Goal: Task Accomplishment & Management: Use online tool/utility

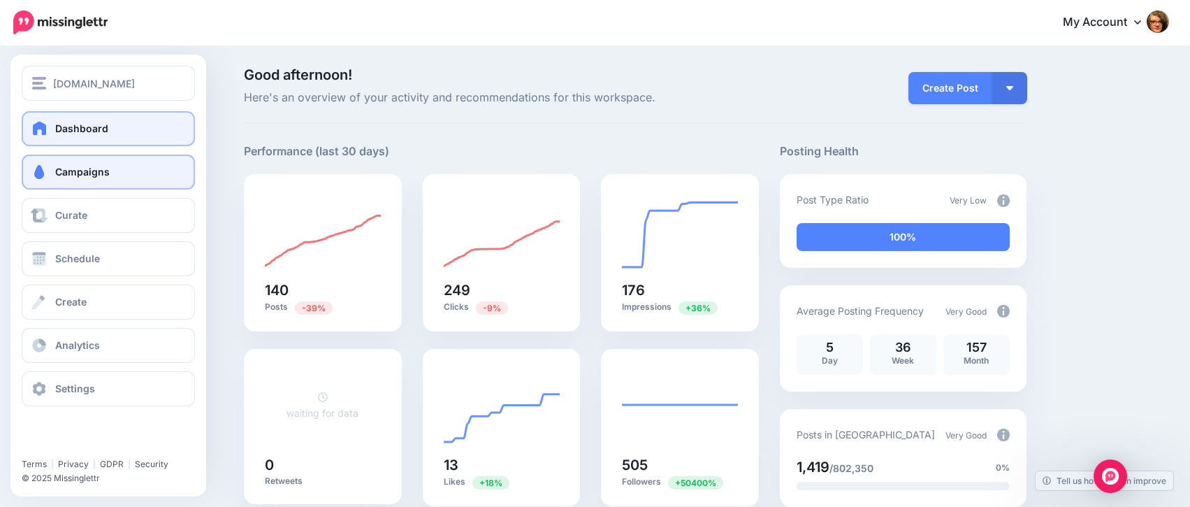
click at [43, 164] on link "Campaigns" at bounding box center [108, 171] width 173 height 35
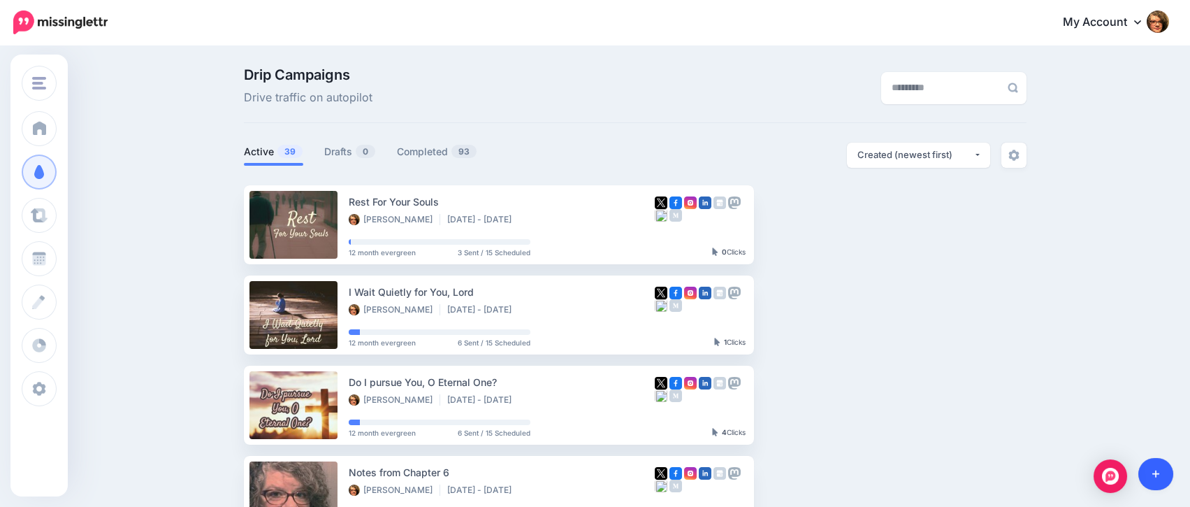
click at [1155, 479] on link at bounding box center [1156, 474] width 36 height 32
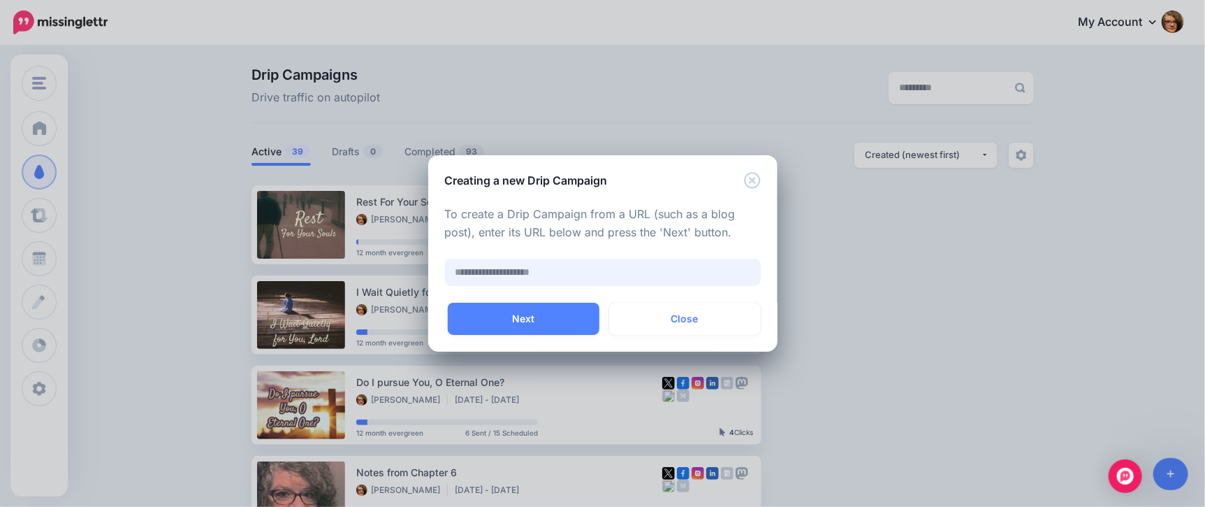
click at [623, 277] on input "text" at bounding box center [603, 272] width 316 height 27
paste input "**********"
type input "**********"
click at [564, 320] on button "Next" at bounding box center [524, 319] width 152 height 32
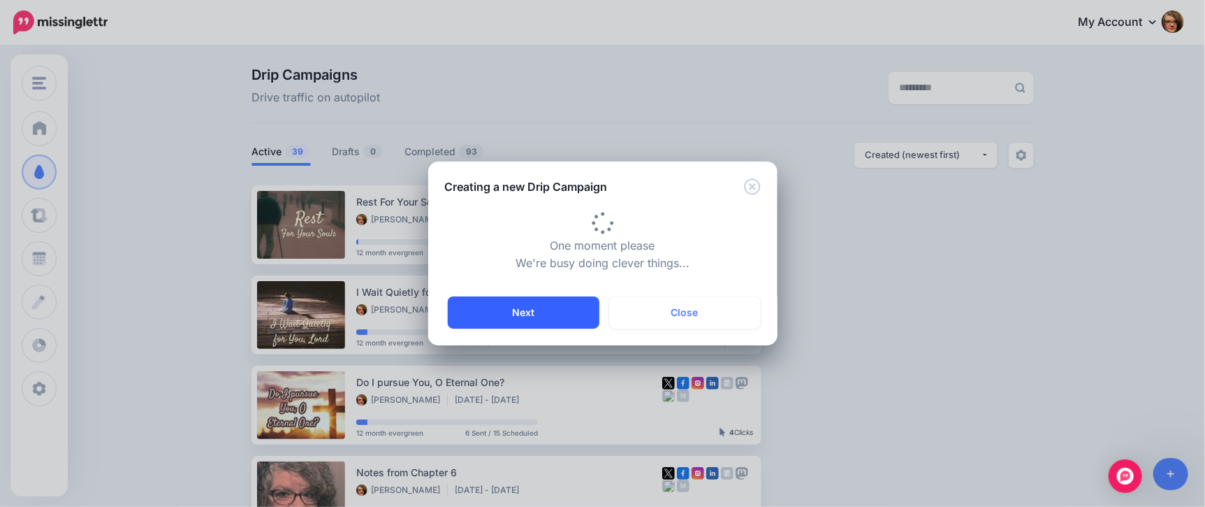
type input "**********"
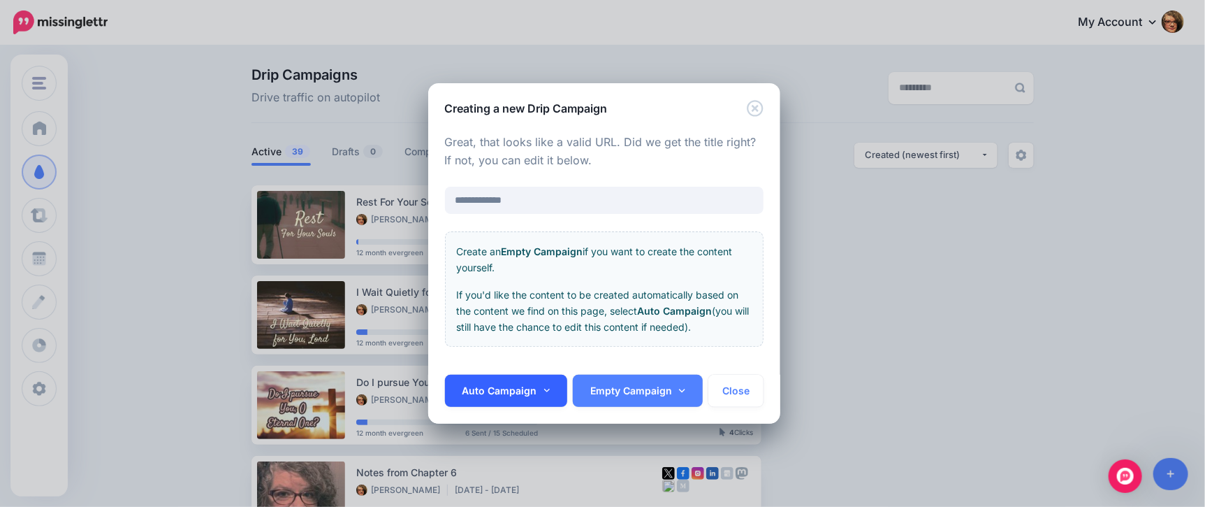
click at [549, 396] on link "Auto Campaign" at bounding box center [506, 391] width 123 height 32
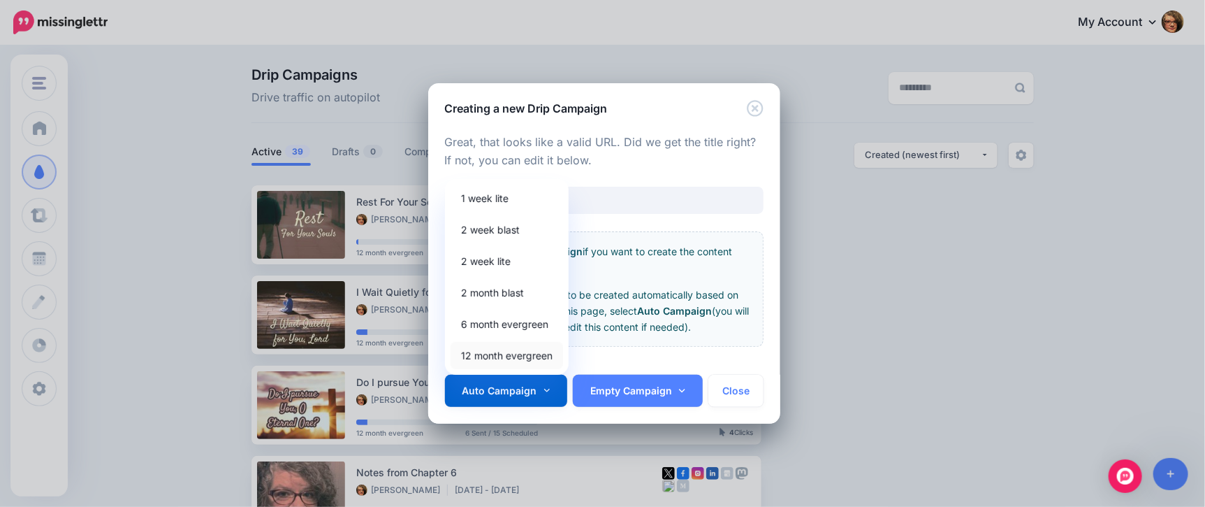
click at [532, 360] on link "12 month evergreen" at bounding box center [507, 355] width 113 height 27
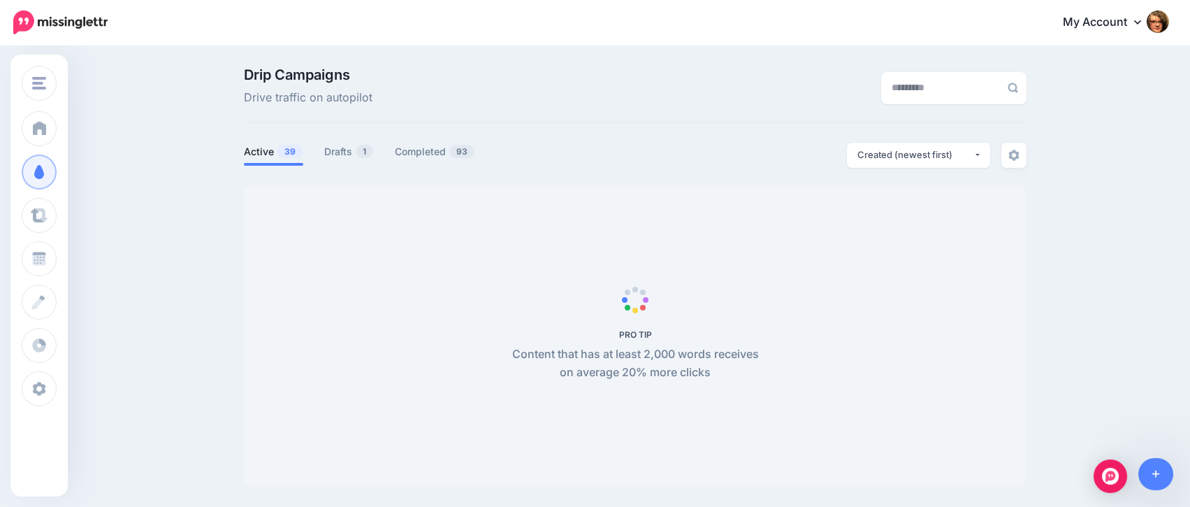
click at [603, 322] on div "PRO TIP Content that has at least 2,000 words receives on average 20% more clic…" at bounding box center [636, 336] width 262 height 92
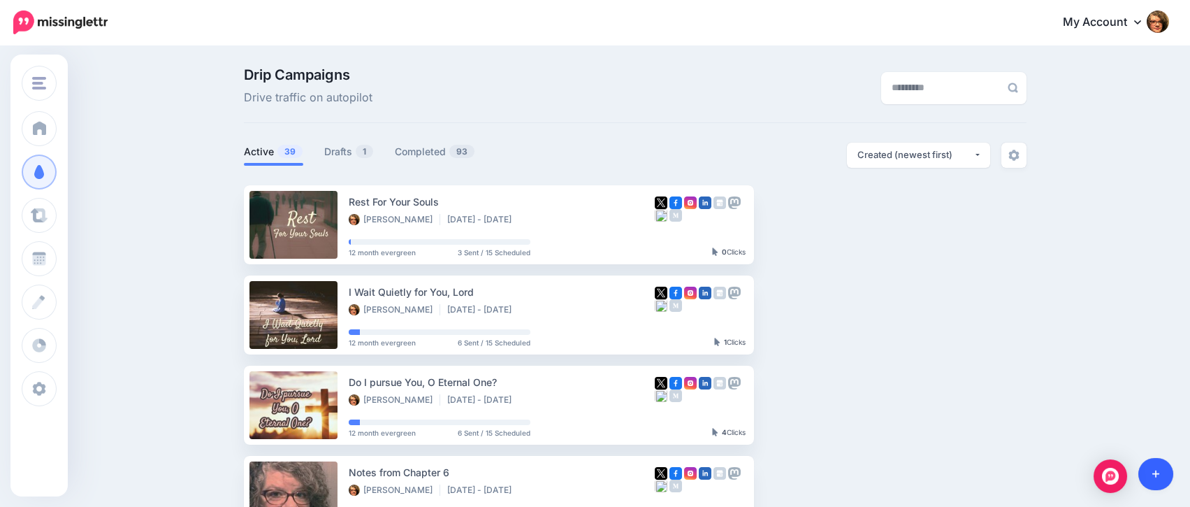
click at [1158, 470] on icon at bounding box center [1156, 474] width 8 height 10
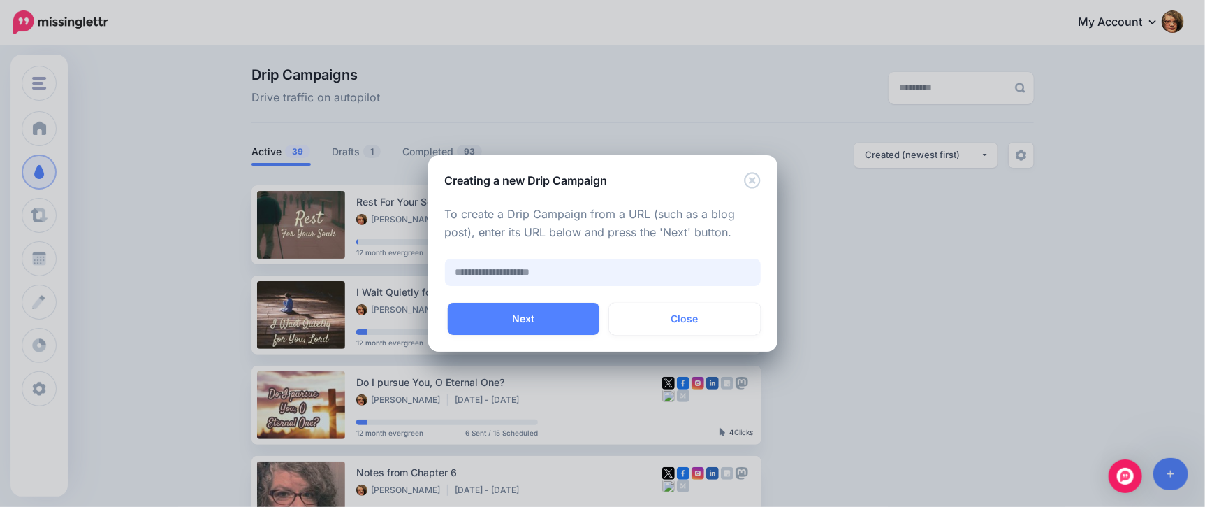
paste input "**********"
type input "**********"
click at [527, 319] on button "Next" at bounding box center [524, 319] width 152 height 32
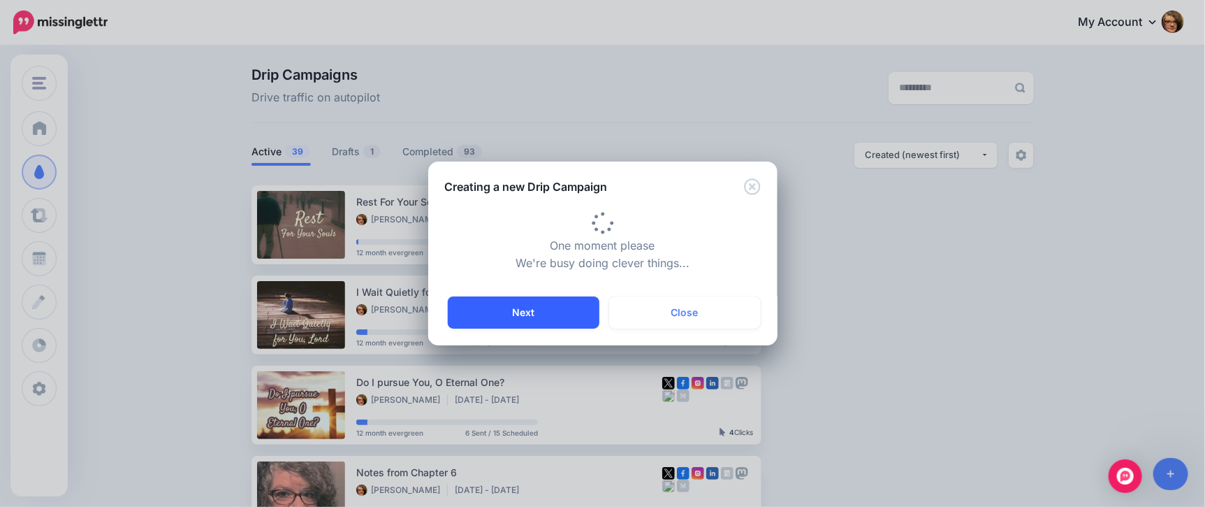
type input "**********"
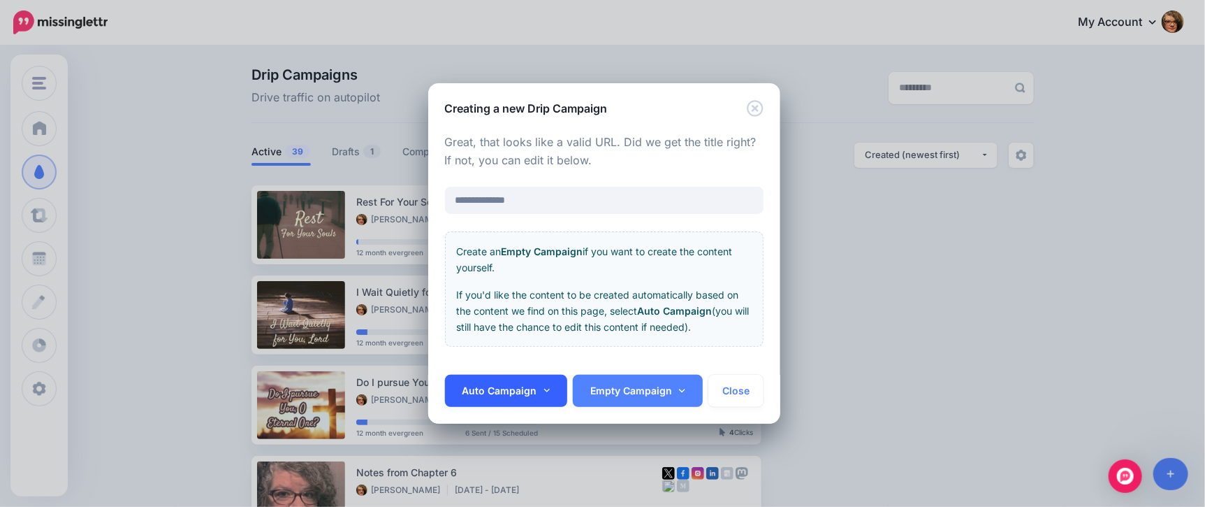
click at [544, 389] on icon at bounding box center [547, 390] width 6 height 3
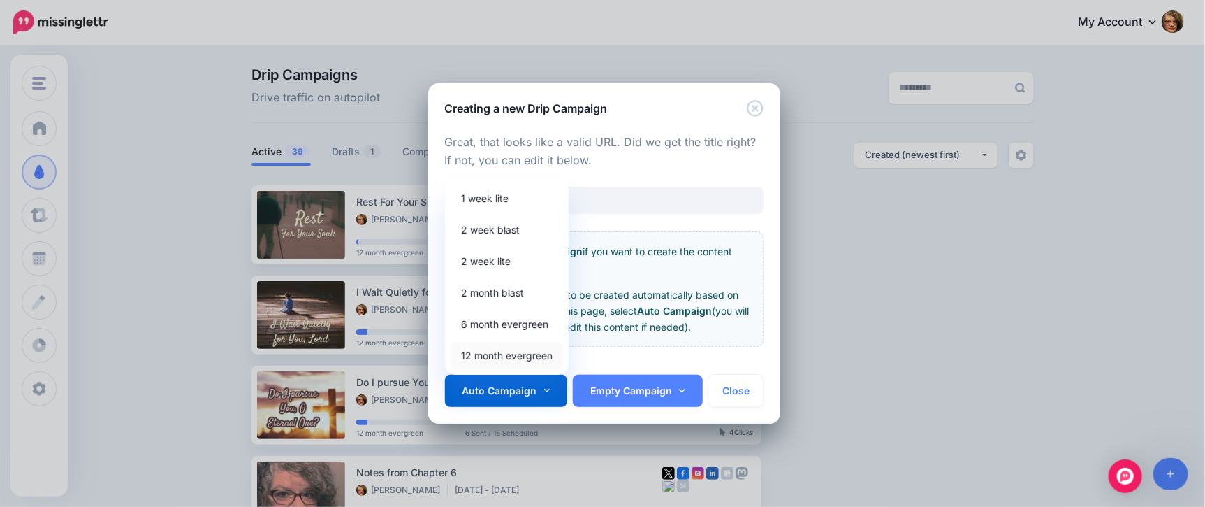
click at [505, 351] on link "12 month evergreen" at bounding box center [507, 355] width 113 height 27
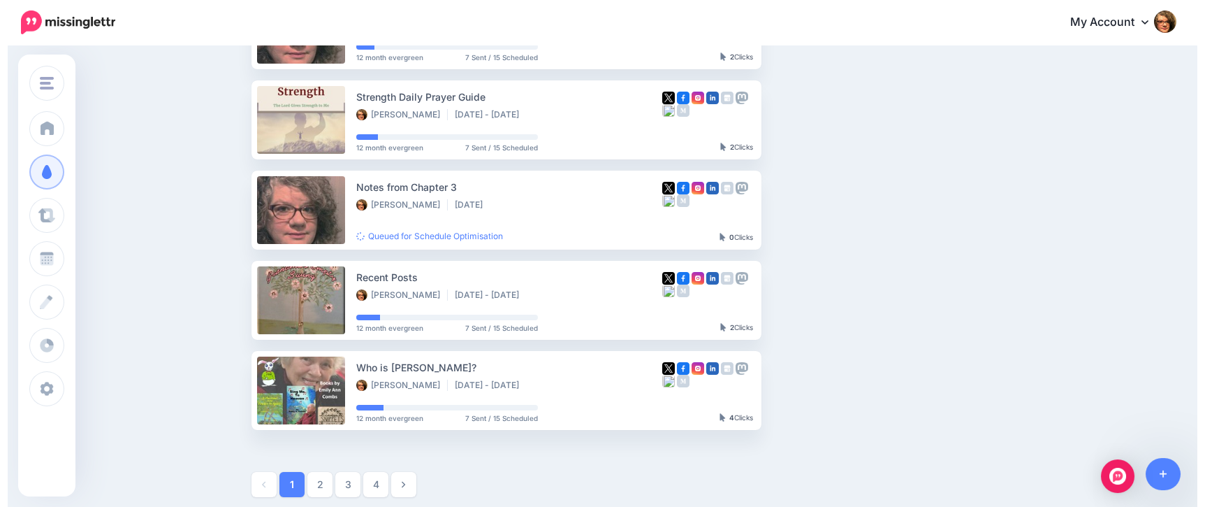
scroll to position [651, 0]
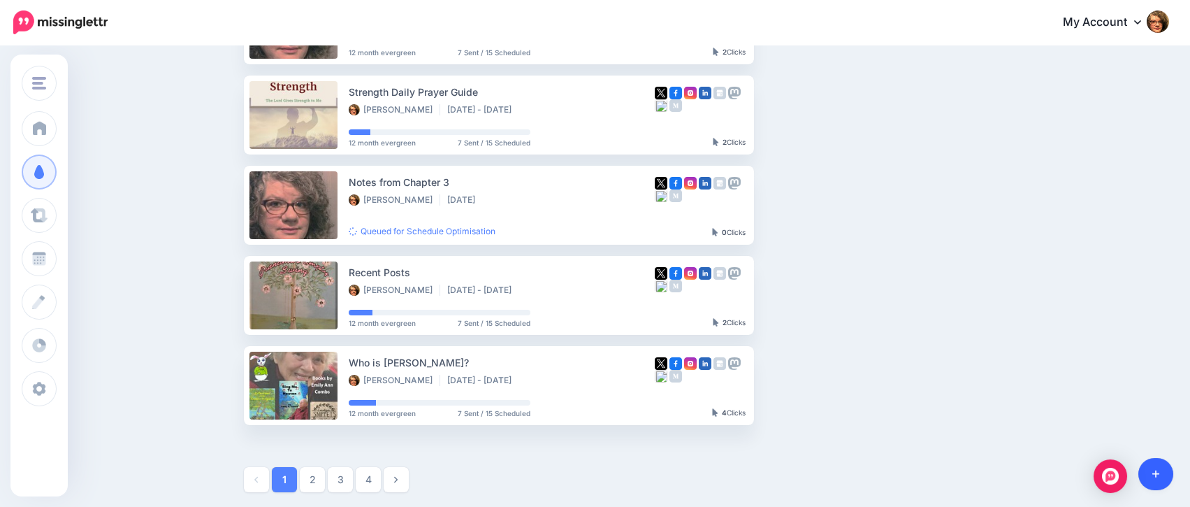
click at [1156, 475] on icon at bounding box center [1156, 474] width 8 height 8
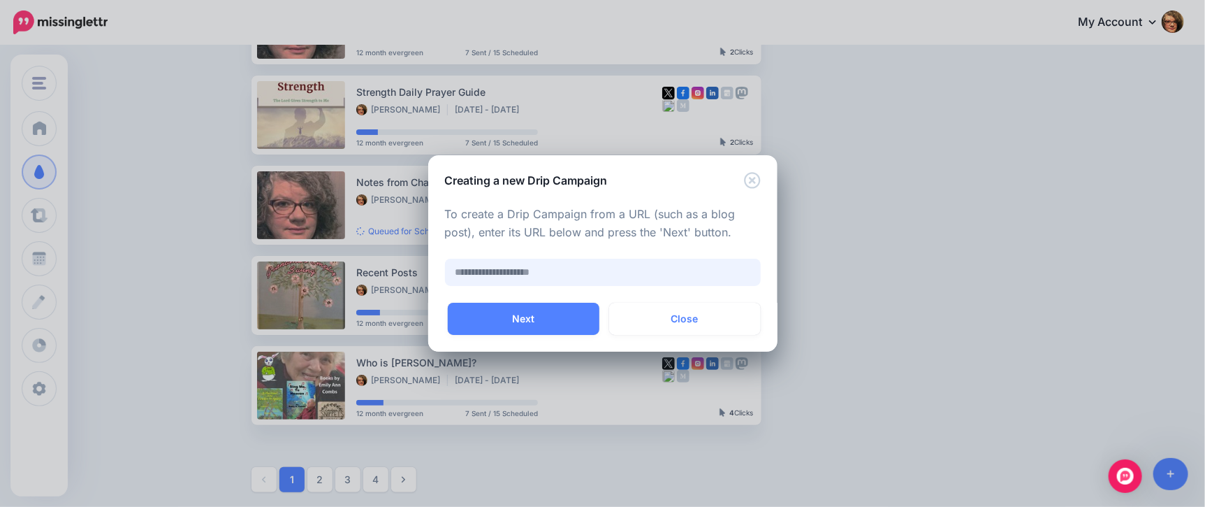
paste input "**********"
type input "**********"
click at [472, 317] on button "Next" at bounding box center [524, 319] width 152 height 32
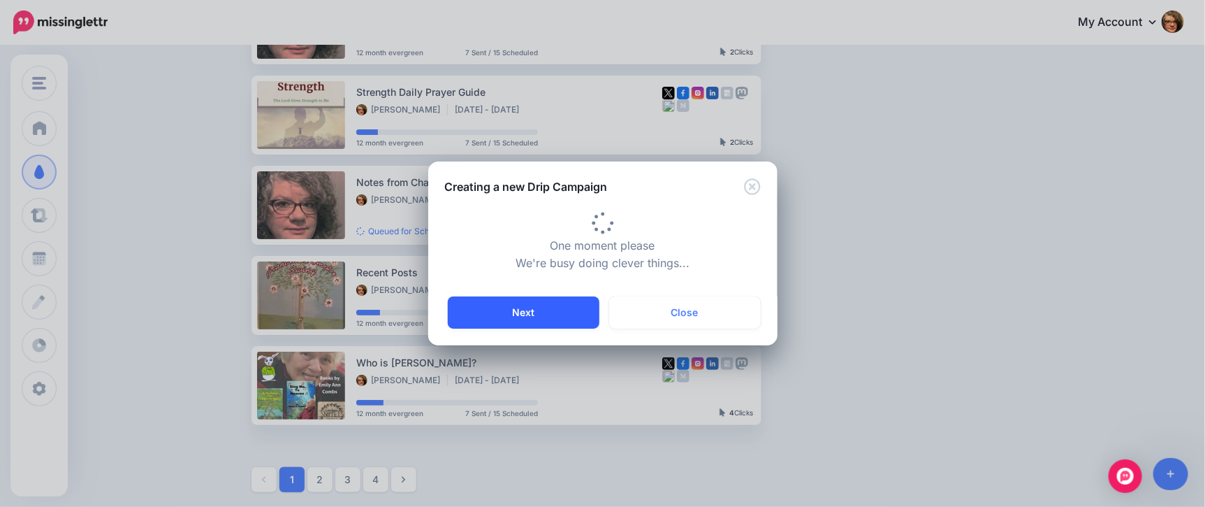
type input "**********"
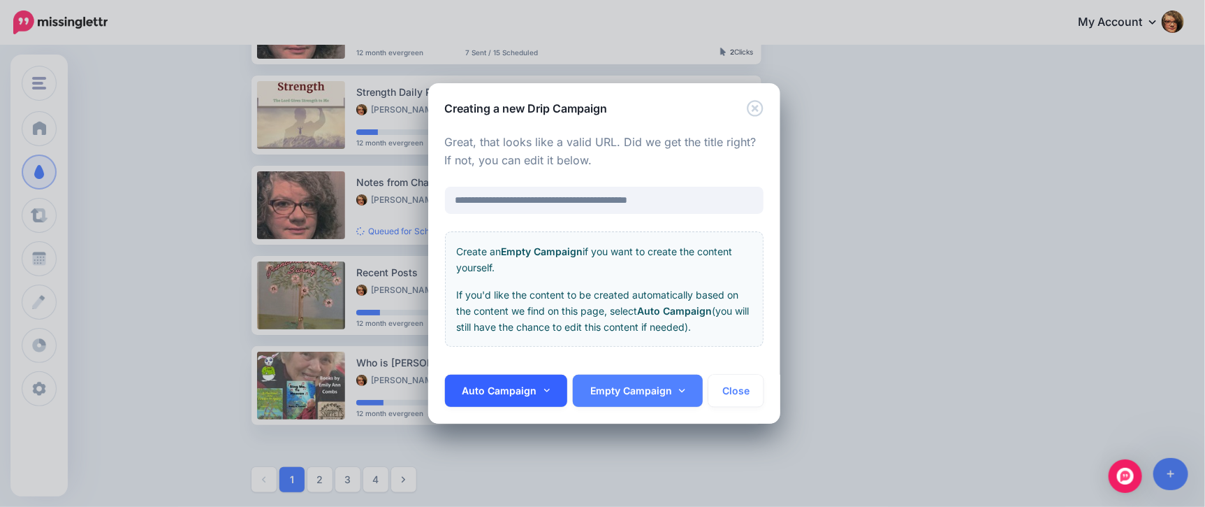
click at [553, 393] on link "Auto Campaign" at bounding box center [506, 391] width 123 height 32
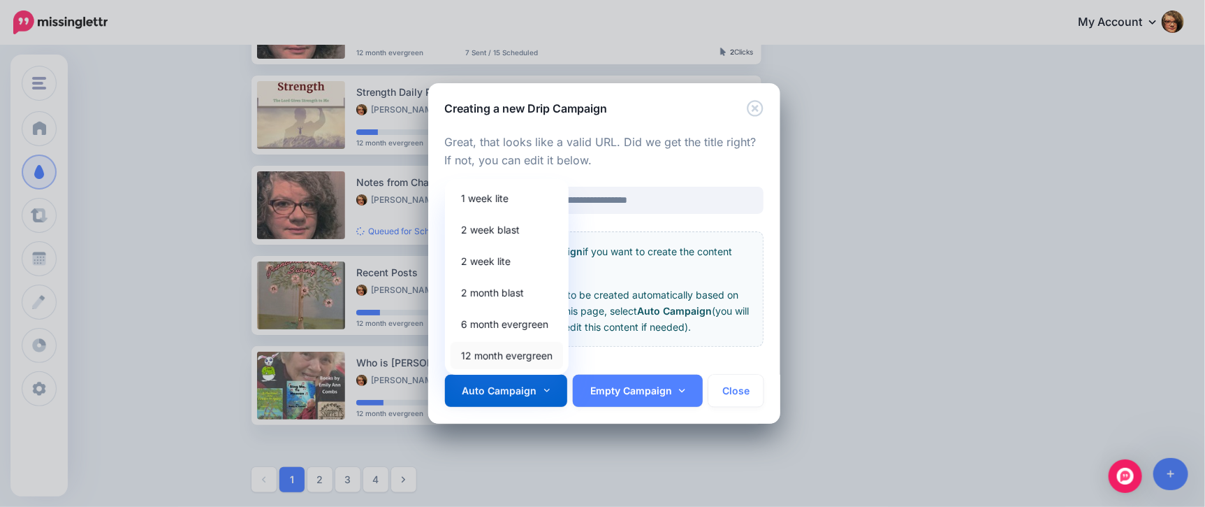
click at [526, 351] on link "12 month evergreen" at bounding box center [507, 355] width 113 height 27
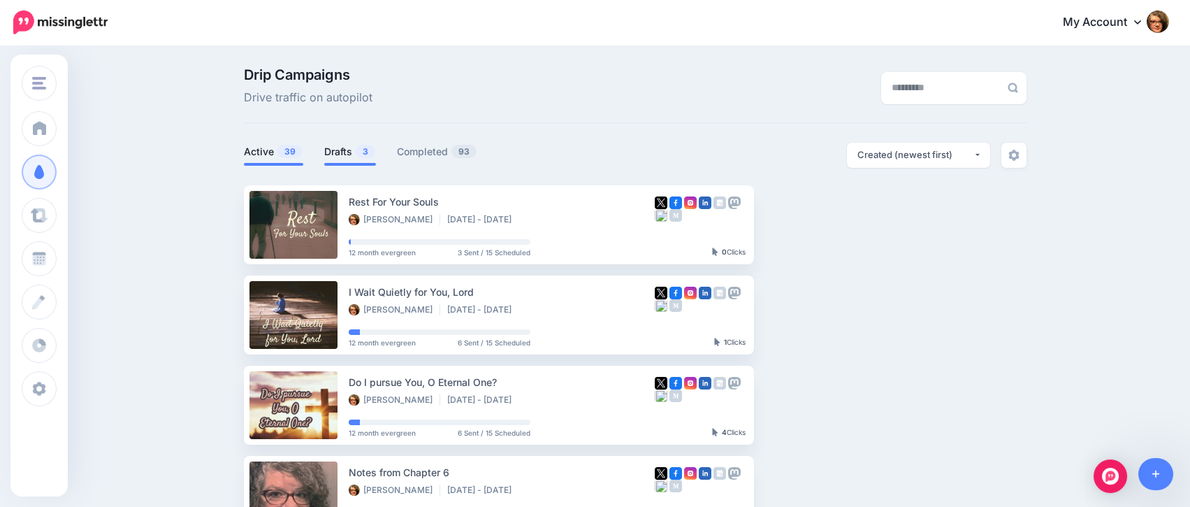
click at [358, 150] on link "Drafts 3" at bounding box center [350, 151] width 52 height 17
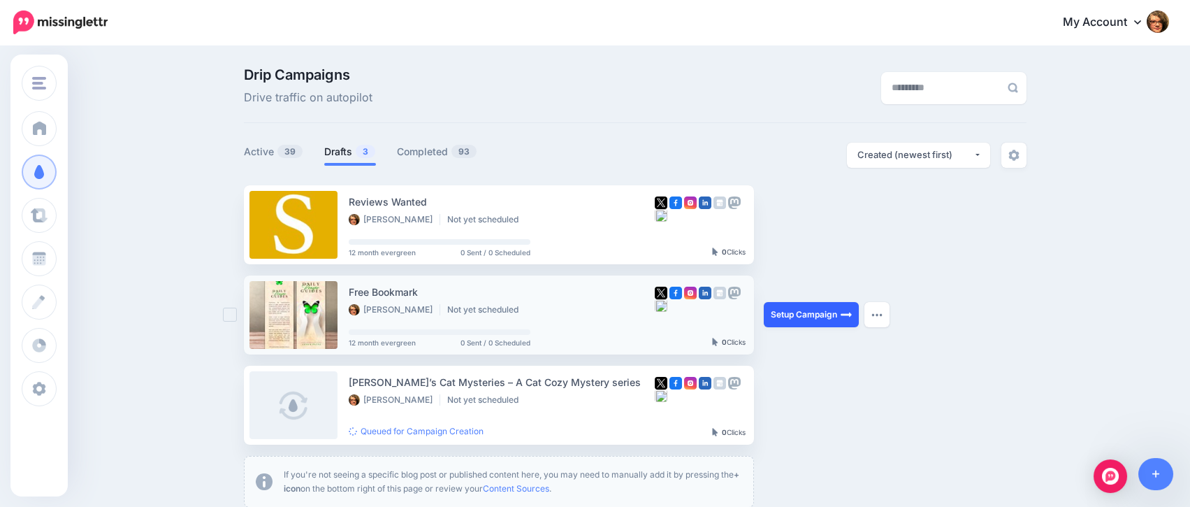
click at [802, 314] on link "Setup Campaign" at bounding box center [811, 314] width 95 height 25
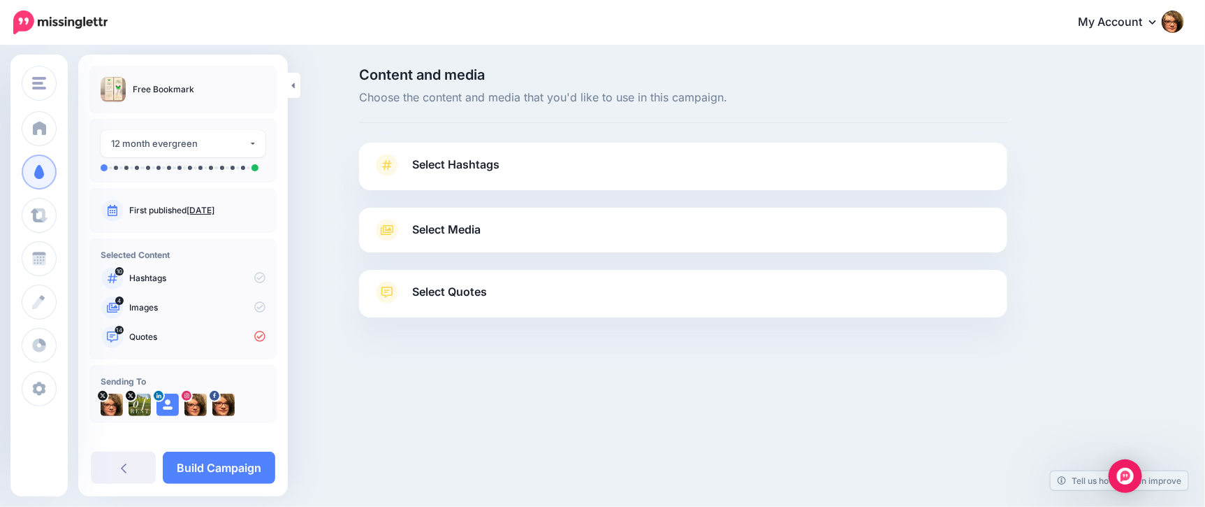
click at [799, 170] on link "Select Hashtags" at bounding box center [683, 172] width 621 height 36
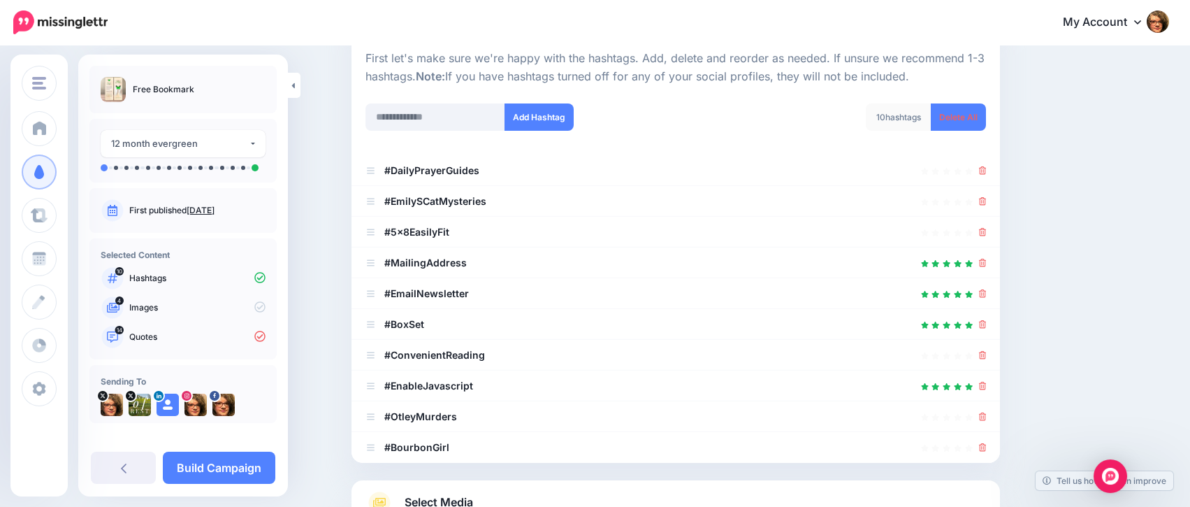
scroll to position [145, 0]
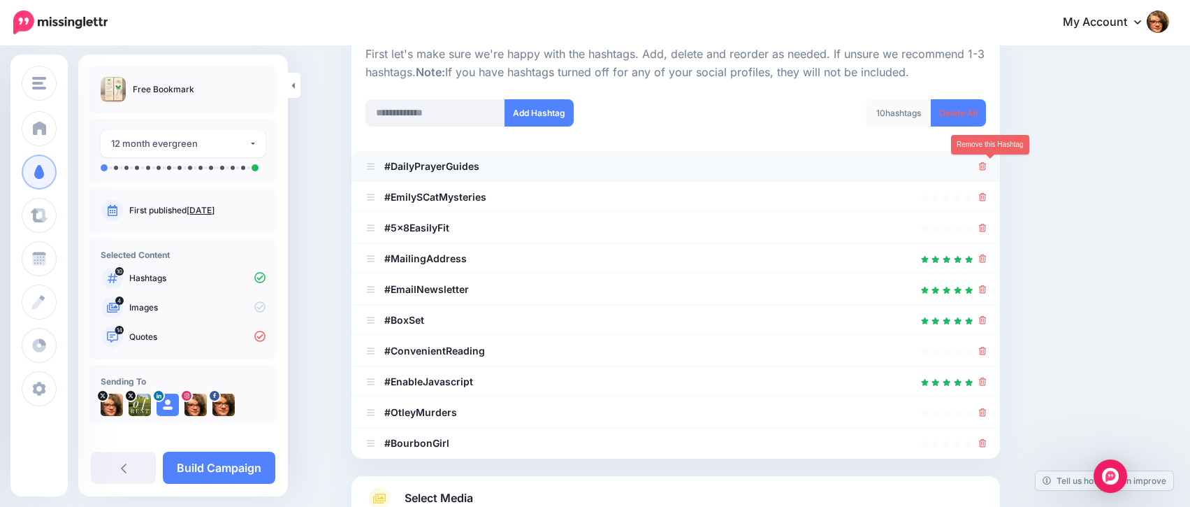
click at [987, 163] on icon at bounding box center [983, 166] width 8 height 8
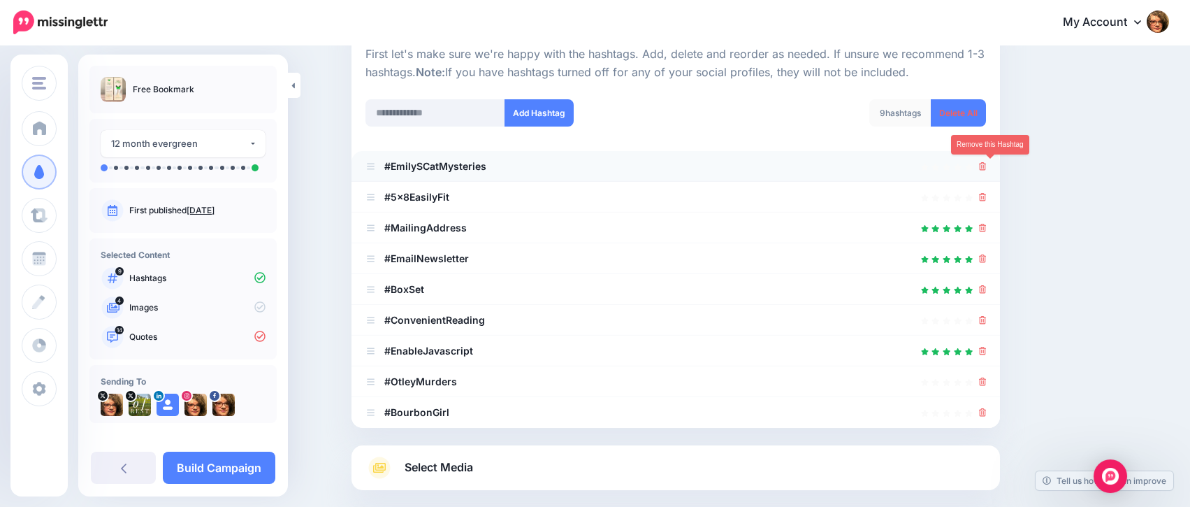
click at [987, 166] on icon at bounding box center [983, 166] width 8 height 8
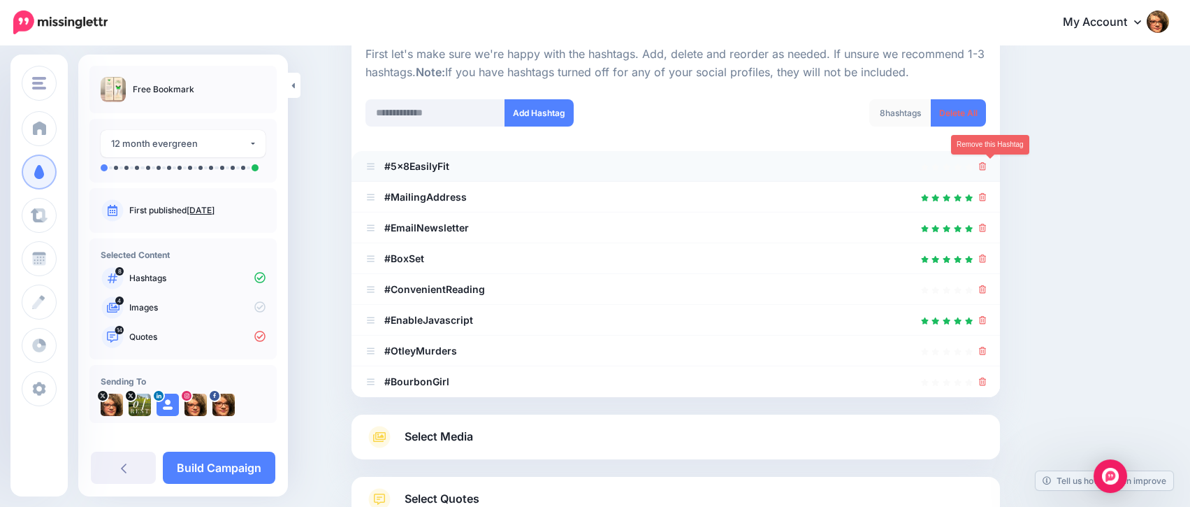
click at [987, 170] on link at bounding box center [983, 166] width 8 height 12
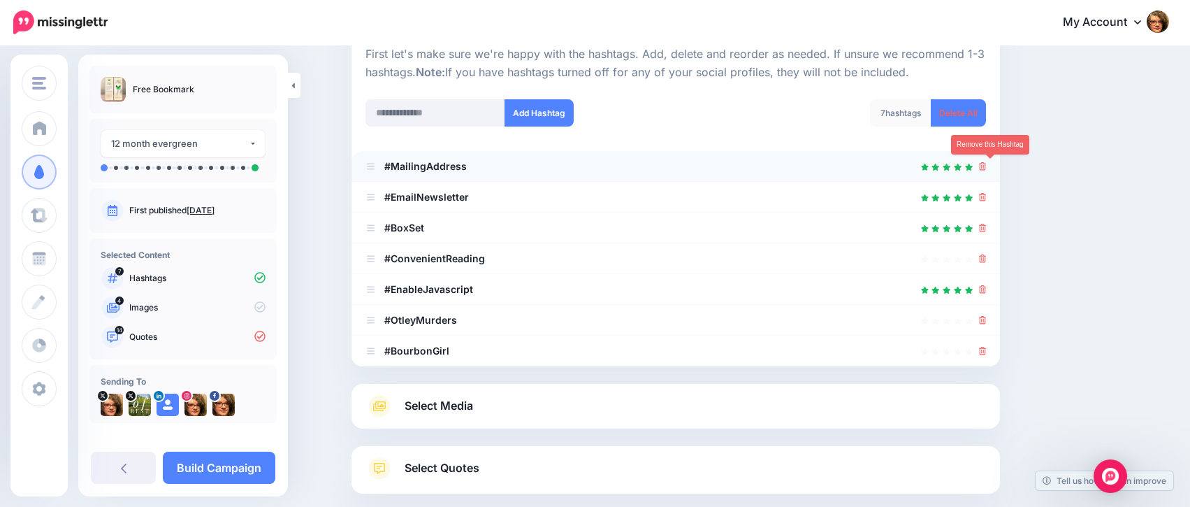
click at [987, 169] on icon at bounding box center [983, 166] width 8 height 8
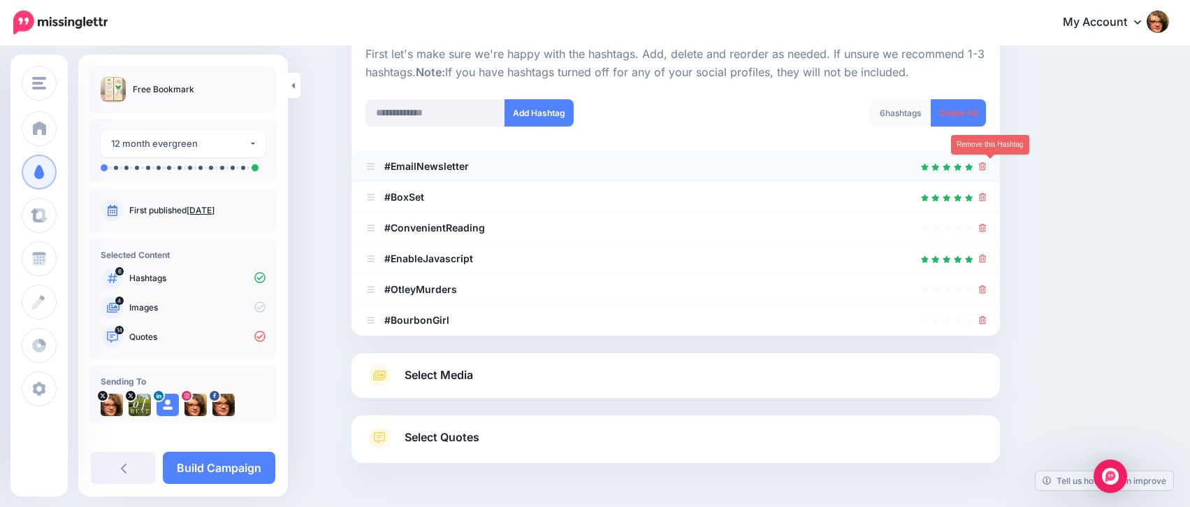
click at [987, 168] on icon at bounding box center [983, 166] width 8 height 8
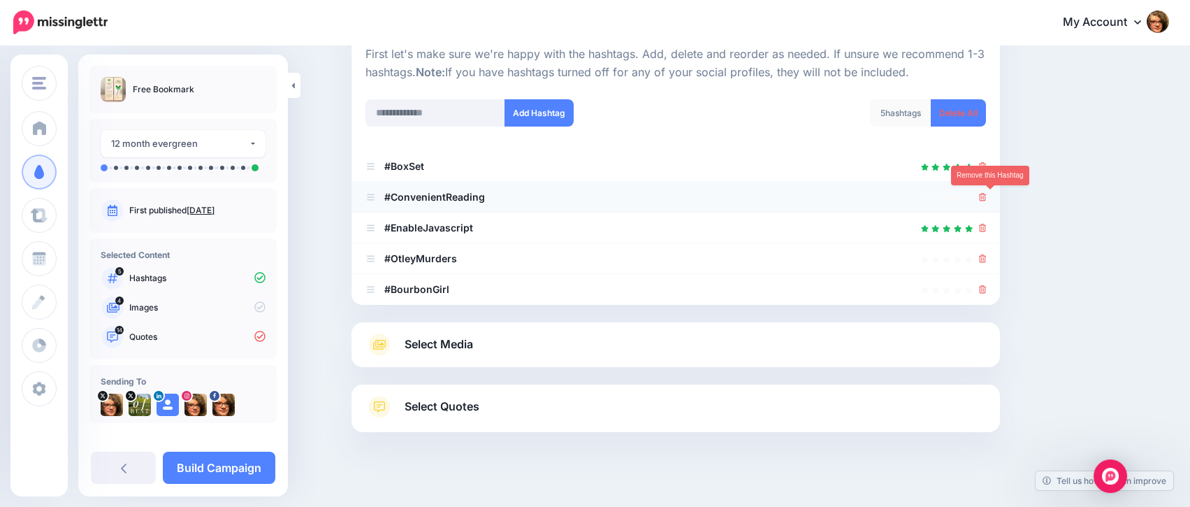
click at [986, 196] on icon at bounding box center [983, 197] width 8 height 8
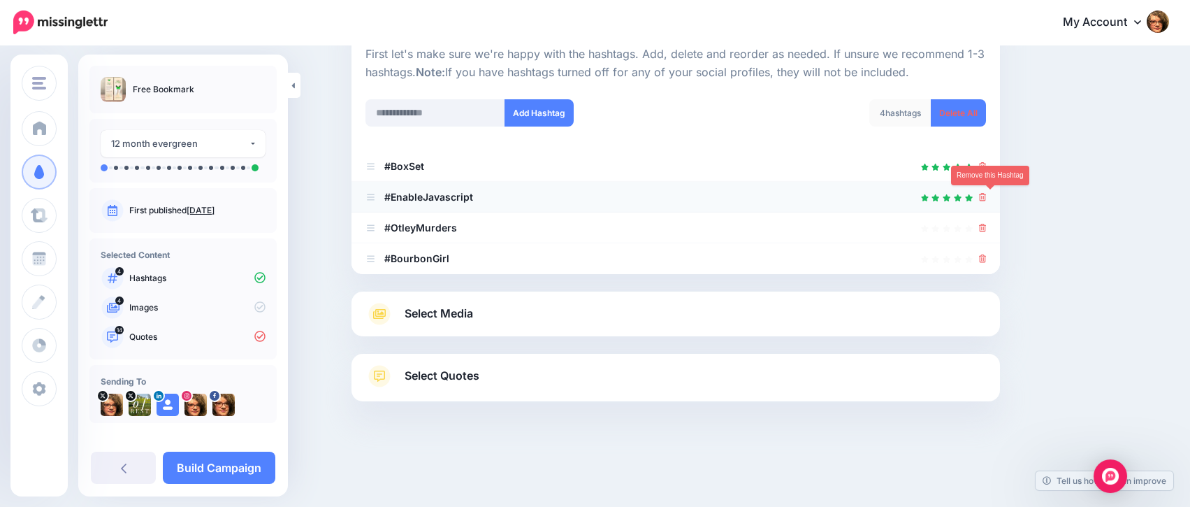
click at [987, 199] on icon at bounding box center [983, 197] width 8 height 8
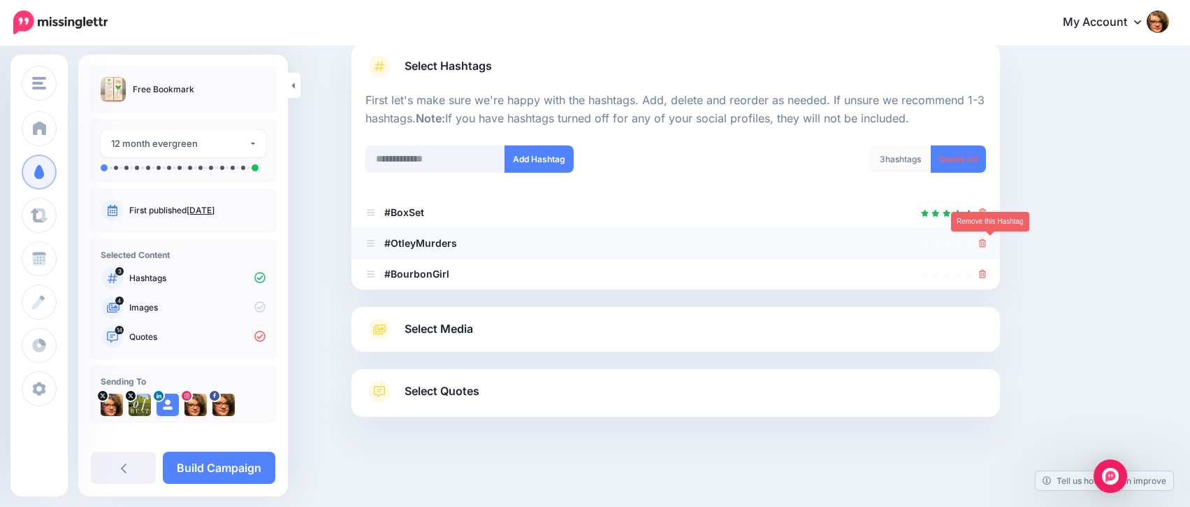
click at [986, 247] on link at bounding box center [983, 243] width 8 height 12
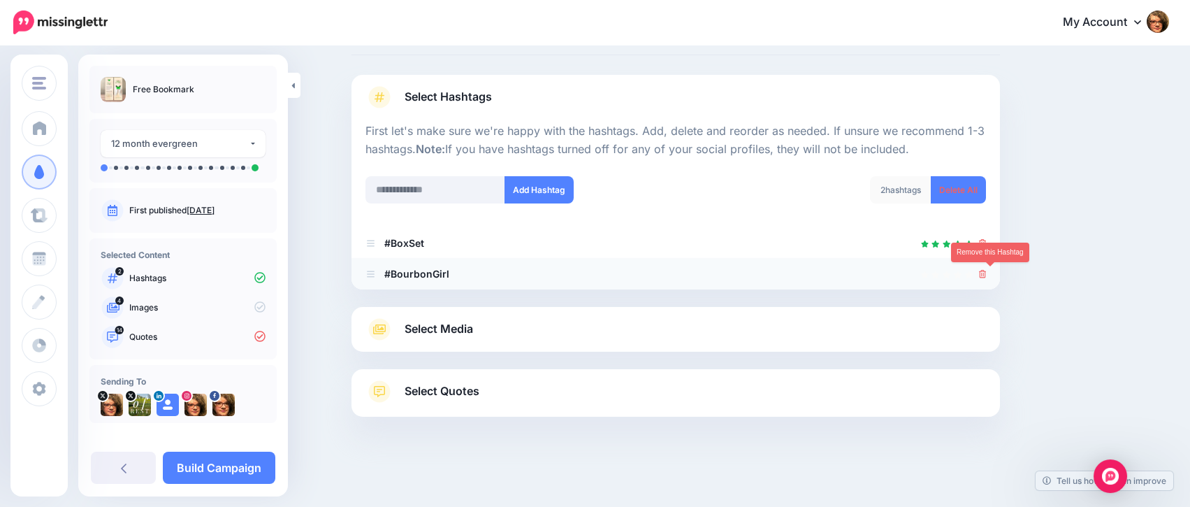
click at [987, 272] on icon at bounding box center [983, 274] width 8 height 8
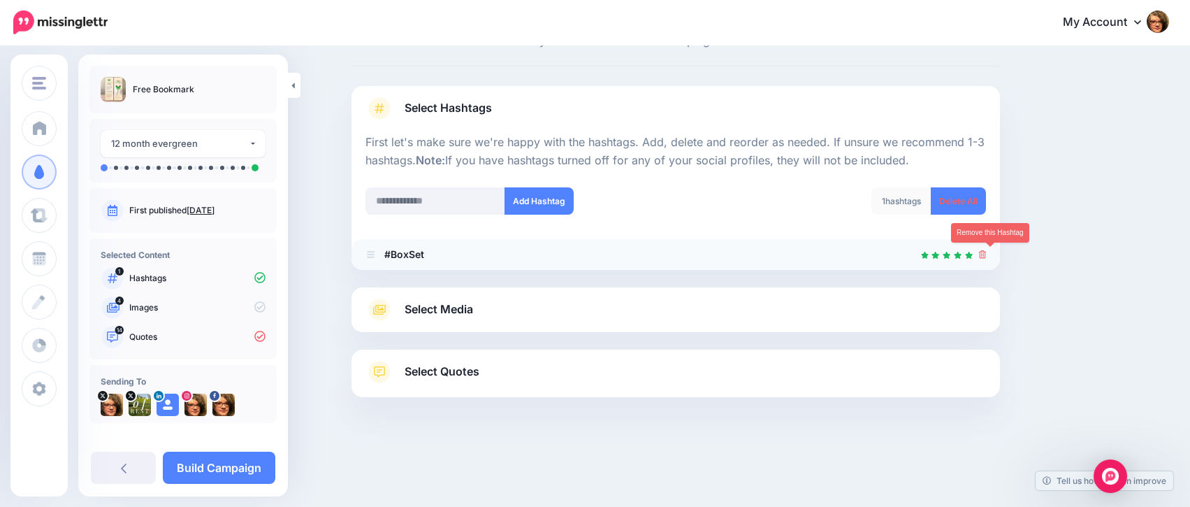
click at [987, 254] on icon at bounding box center [983, 254] width 8 height 8
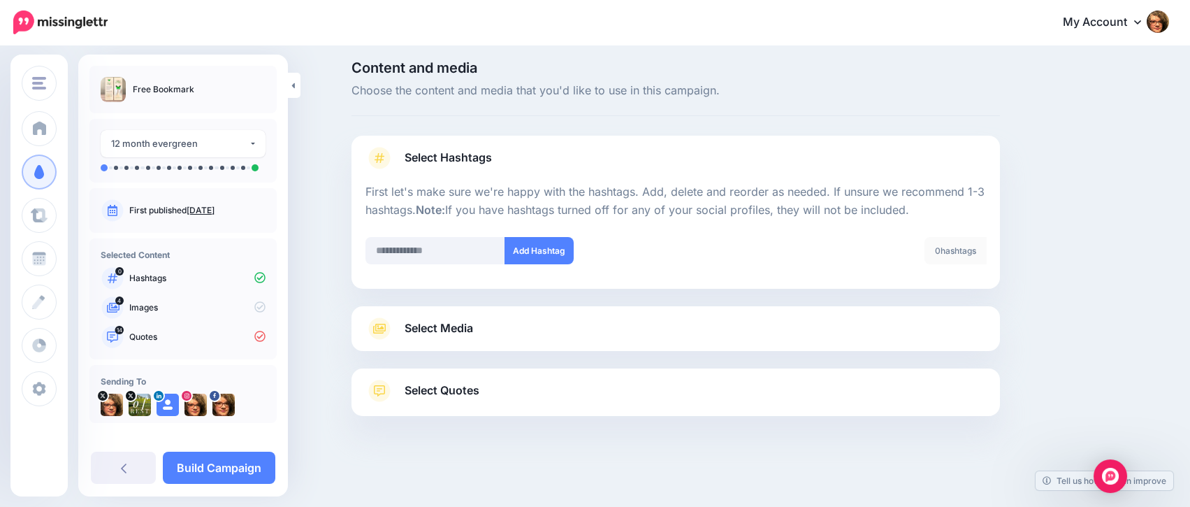
scroll to position [6, 0]
click at [440, 256] on input "text" at bounding box center [435, 251] width 140 height 27
type input "********"
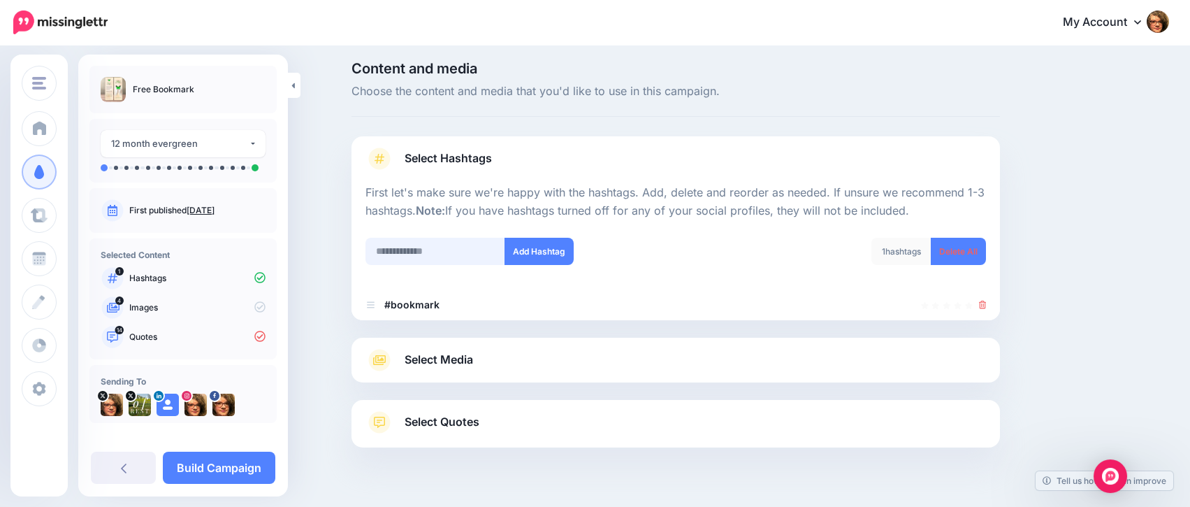
scroll to position [37, 0]
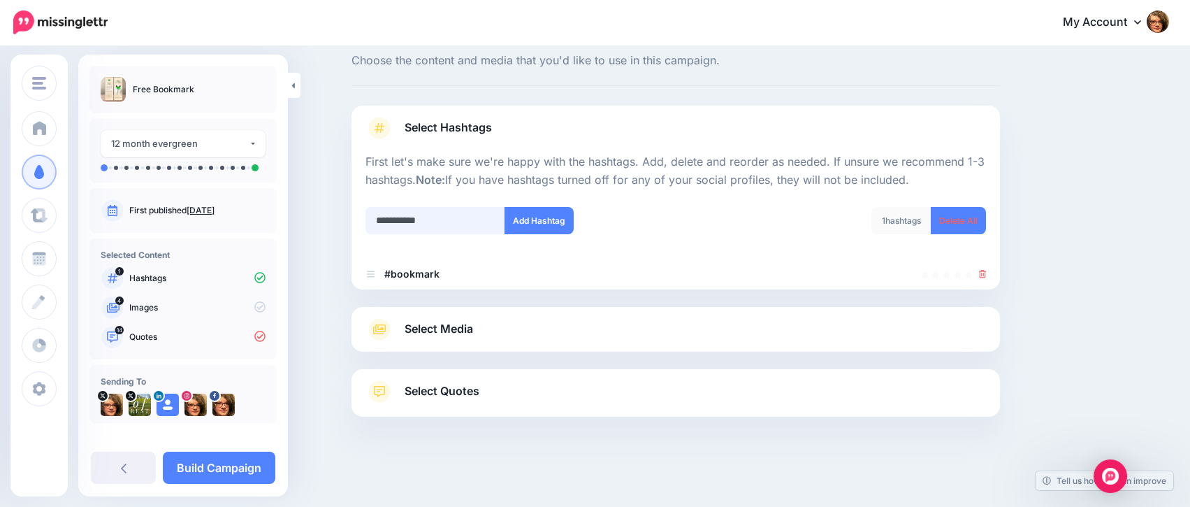
type input "**********"
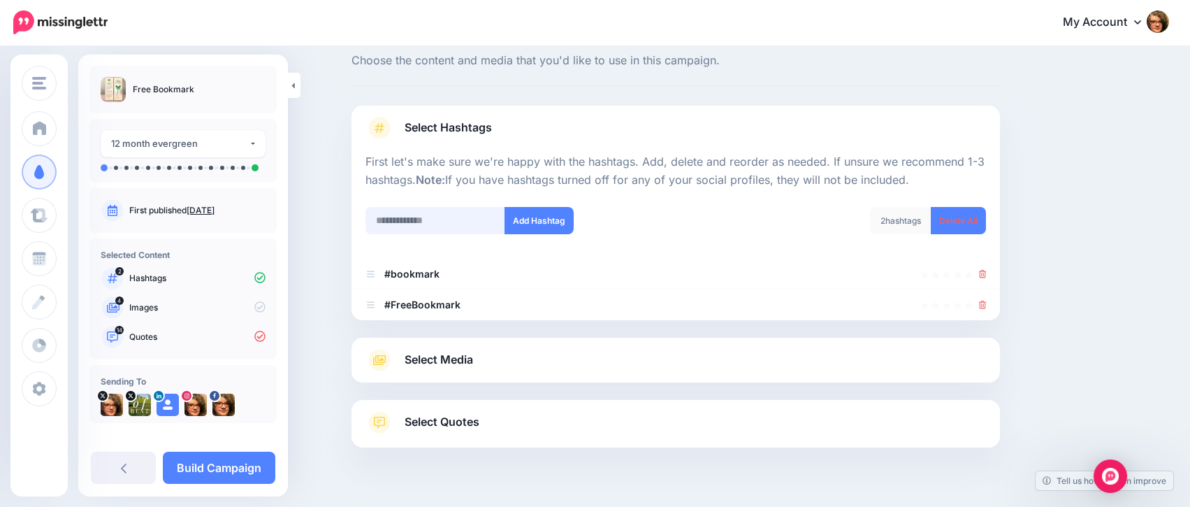
scroll to position [68, 0]
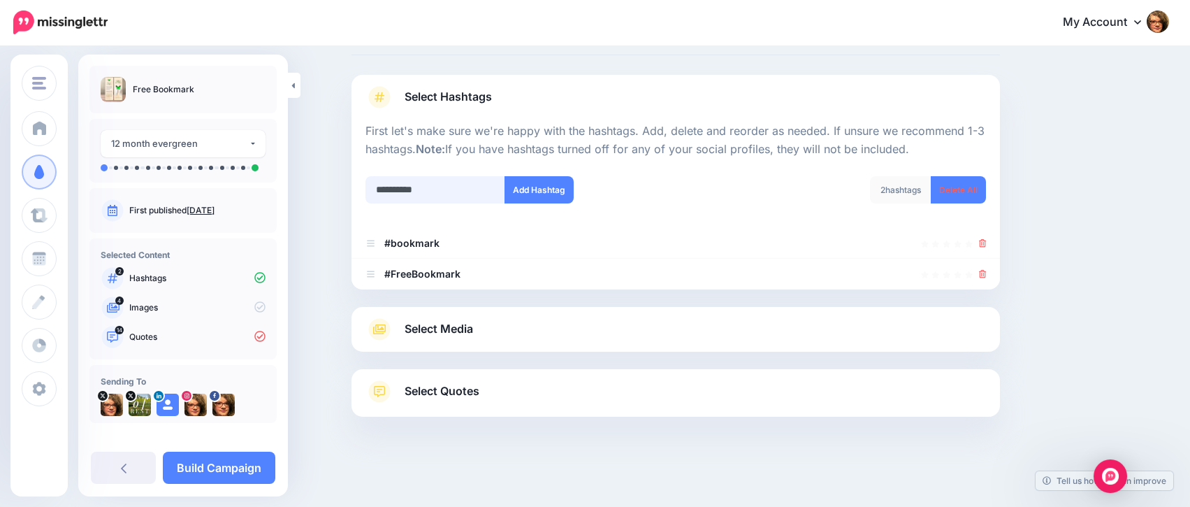
type input "**********"
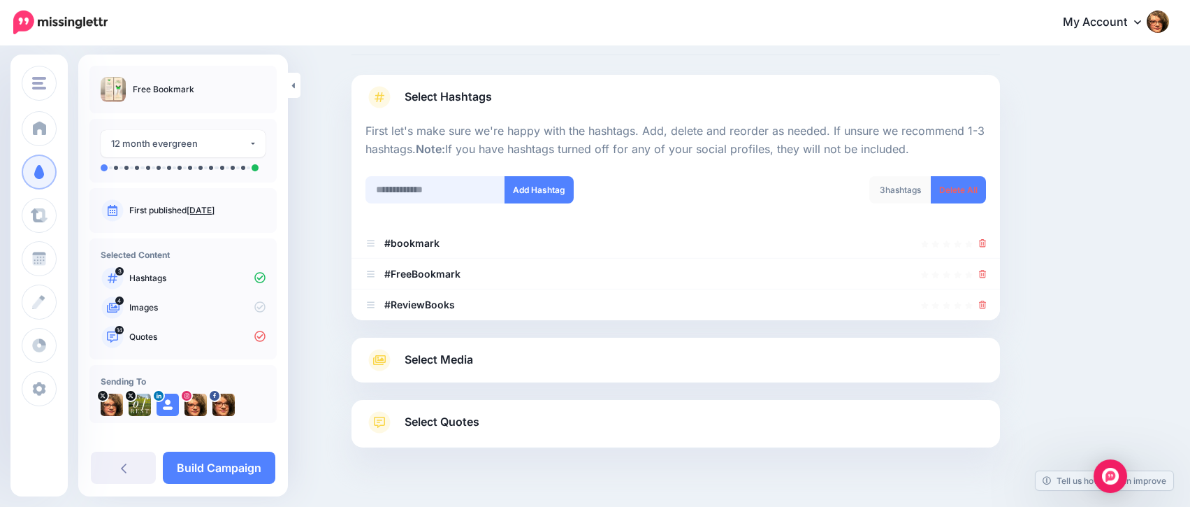
scroll to position [99, 0]
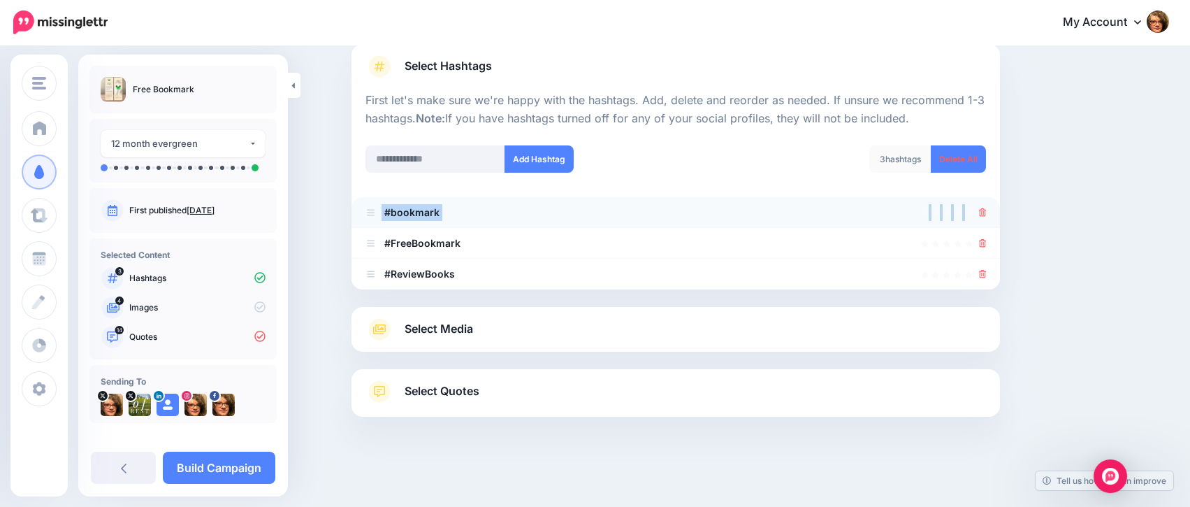
drag, startPoint x: 995, startPoint y: 212, endPoint x: 987, endPoint y: 210, distance: 8.5
click at [987, 210] on li "#bookmark" at bounding box center [676, 212] width 649 height 31
click at [987, 210] on icon at bounding box center [983, 212] width 8 height 8
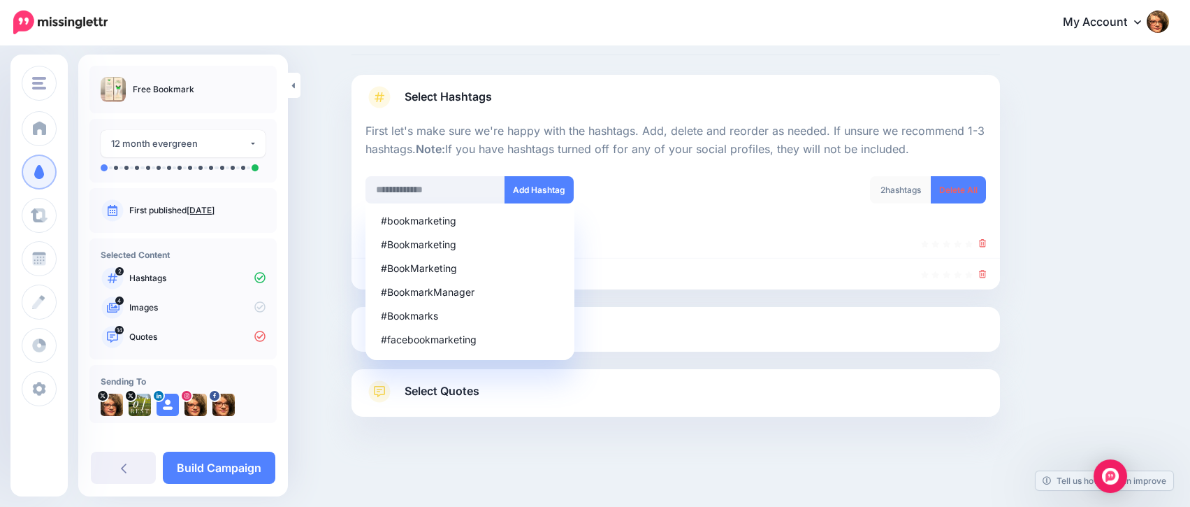
click at [908, 330] on link "Select Media" at bounding box center [675, 329] width 621 height 22
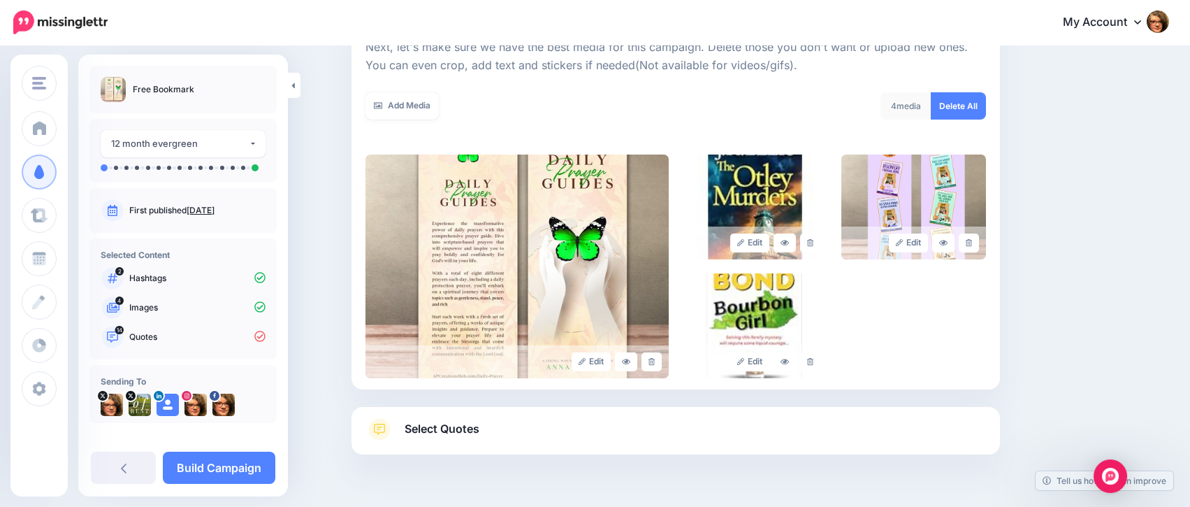
scroll to position [219, 0]
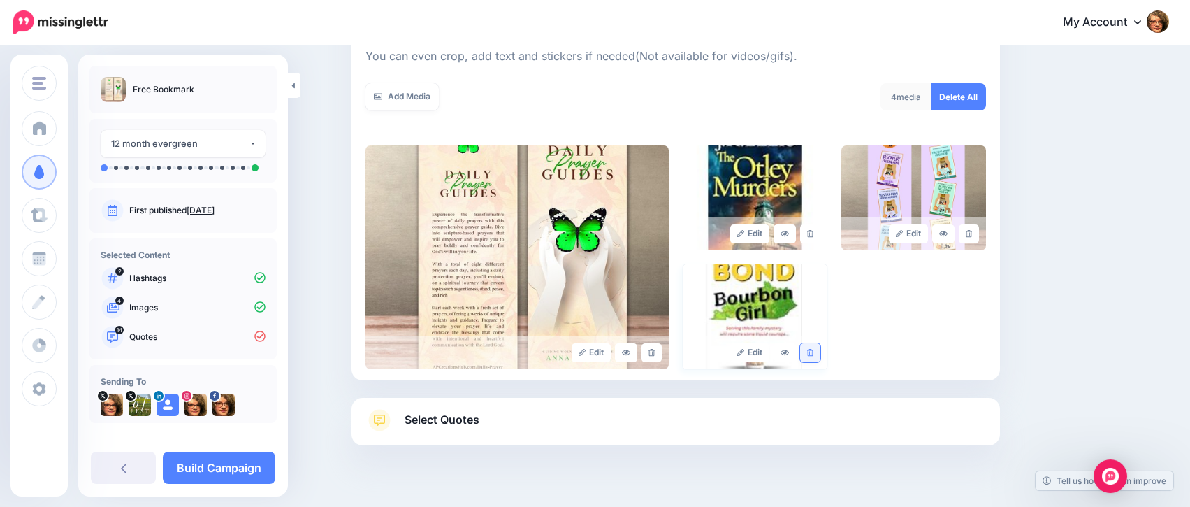
click at [813, 351] on icon at bounding box center [810, 353] width 6 height 8
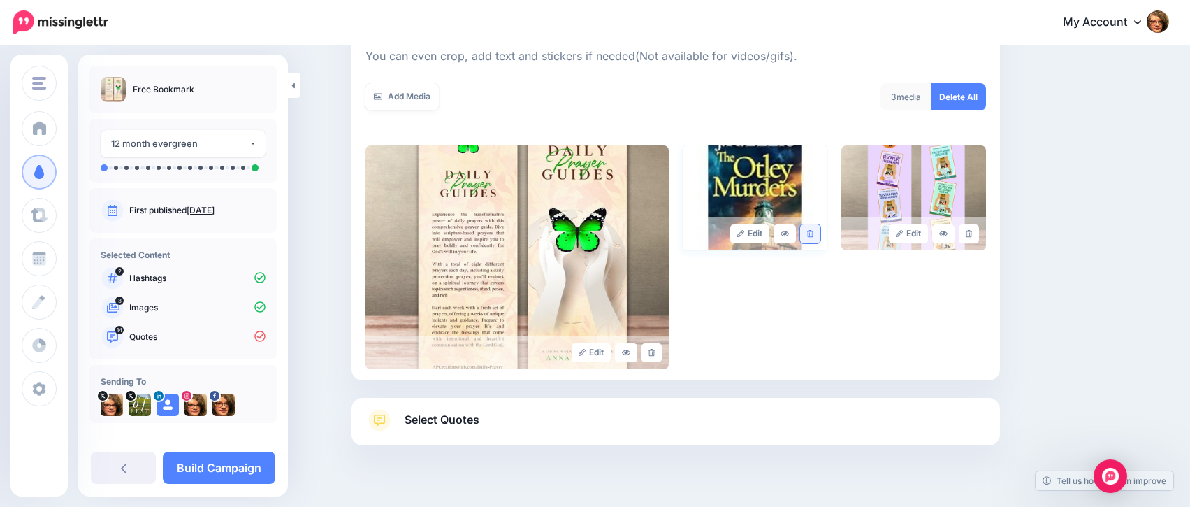
click at [813, 235] on icon at bounding box center [810, 234] width 6 height 8
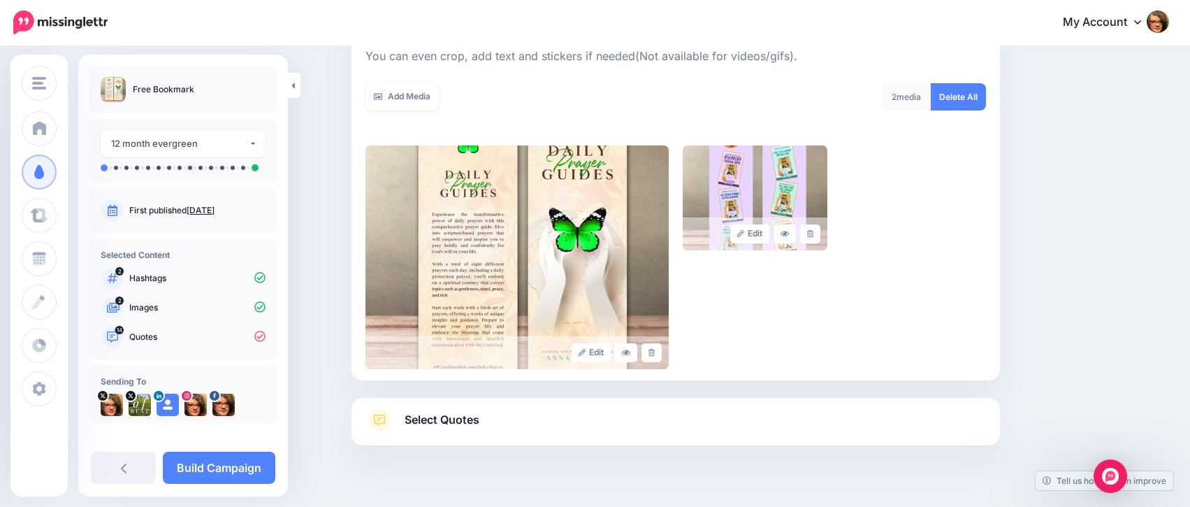
scroll to position [247, 0]
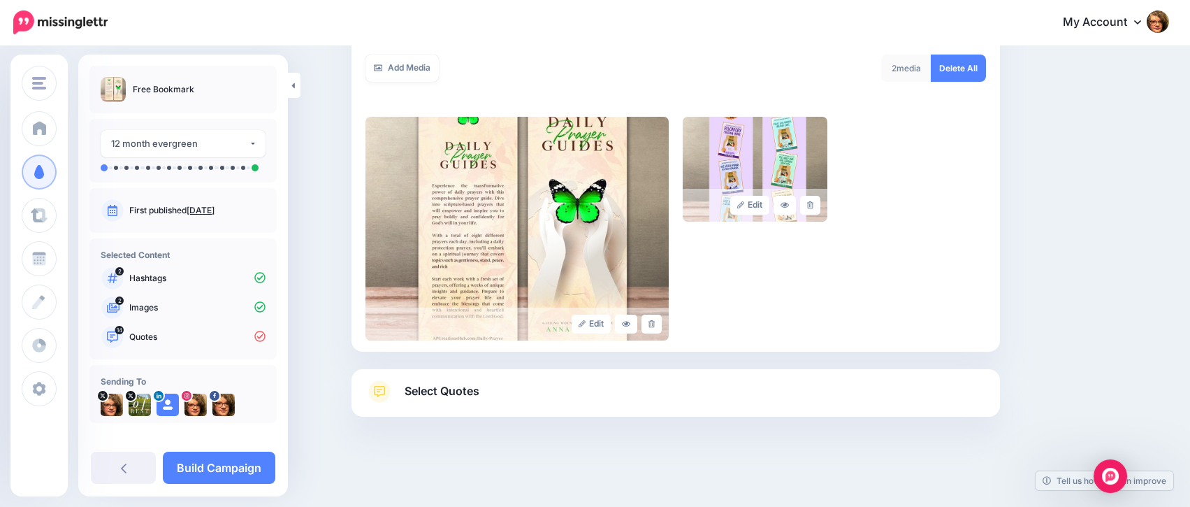
click at [765, 390] on link "Select Quotes" at bounding box center [675, 398] width 621 height 36
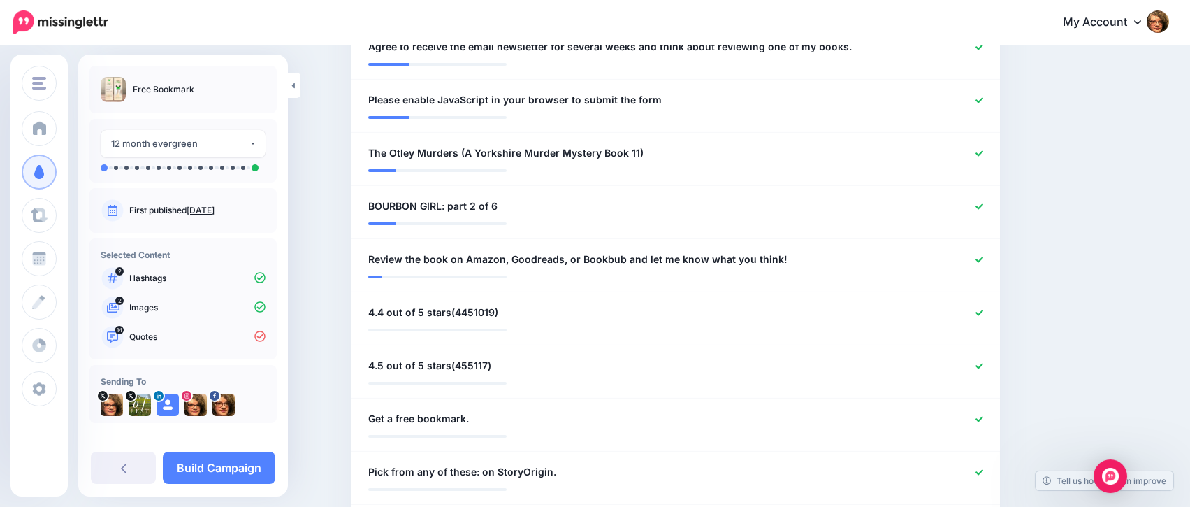
scroll to position [740, 0]
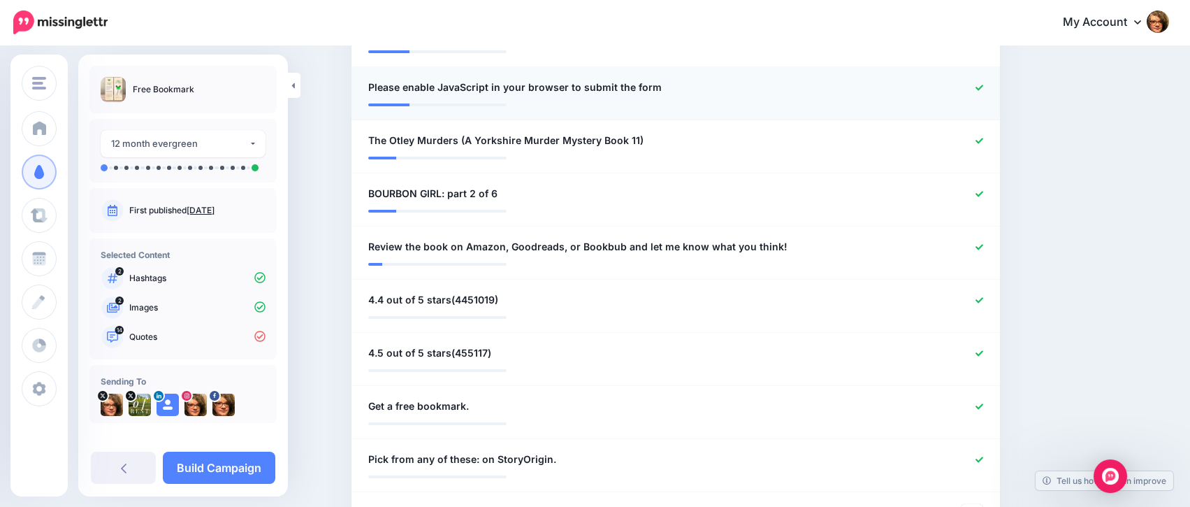
click at [983, 85] on icon at bounding box center [980, 88] width 8 height 6
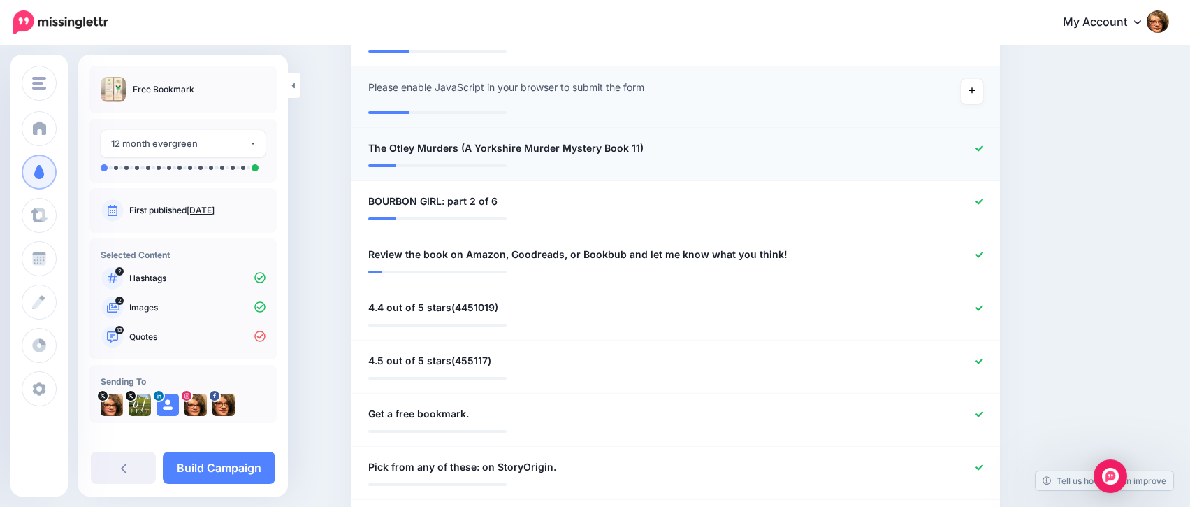
click at [983, 145] on icon at bounding box center [980, 148] width 8 height 6
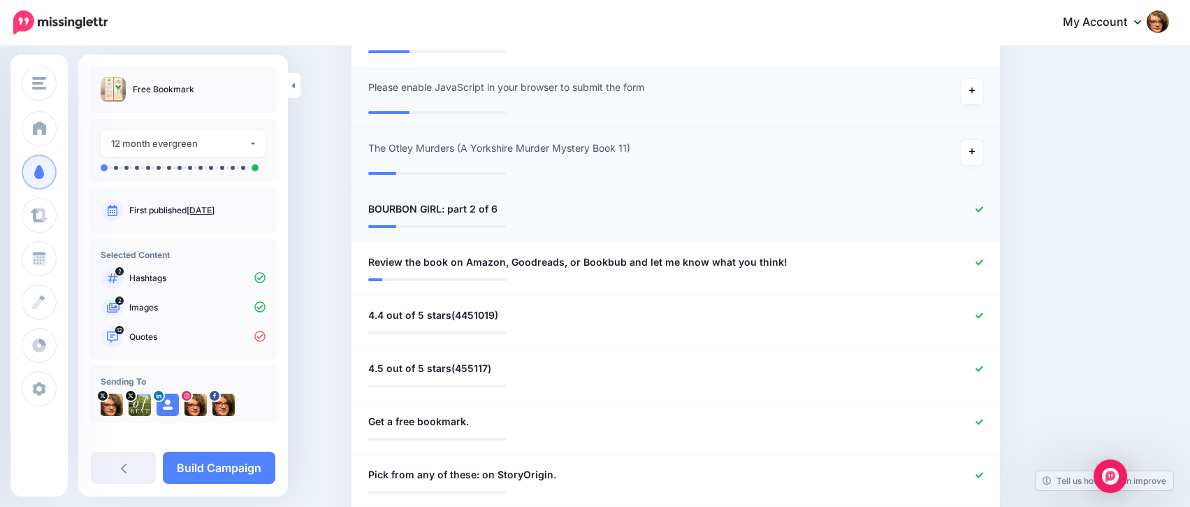
click at [984, 202] on div at bounding box center [941, 209] width 106 height 17
click at [983, 207] on icon at bounding box center [980, 209] width 8 height 6
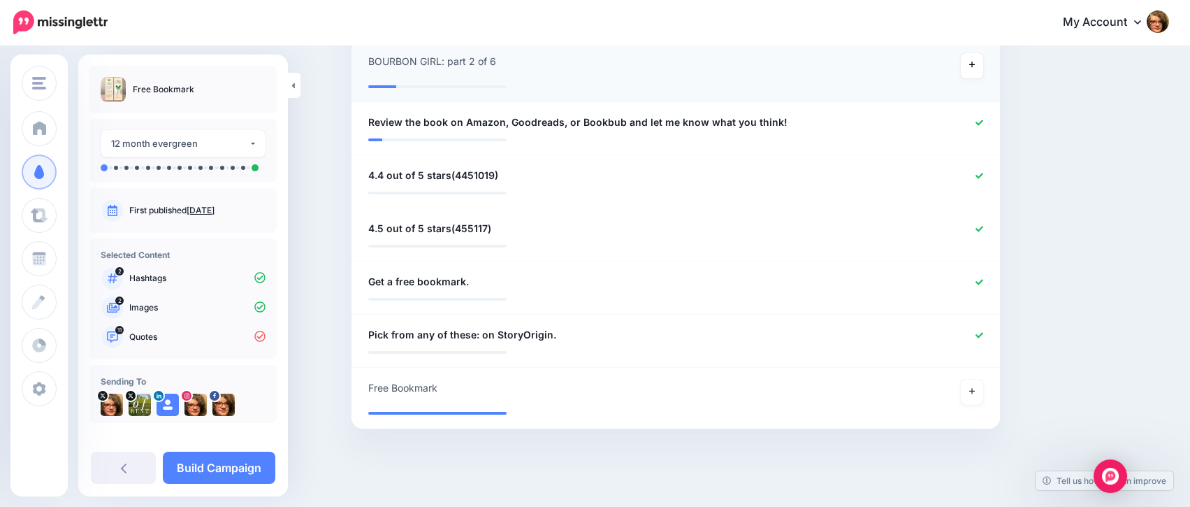
scroll to position [899, 0]
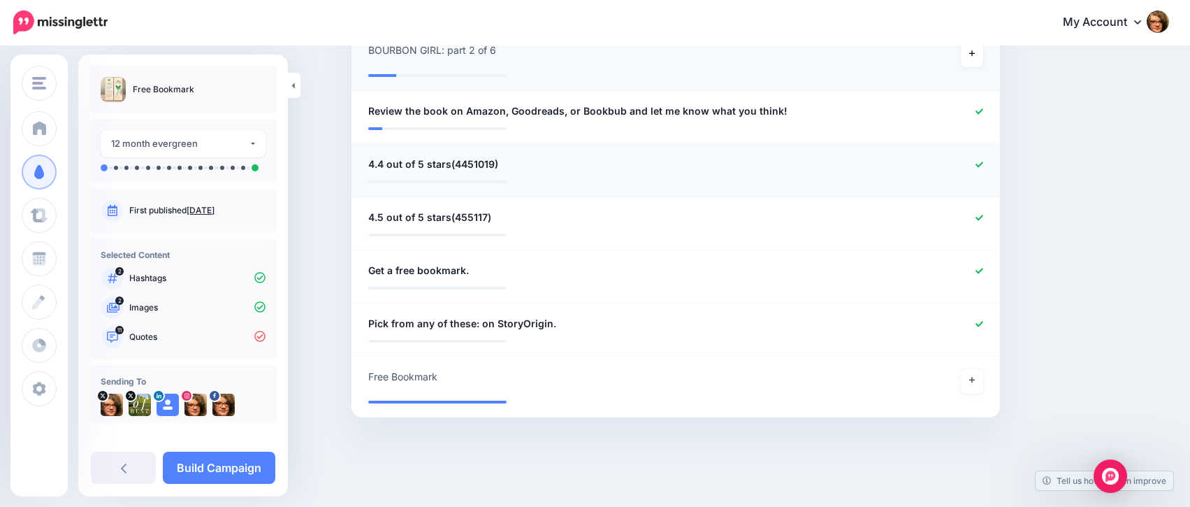
click at [983, 163] on icon at bounding box center [980, 164] width 8 height 6
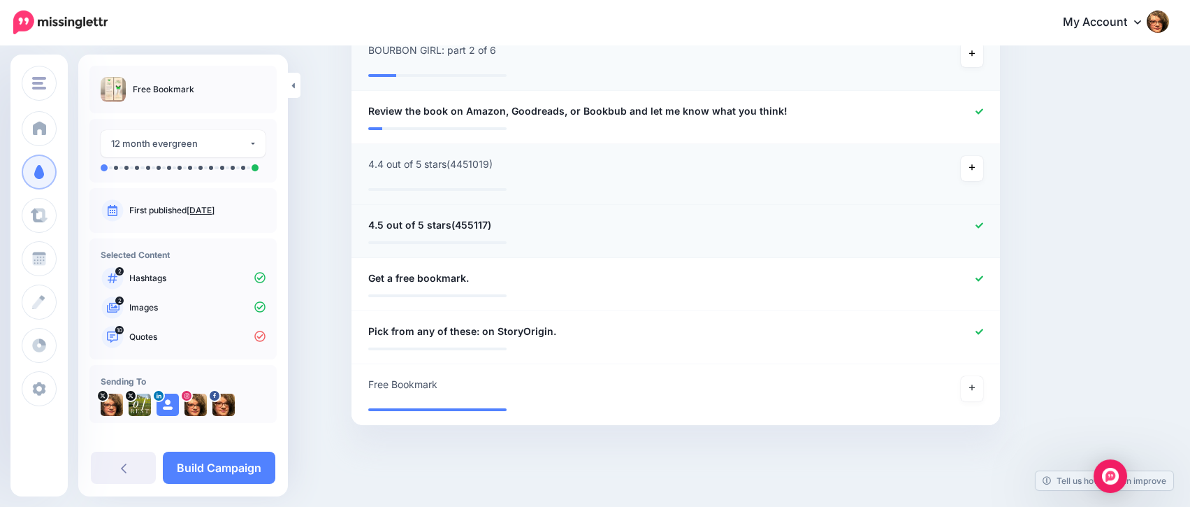
click at [983, 222] on icon at bounding box center [980, 226] width 8 height 8
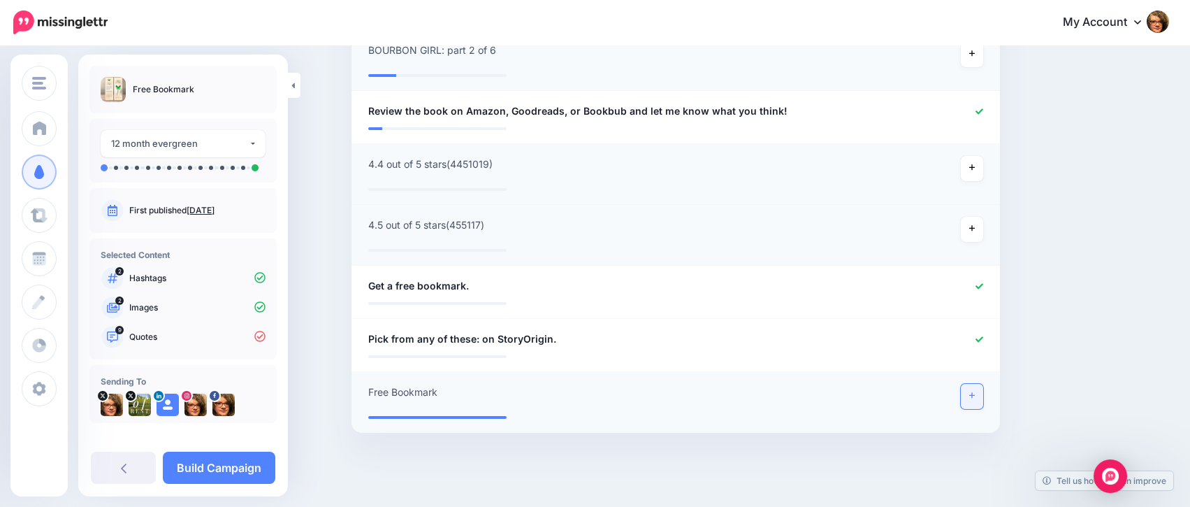
click at [975, 396] on icon at bounding box center [972, 396] width 6 height 6
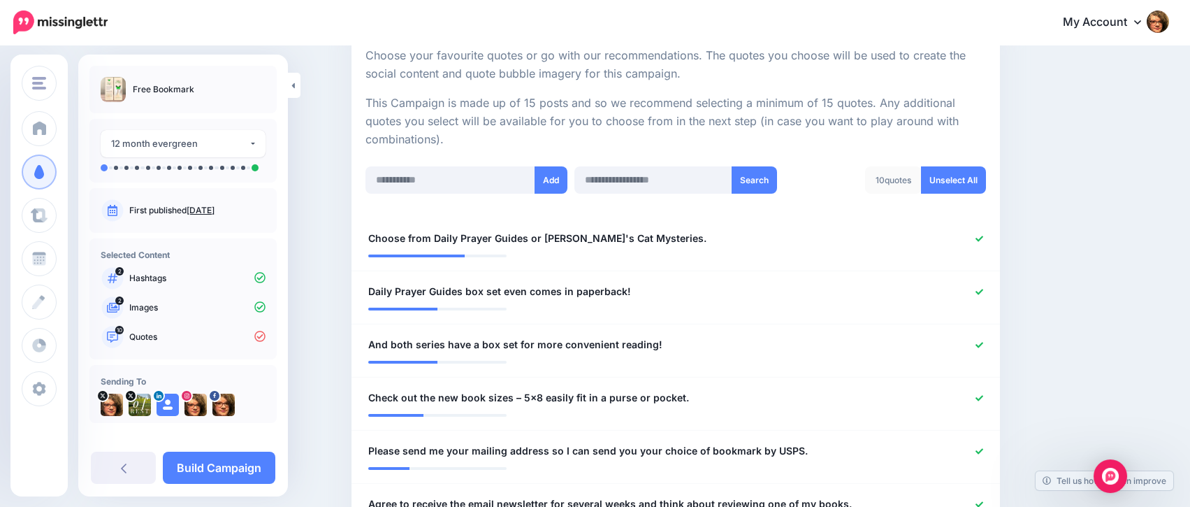
scroll to position [274, 0]
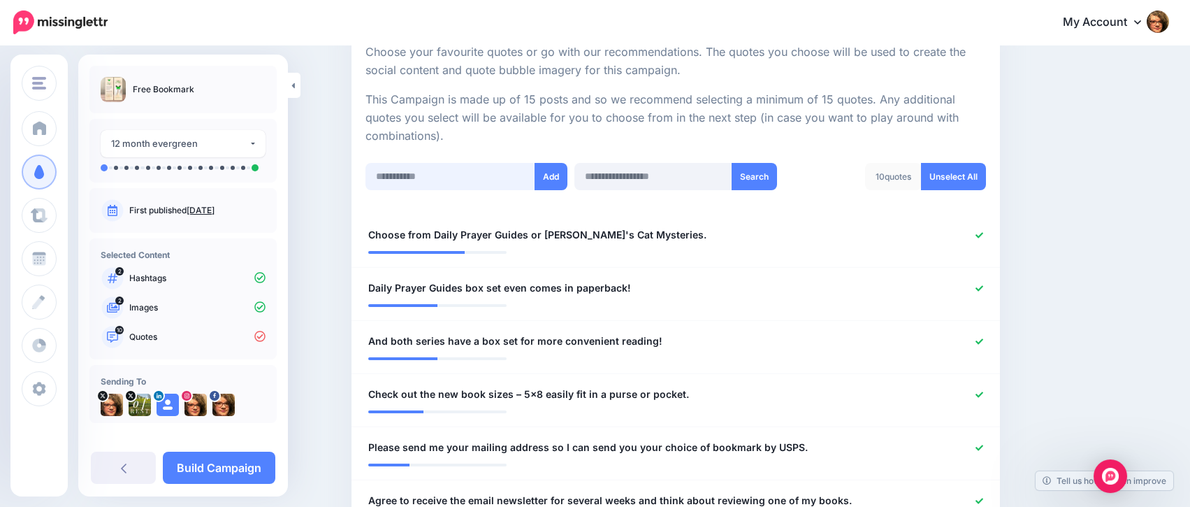
click at [509, 178] on input "text" at bounding box center [450, 176] width 170 height 27
type input "**********"
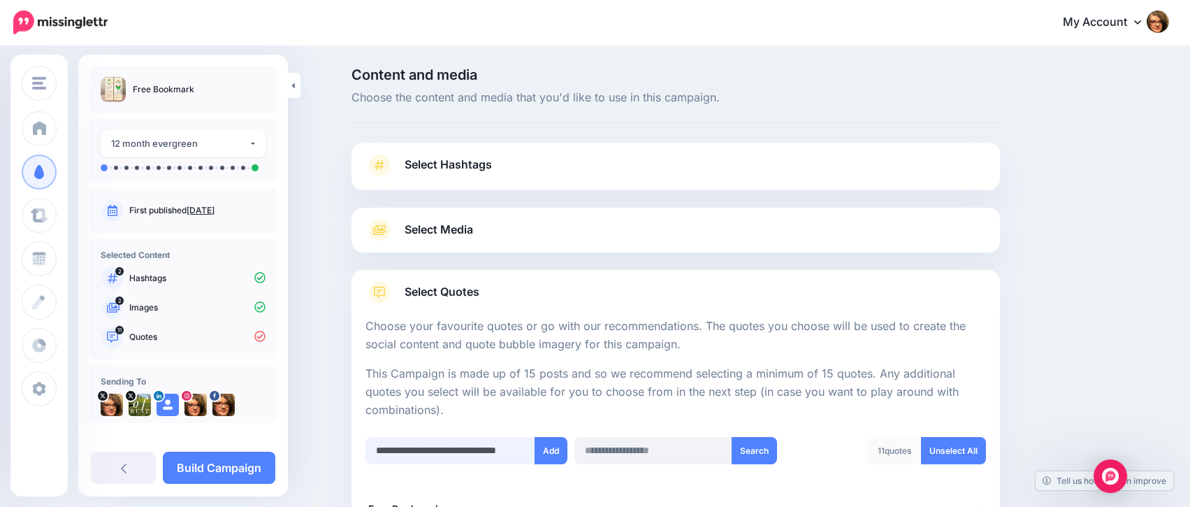
type input "**********"
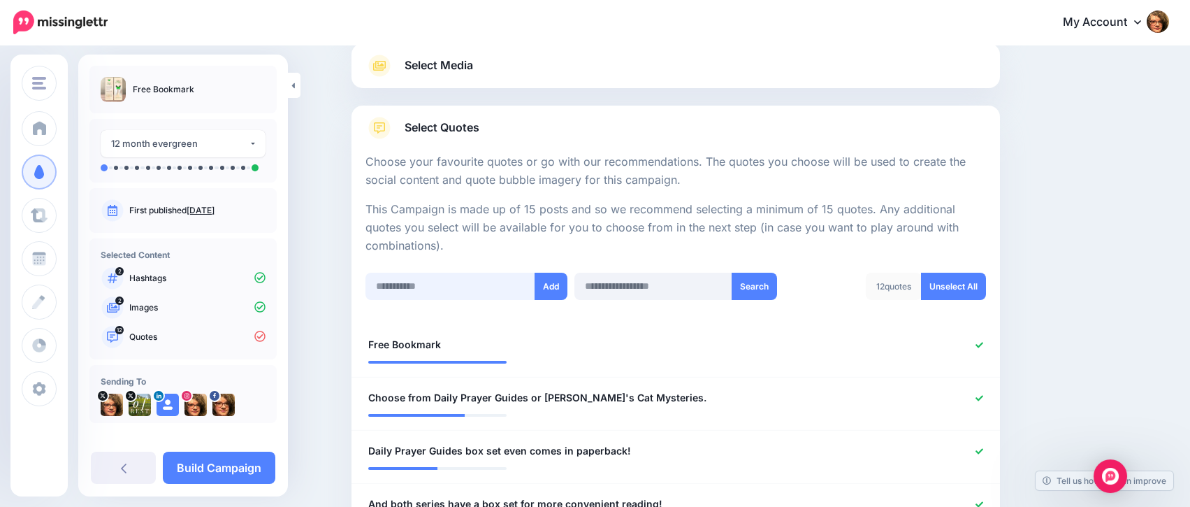
scroll to position [180, 0]
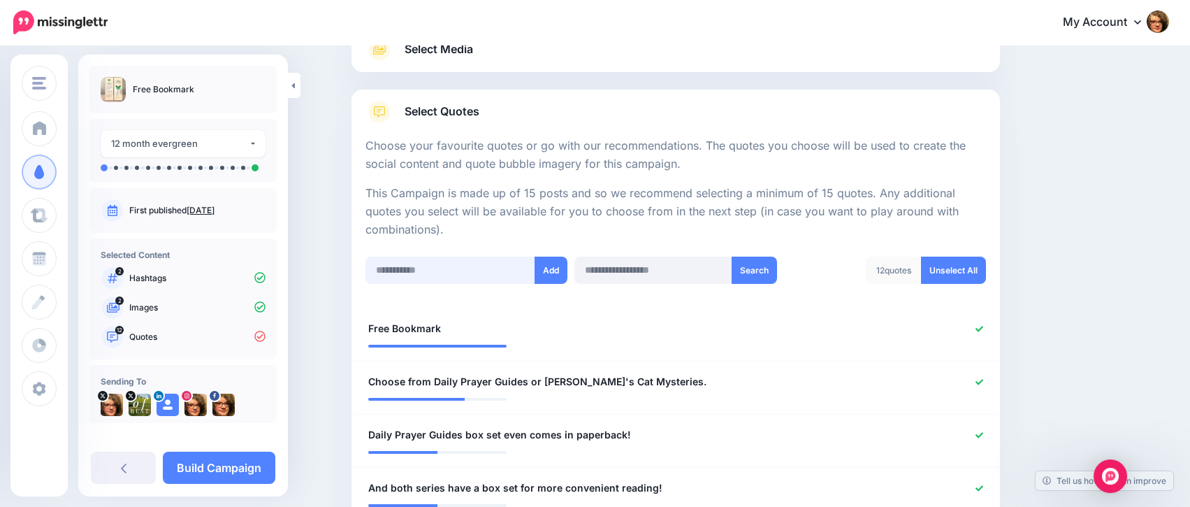
click at [499, 265] on input "text" at bounding box center [450, 269] width 170 height 27
type input "**********"
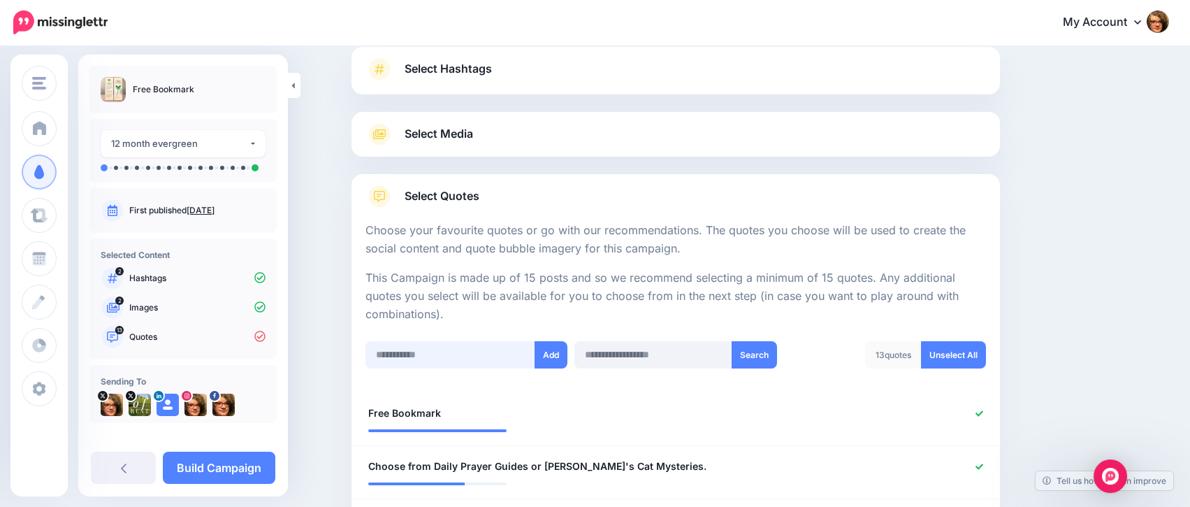
scroll to position [85, 0]
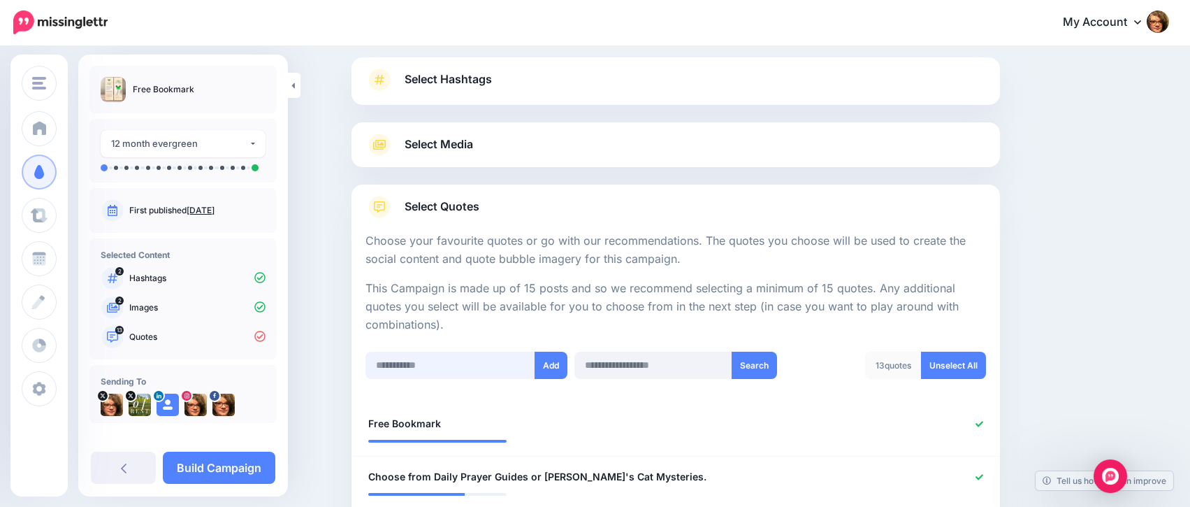
click at [430, 361] on input "text" at bounding box center [450, 365] width 170 height 27
type input "**********"
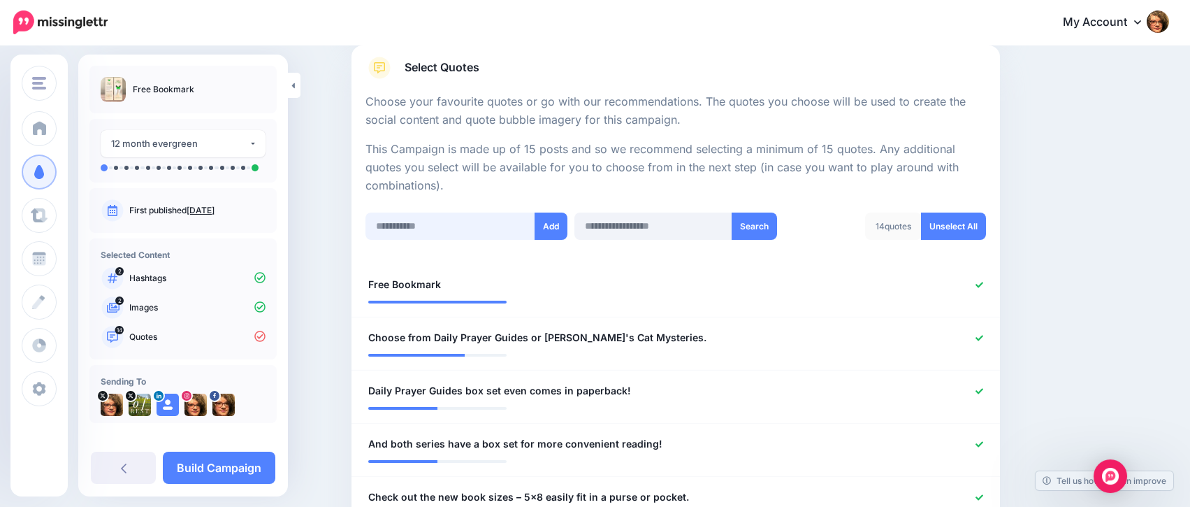
scroll to position [222, 0]
click at [464, 230] on input "text" at bounding box center [450, 228] width 170 height 27
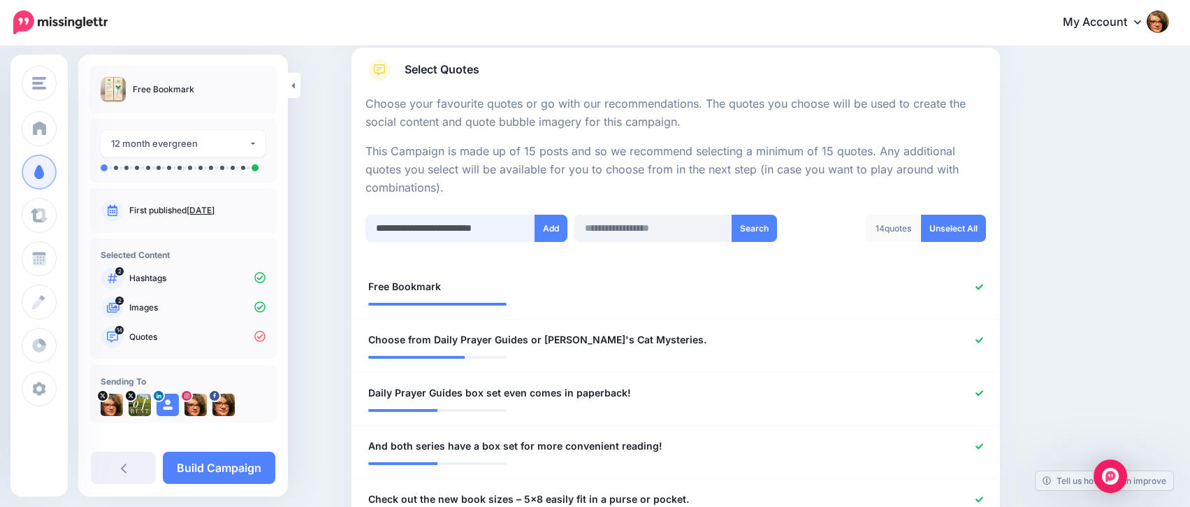
type input "**********"
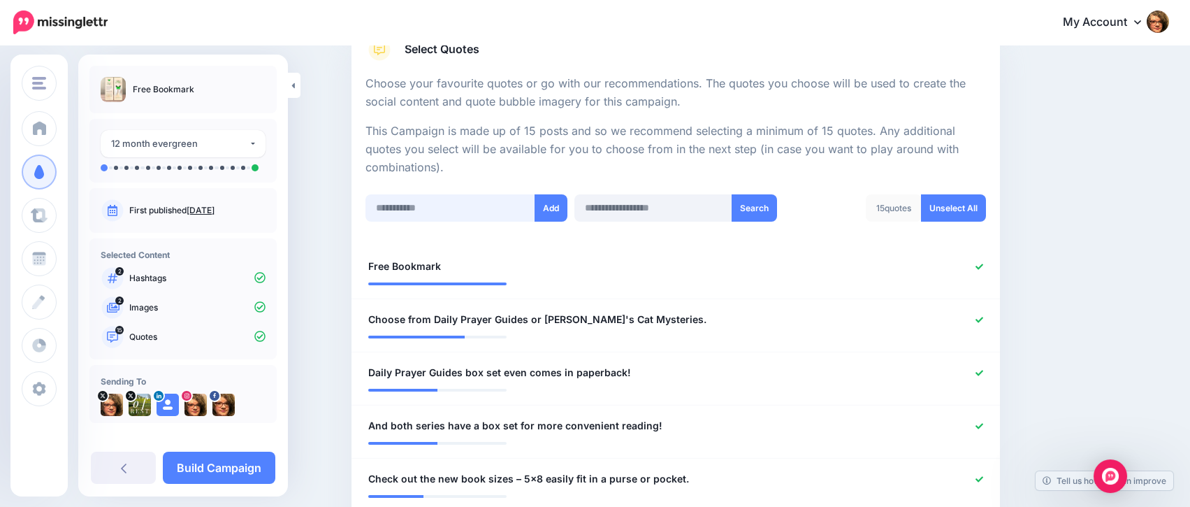
scroll to position [10, 0]
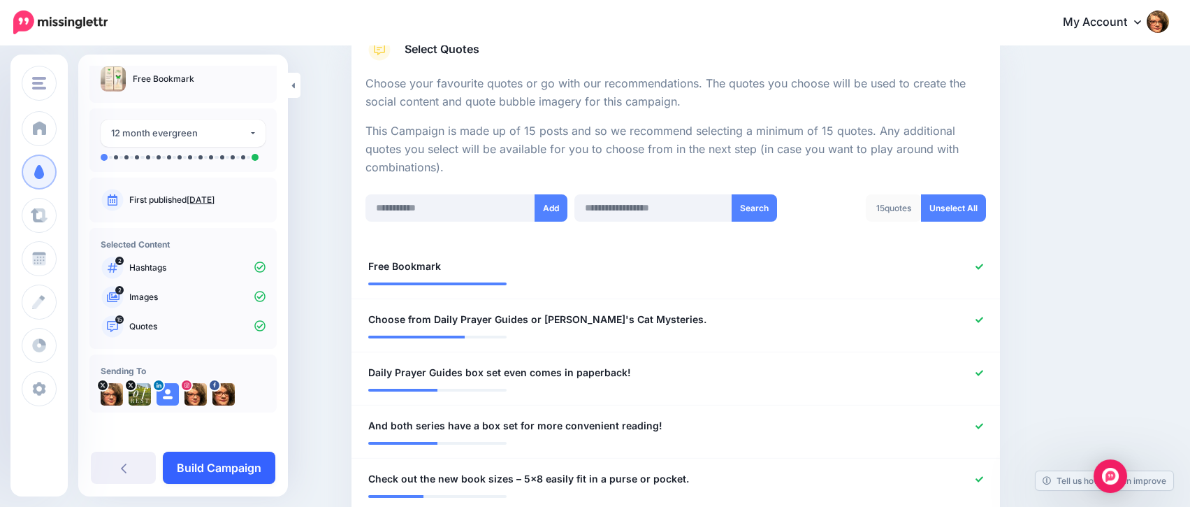
click at [240, 470] on link "Build Campaign" at bounding box center [219, 467] width 113 height 32
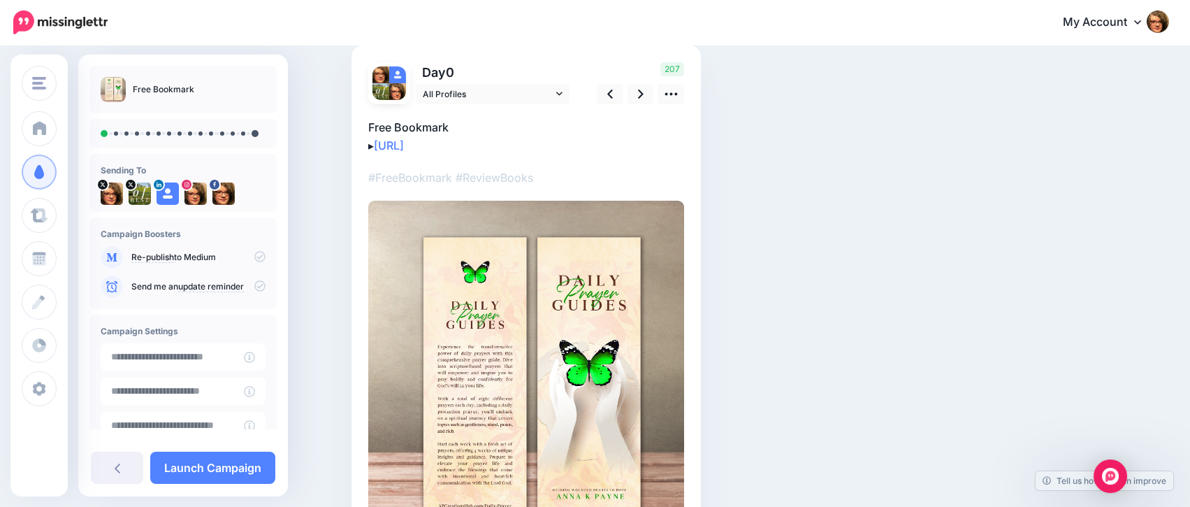
scroll to position [86, 0]
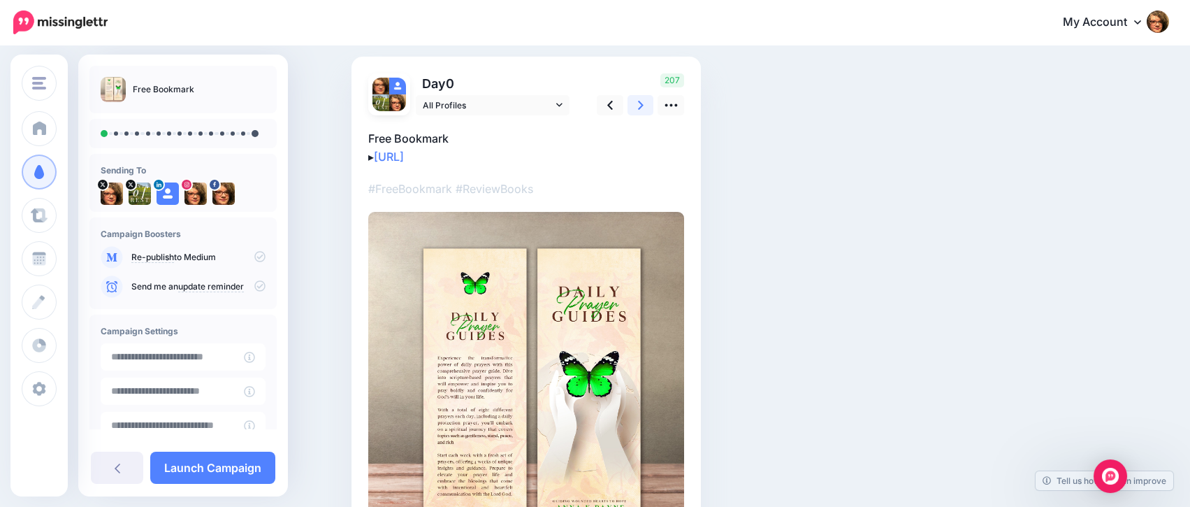
click at [644, 107] on icon at bounding box center [641, 105] width 6 height 9
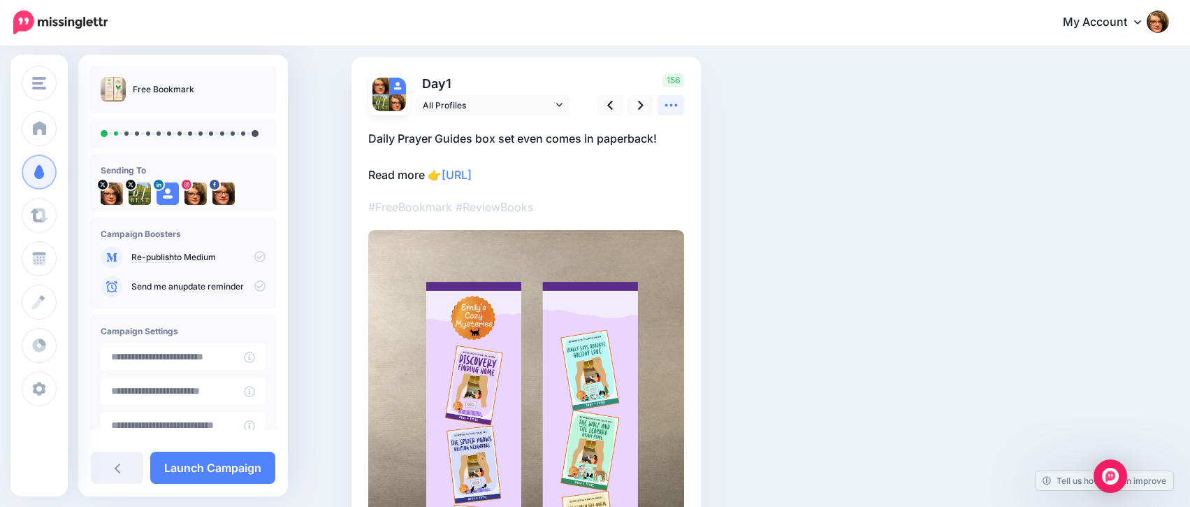
click at [672, 103] on icon at bounding box center [671, 105] width 15 height 15
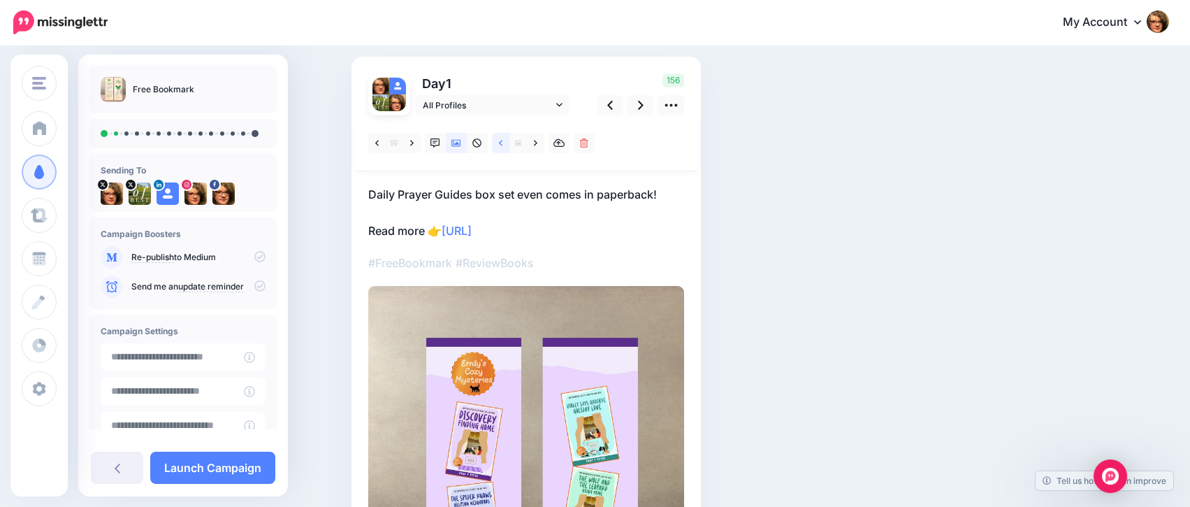
click at [509, 147] on link at bounding box center [500, 143] width 17 height 20
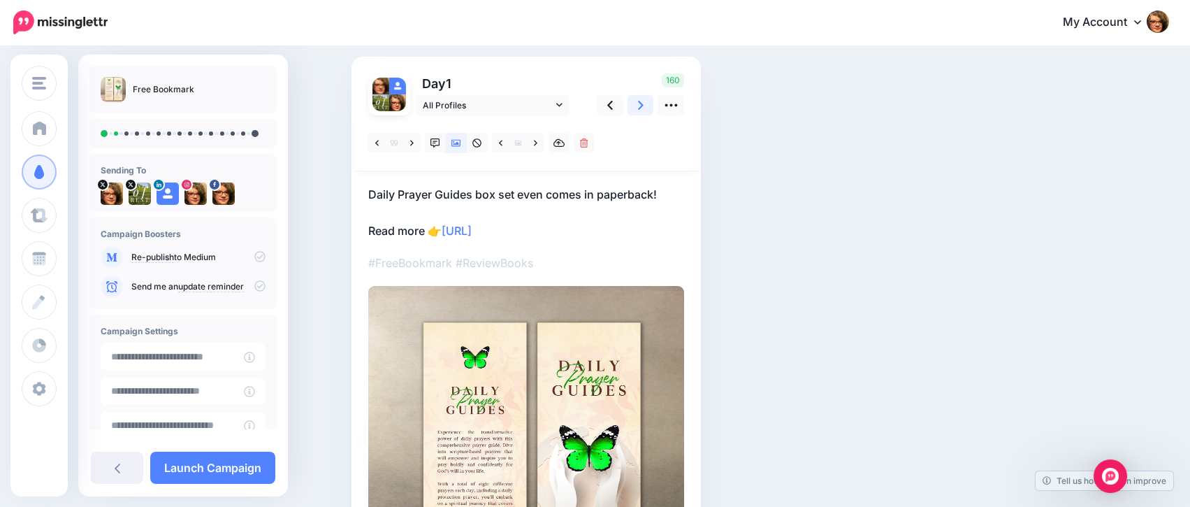
click at [644, 105] on icon at bounding box center [641, 105] width 6 height 9
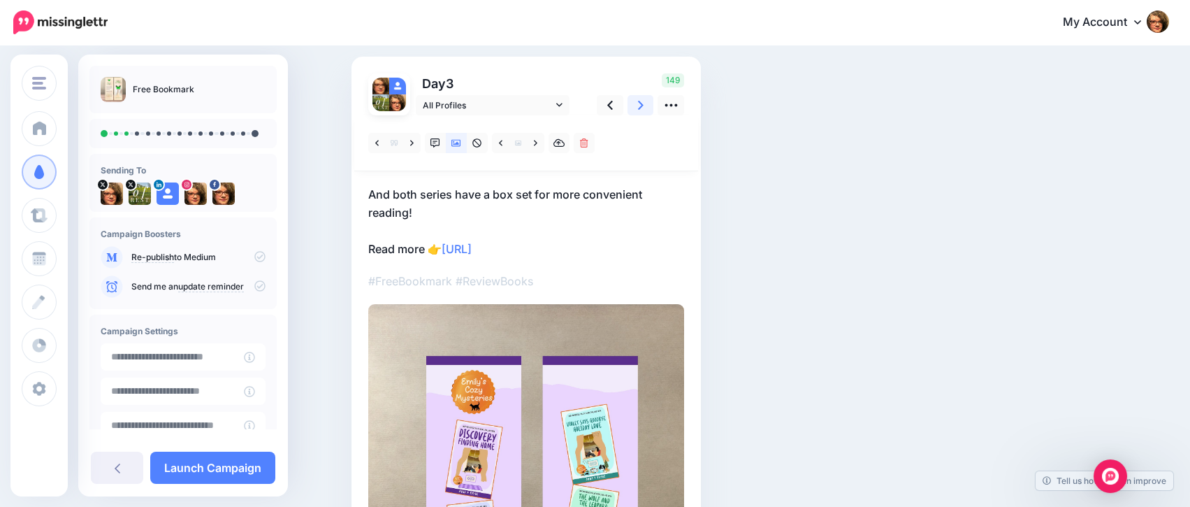
click at [644, 105] on icon at bounding box center [641, 105] width 6 height 9
click at [613, 106] on icon at bounding box center [610, 105] width 6 height 15
click at [644, 106] on icon at bounding box center [641, 105] width 6 height 15
click at [502, 145] on icon at bounding box center [500, 143] width 3 height 10
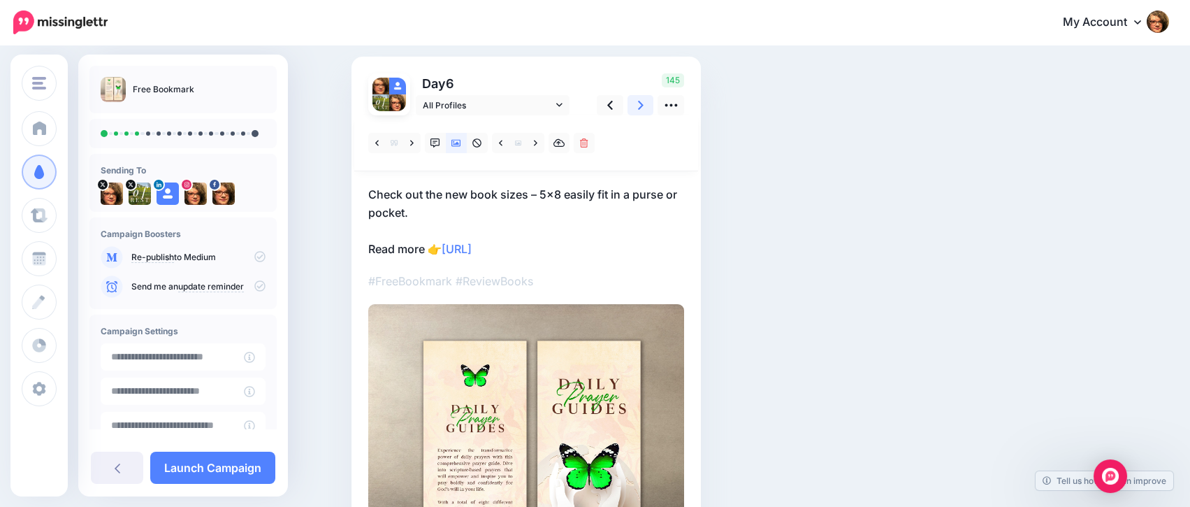
click at [644, 108] on icon at bounding box center [641, 105] width 6 height 15
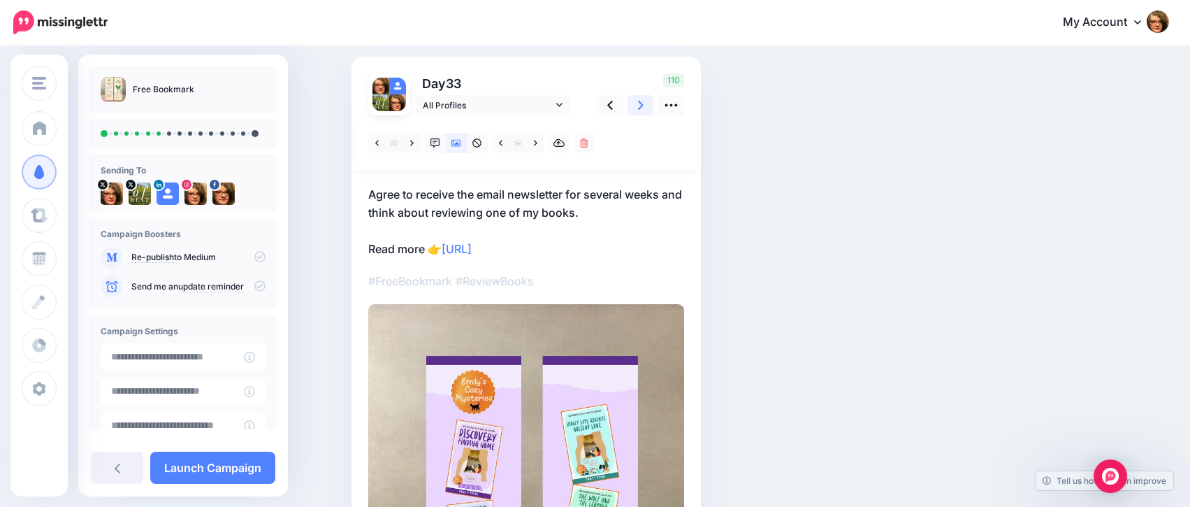
click at [644, 108] on icon at bounding box center [641, 105] width 6 height 15
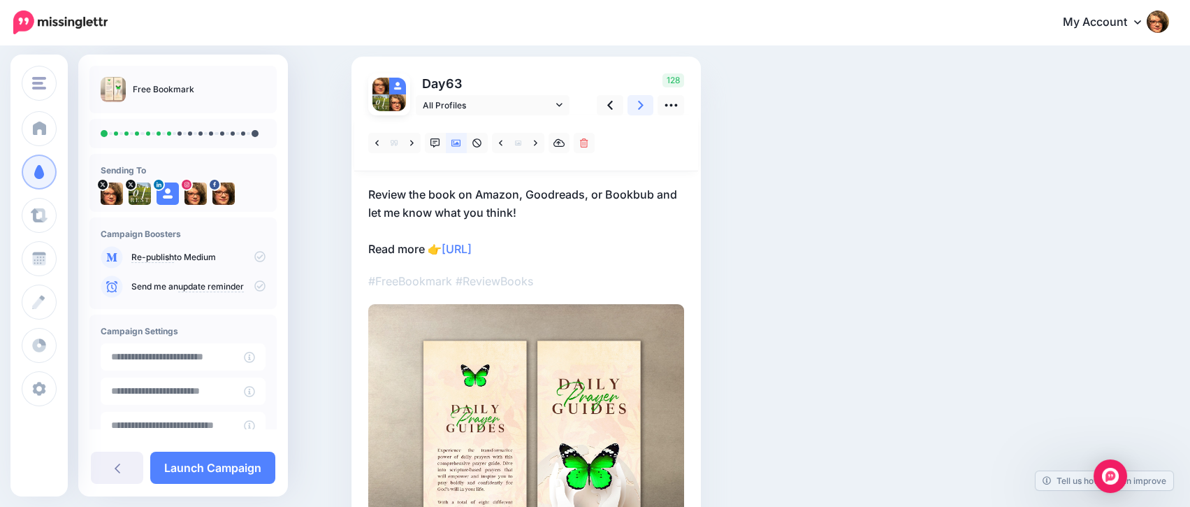
click at [644, 108] on icon at bounding box center [641, 105] width 6 height 15
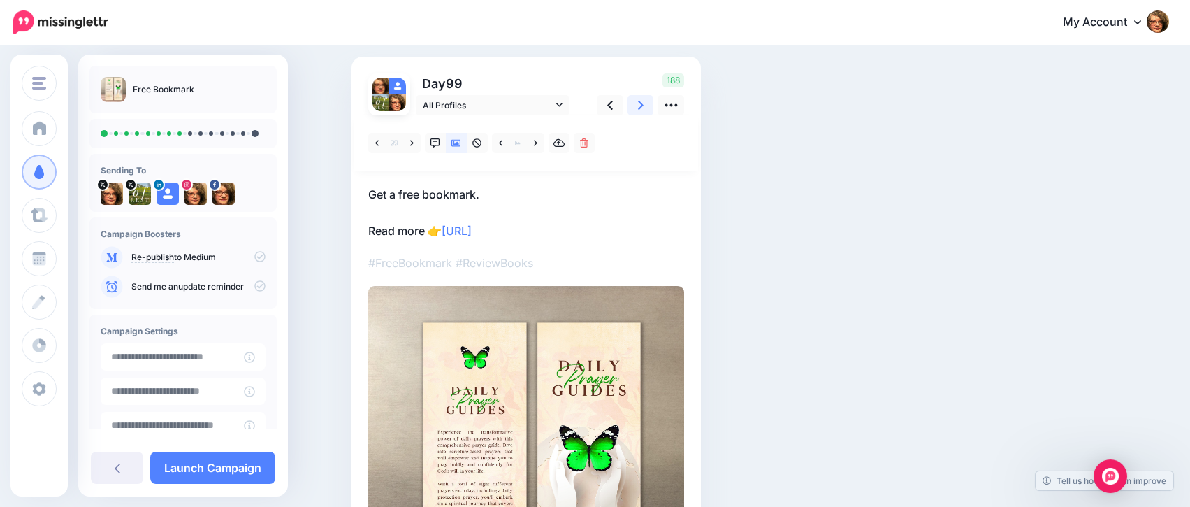
click at [644, 108] on icon at bounding box center [641, 105] width 6 height 15
click at [493, 196] on p "Pick from any of these: on StoryOrigin. Read more 👉 https://lttr.ai/AhkQt" at bounding box center [526, 212] width 316 height 55
click at [493, 196] on textarea "**********" at bounding box center [526, 212] width 316 height 55
click at [499, 203] on textarea "**********" at bounding box center [526, 212] width 316 height 55
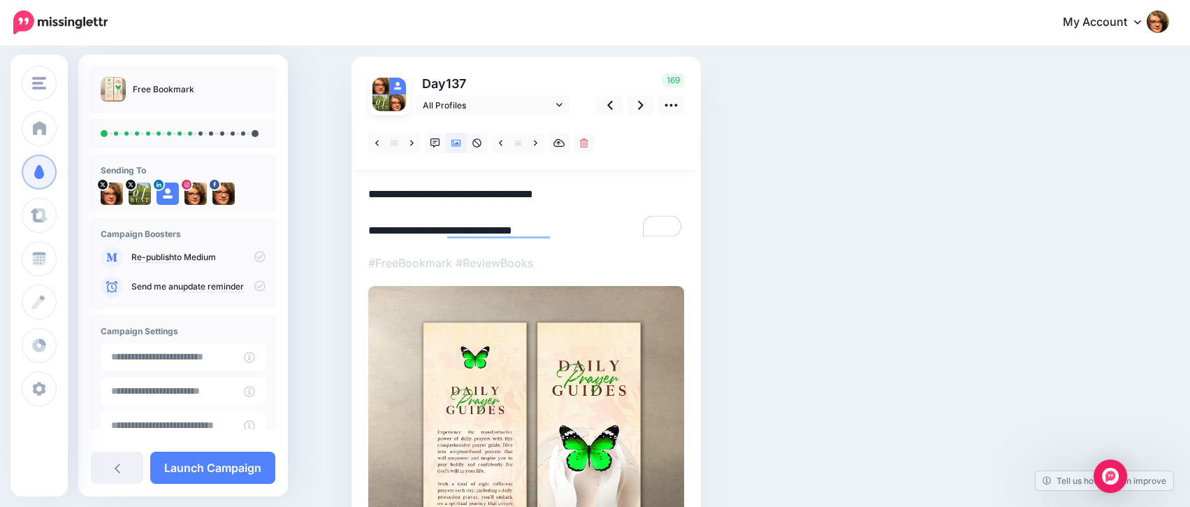
click at [493, 196] on textarea "**********" at bounding box center [526, 212] width 316 height 55
type textarea "**********"
click at [644, 104] on icon at bounding box center [641, 105] width 6 height 15
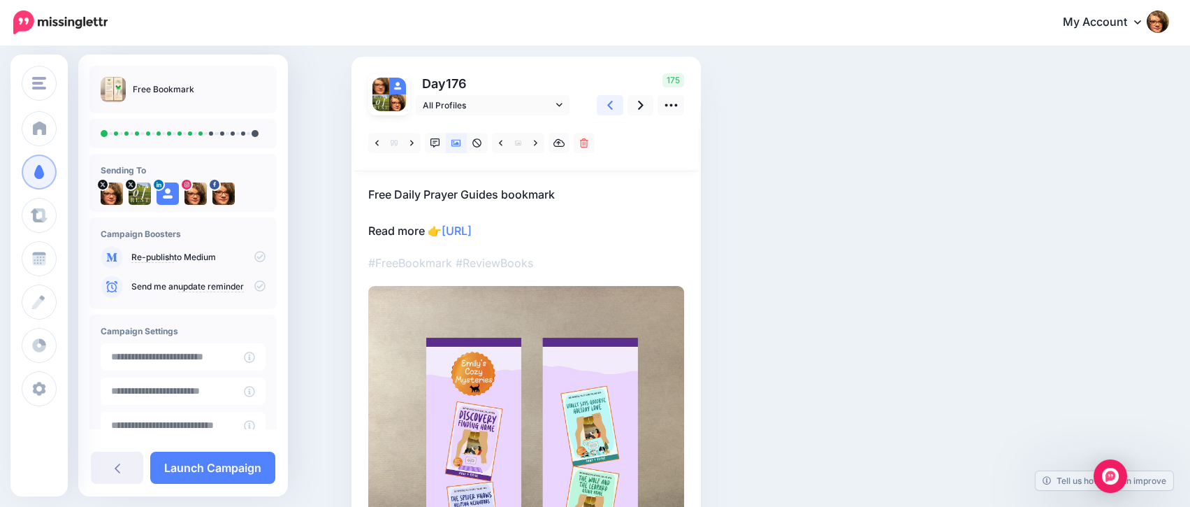
click at [613, 108] on icon at bounding box center [610, 105] width 6 height 9
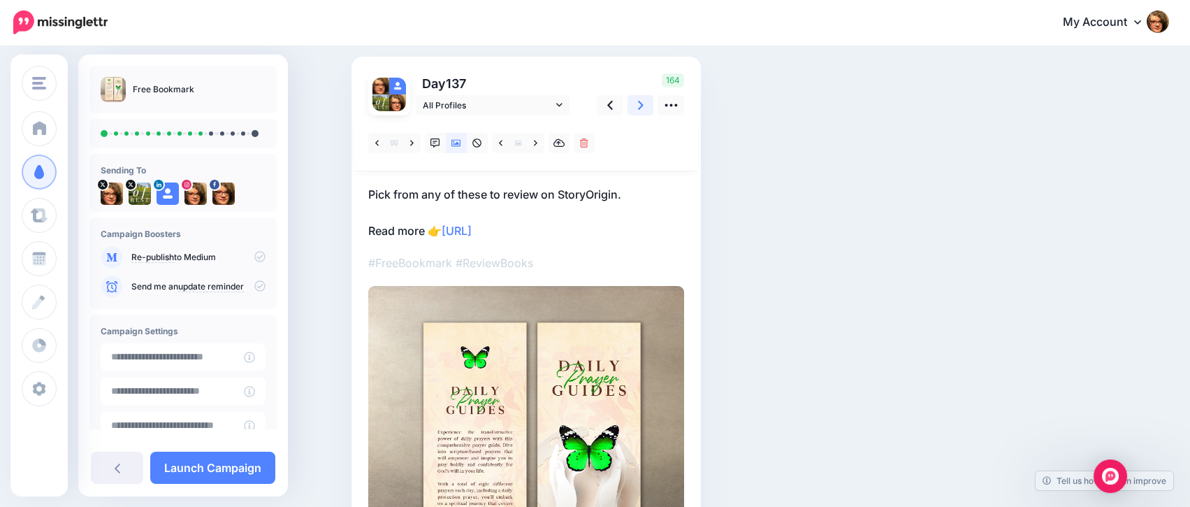
click at [644, 106] on icon at bounding box center [641, 105] width 6 height 15
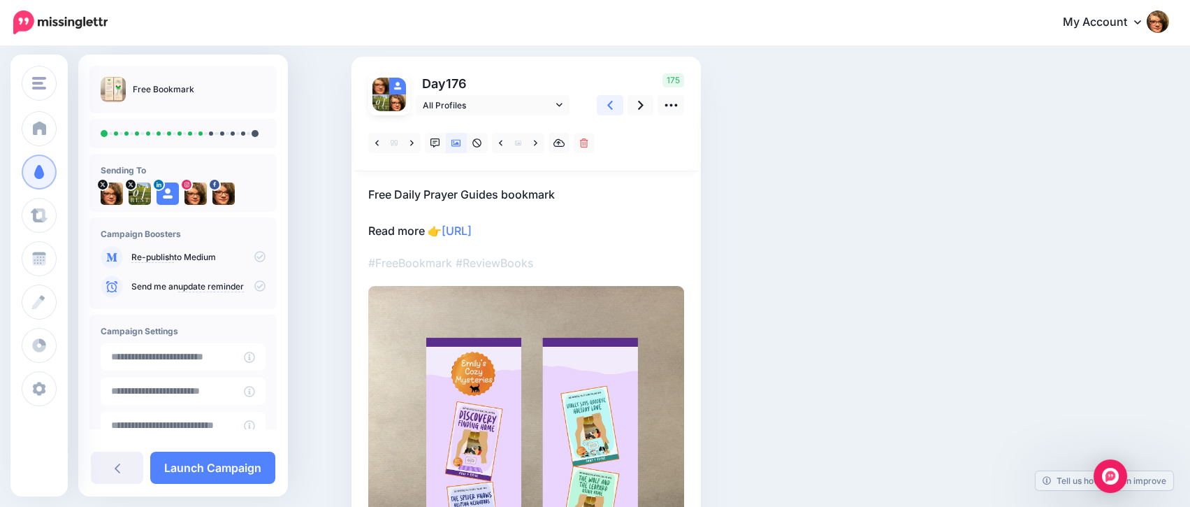
click at [621, 106] on link at bounding box center [610, 105] width 27 height 20
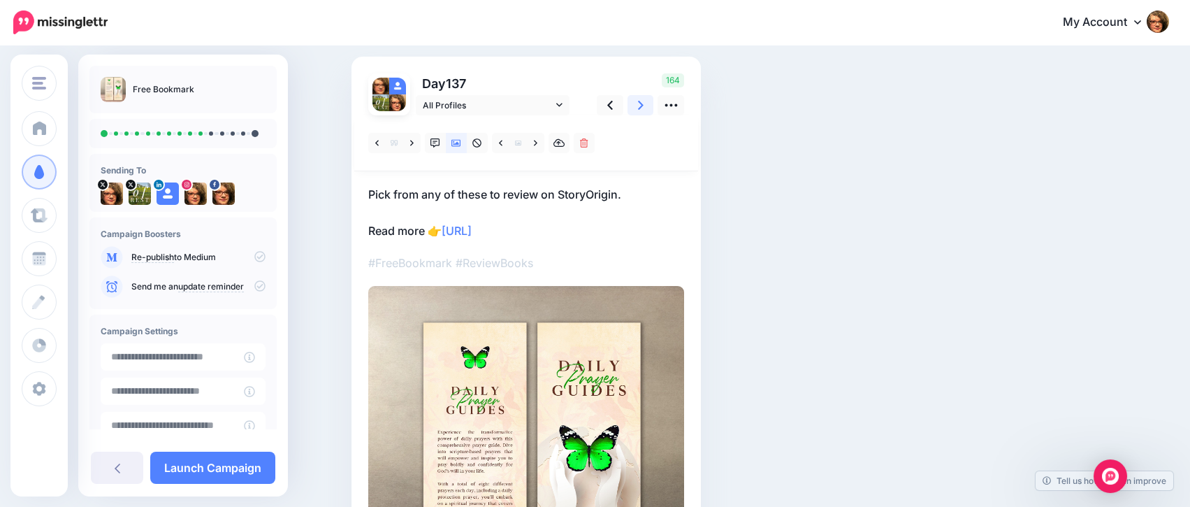
click at [637, 106] on link at bounding box center [641, 105] width 27 height 20
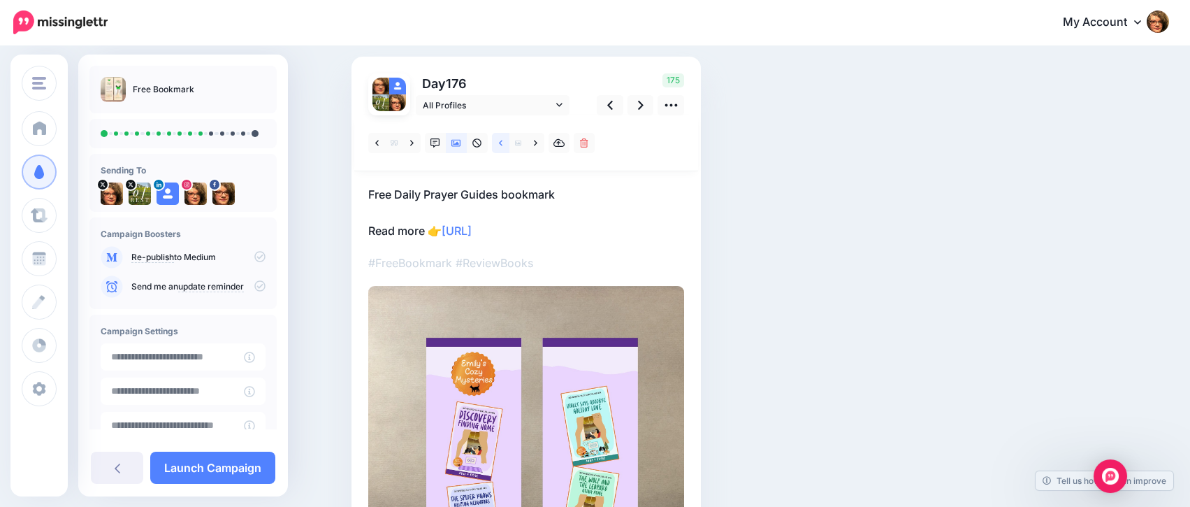
click at [505, 145] on link at bounding box center [500, 143] width 17 height 20
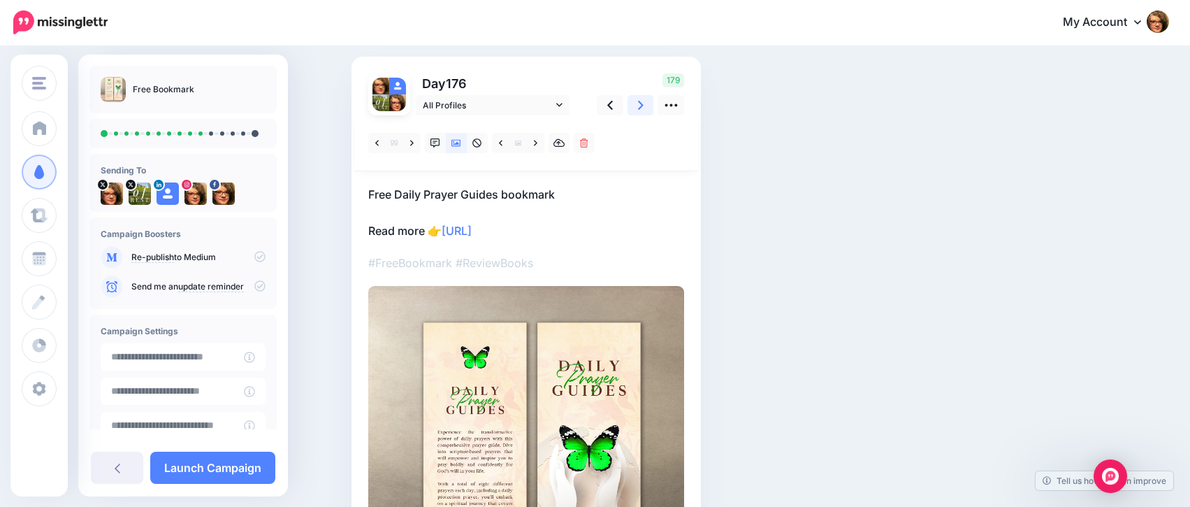
click at [644, 103] on icon at bounding box center [641, 105] width 6 height 15
click at [538, 144] on link at bounding box center [535, 143] width 17 height 20
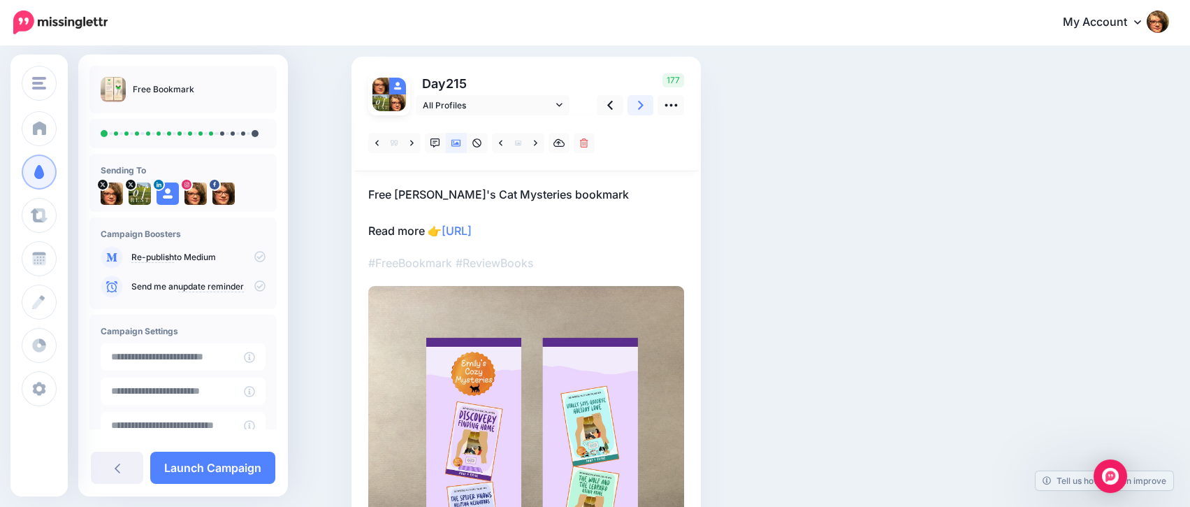
click at [644, 107] on icon at bounding box center [641, 105] width 6 height 9
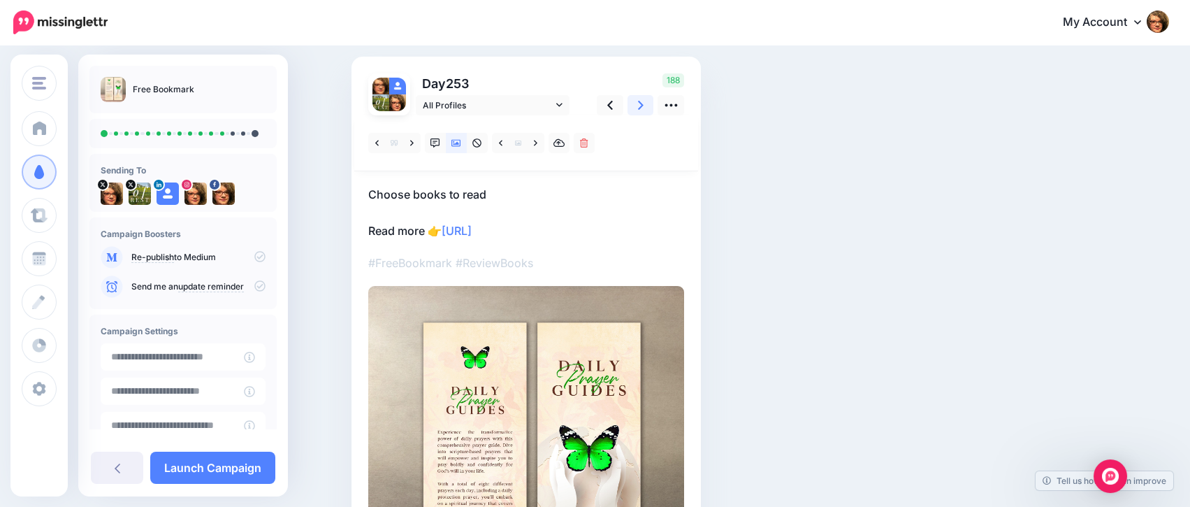
click at [644, 107] on icon at bounding box center [641, 105] width 6 height 9
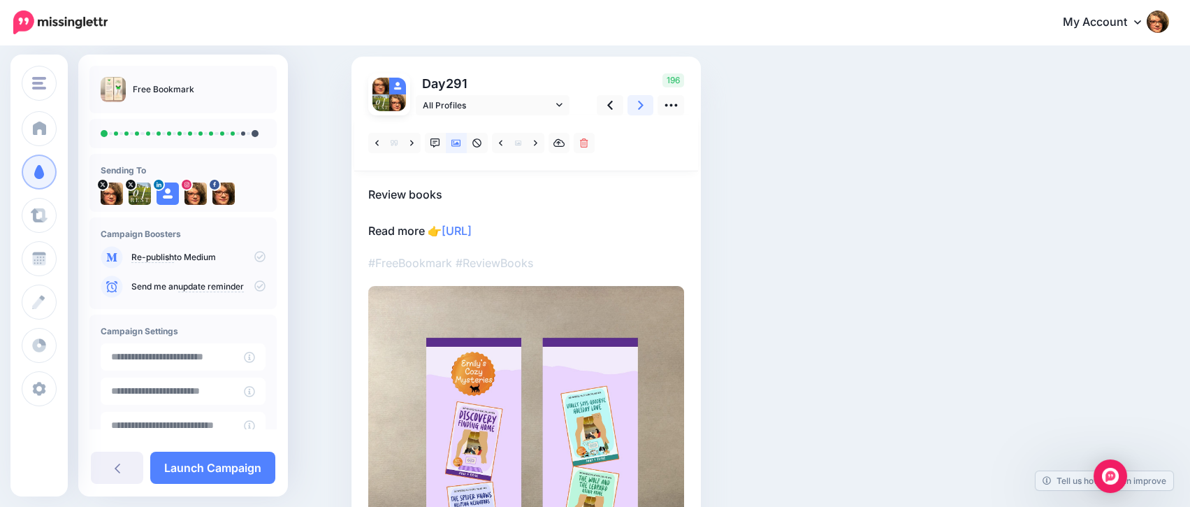
click at [644, 107] on icon at bounding box center [641, 105] width 6 height 9
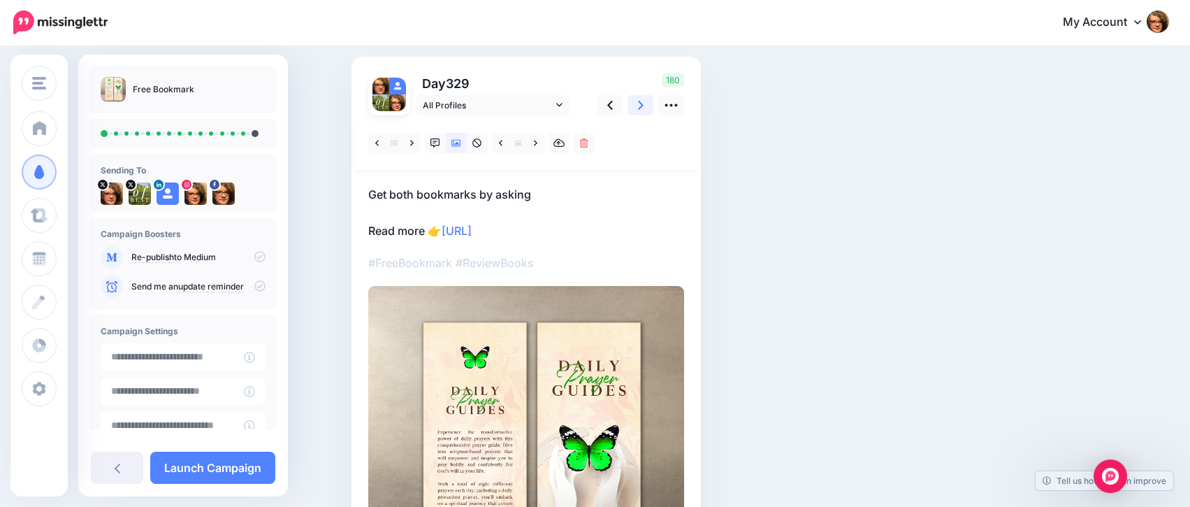
click at [644, 107] on icon at bounding box center [641, 105] width 6 height 9
click at [539, 145] on link at bounding box center [535, 143] width 17 height 20
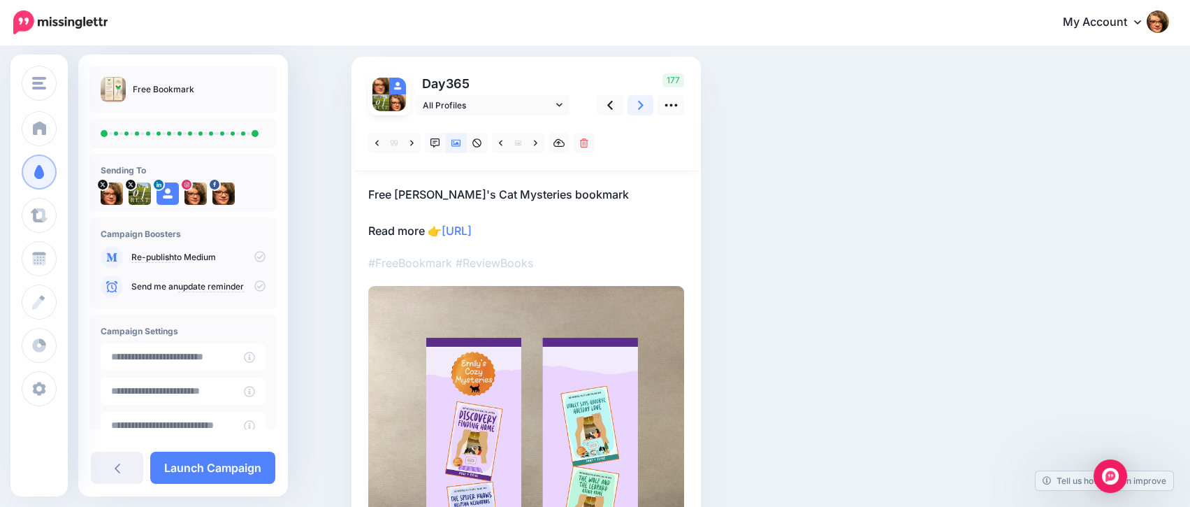
click at [644, 101] on icon at bounding box center [641, 105] width 6 height 15
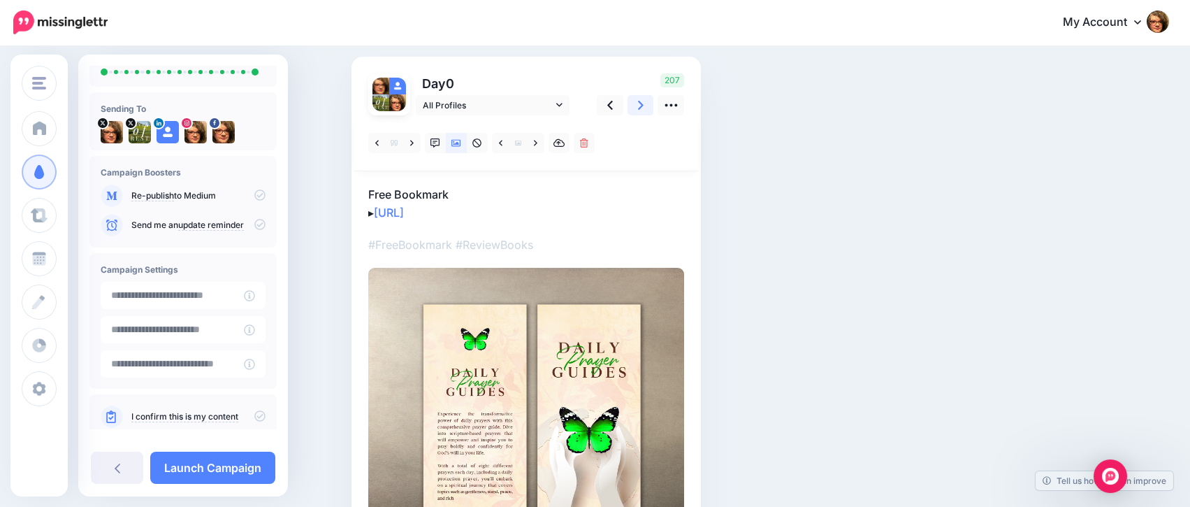
scroll to position [87, 0]
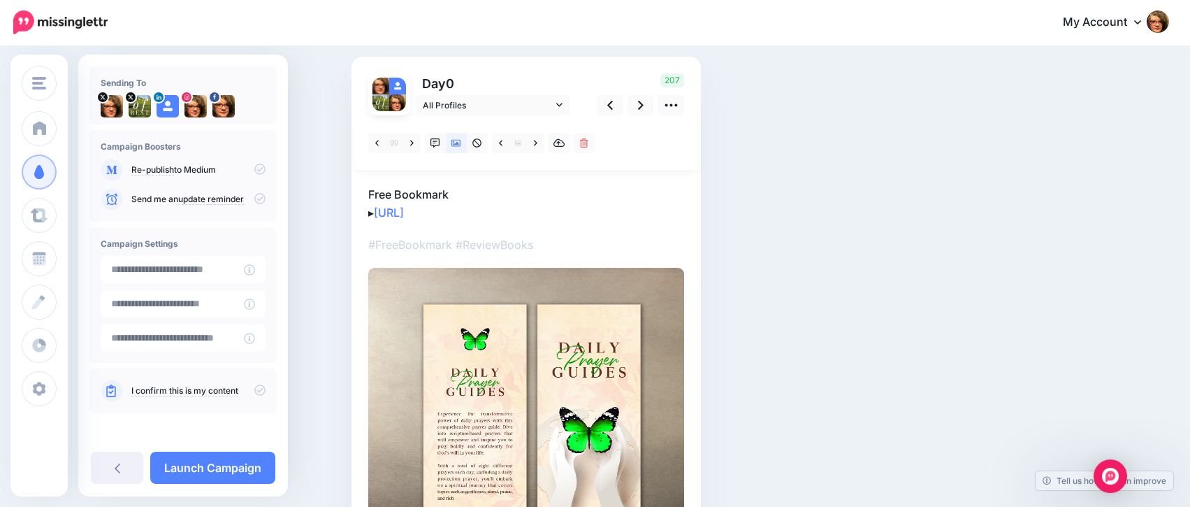
click at [254, 389] on icon at bounding box center [259, 389] width 11 height 11
click at [217, 471] on link "Launch Campaign" at bounding box center [212, 467] width 125 height 32
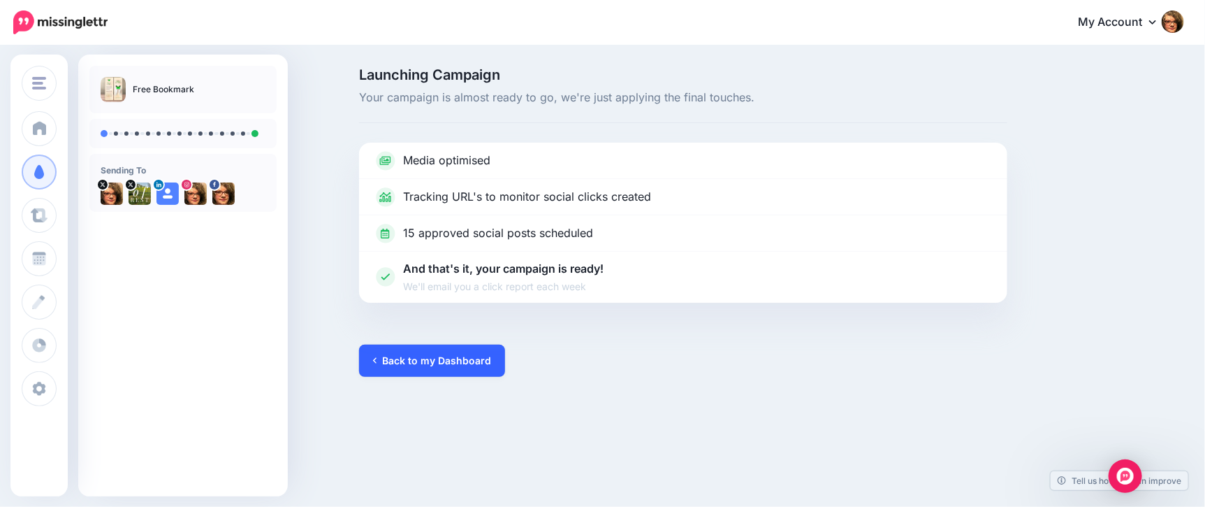
click at [412, 370] on link "Back to my Dashboard" at bounding box center [432, 361] width 146 height 32
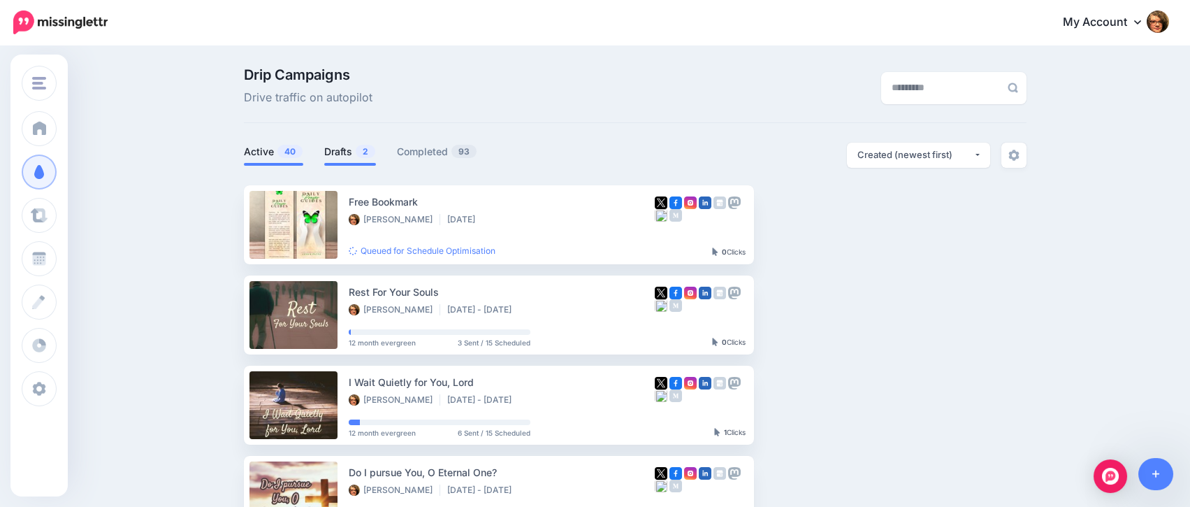
click at [341, 152] on link "Drafts 2" at bounding box center [350, 151] width 52 height 17
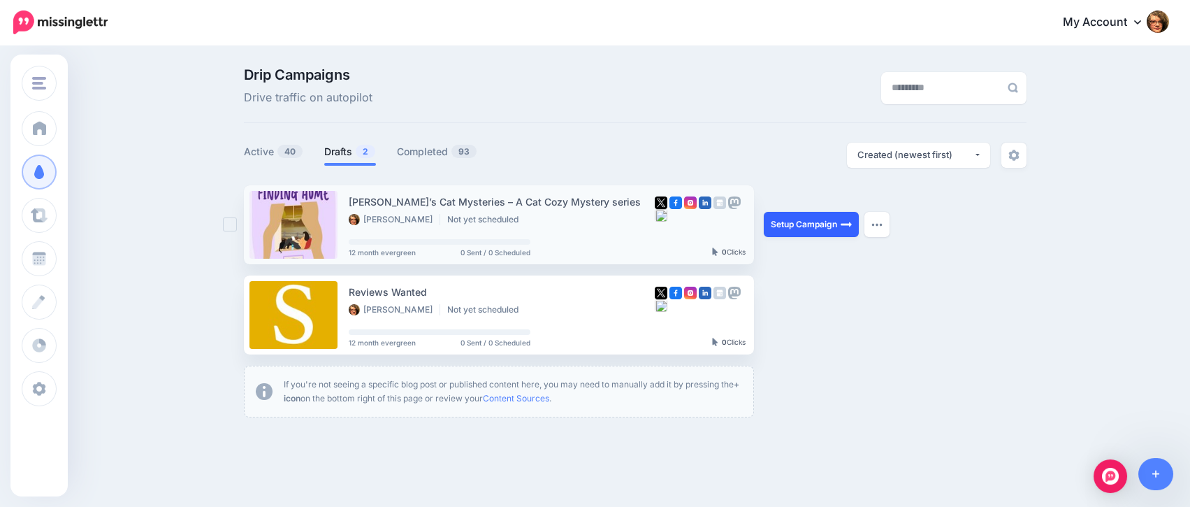
click at [800, 225] on link "Setup Campaign" at bounding box center [811, 224] width 95 height 25
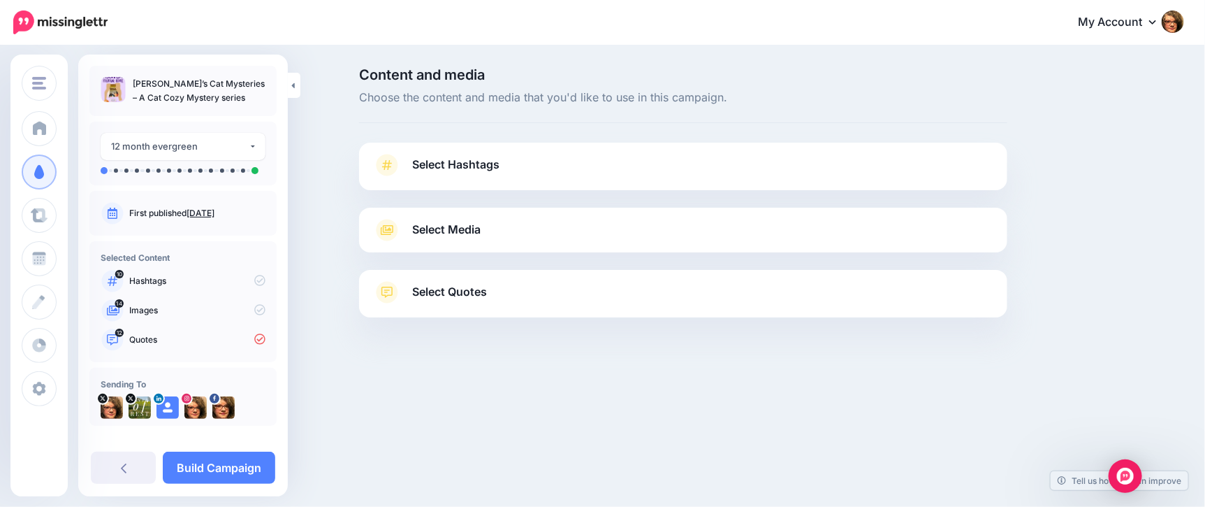
click at [714, 168] on link "Select Hashtags" at bounding box center [683, 172] width 621 height 36
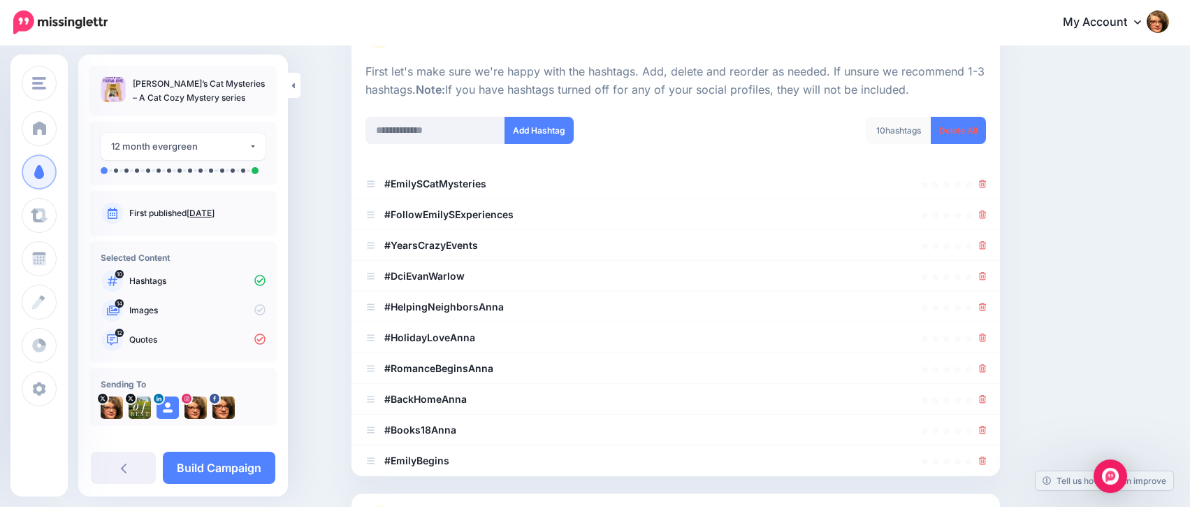
scroll to position [131, 0]
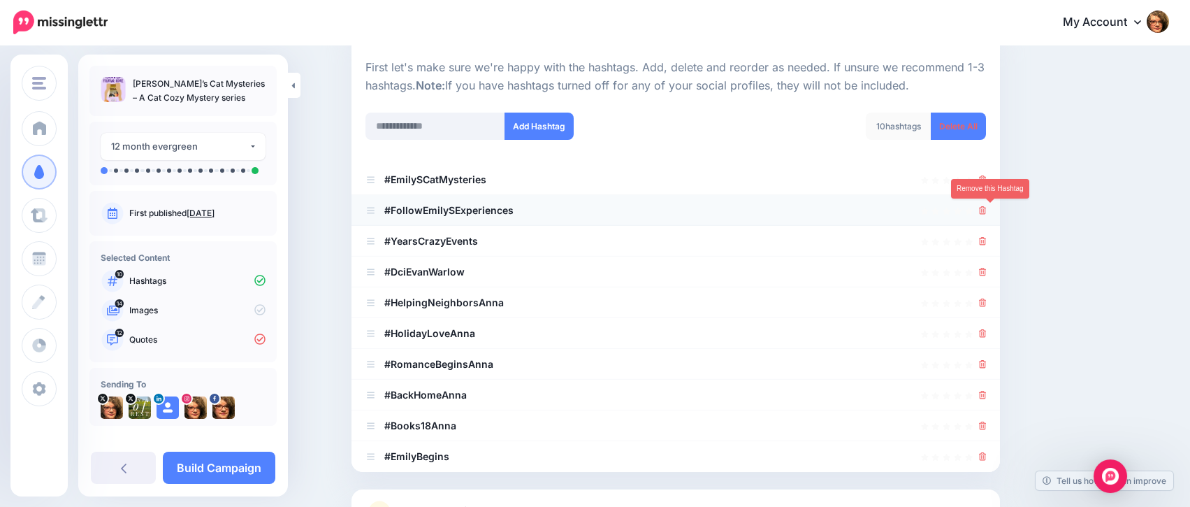
click at [987, 210] on icon at bounding box center [983, 210] width 8 height 8
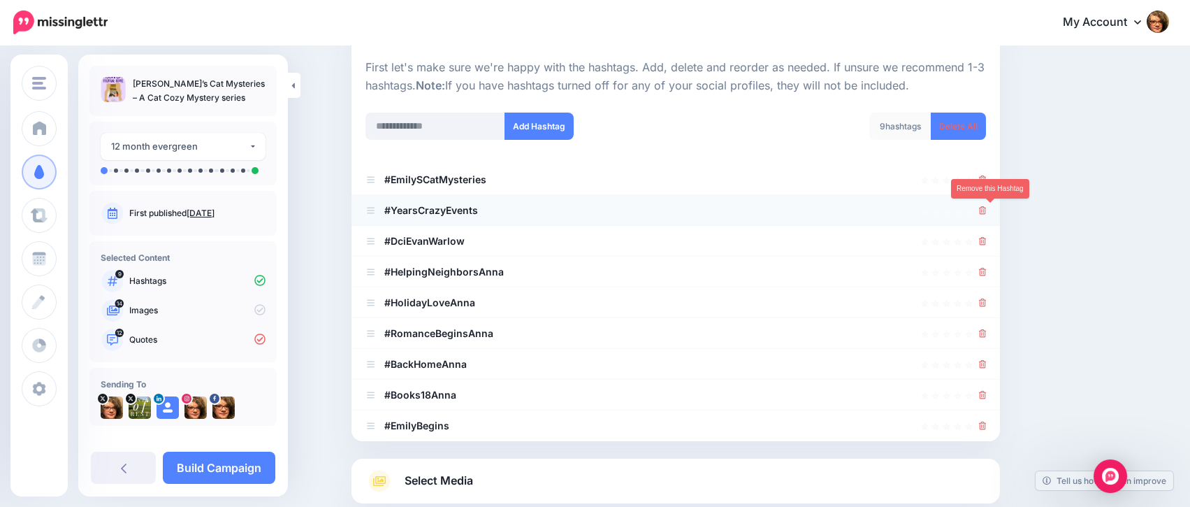
click at [987, 206] on icon at bounding box center [983, 210] width 8 height 8
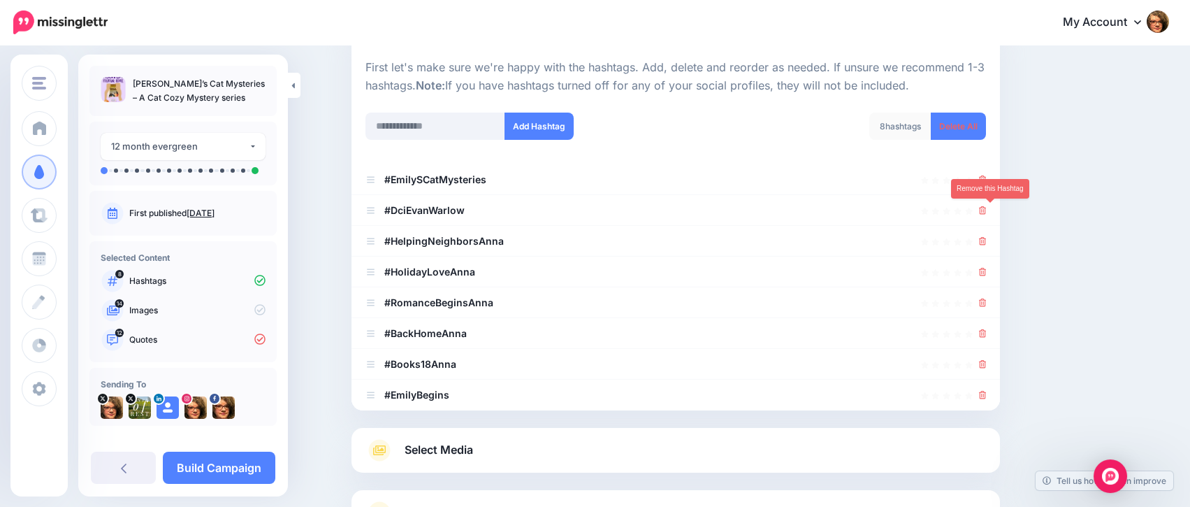
click at [987, 206] on icon at bounding box center [983, 210] width 8 height 8
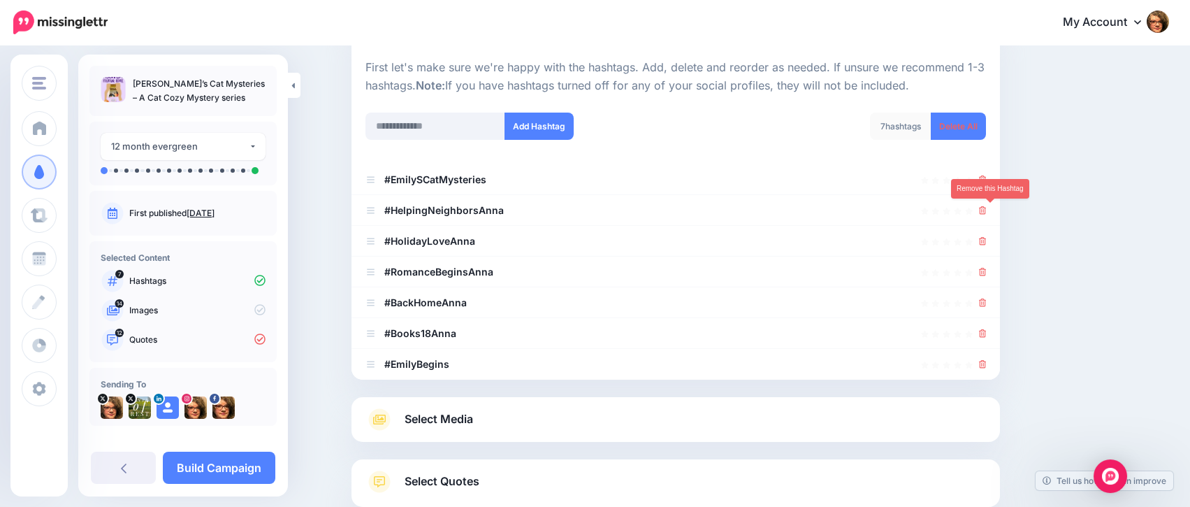
click at [987, 206] on icon at bounding box center [983, 210] width 8 height 8
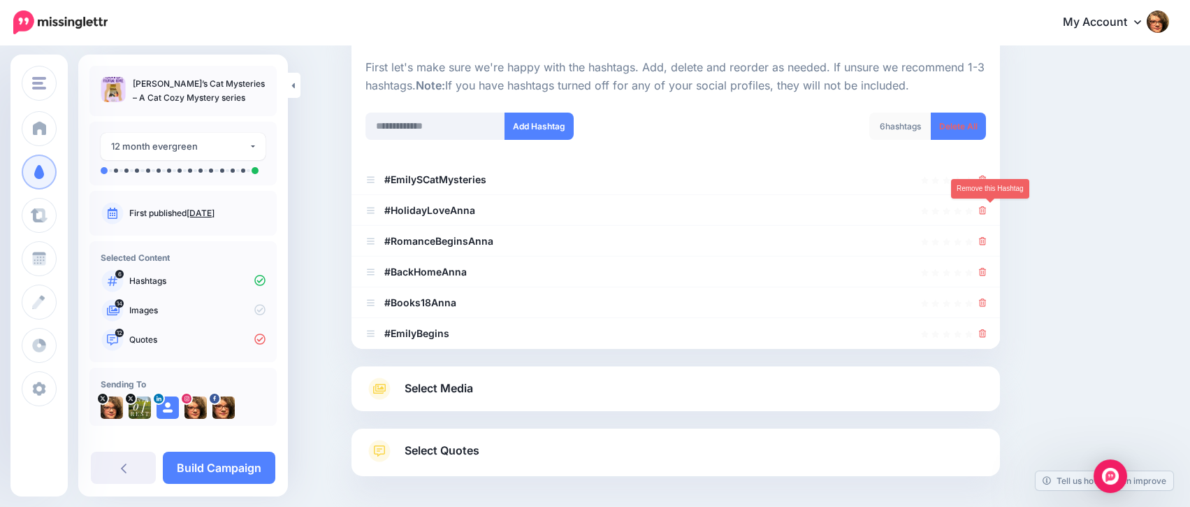
click at [987, 206] on icon at bounding box center [983, 210] width 8 height 8
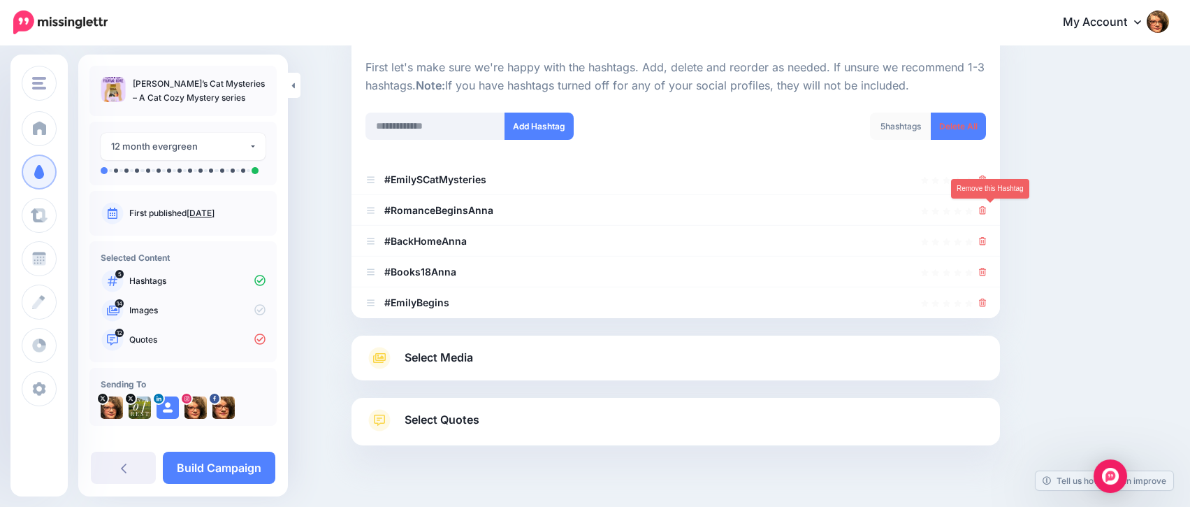
click at [987, 206] on icon at bounding box center [983, 210] width 8 height 8
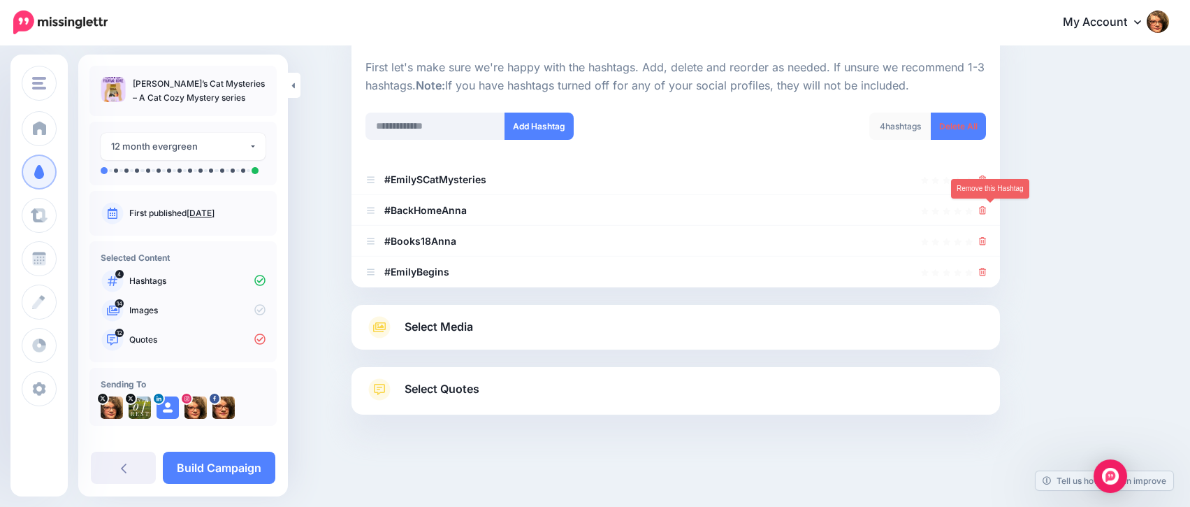
click at [987, 206] on icon at bounding box center [983, 210] width 8 height 8
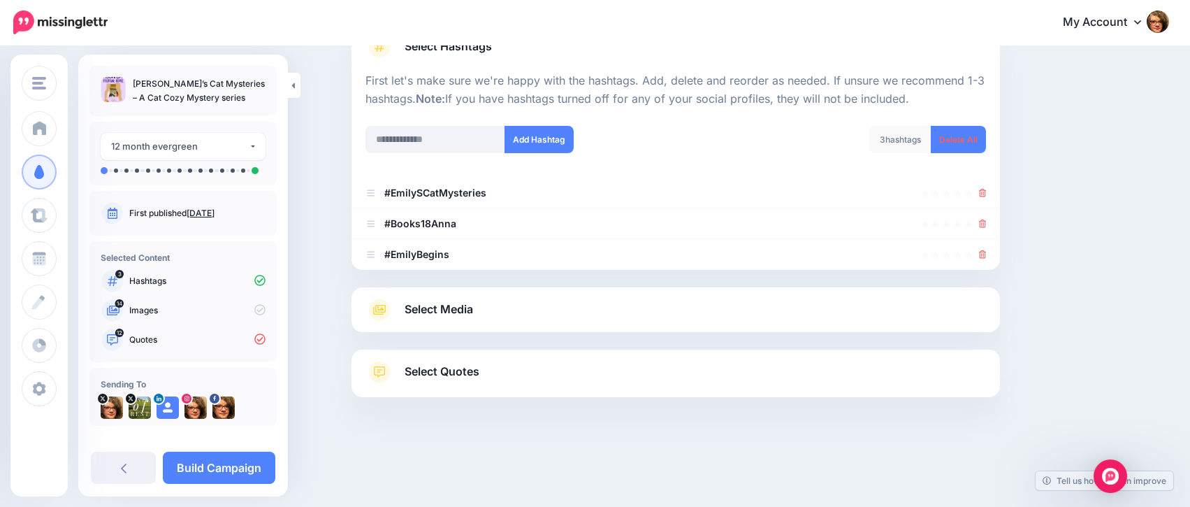
click at [989, 205] on li "#EmilySCatMysteries" at bounding box center [676, 193] width 649 height 31
click at [987, 221] on icon at bounding box center [983, 223] width 8 height 8
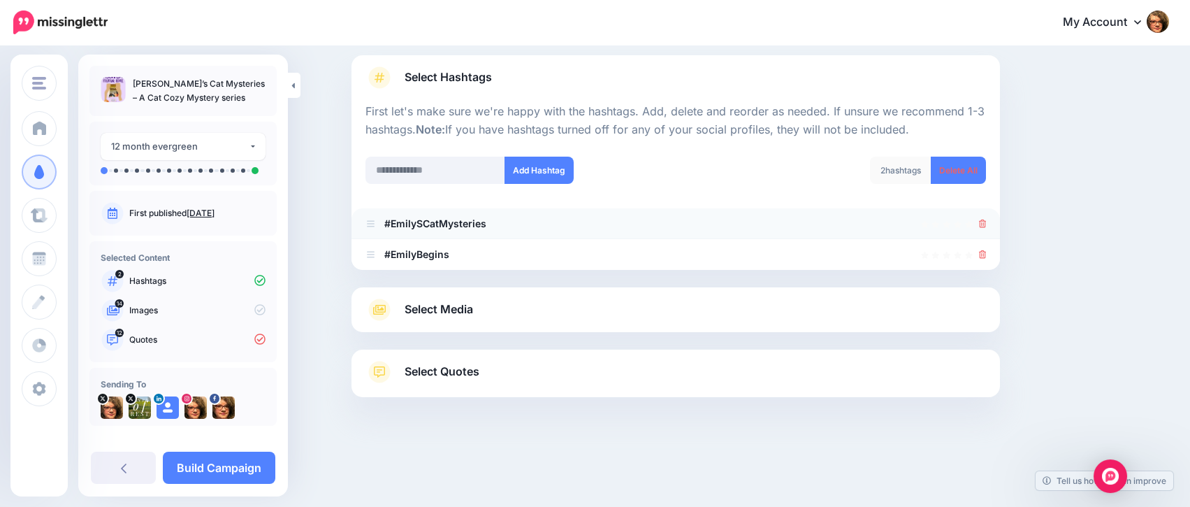
click at [987, 231] on div at bounding box center [983, 223] width 8 height 17
click at [987, 224] on icon at bounding box center [983, 223] width 8 height 8
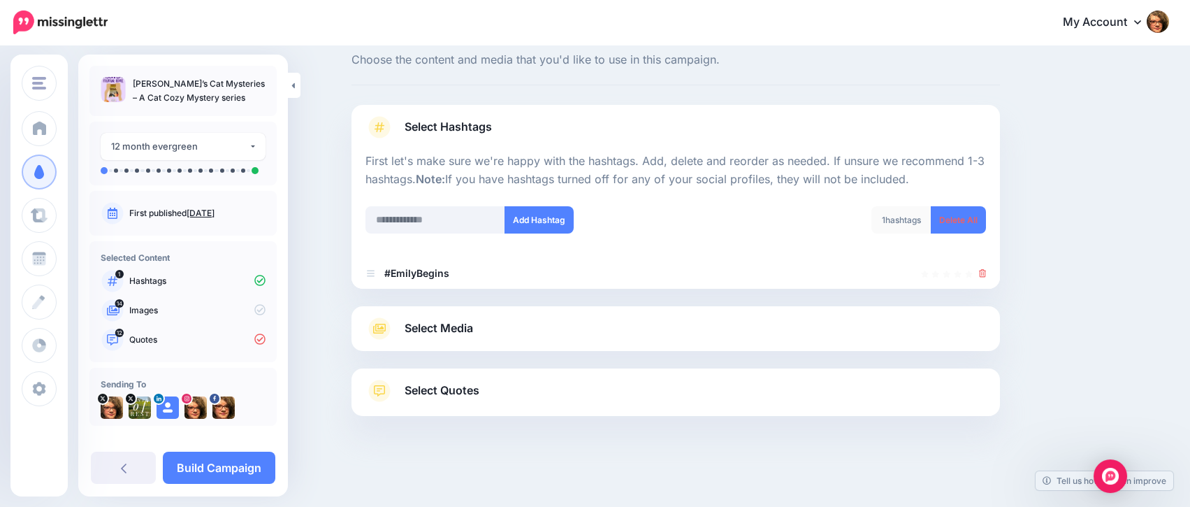
scroll to position [37, 0]
click at [987, 270] on icon at bounding box center [983, 274] width 8 height 8
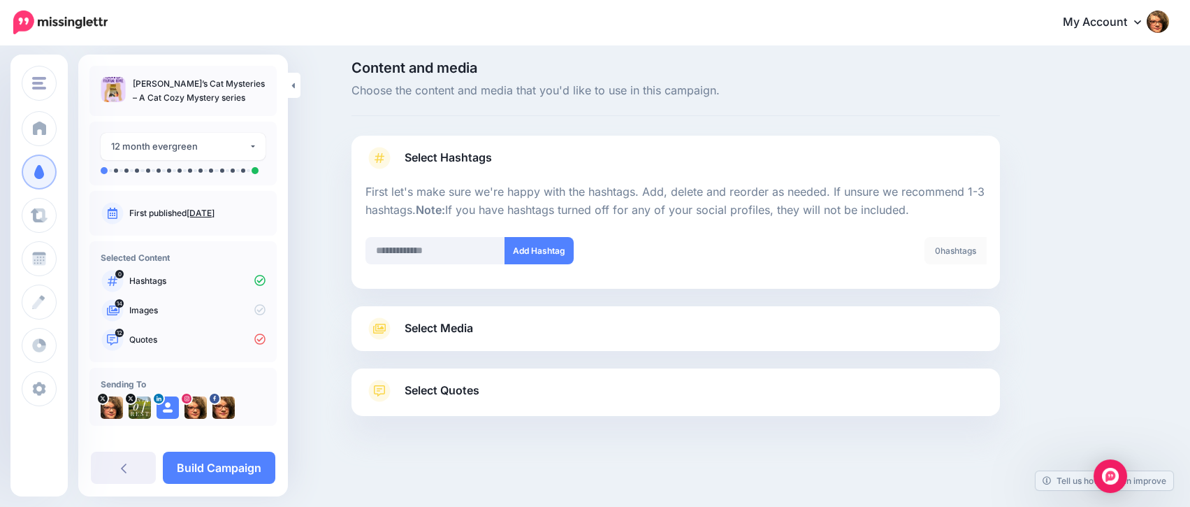
scroll to position [6, 0]
click at [426, 252] on input "text" at bounding box center [435, 251] width 140 height 27
type input "**********"
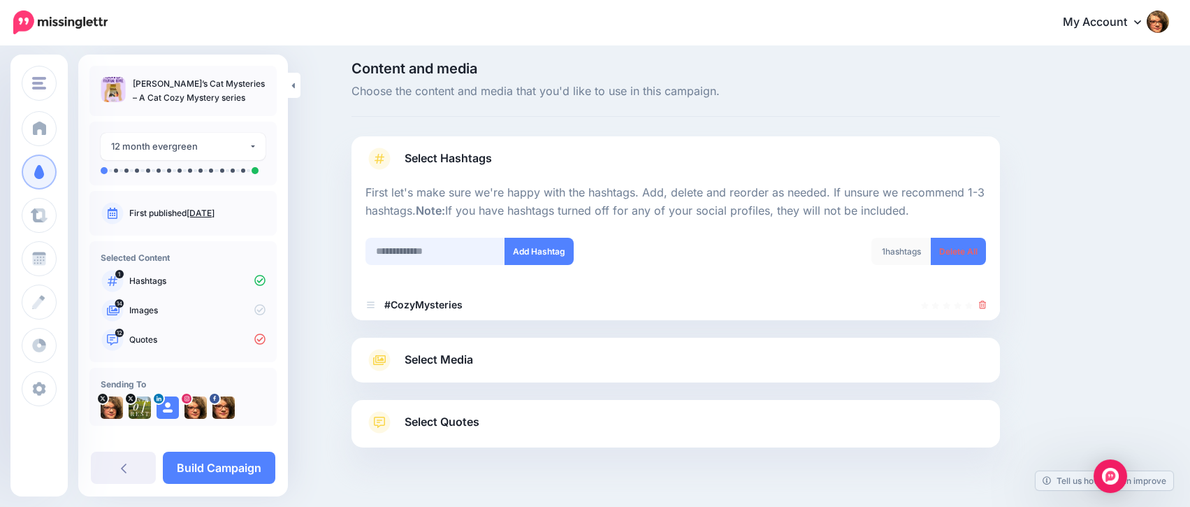
scroll to position [37, 0]
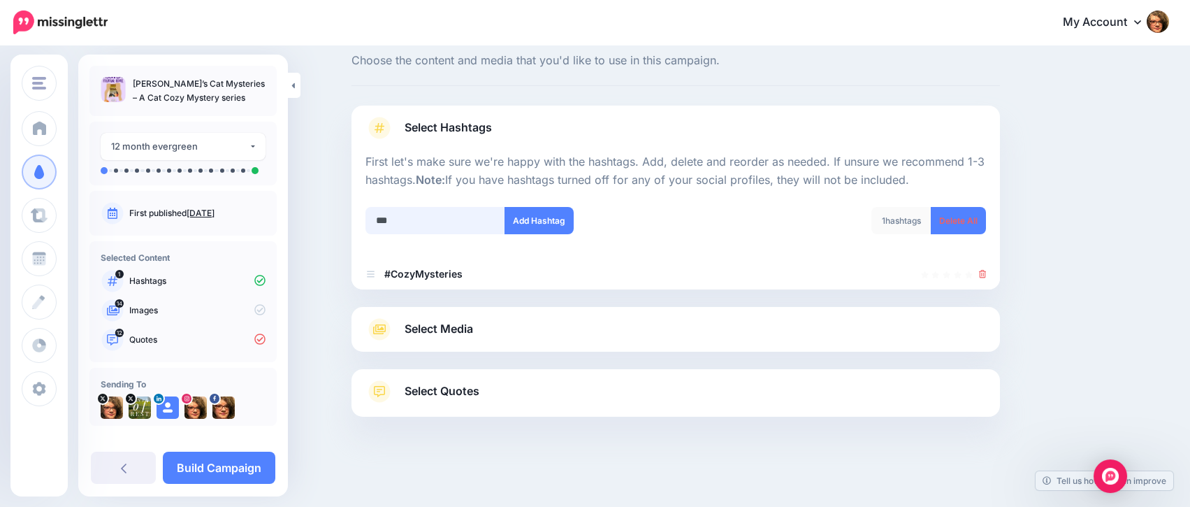
type input "****"
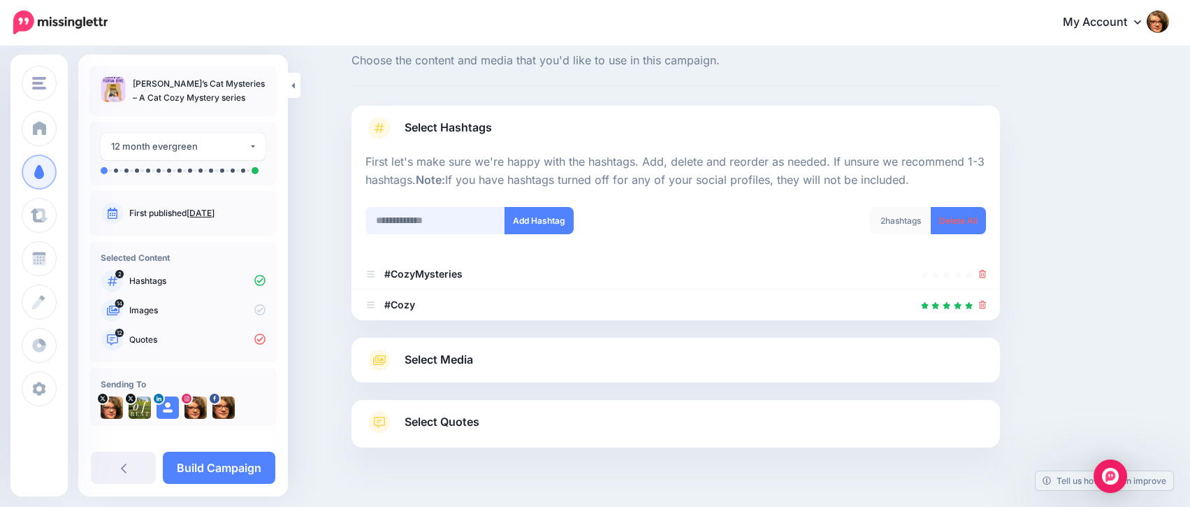
scroll to position [68, 0]
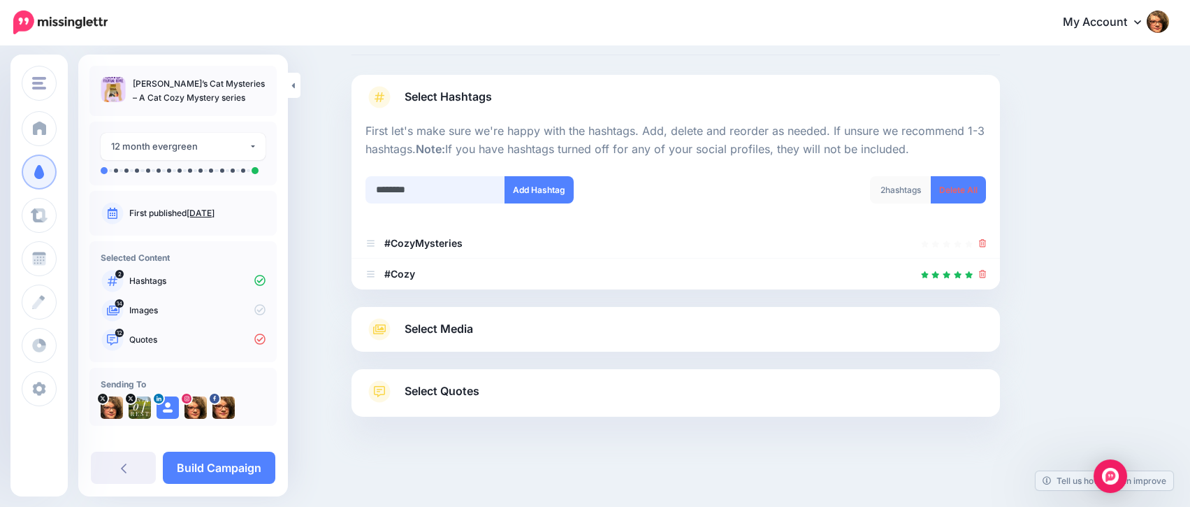
type input "*********"
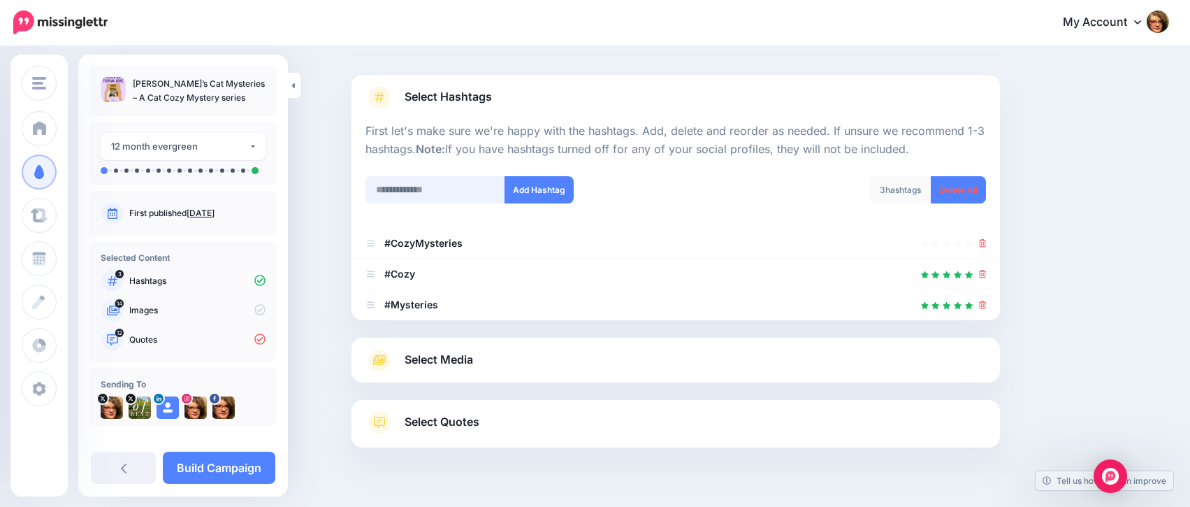
scroll to position [99, 0]
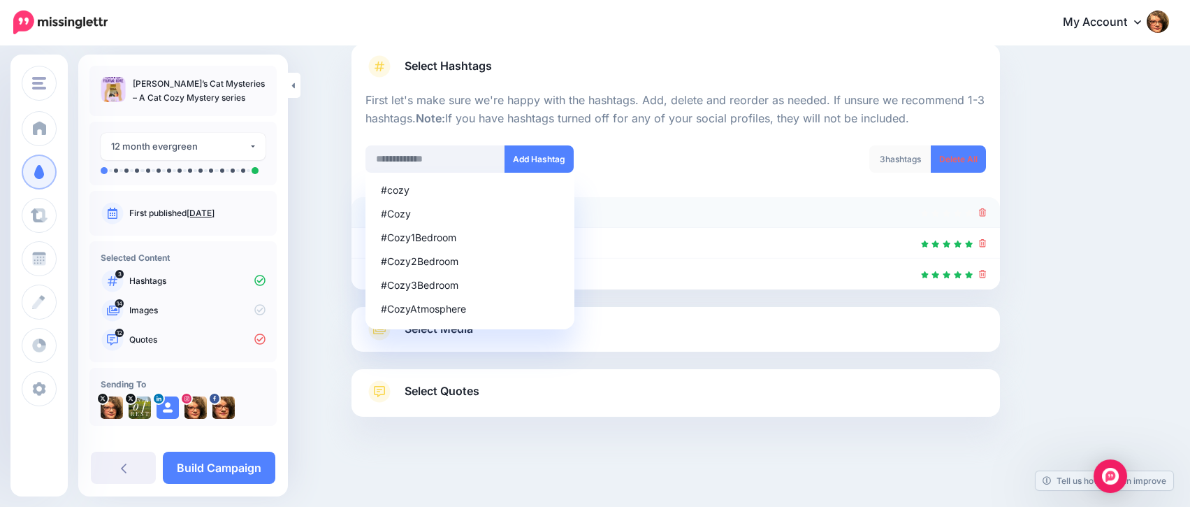
click at [987, 212] on icon at bounding box center [983, 212] width 8 height 8
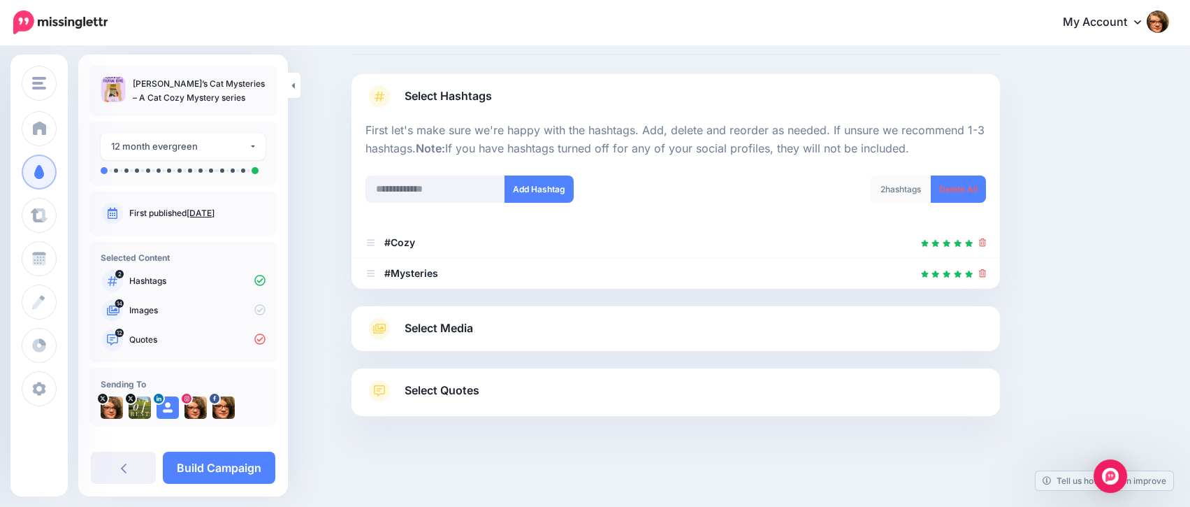
scroll to position [68, 0]
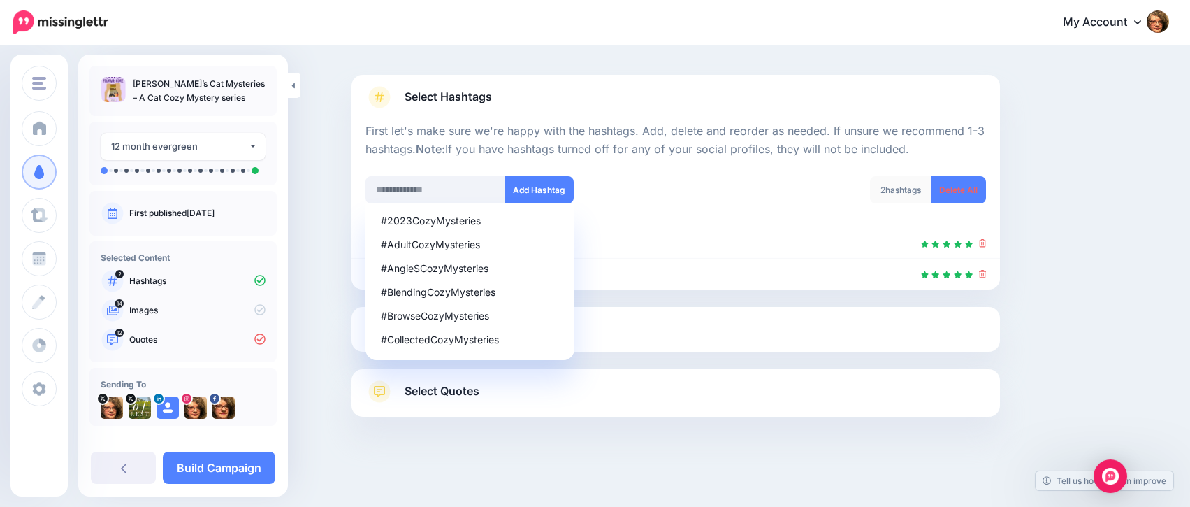
click at [727, 339] on div "Select Media Next, let's make sure we have the best media for this campaign. De…" at bounding box center [676, 329] width 649 height 45
click at [714, 328] on link "Select Media" at bounding box center [675, 329] width 621 height 22
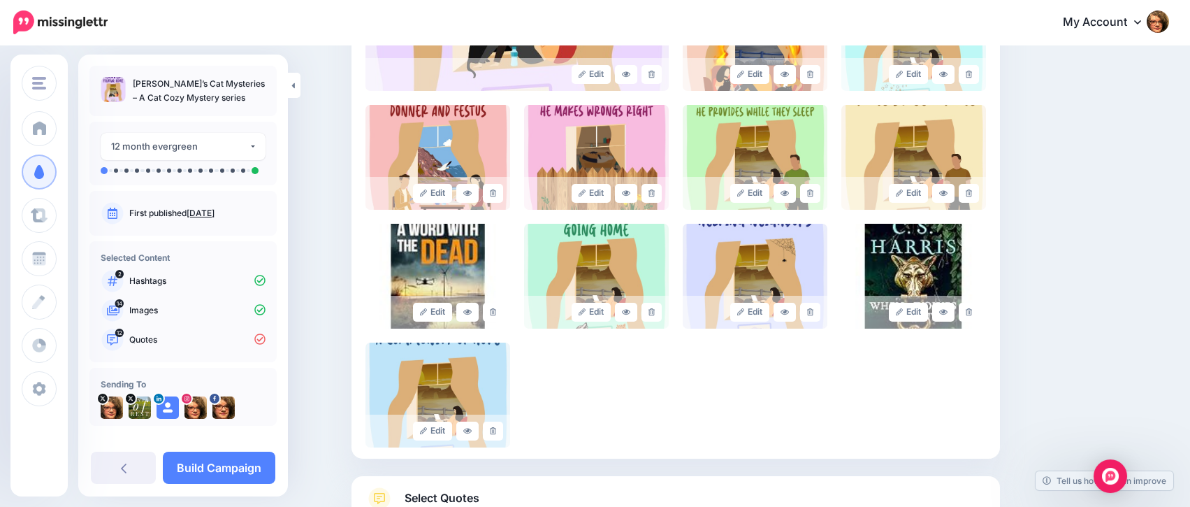
scroll to position [505, 0]
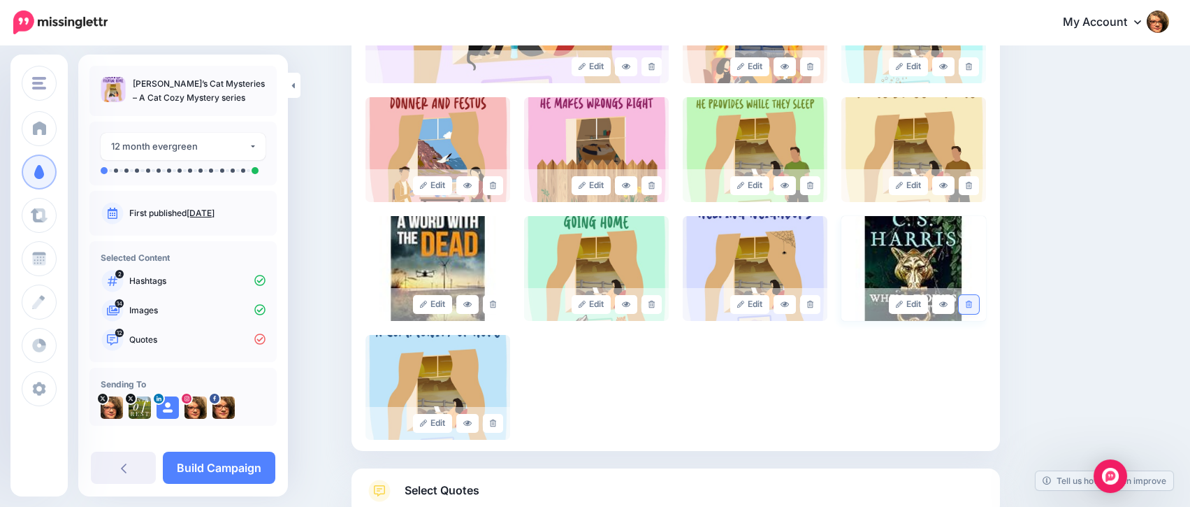
click at [972, 307] on icon at bounding box center [969, 304] width 6 height 8
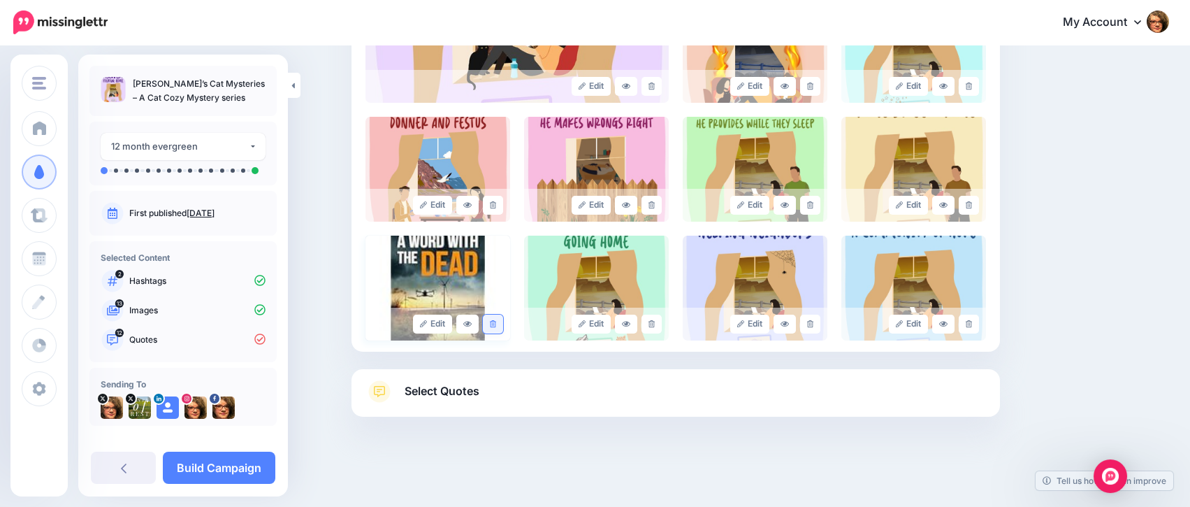
click at [503, 322] on link at bounding box center [493, 323] width 20 height 19
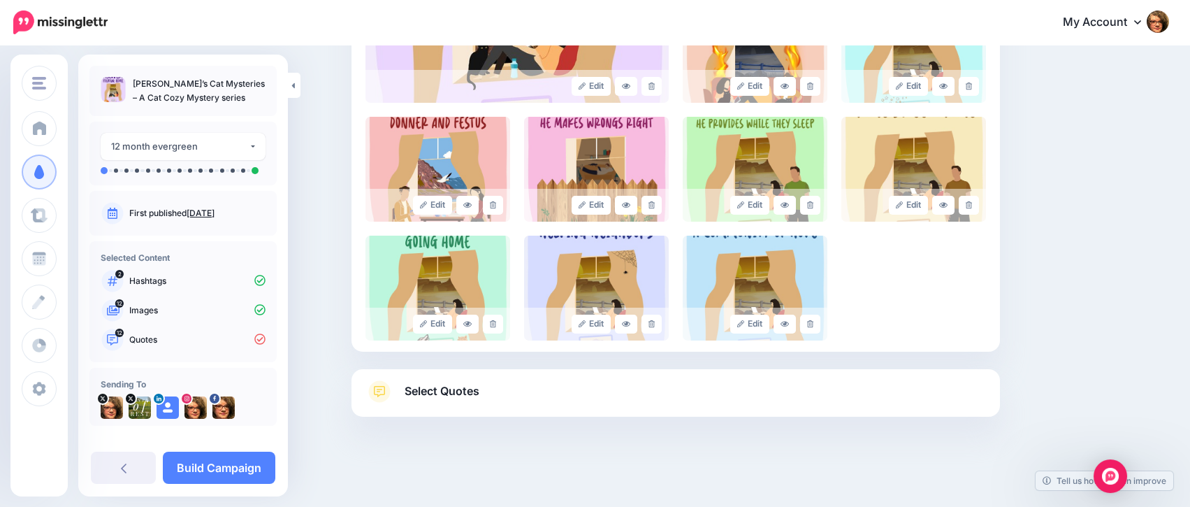
click at [852, 394] on link "Select Quotes" at bounding box center [675, 398] width 621 height 36
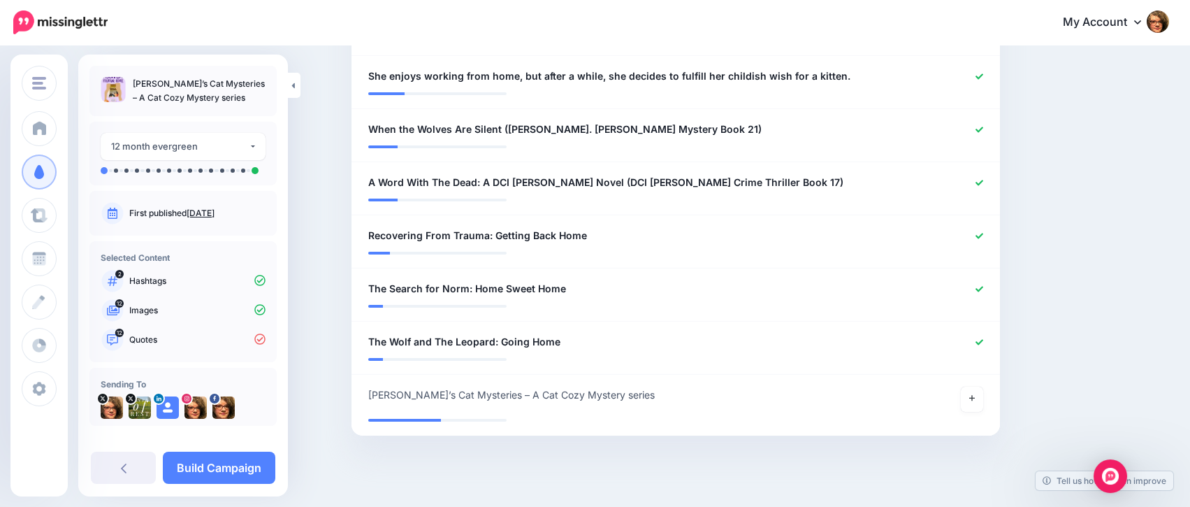
scroll to position [769, 0]
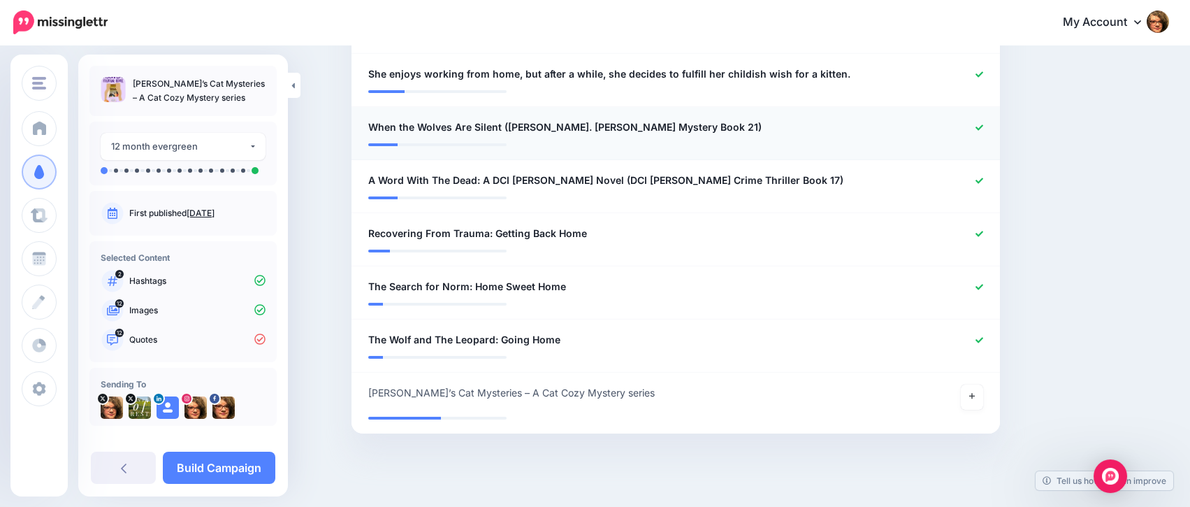
click at [983, 124] on icon at bounding box center [980, 128] width 8 height 8
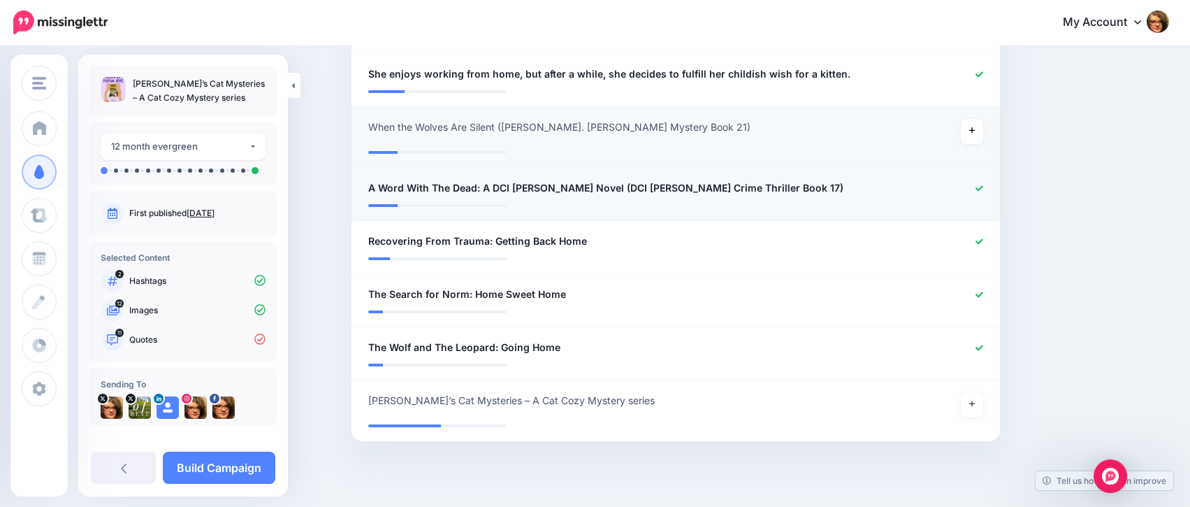
click at [983, 185] on icon at bounding box center [980, 188] width 8 height 6
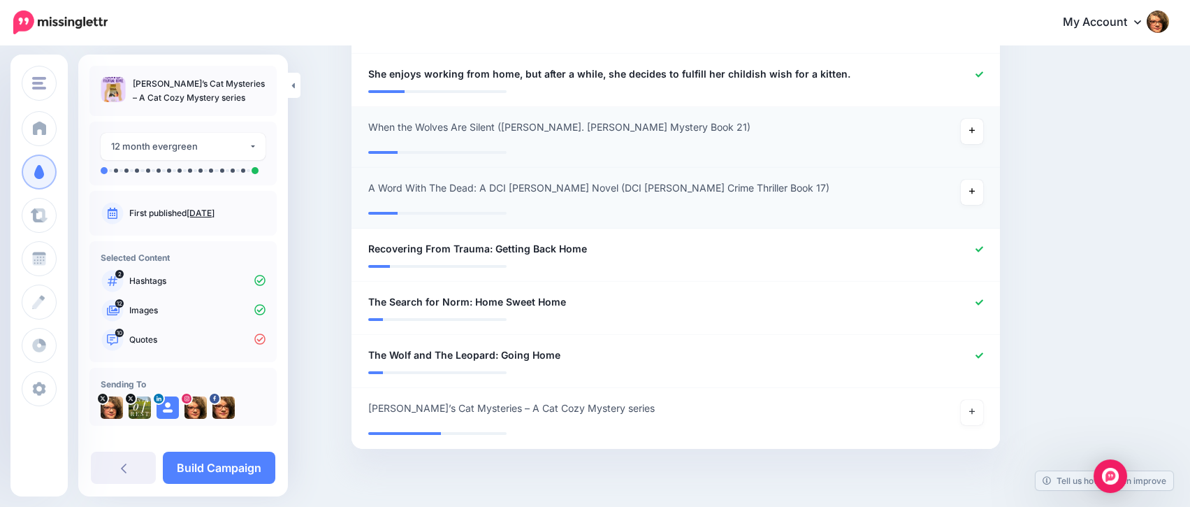
scroll to position [785, 0]
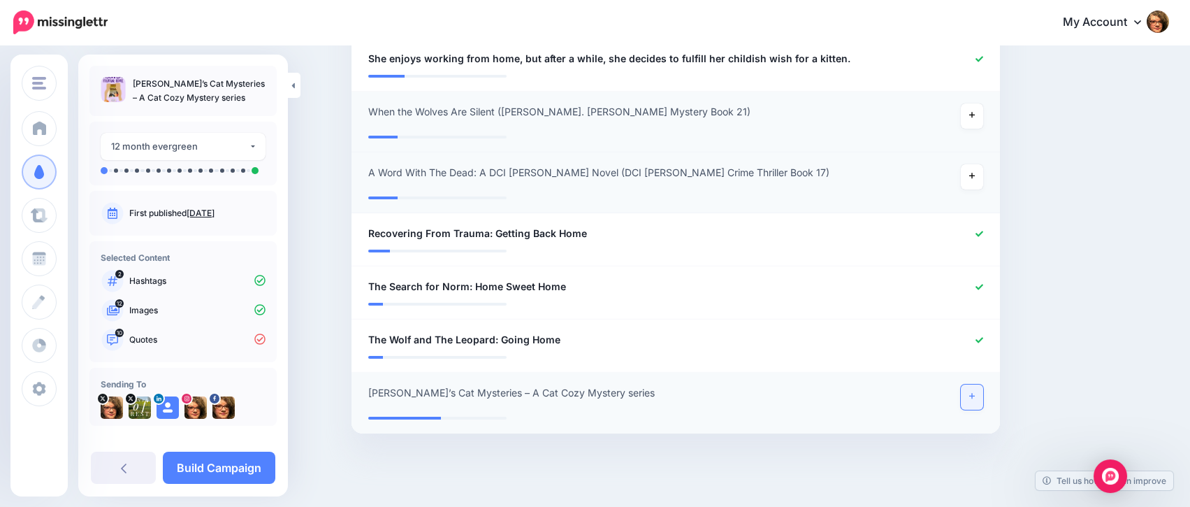
click at [975, 392] on icon at bounding box center [972, 396] width 6 height 8
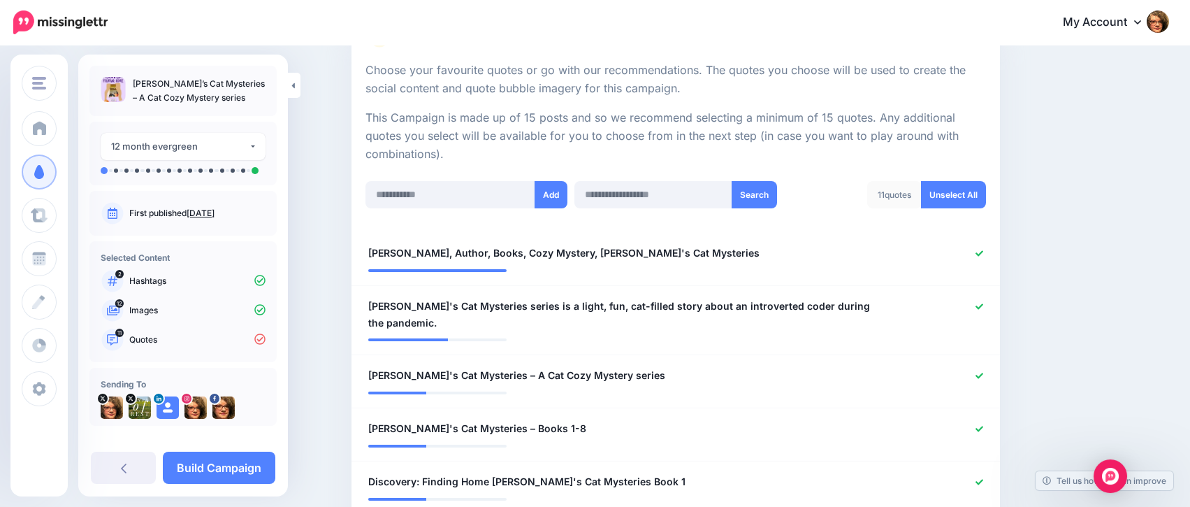
scroll to position [252, 0]
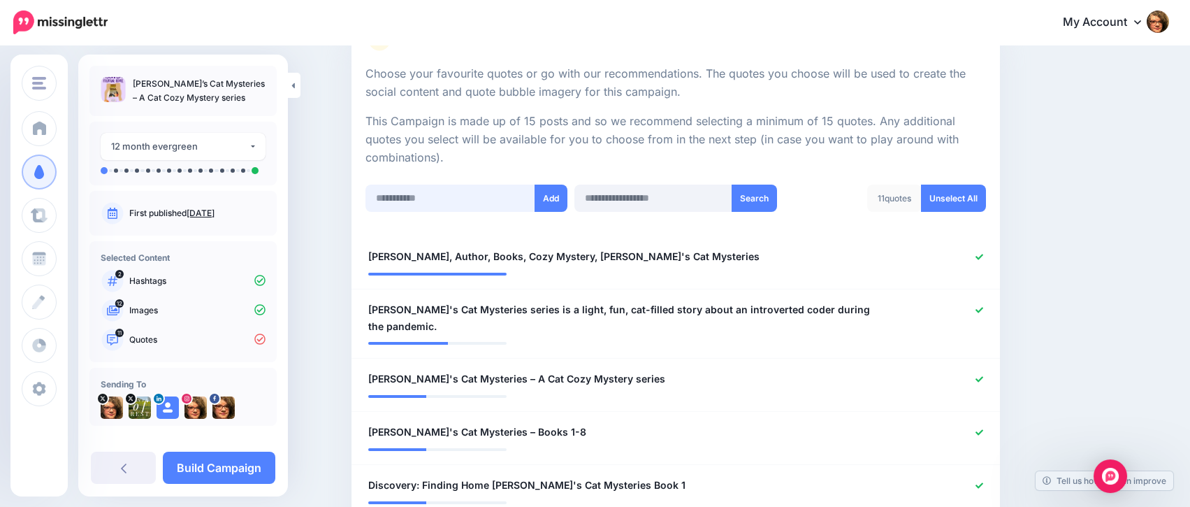
click at [447, 195] on input "text" at bounding box center [450, 197] width 170 height 27
type input "**********"
click at [553, 202] on button "Add" at bounding box center [551, 197] width 33 height 27
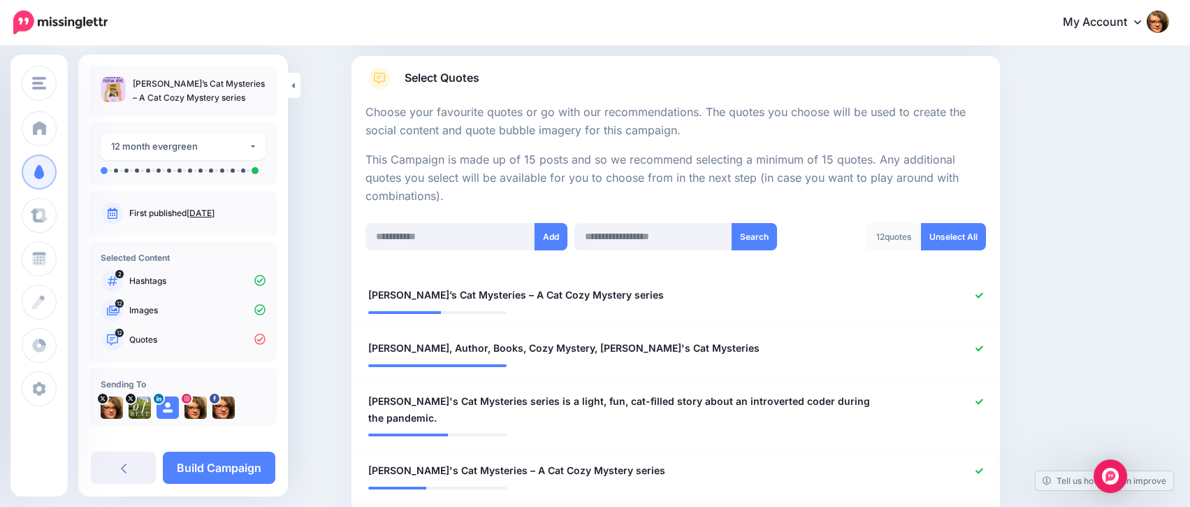
scroll to position [206, 0]
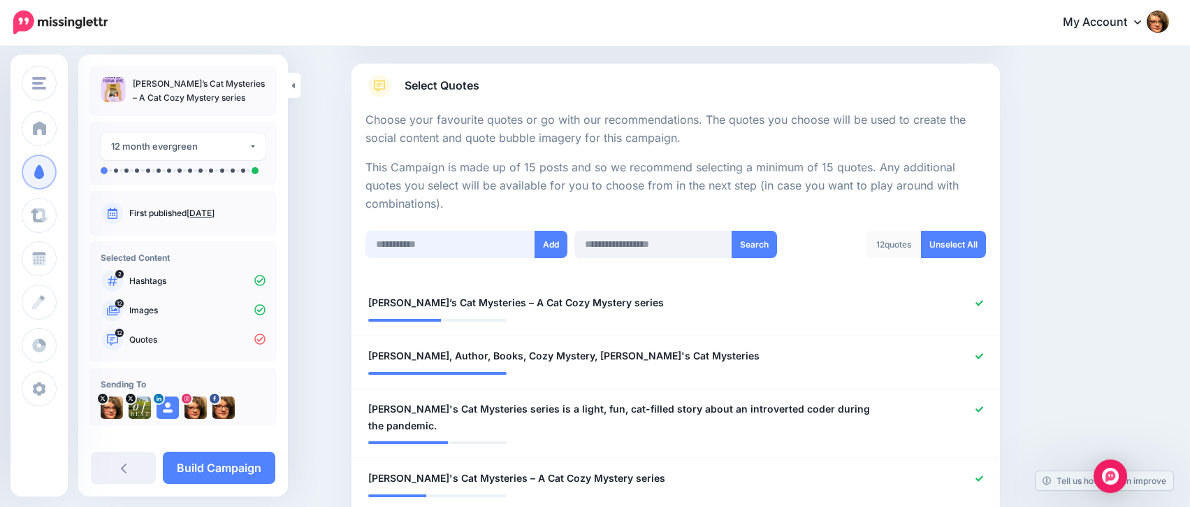
click at [479, 243] on input "text" at bounding box center [450, 244] width 170 height 27
type input "**********"
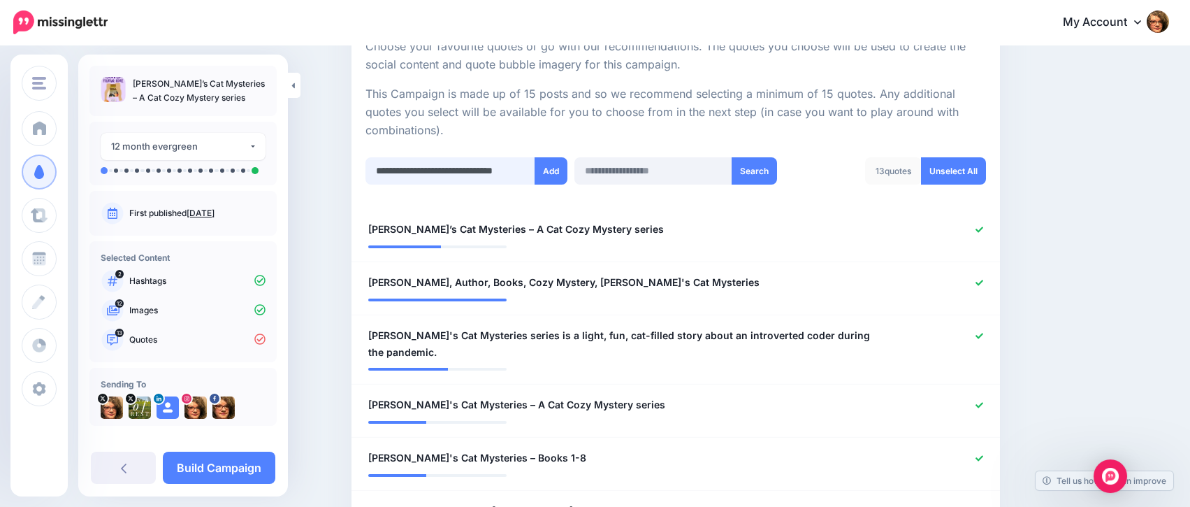
scroll to position [0, 13]
type input "**********"
click at [565, 169] on button "Add" at bounding box center [551, 170] width 33 height 27
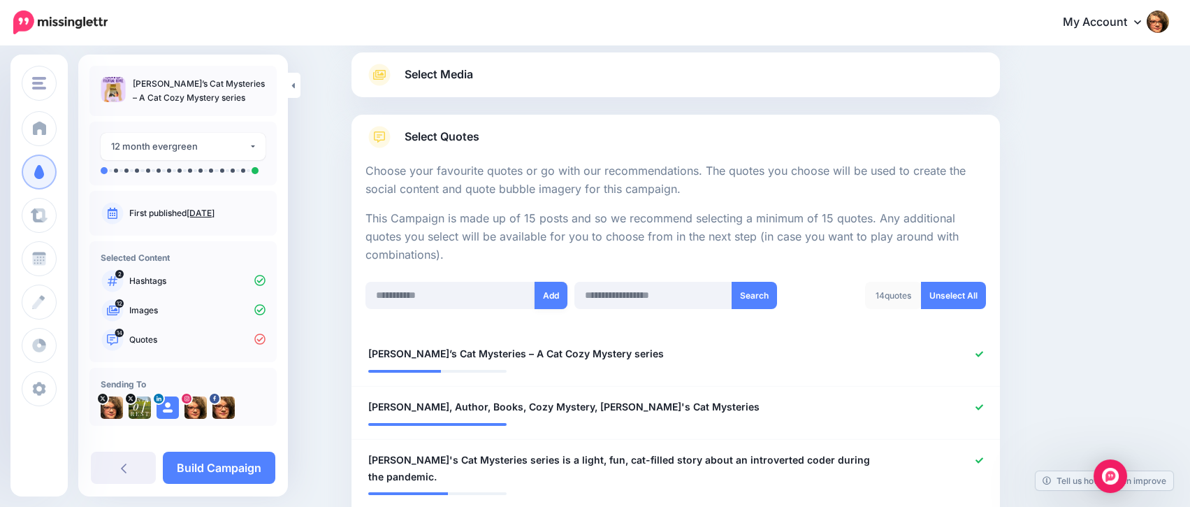
scroll to position [163, 0]
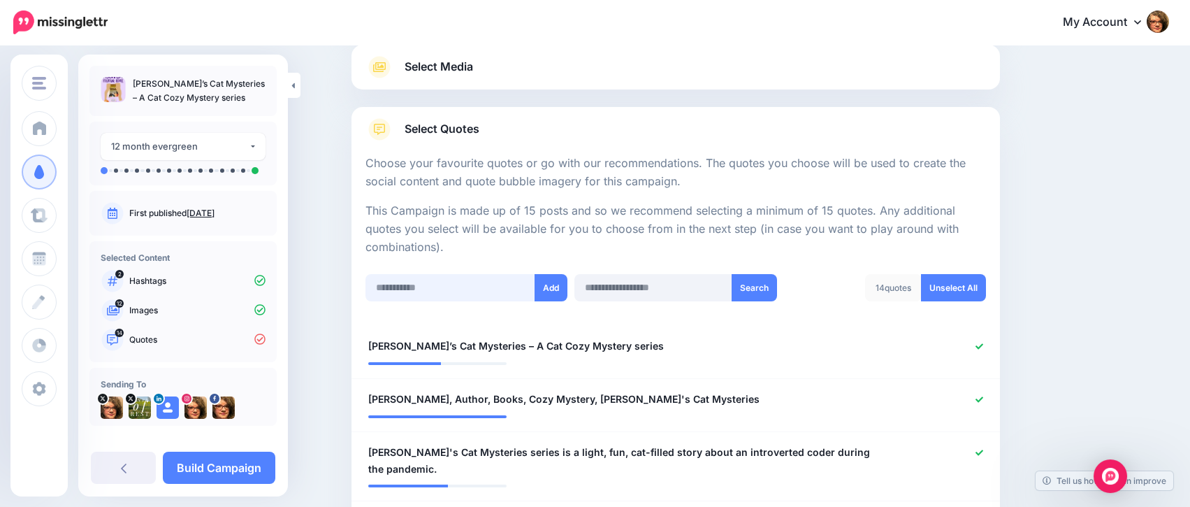
click at [429, 291] on input "text" at bounding box center [450, 287] width 170 height 27
type input "**********"
click at [558, 283] on button "Add" at bounding box center [551, 287] width 33 height 27
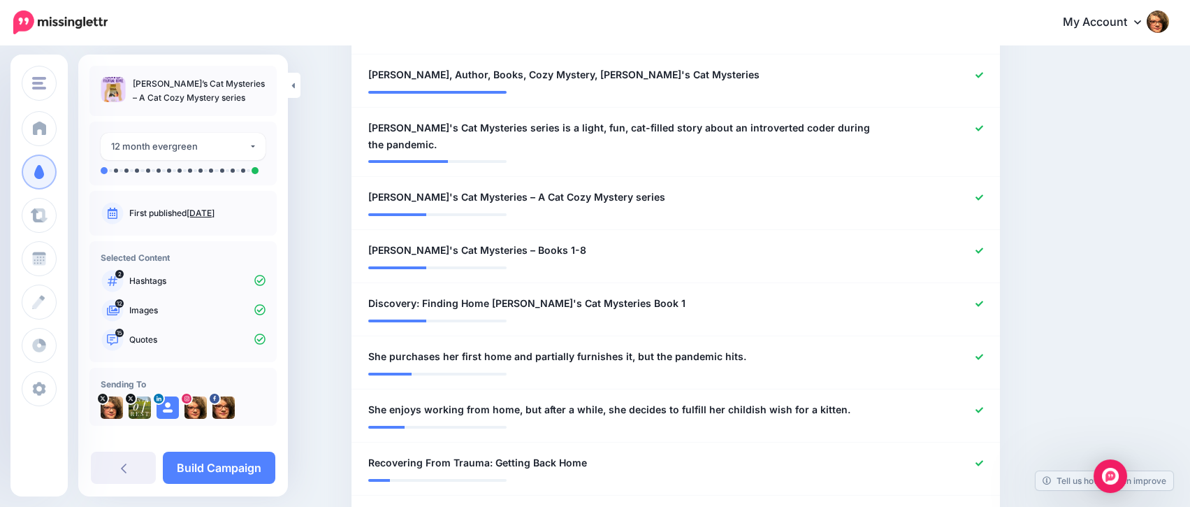
scroll to position [13, 0]
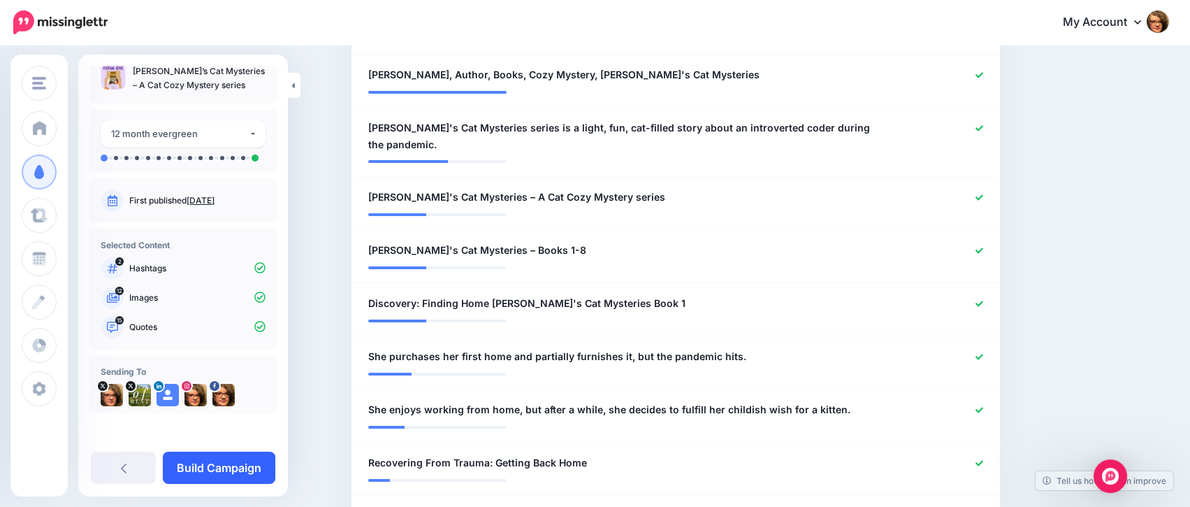
click at [222, 474] on link "Build Campaign" at bounding box center [219, 467] width 113 height 32
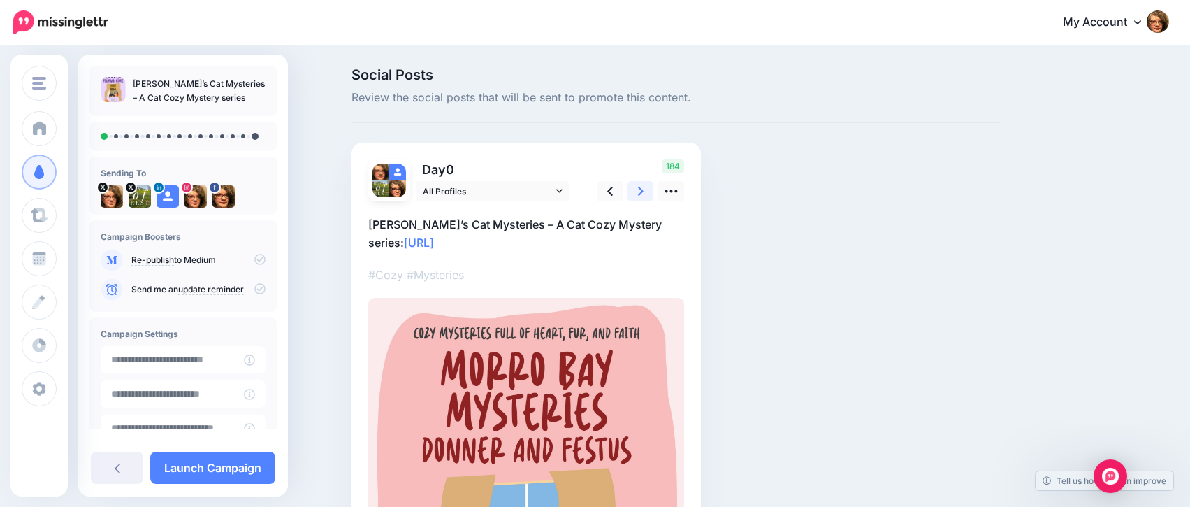
click at [644, 191] on icon at bounding box center [641, 191] width 6 height 9
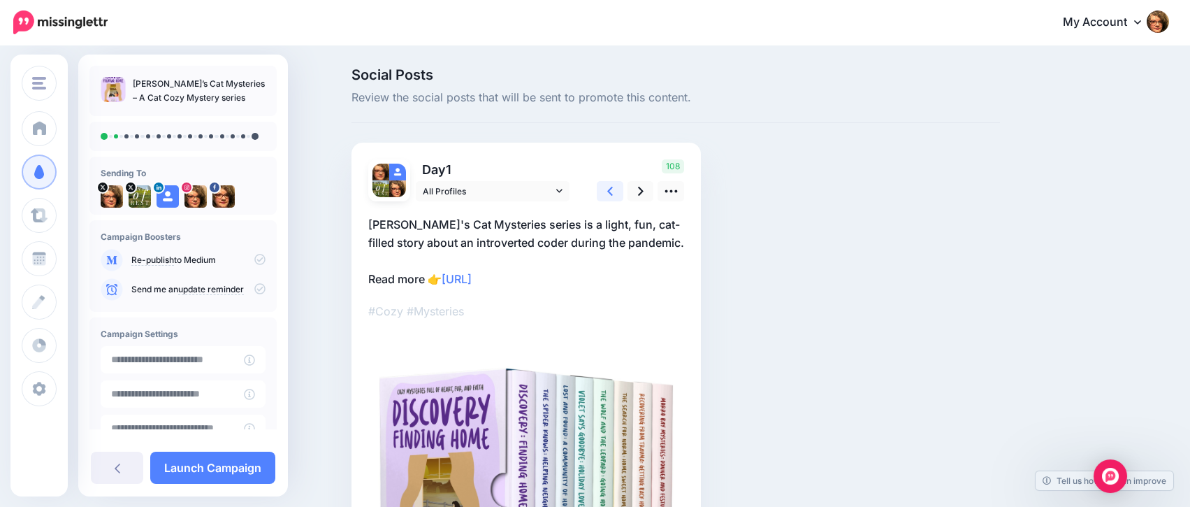
click at [613, 191] on icon at bounding box center [610, 191] width 6 height 9
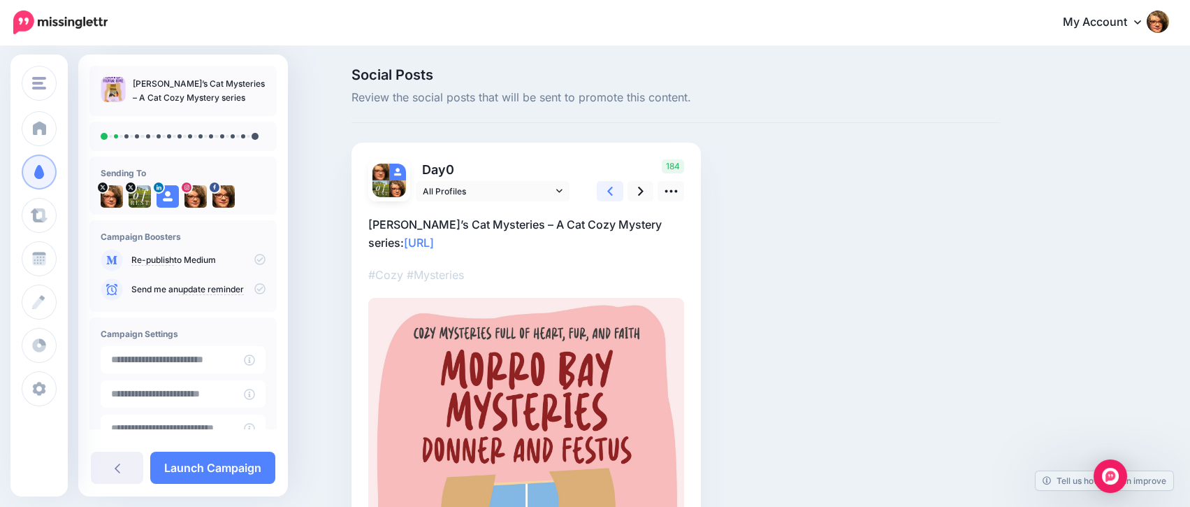
click at [613, 191] on icon at bounding box center [610, 191] width 6 height 9
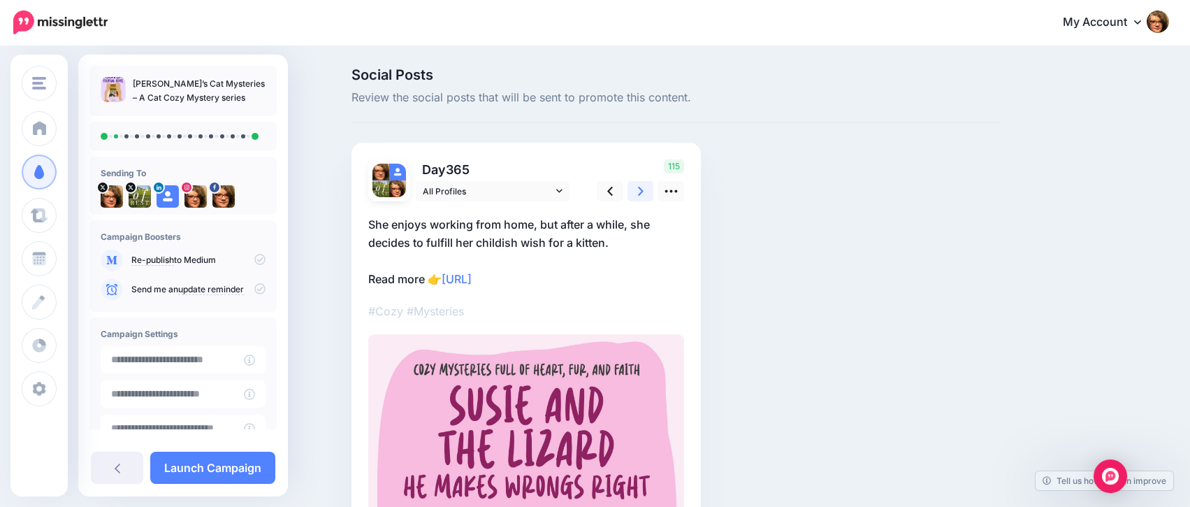
click at [644, 192] on icon at bounding box center [641, 191] width 6 height 15
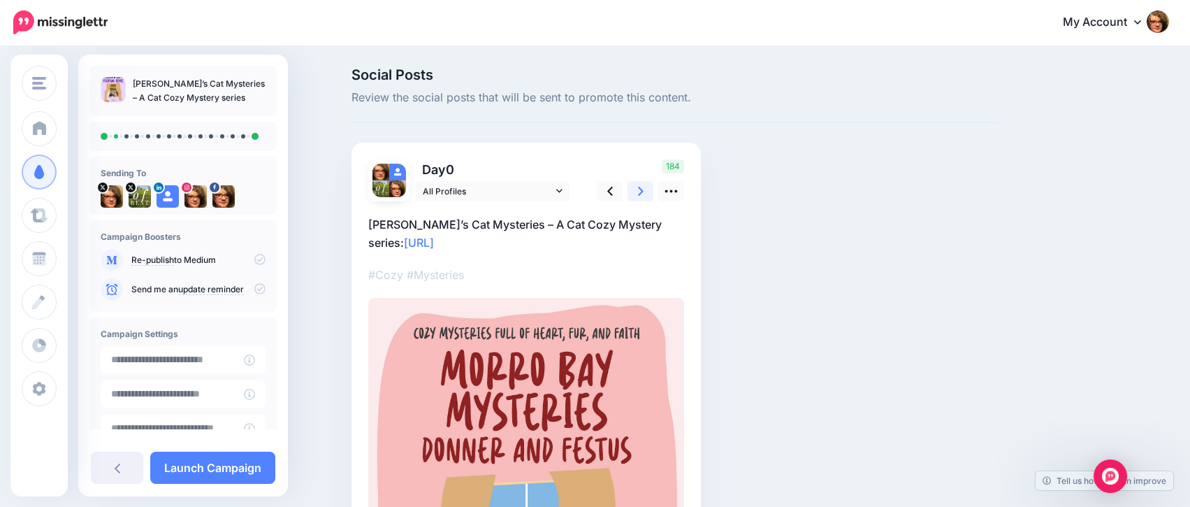
click at [644, 192] on icon at bounding box center [641, 191] width 6 height 15
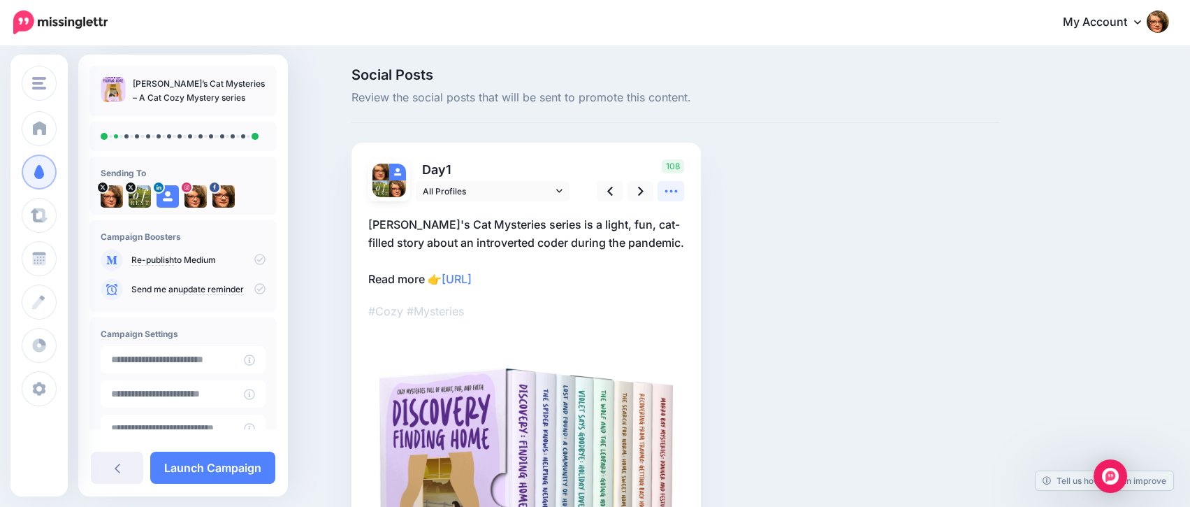
click at [675, 192] on icon at bounding box center [671, 191] width 15 height 15
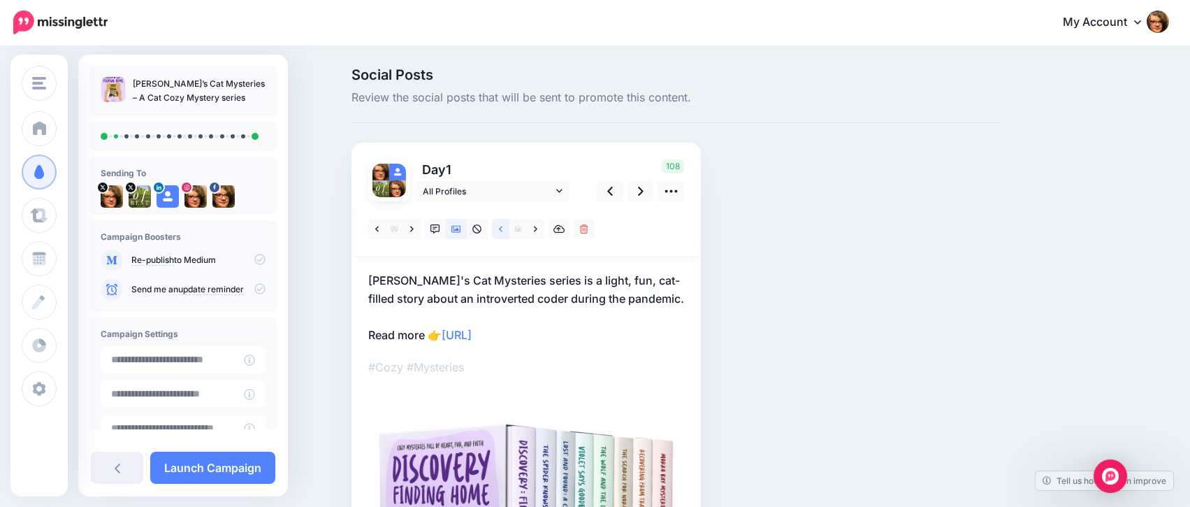
click at [502, 231] on icon at bounding box center [500, 229] width 3 height 10
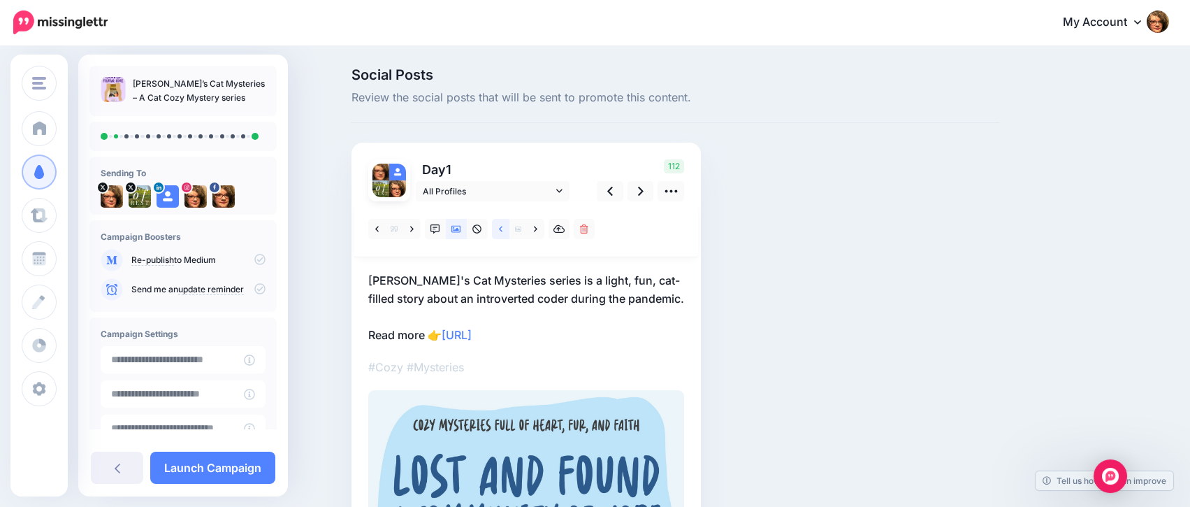
click at [502, 231] on icon at bounding box center [500, 229] width 3 height 10
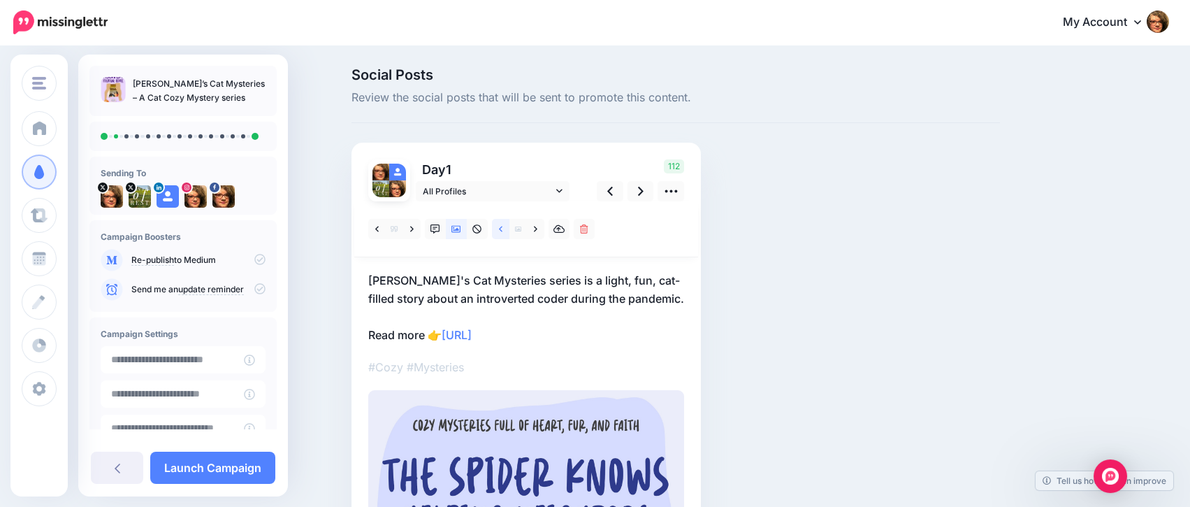
click at [502, 231] on icon at bounding box center [500, 229] width 3 height 10
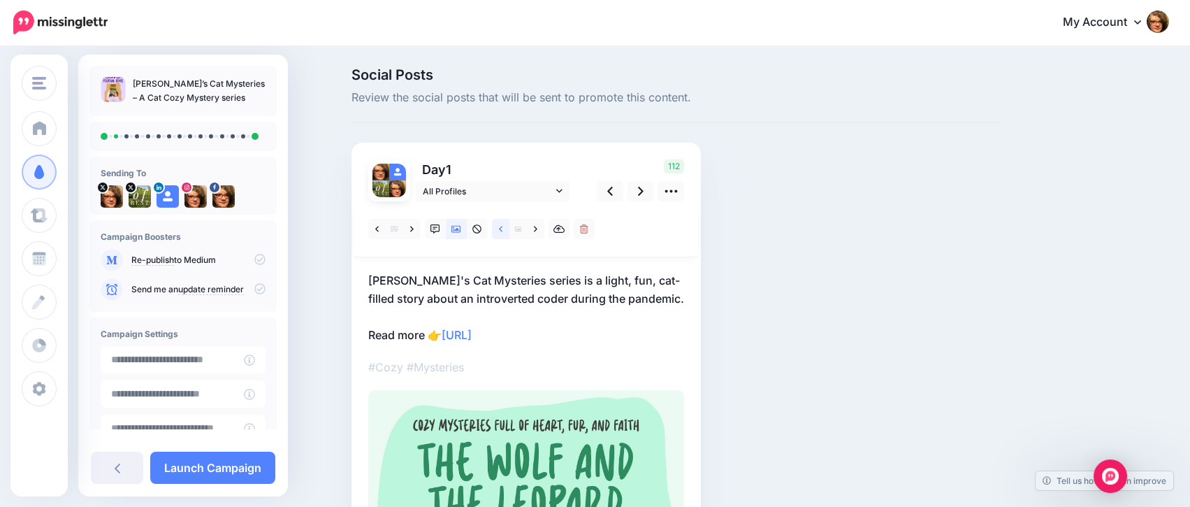
click at [502, 231] on icon at bounding box center [500, 229] width 3 height 10
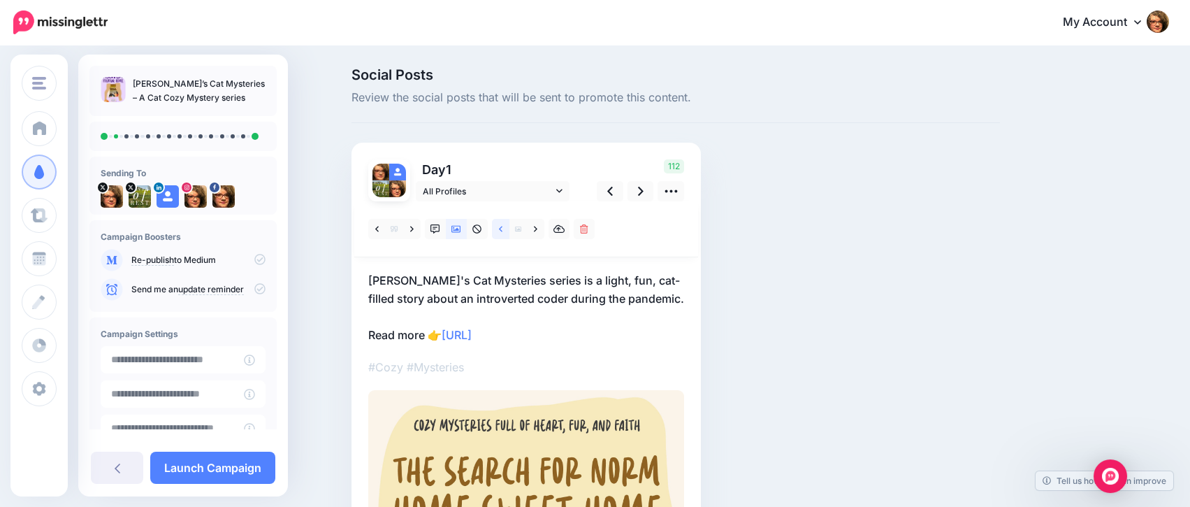
click at [502, 231] on icon at bounding box center [500, 229] width 3 height 10
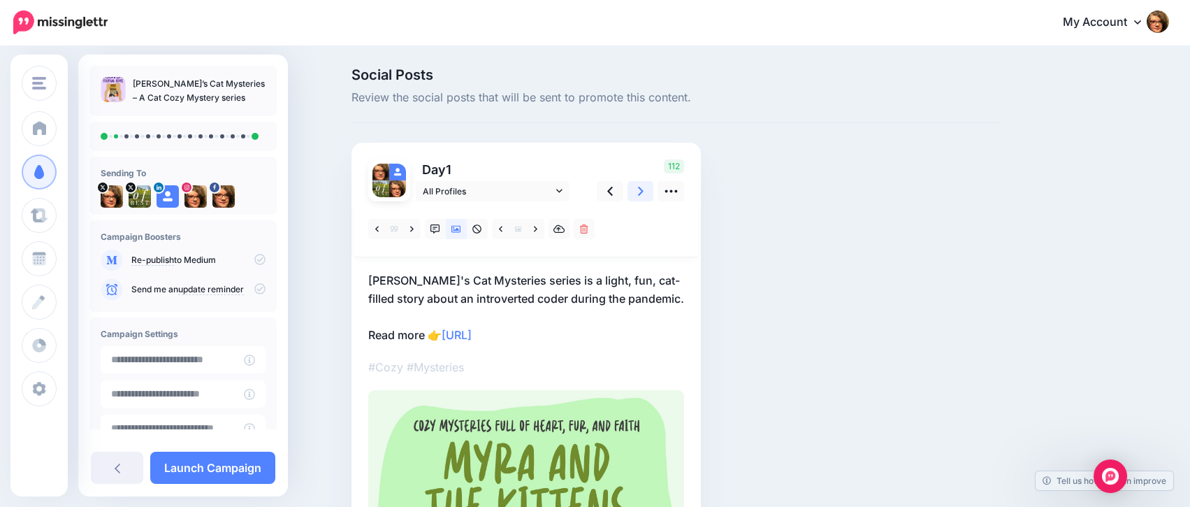
click at [644, 192] on icon at bounding box center [641, 191] width 6 height 15
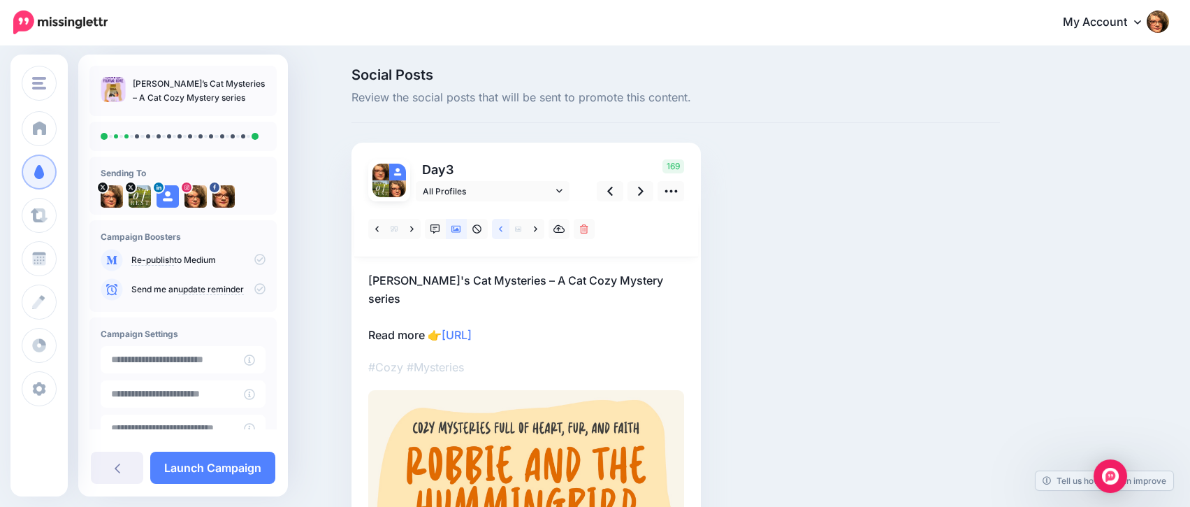
click at [505, 231] on link at bounding box center [500, 229] width 17 height 20
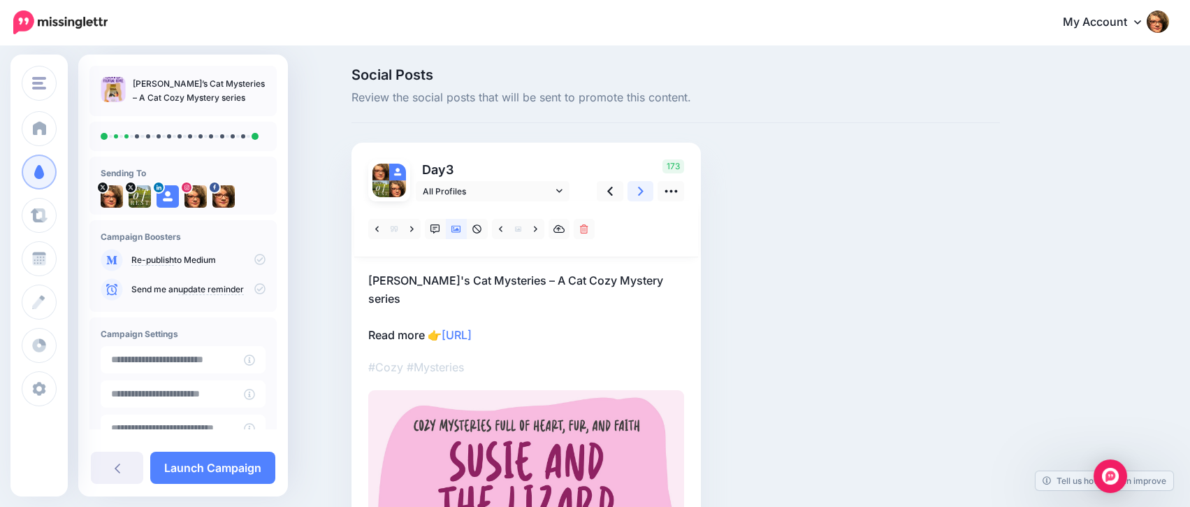
click at [644, 190] on icon at bounding box center [641, 191] width 6 height 15
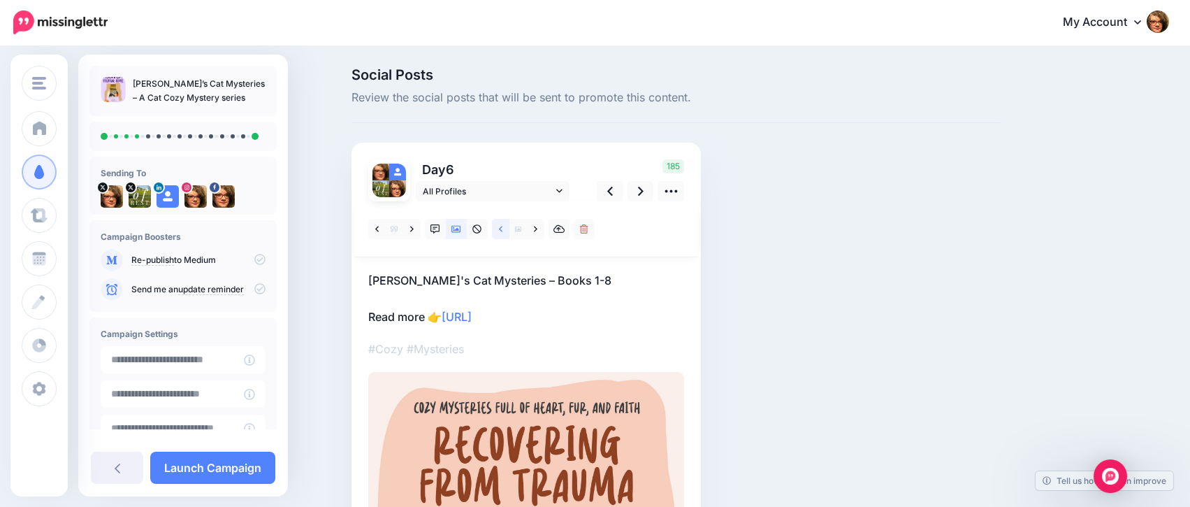
click at [505, 228] on link at bounding box center [500, 229] width 17 height 20
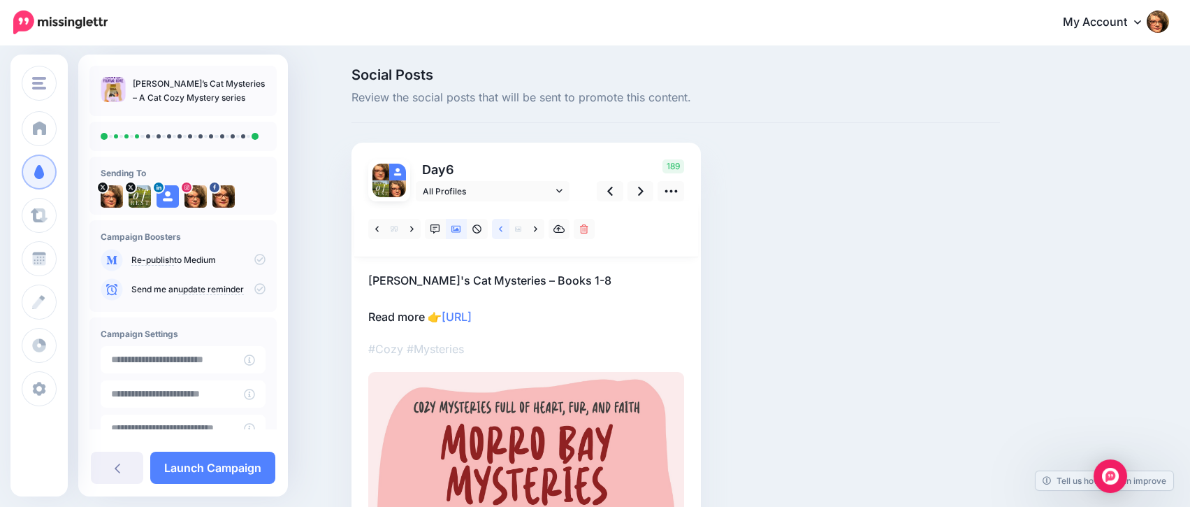
click at [505, 228] on link at bounding box center [500, 229] width 17 height 20
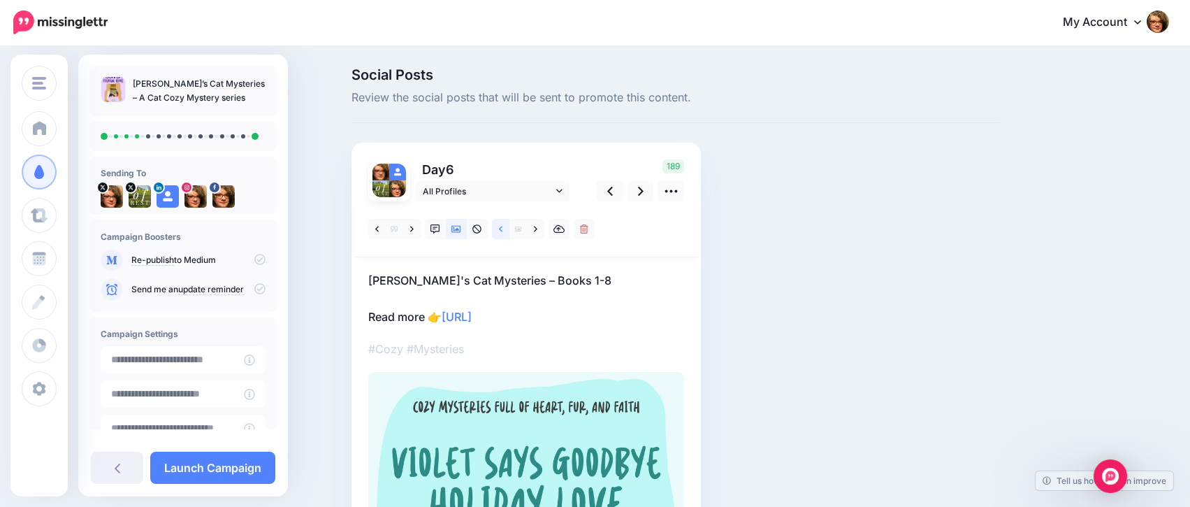
click at [505, 228] on link at bounding box center [500, 229] width 17 height 20
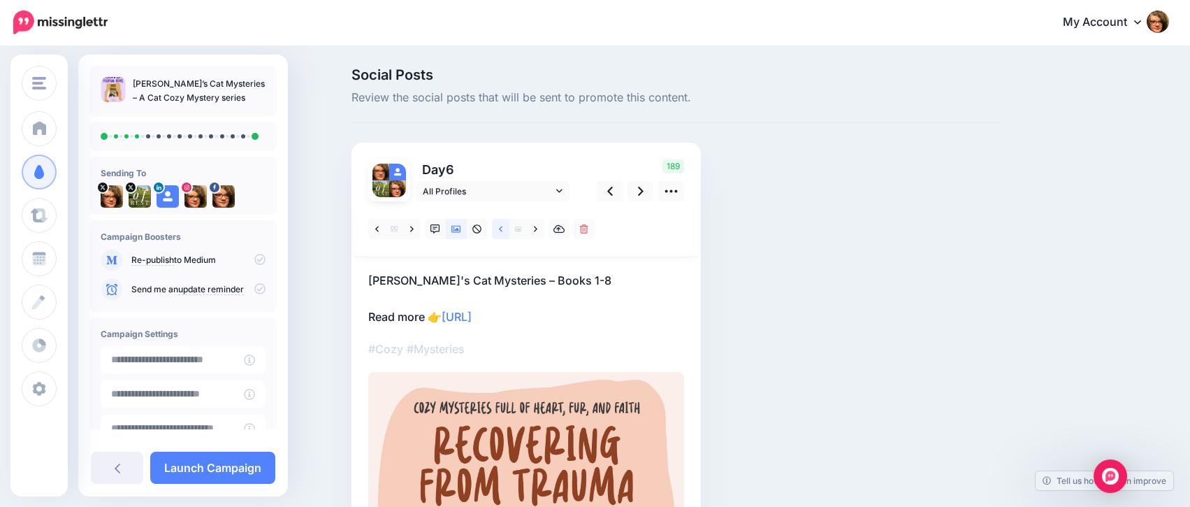
click at [505, 228] on link at bounding box center [500, 229] width 17 height 20
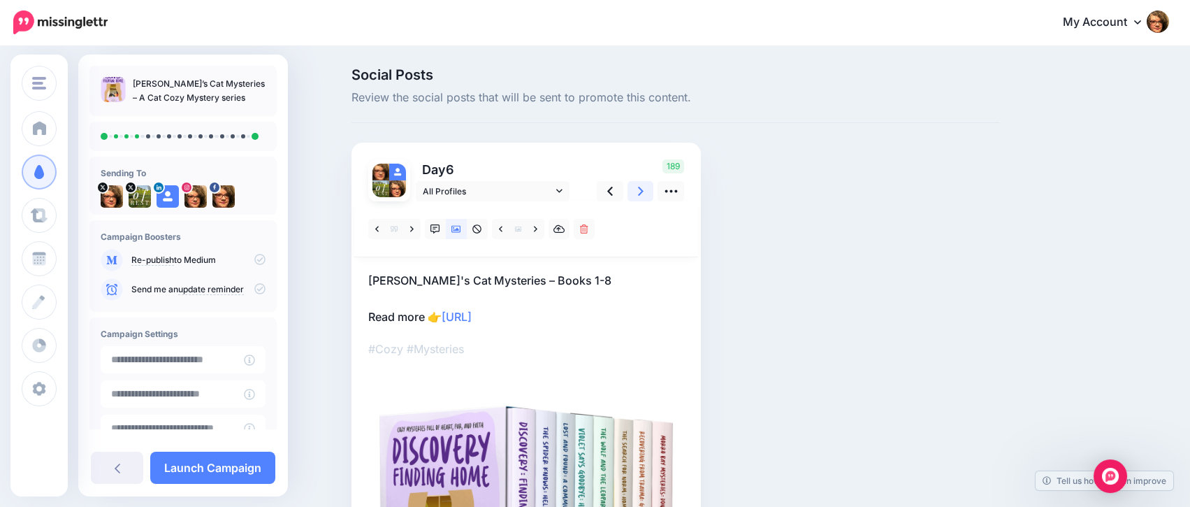
click at [644, 197] on icon at bounding box center [641, 191] width 6 height 15
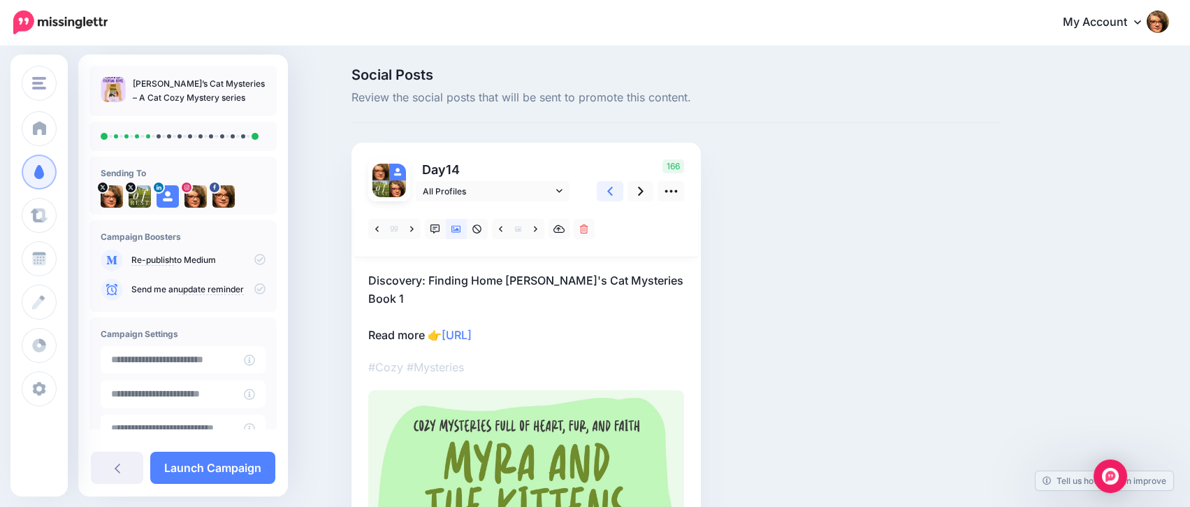
click at [613, 194] on icon at bounding box center [610, 191] width 6 height 15
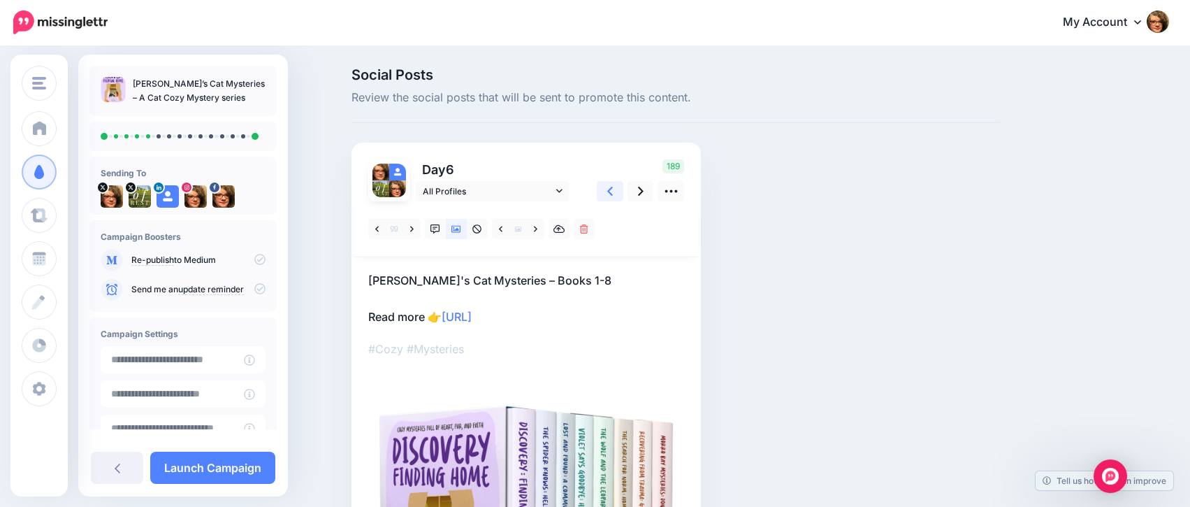
click at [613, 194] on icon at bounding box center [610, 191] width 6 height 15
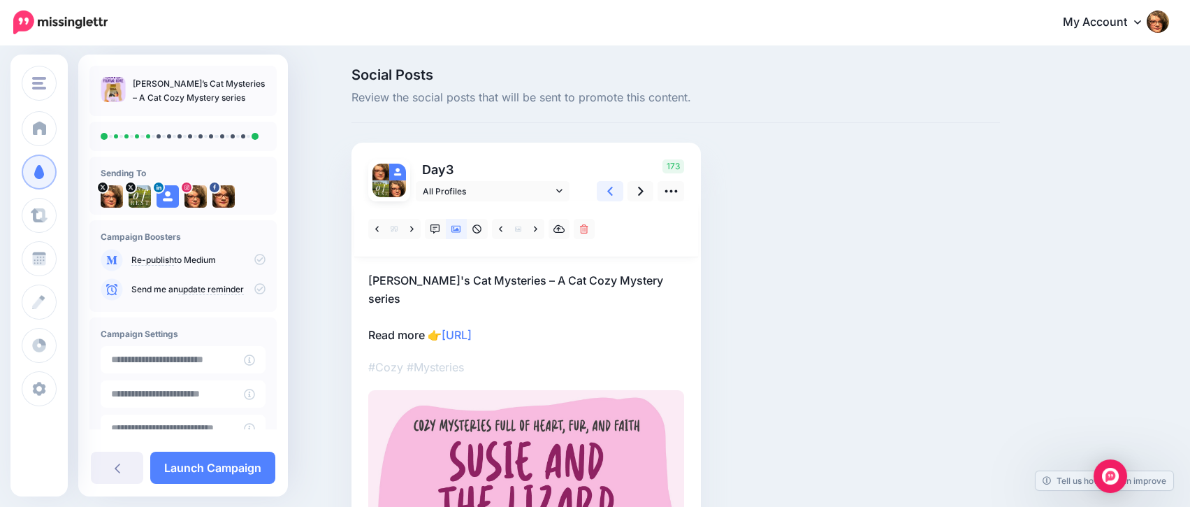
click at [613, 194] on icon at bounding box center [610, 191] width 6 height 15
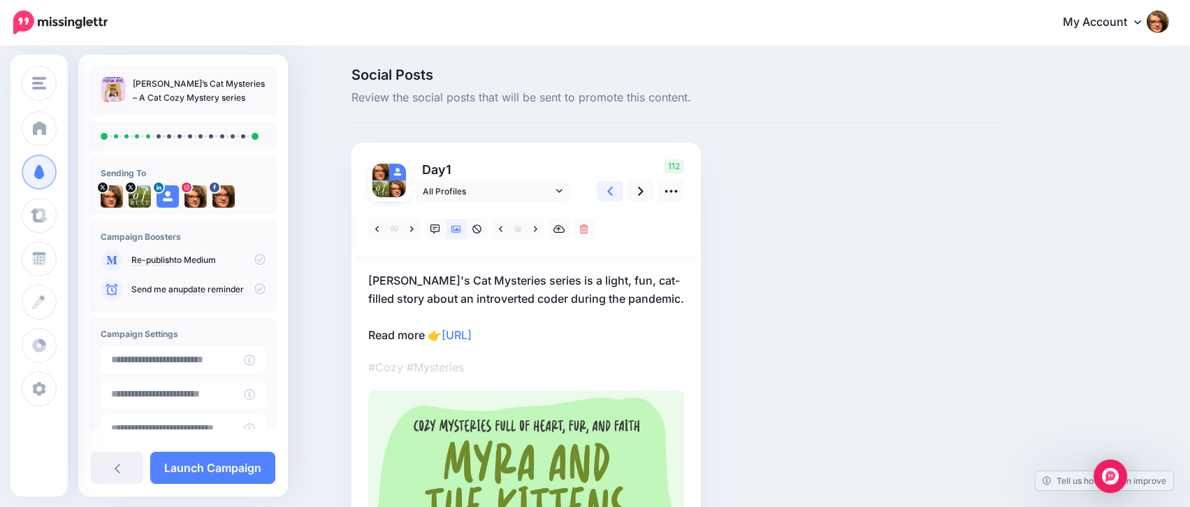
click at [613, 194] on icon at bounding box center [610, 191] width 6 height 15
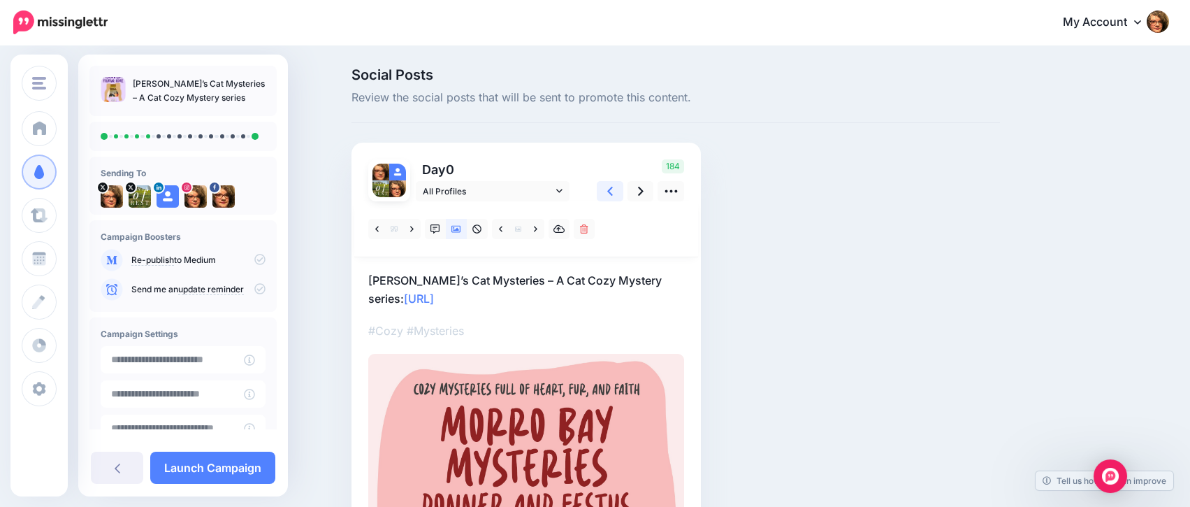
click at [613, 194] on icon at bounding box center [610, 191] width 6 height 15
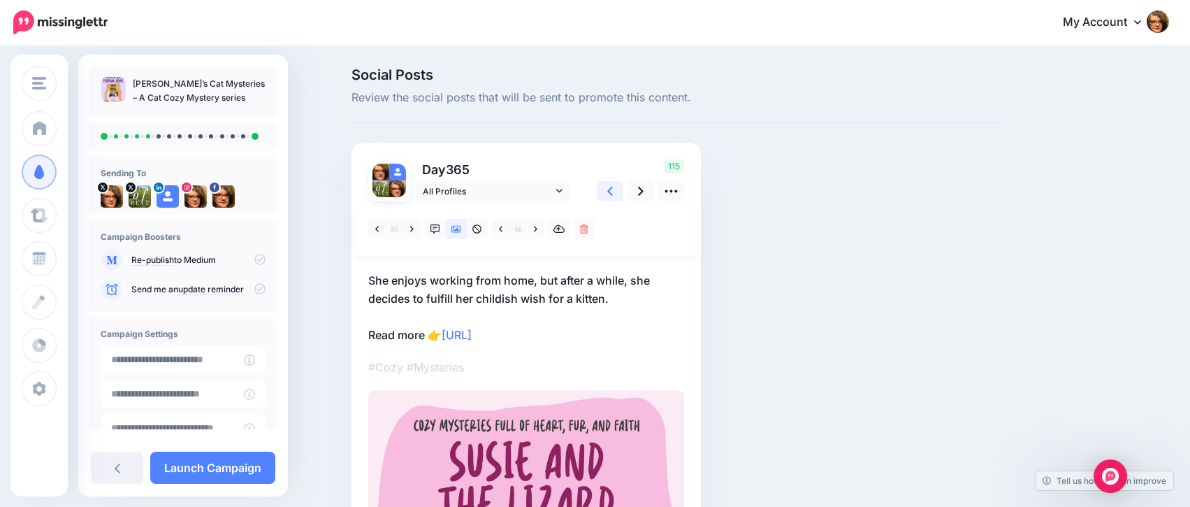
click at [613, 194] on icon at bounding box center [610, 191] width 6 height 15
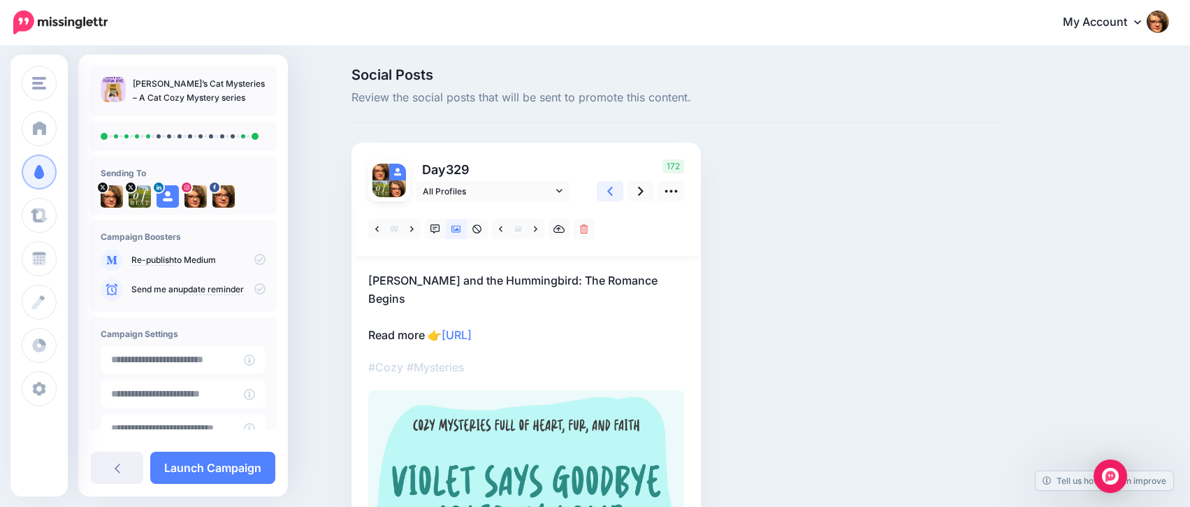
click at [613, 194] on icon at bounding box center [610, 191] width 6 height 15
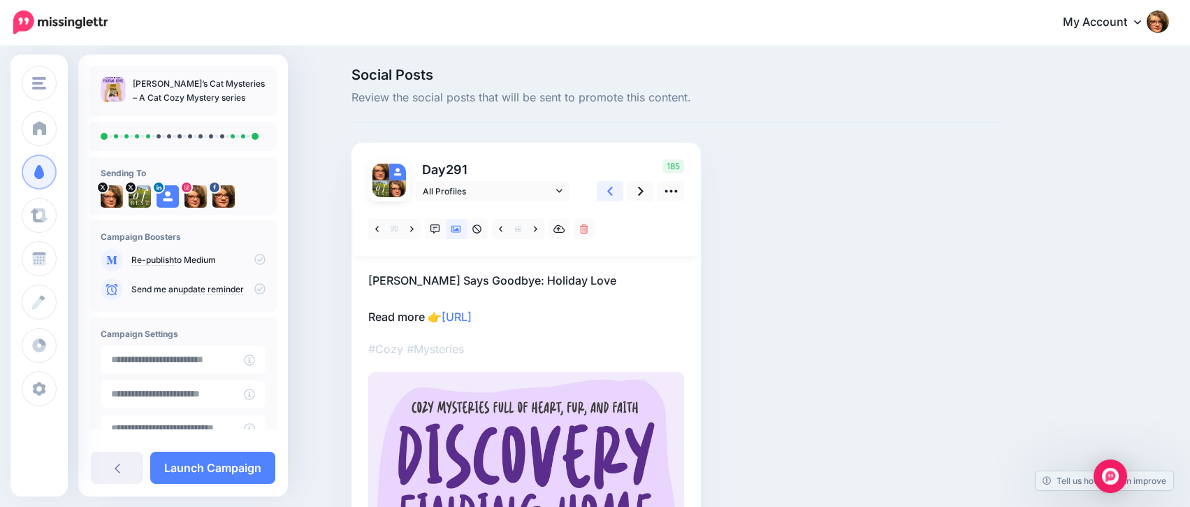
click at [613, 194] on icon at bounding box center [610, 191] width 6 height 15
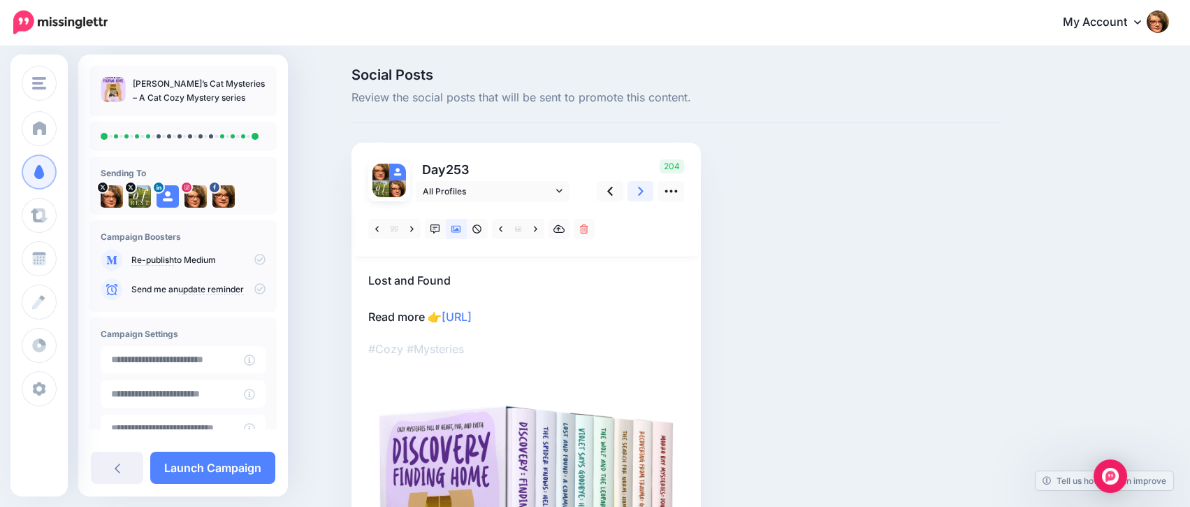
click at [644, 189] on icon at bounding box center [641, 191] width 6 height 15
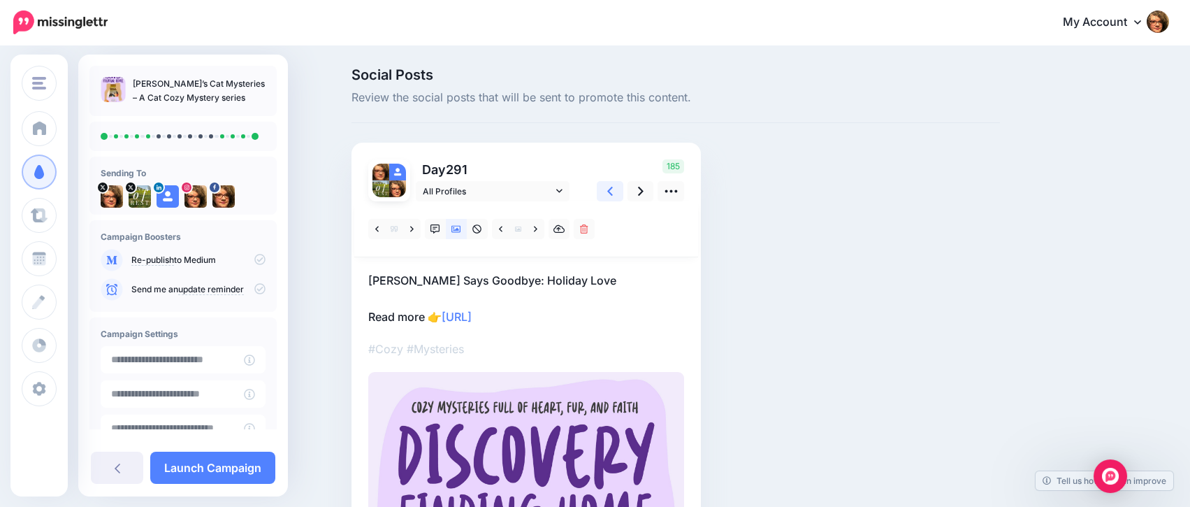
click at [614, 190] on link at bounding box center [610, 191] width 27 height 20
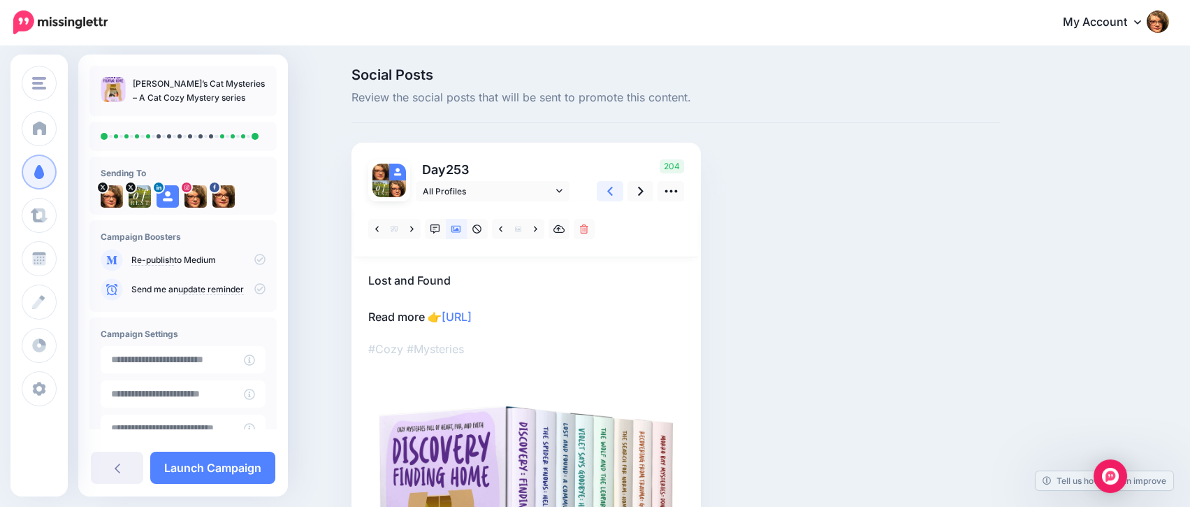
click at [614, 190] on link at bounding box center [610, 191] width 27 height 20
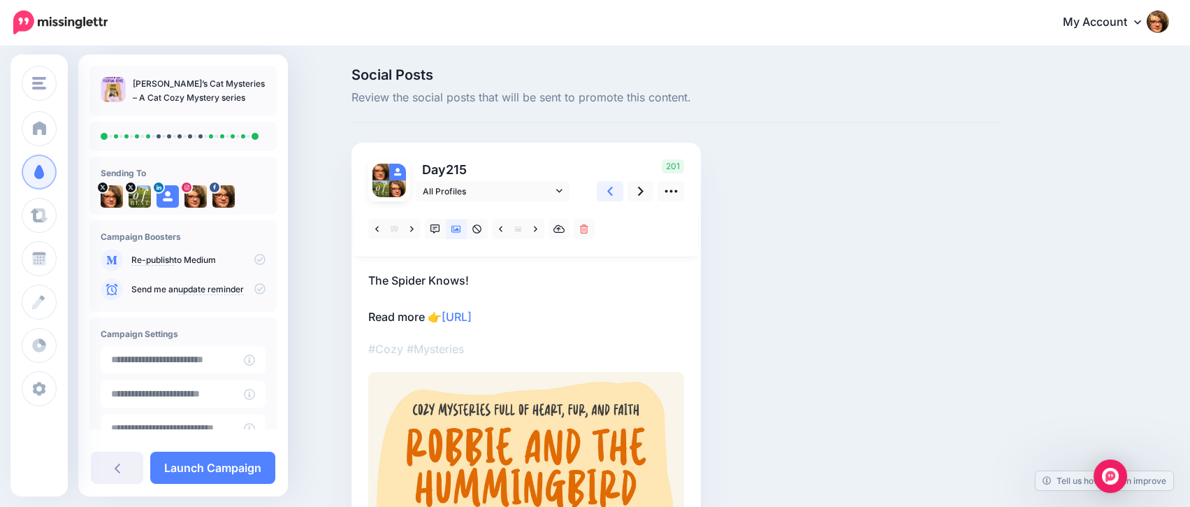
click at [614, 190] on link at bounding box center [610, 191] width 27 height 20
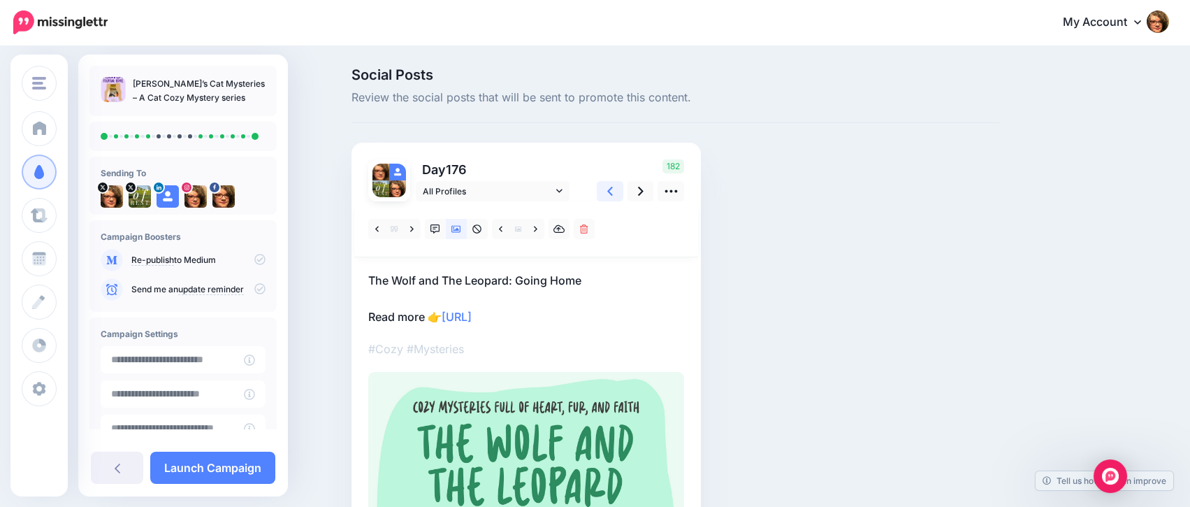
click at [614, 190] on link at bounding box center [610, 191] width 27 height 20
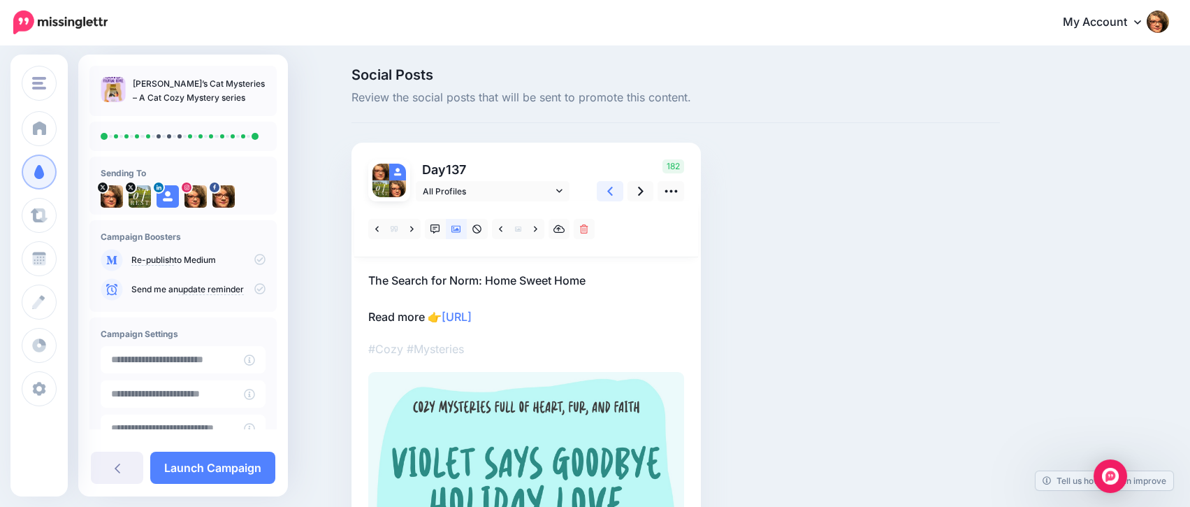
click at [614, 190] on link at bounding box center [610, 191] width 27 height 20
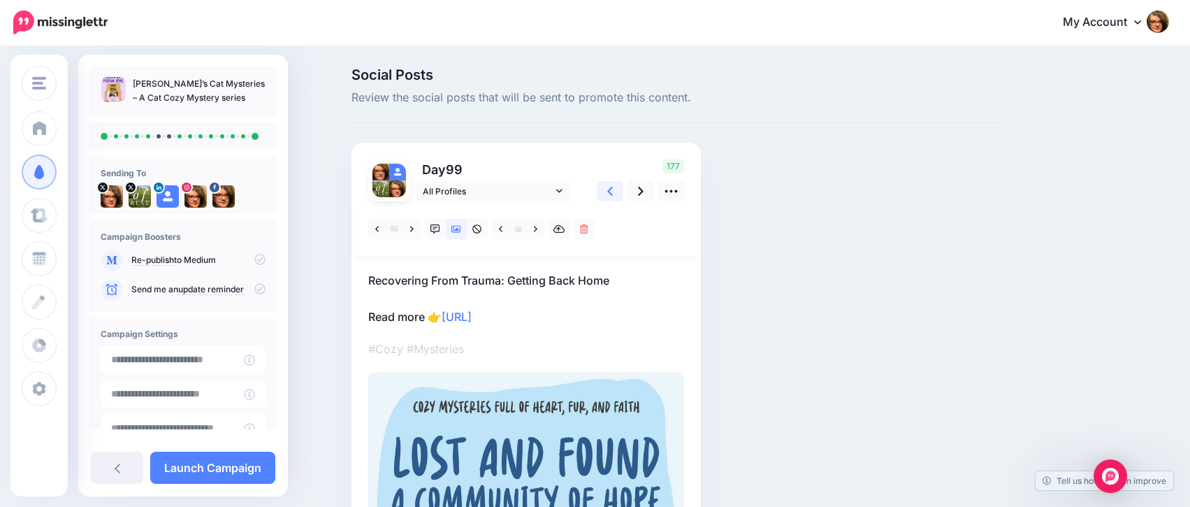
click at [614, 190] on link at bounding box center [610, 191] width 27 height 20
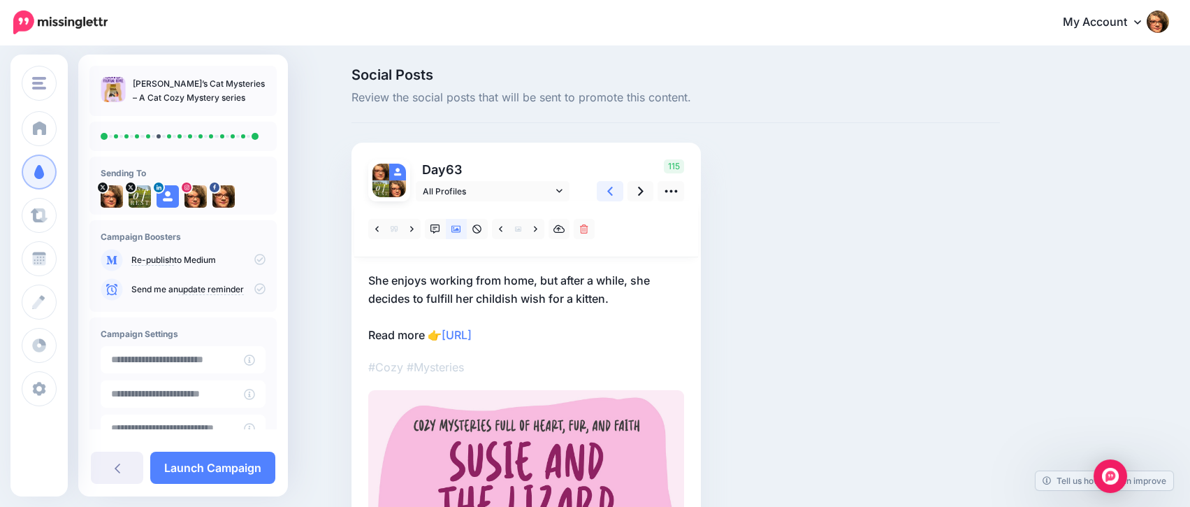
click at [614, 190] on link at bounding box center [610, 191] width 27 height 20
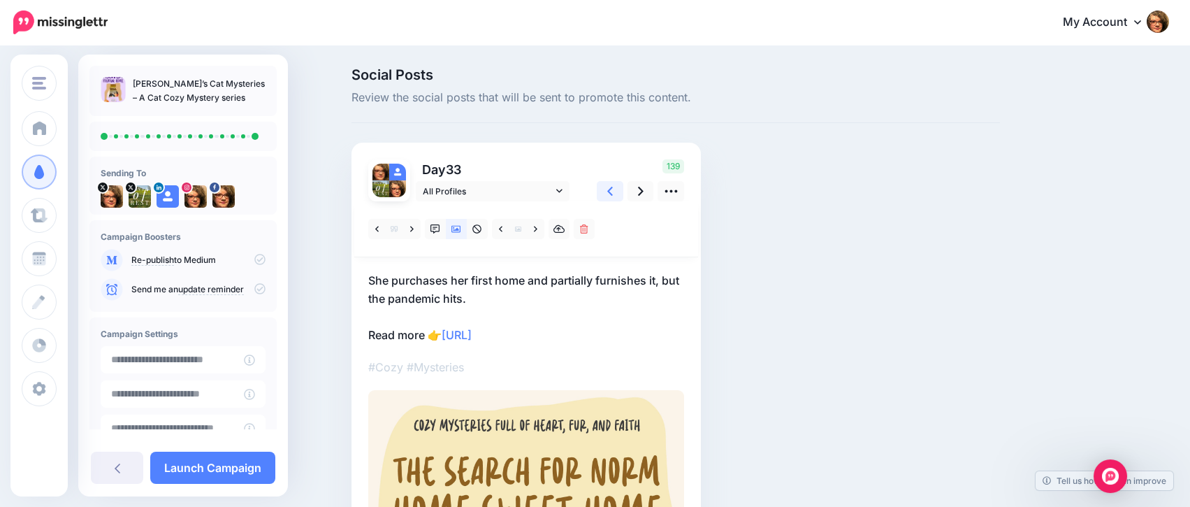
click at [614, 190] on link at bounding box center [610, 191] width 27 height 20
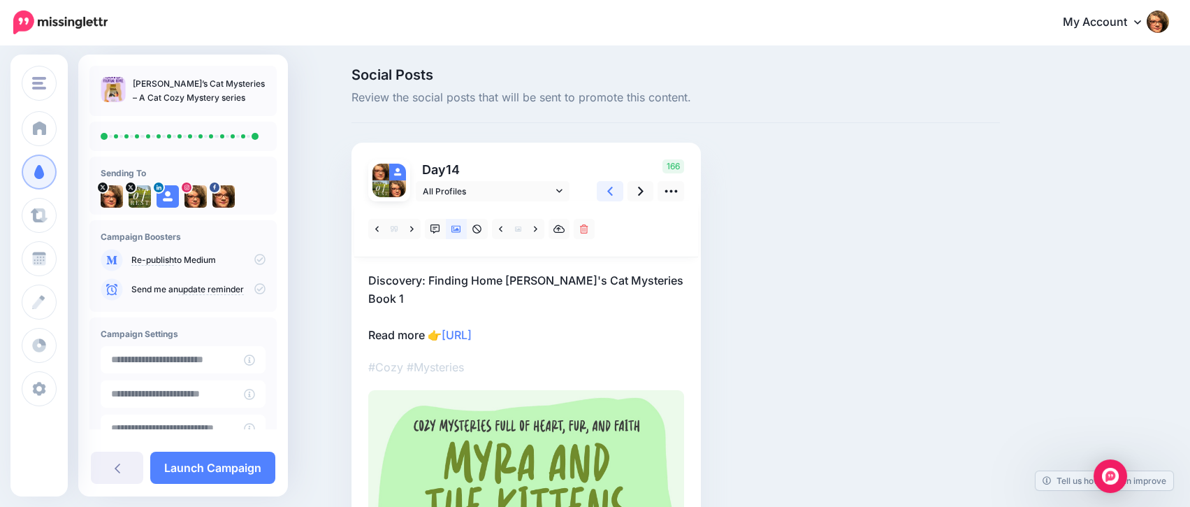
click at [613, 196] on icon at bounding box center [610, 191] width 6 height 15
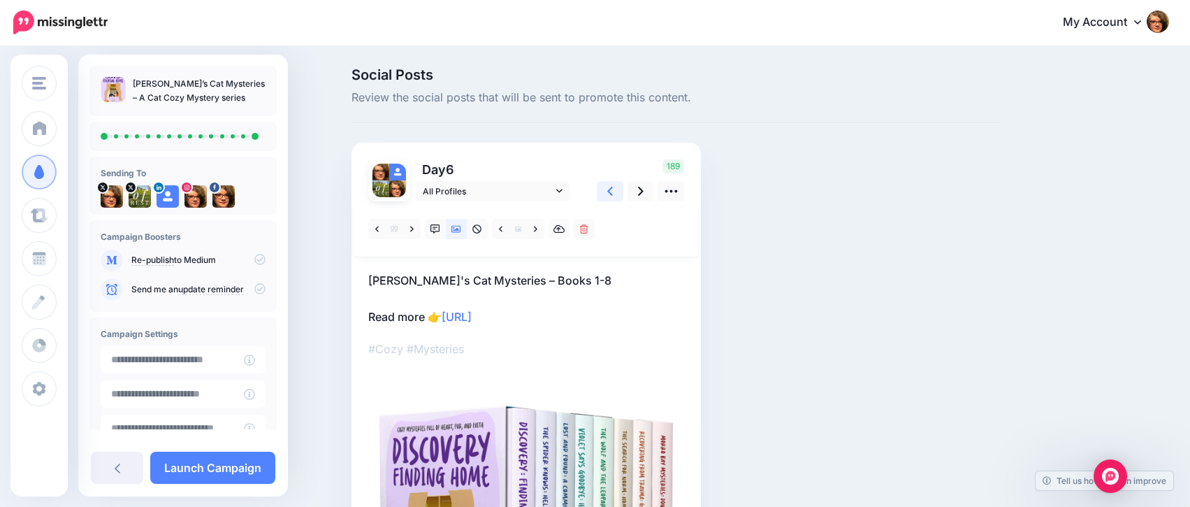
click at [613, 196] on icon at bounding box center [610, 191] width 6 height 15
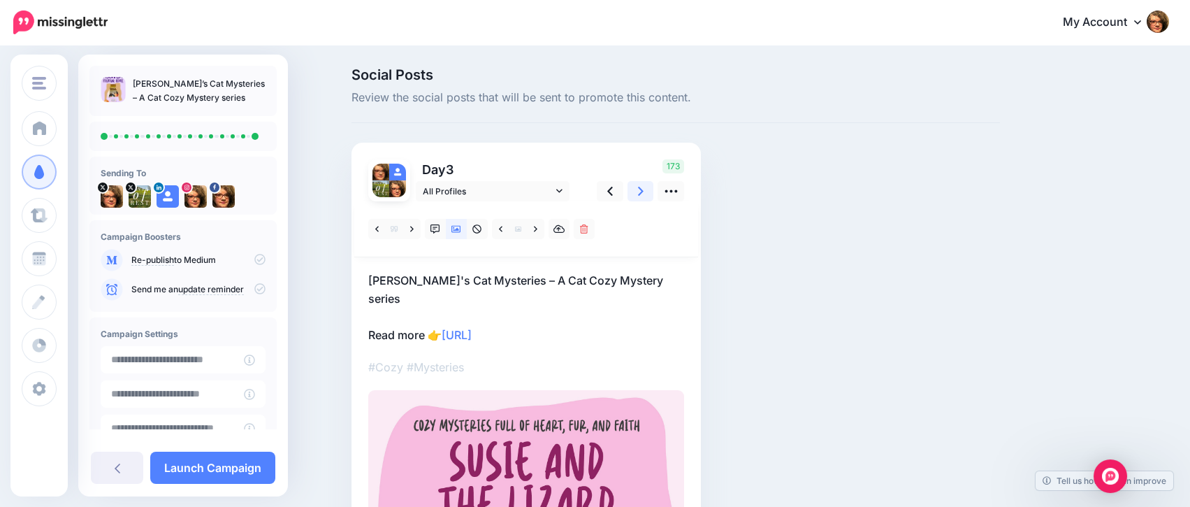
click at [644, 191] on icon at bounding box center [641, 191] width 6 height 15
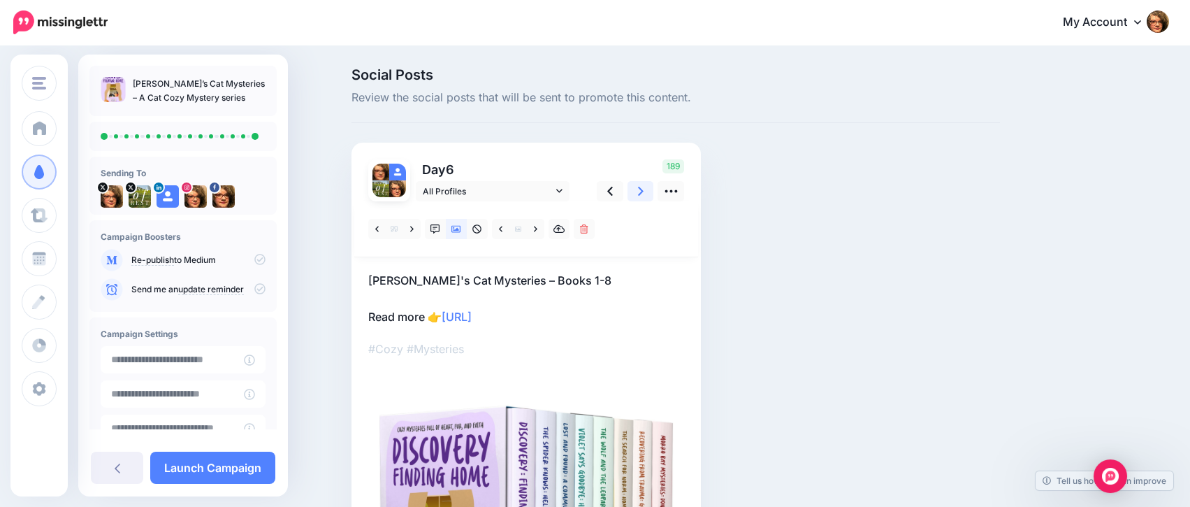
click at [644, 191] on icon at bounding box center [641, 191] width 6 height 15
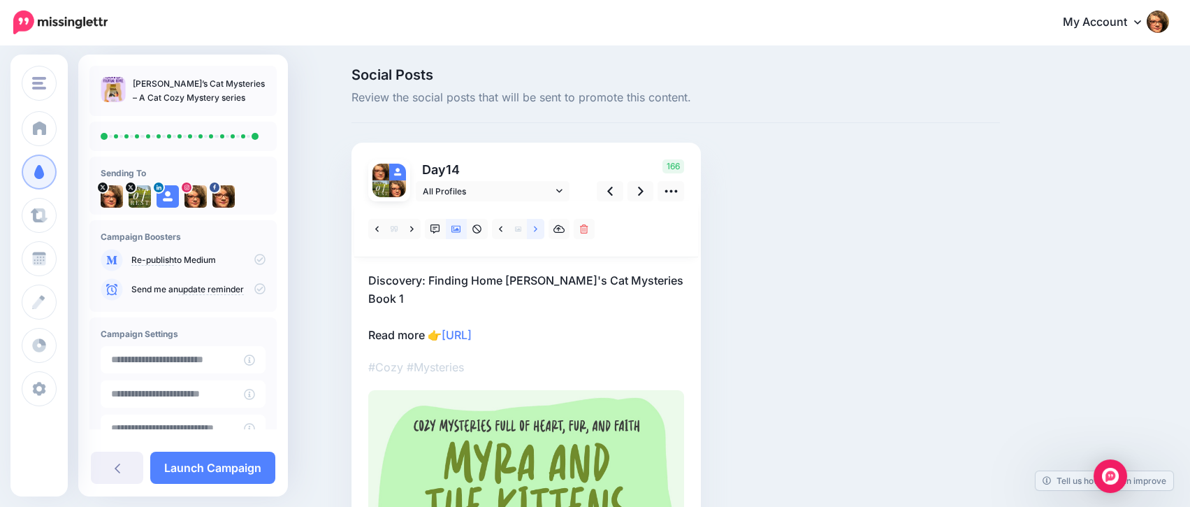
click at [537, 231] on icon at bounding box center [535, 229] width 3 height 10
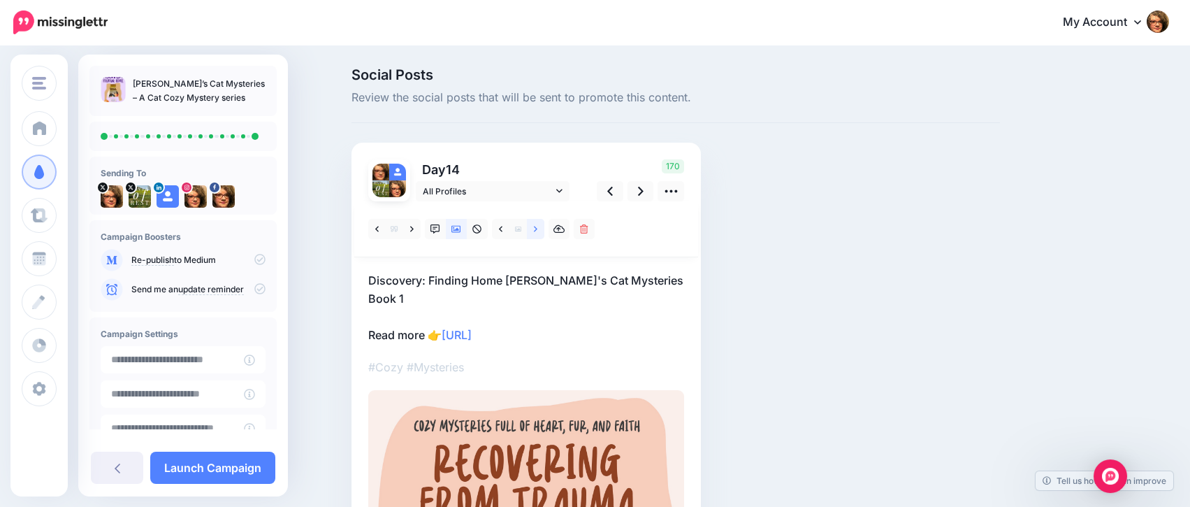
click at [537, 231] on icon at bounding box center [535, 229] width 3 height 10
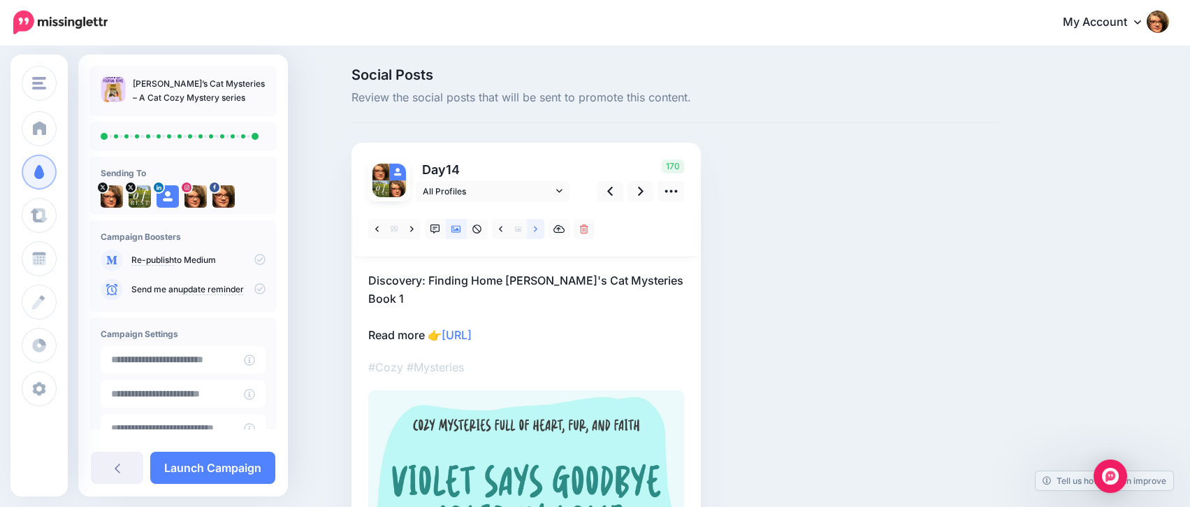
click at [537, 231] on icon at bounding box center [535, 229] width 3 height 10
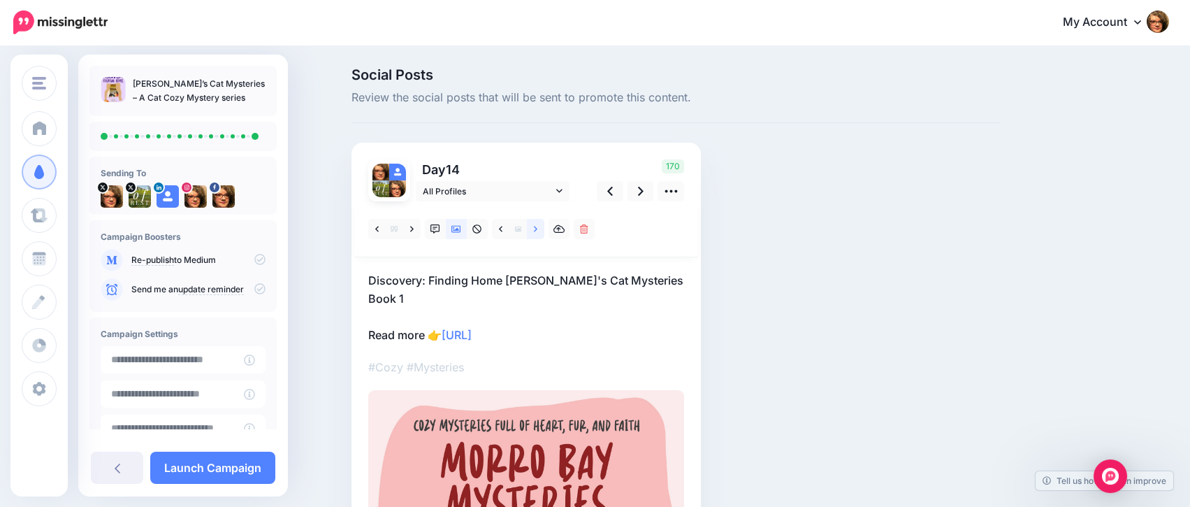
click at [537, 231] on icon at bounding box center [535, 229] width 3 height 10
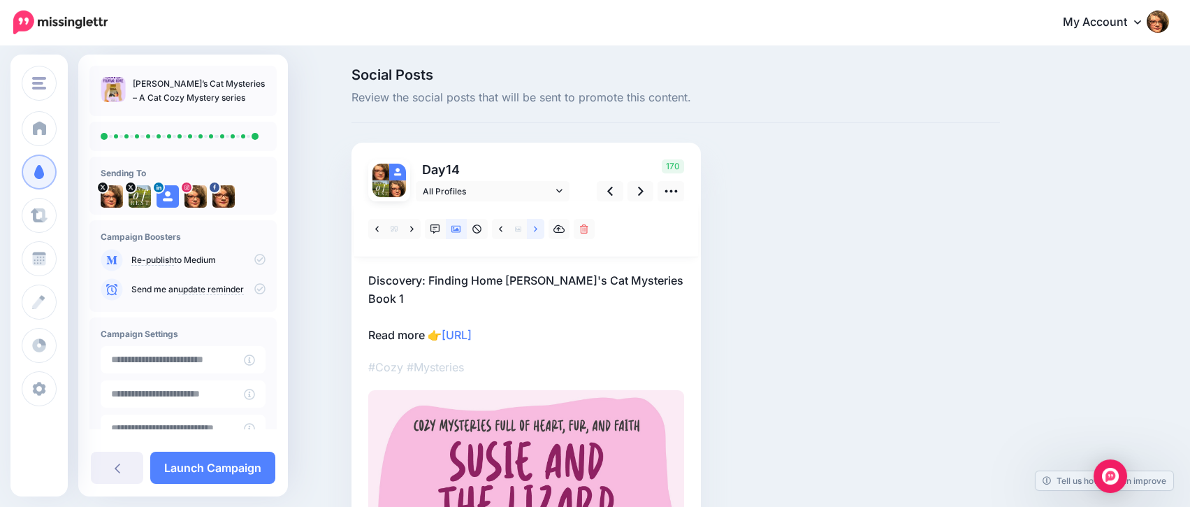
click at [537, 231] on icon at bounding box center [535, 229] width 3 height 10
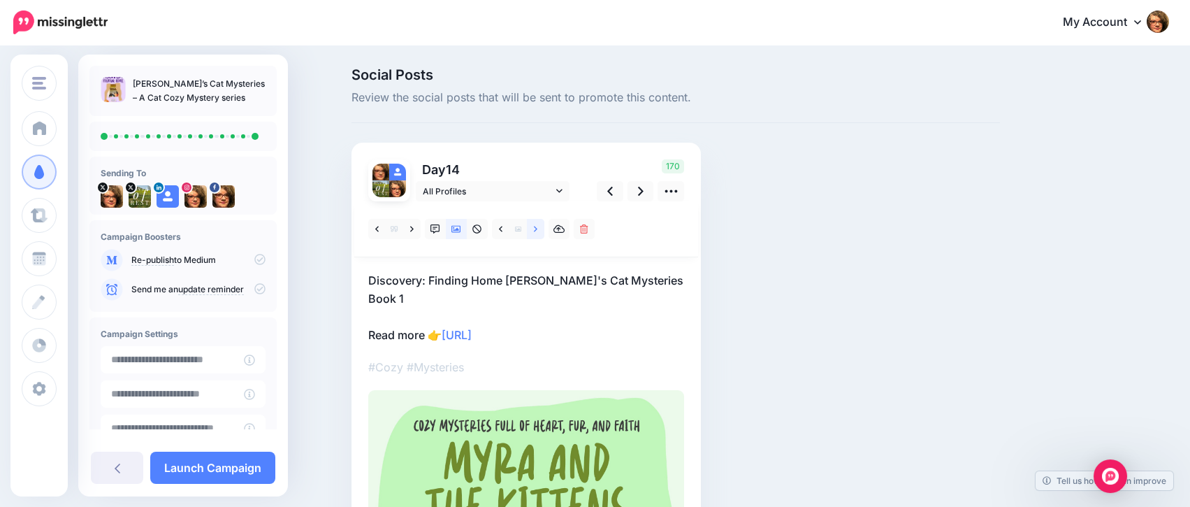
click at [537, 231] on icon at bounding box center [535, 229] width 3 height 10
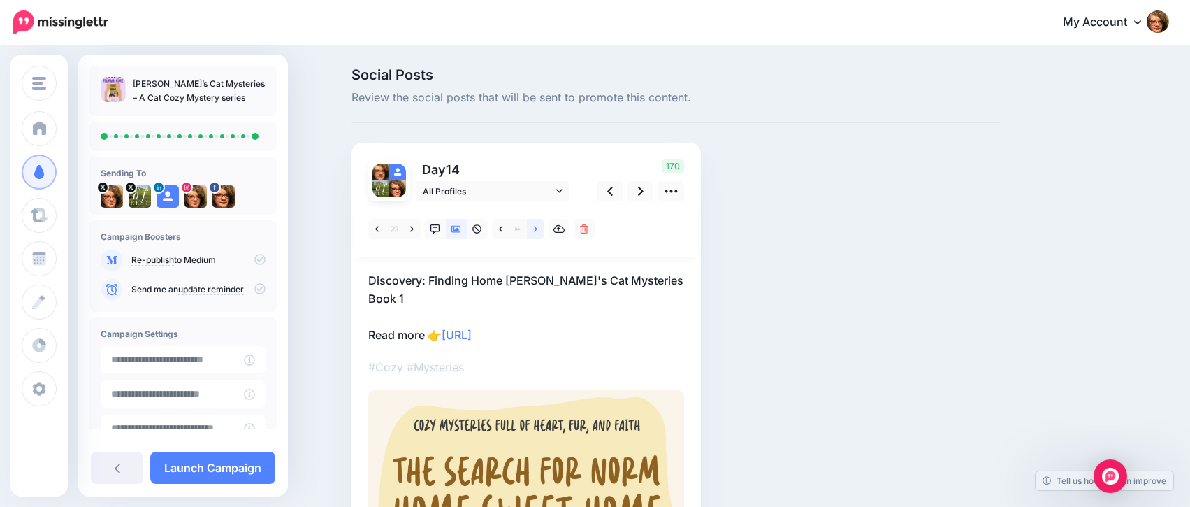
click at [537, 231] on icon at bounding box center [535, 229] width 3 height 10
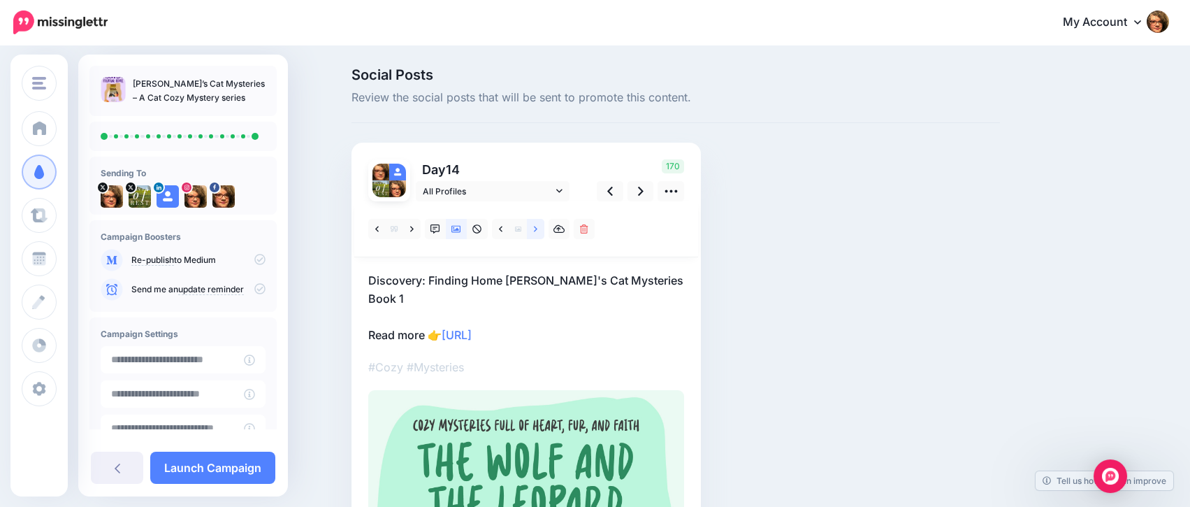
click at [537, 231] on icon at bounding box center [535, 229] width 3 height 10
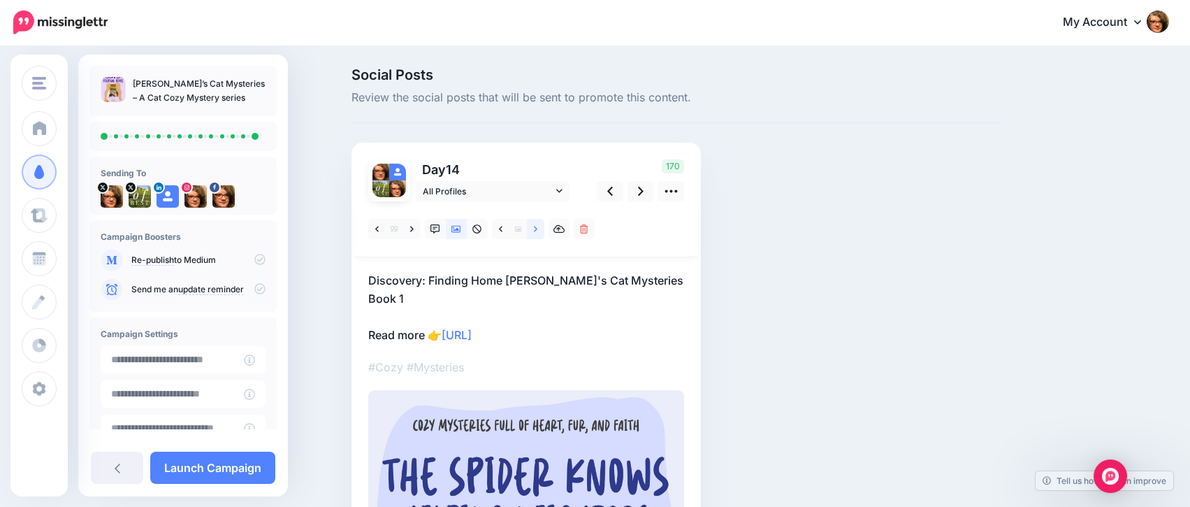
click at [537, 231] on icon at bounding box center [535, 229] width 3 height 10
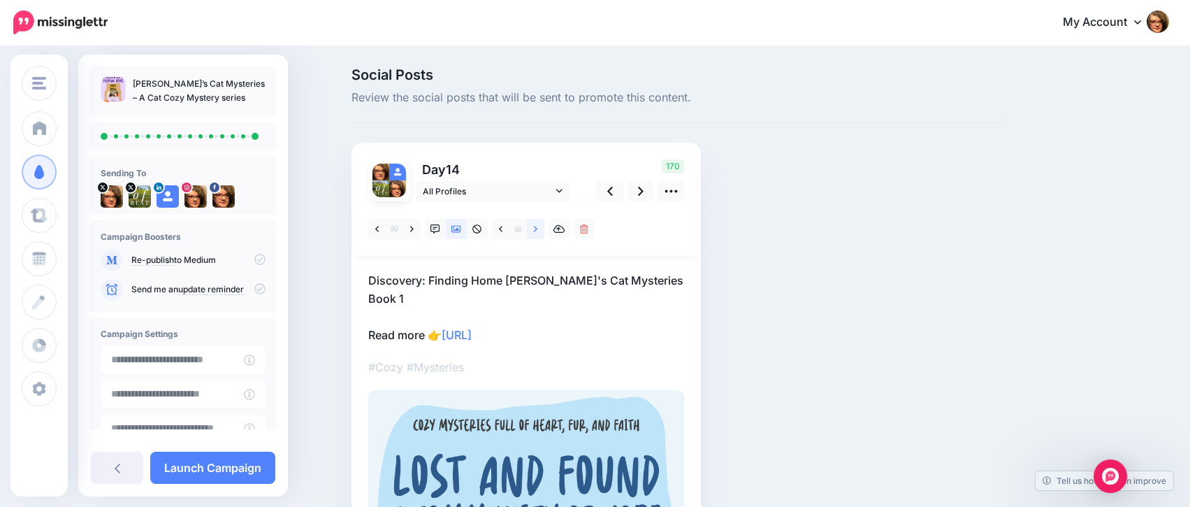
click at [537, 231] on icon at bounding box center [535, 229] width 3 height 10
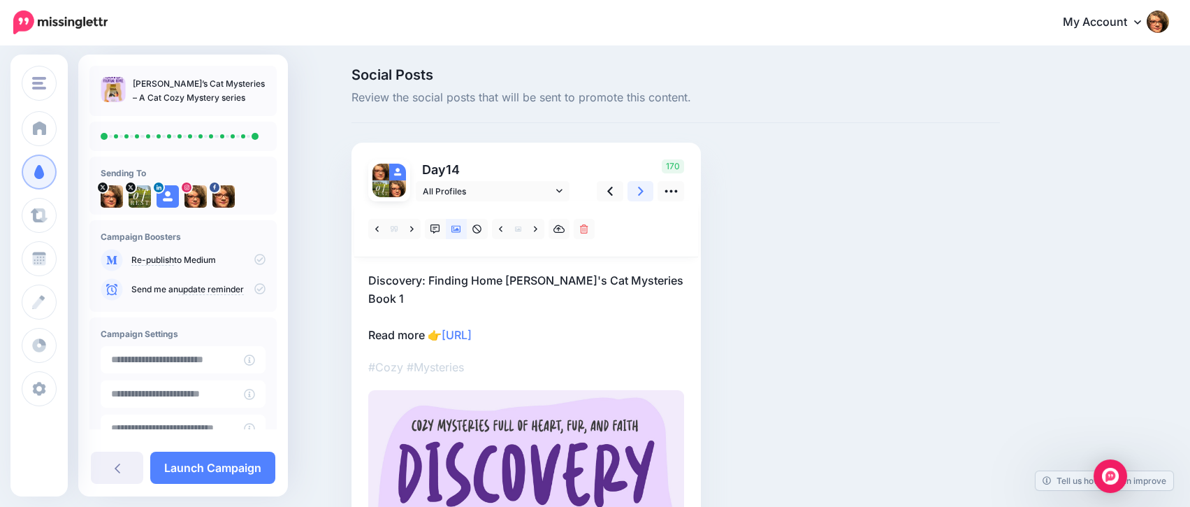
click at [644, 193] on icon at bounding box center [641, 191] width 6 height 15
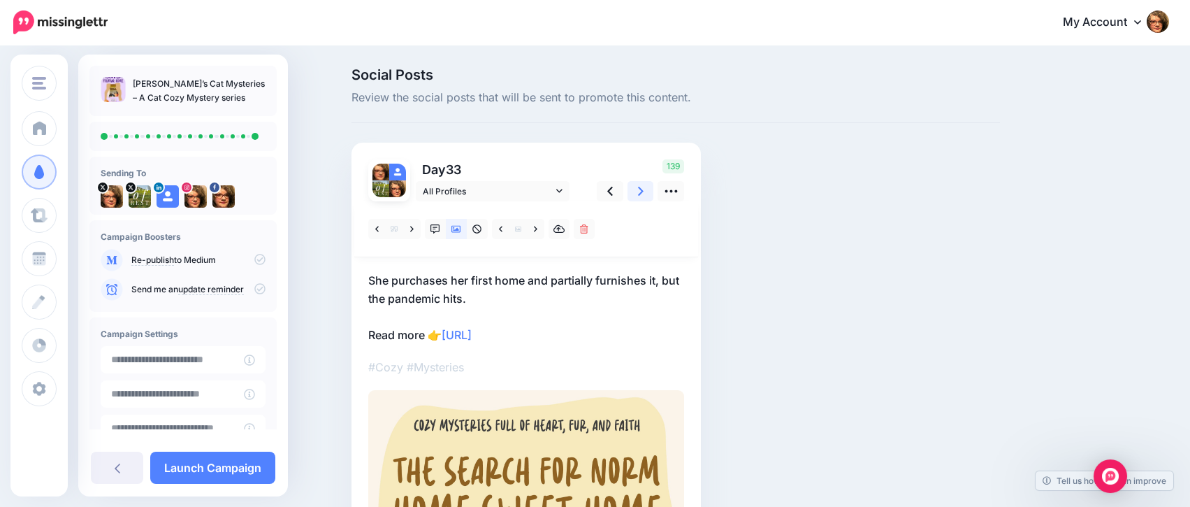
click at [644, 193] on icon at bounding box center [641, 191] width 6 height 15
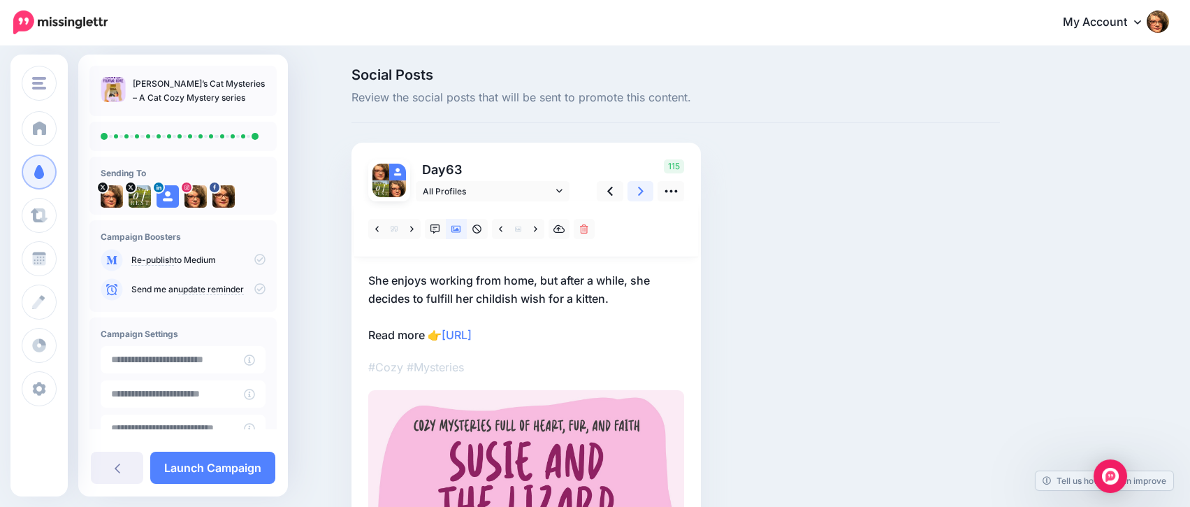
click at [644, 191] on icon at bounding box center [641, 191] width 6 height 9
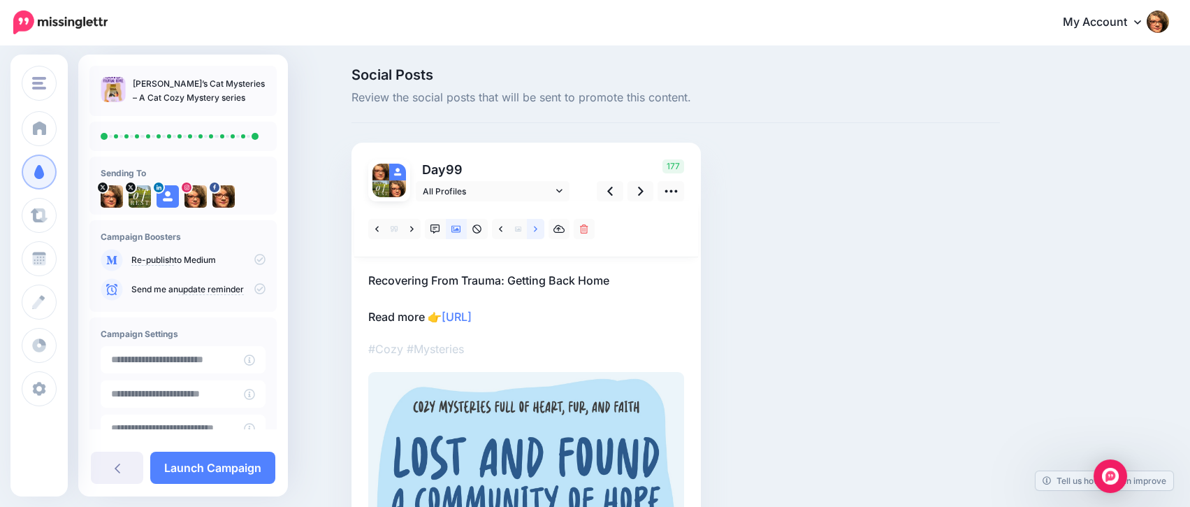
click at [537, 229] on icon at bounding box center [535, 229] width 3 height 10
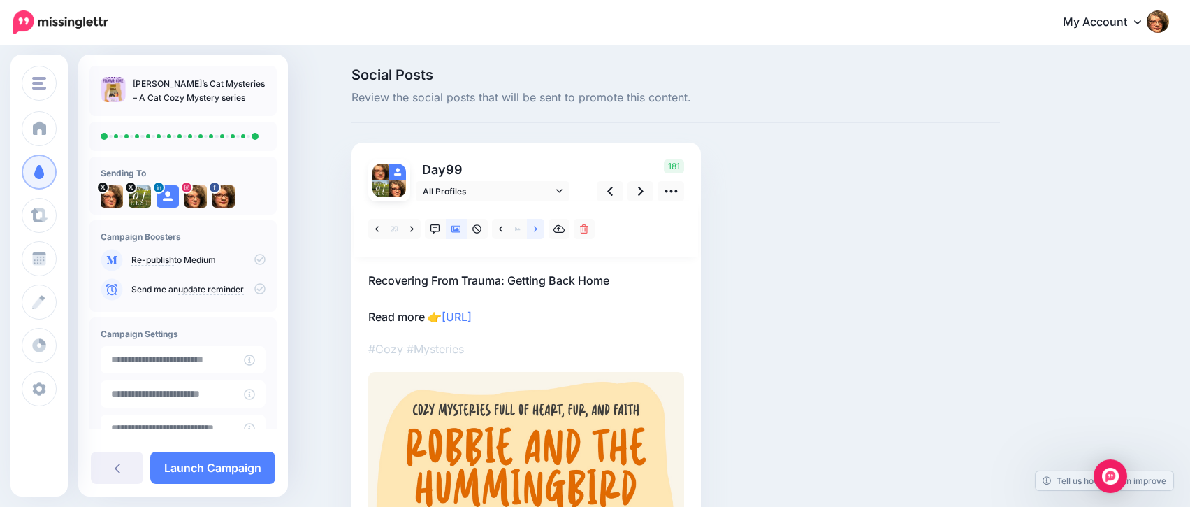
click at [537, 229] on icon at bounding box center [535, 229] width 3 height 10
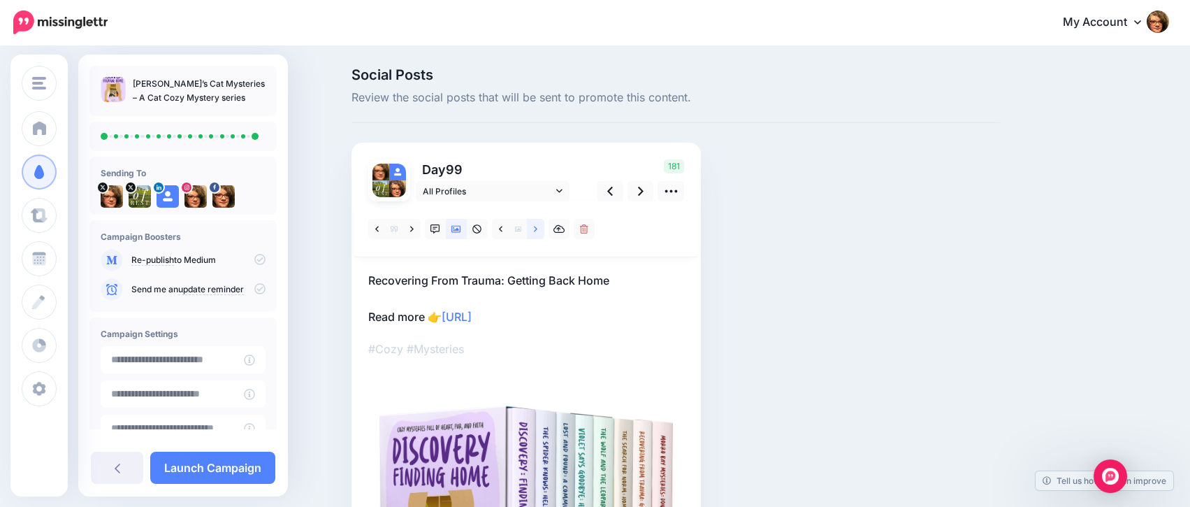
click at [537, 229] on icon at bounding box center [535, 229] width 3 height 10
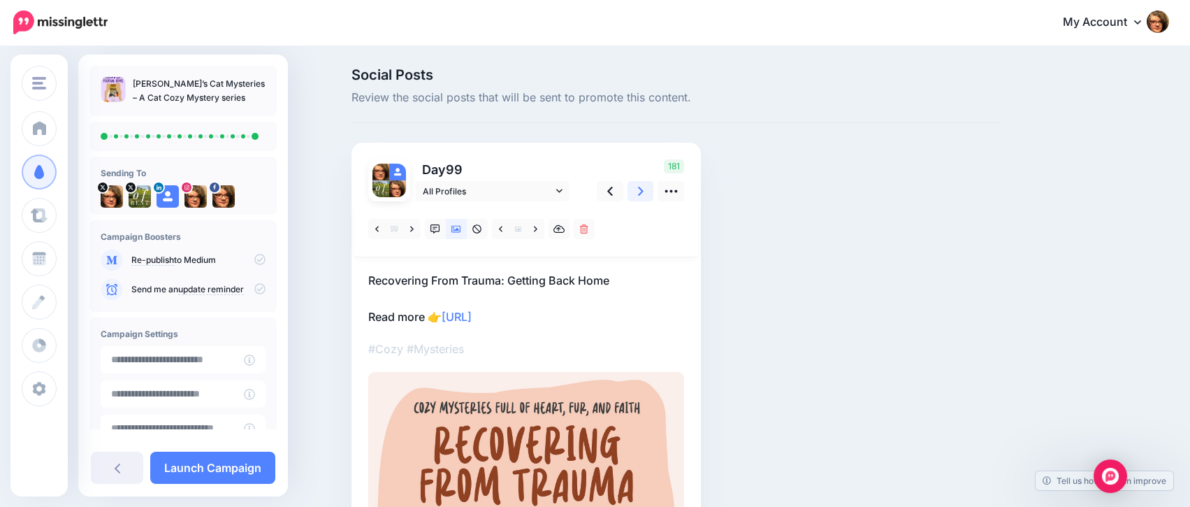
click at [644, 193] on icon at bounding box center [641, 191] width 6 height 9
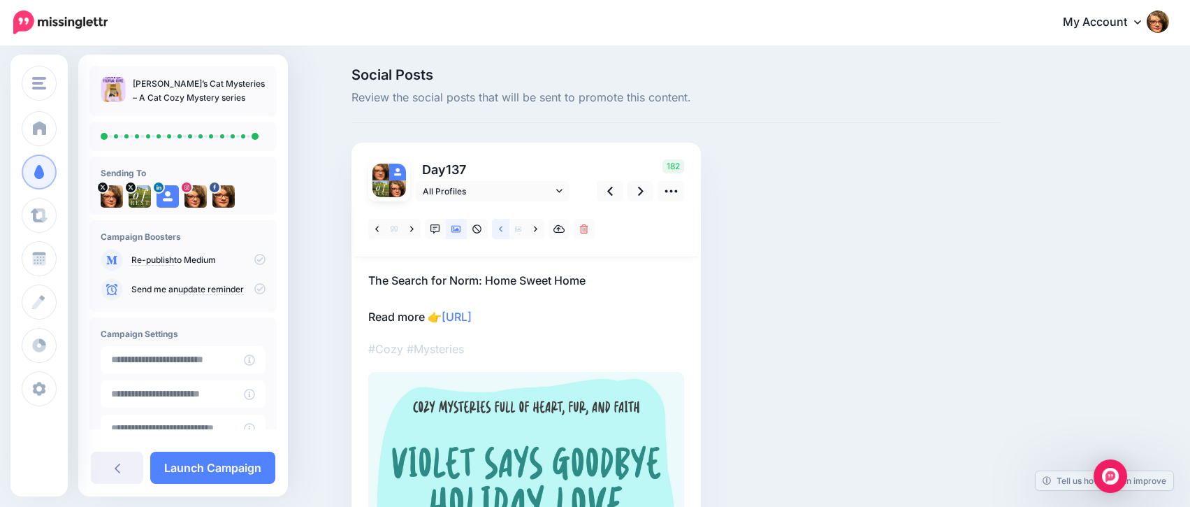
click at [505, 231] on link at bounding box center [500, 229] width 17 height 20
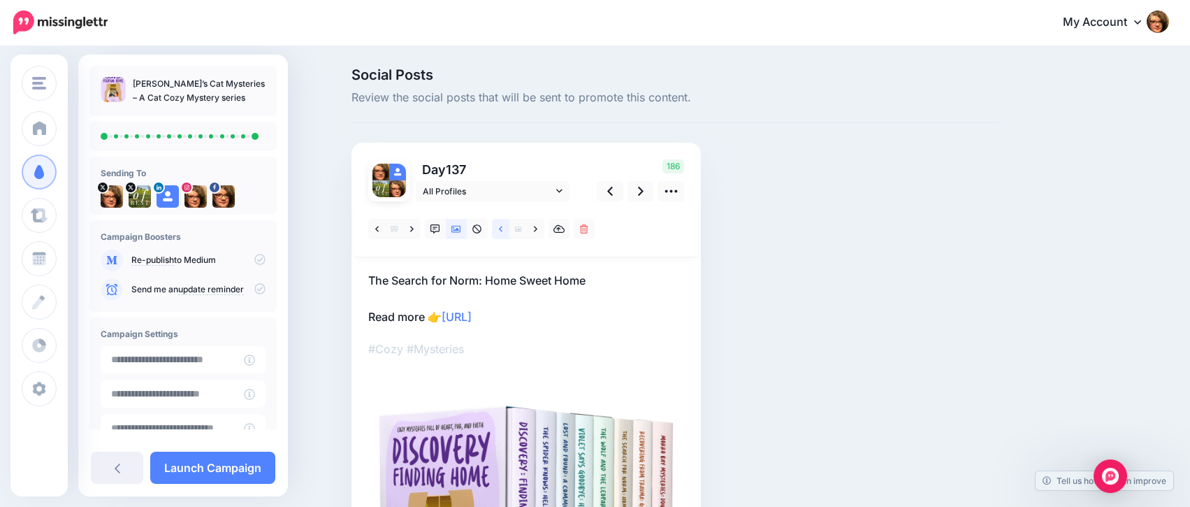
click at [505, 231] on link at bounding box center [500, 229] width 17 height 20
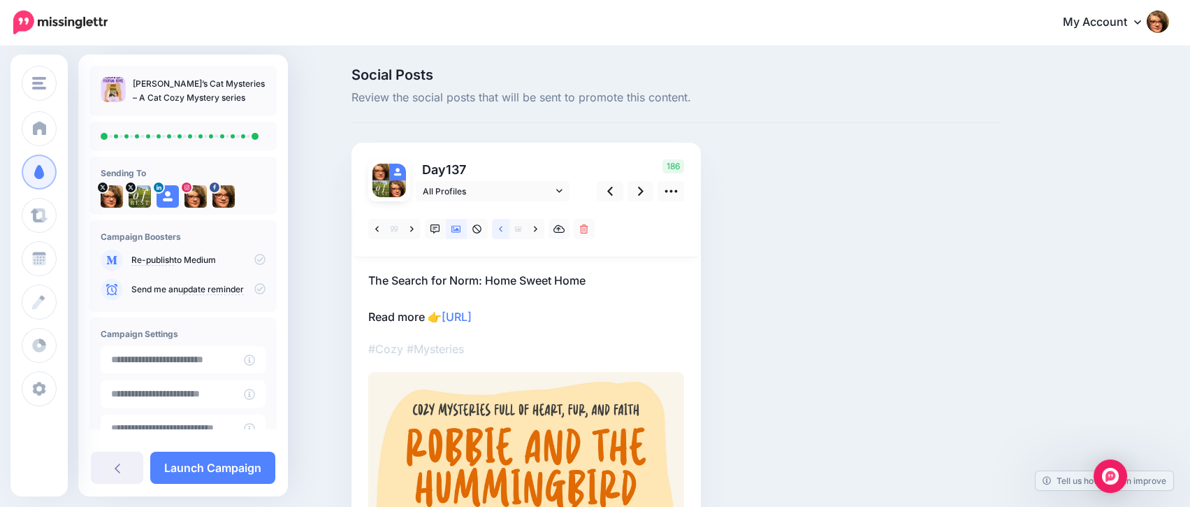
click at [505, 231] on link at bounding box center [500, 229] width 17 height 20
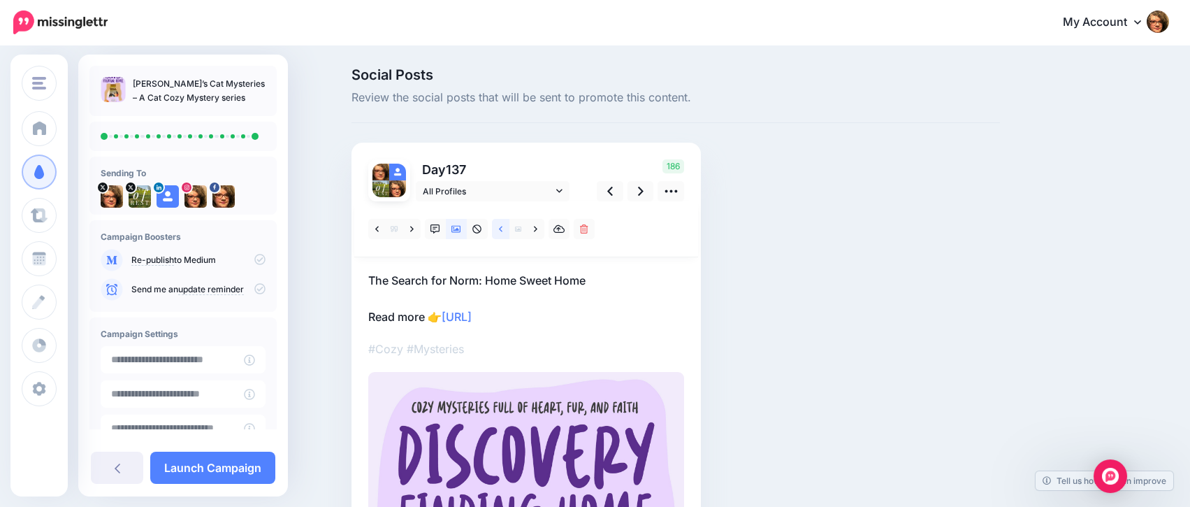
click at [505, 231] on link at bounding box center [500, 229] width 17 height 20
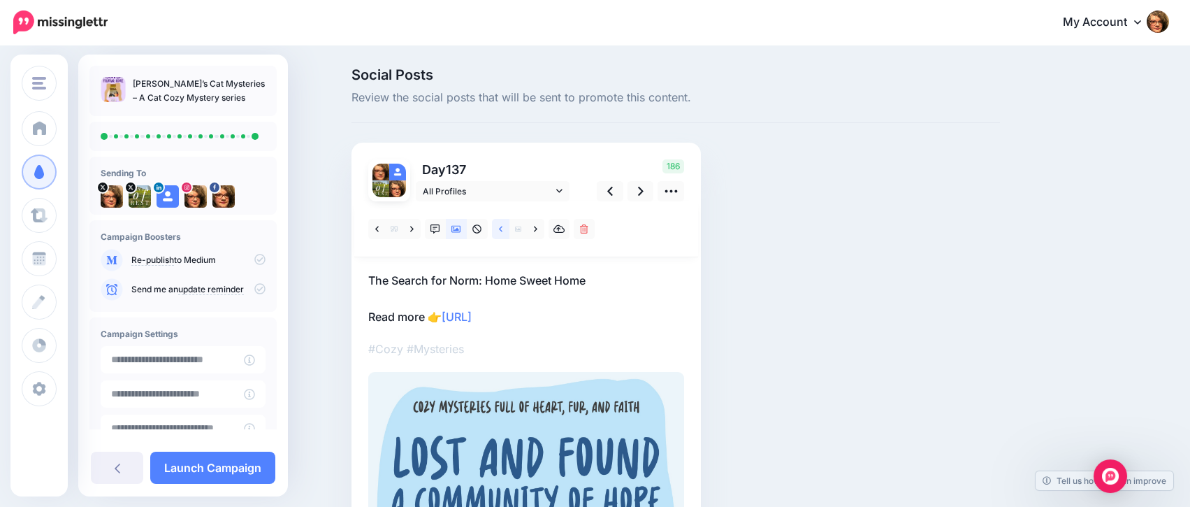
click at [505, 231] on link at bounding box center [500, 229] width 17 height 20
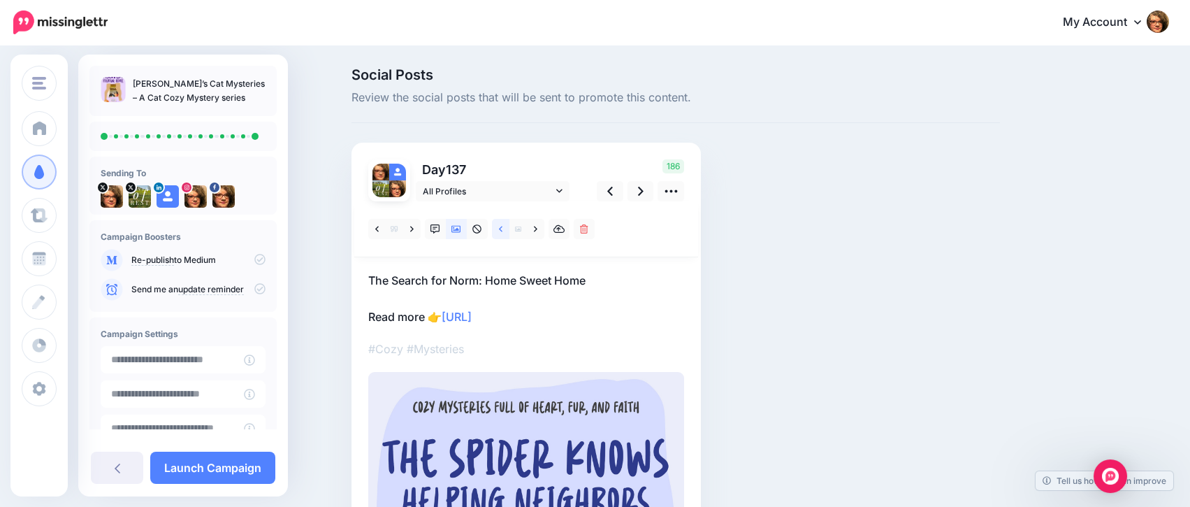
click at [505, 231] on link at bounding box center [500, 229] width 17 height 20
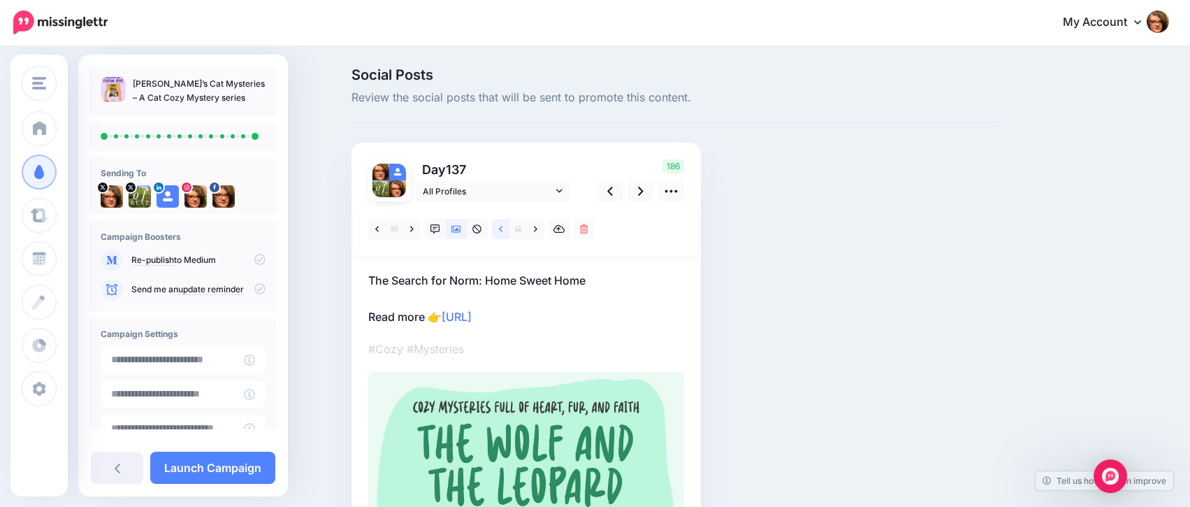
click at [505, 231] on link at bounding box center [500, 229] width 17 height 20
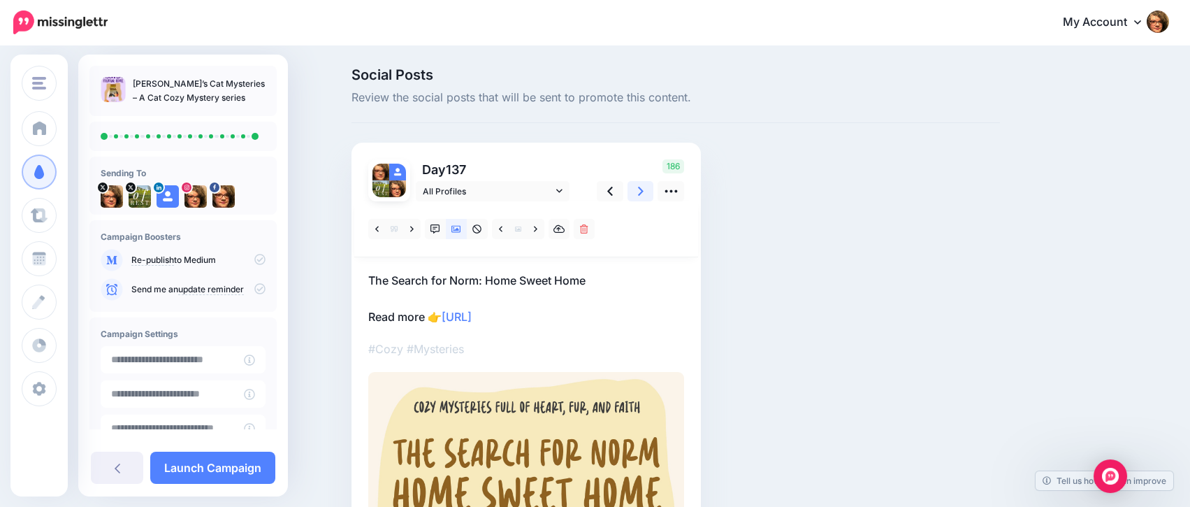
click at [644, 191] on icon at bounding box center [641, 191] width 6 height 15
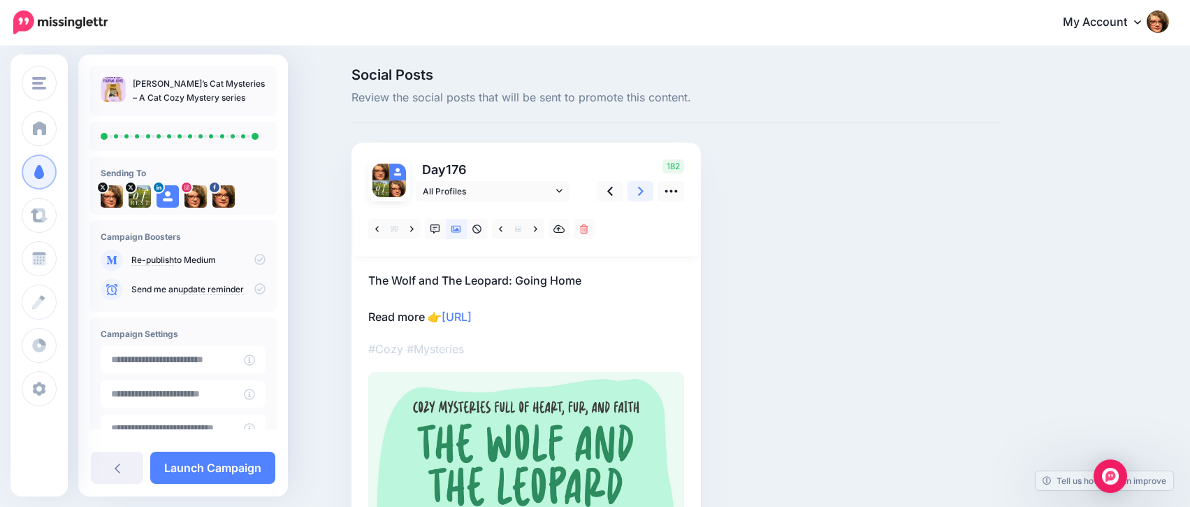
click at [644, 191] on icon at bounding box center [641, 191] width 6 height 15
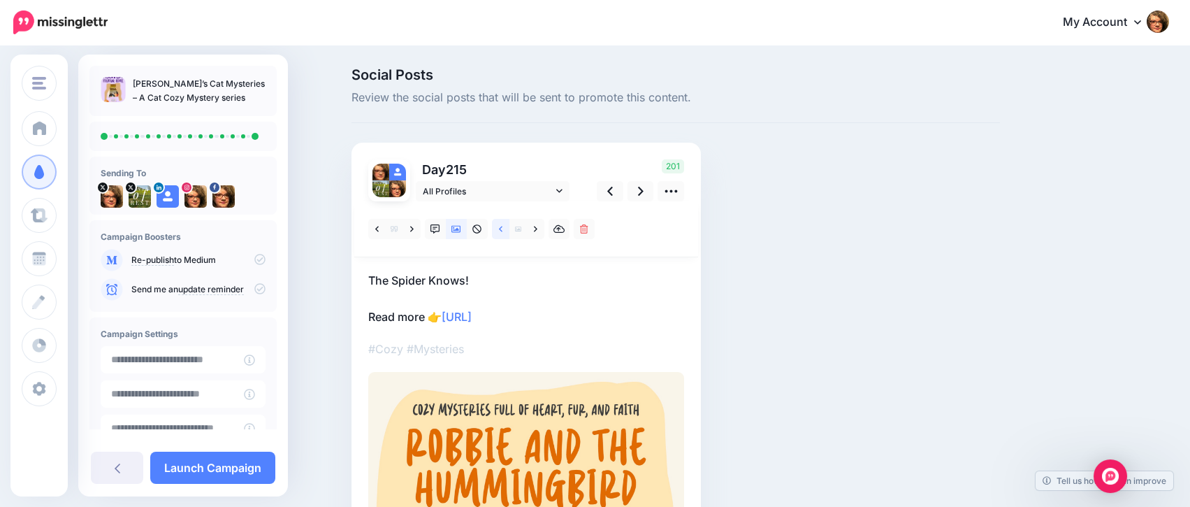
click at [505, 228] on link at bounding box center [500, 229] width 17 height 20
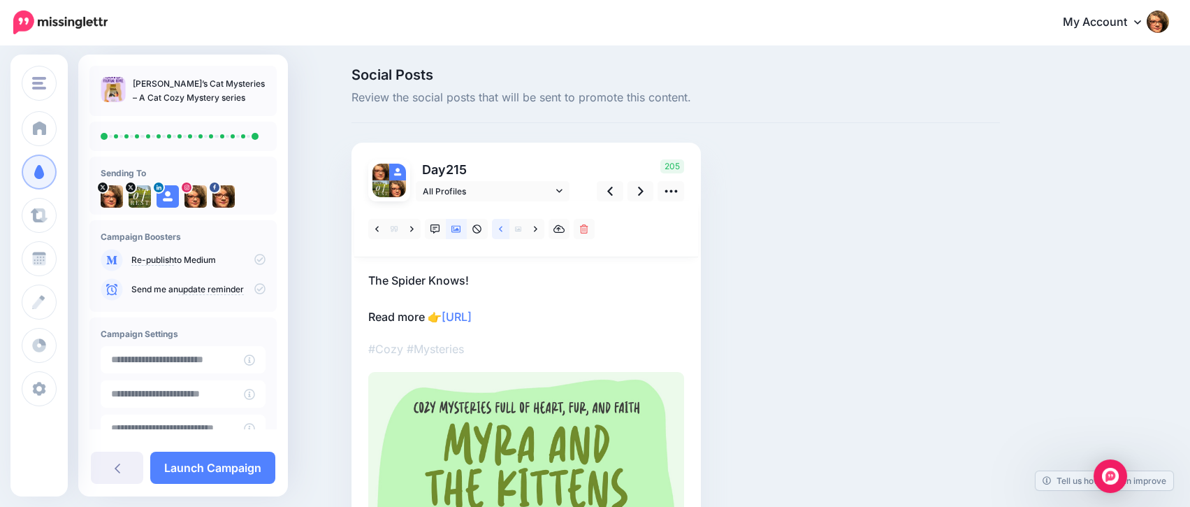
click at [505, 228] on link at bounding box center [500, 229] width 17 height 20
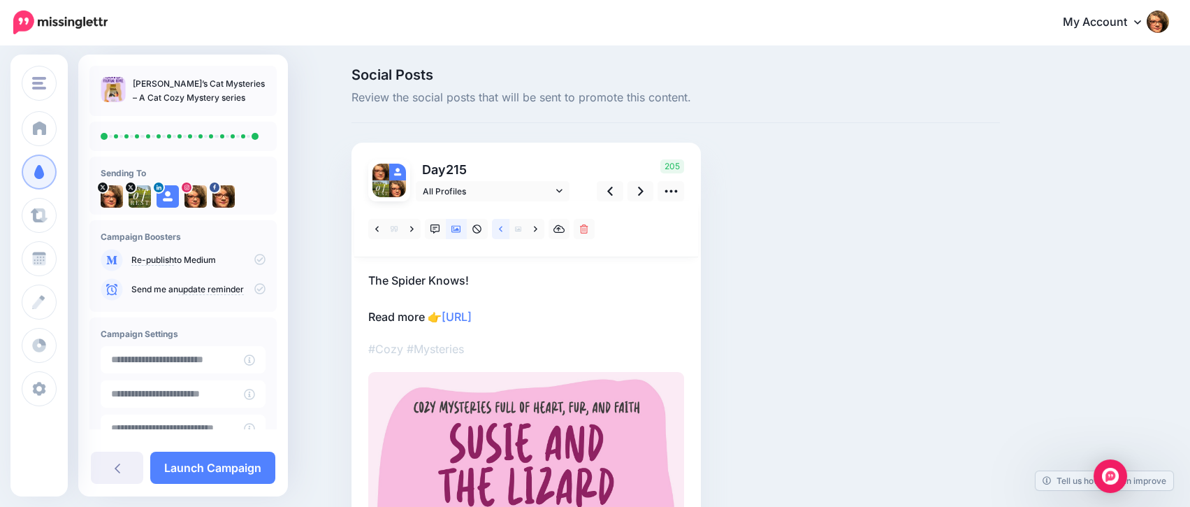
click at [505, 228] on link at bounding box center [500, 229] width 17 height 20
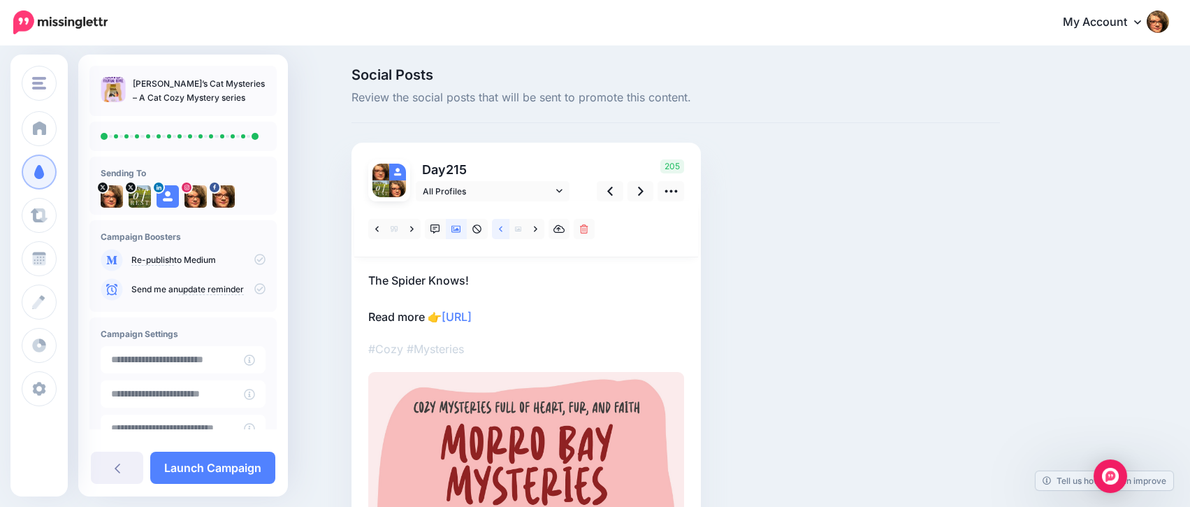
click at [505, 228] on link at bounding box center [500, 229] width 17 height 20
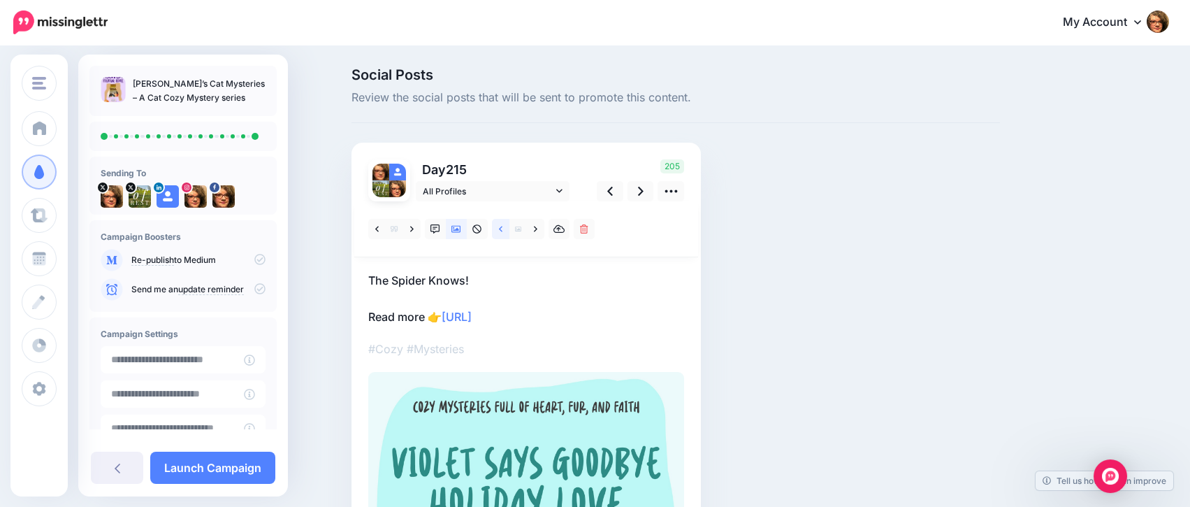
click at [505, 228] on link at bounding box center [500, 229] width 17 height 20
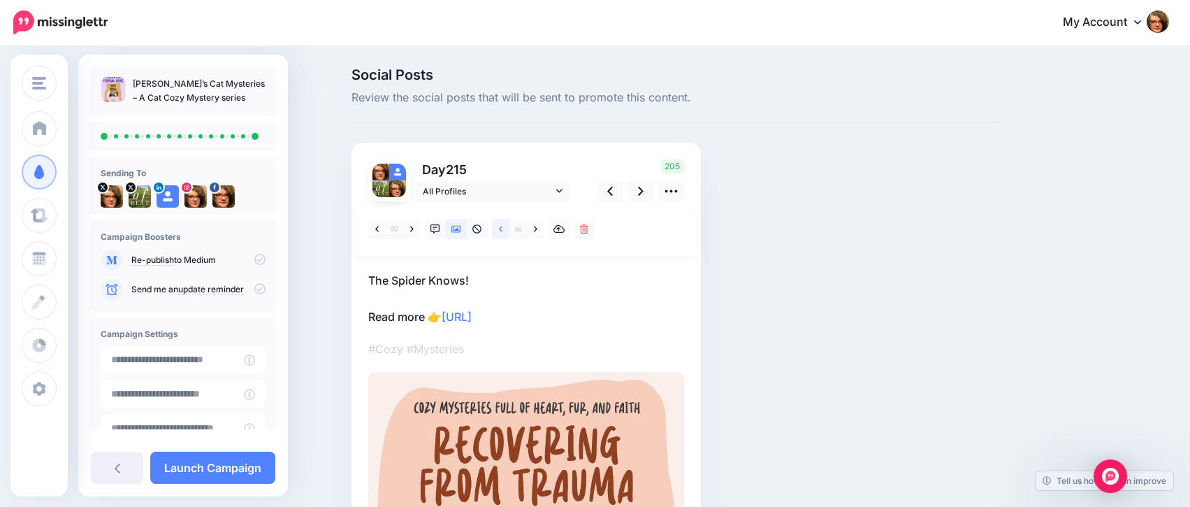
click at [505, 228] on link at bounding box center [500, 229] width 17 height 20
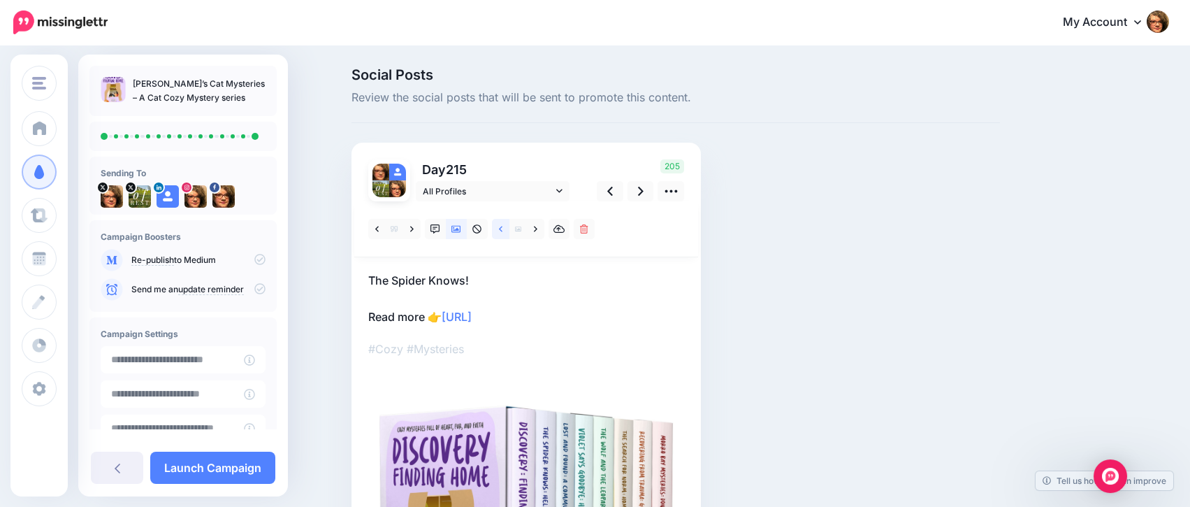
click at [505, 228] on link at bounding box center [500, 229] width 17 height 20
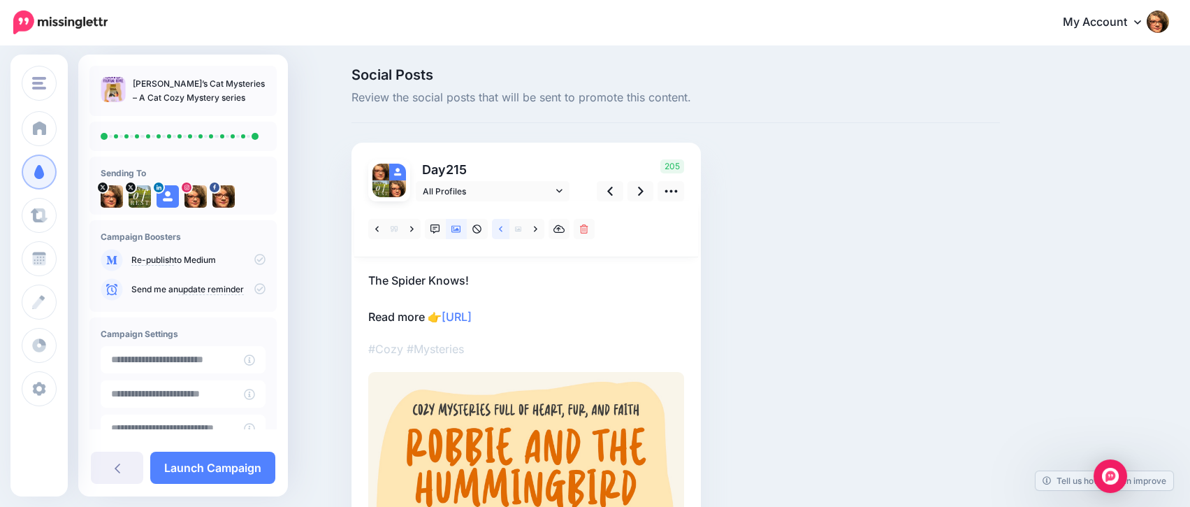
click at [505, 228] on link at bounding box center [500, 229] width 17 height 20
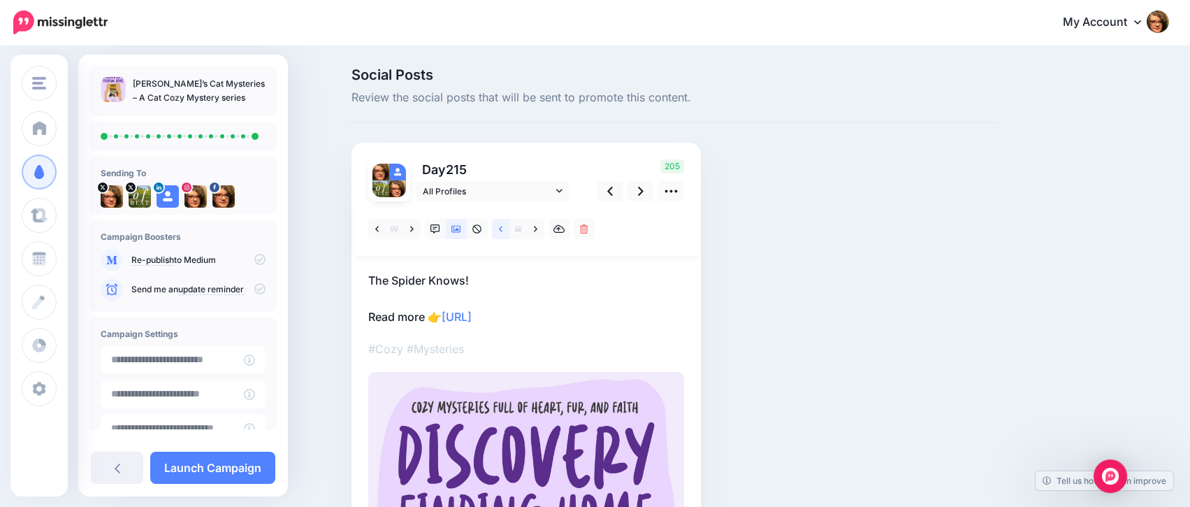
click at [505, 228] on link at bounding box center [500, 229] width 17 height 20
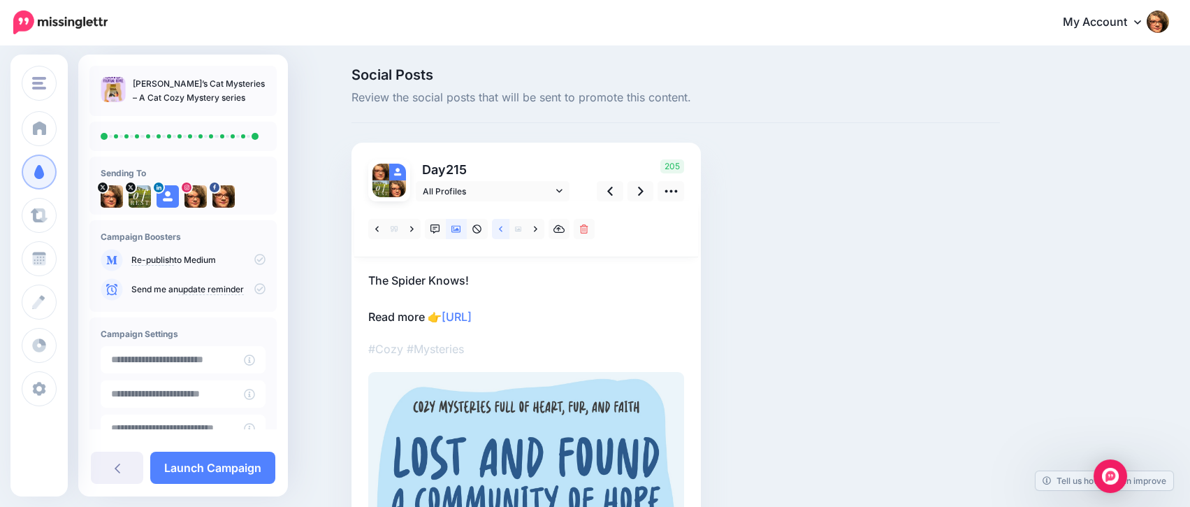
click at [505, 228] on link at bounding box center [500, 229] width 17 height 20
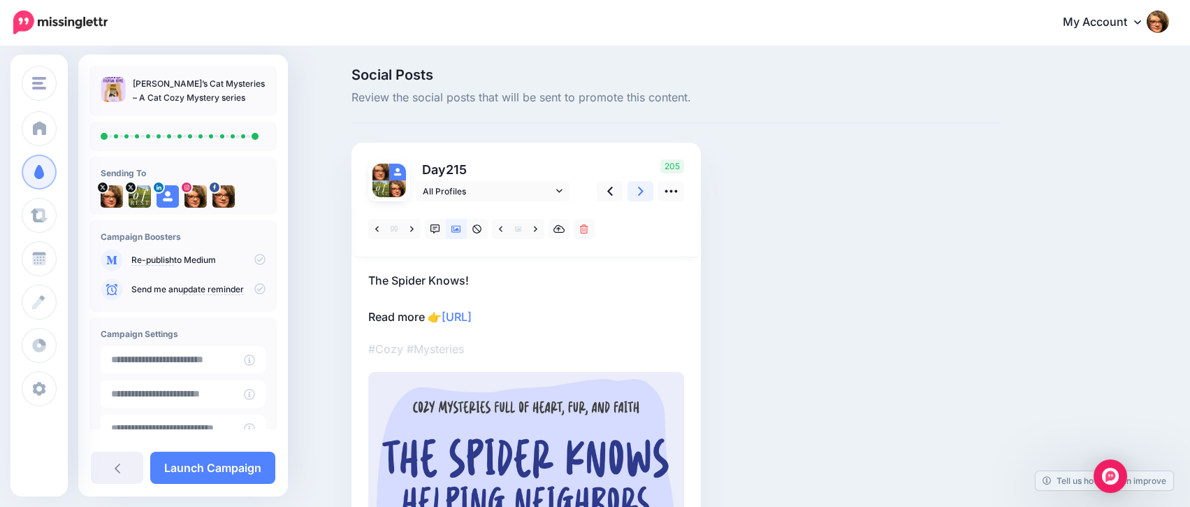
click at [644, 191] on icon at bounding box center [641, 191] width 6 height 9
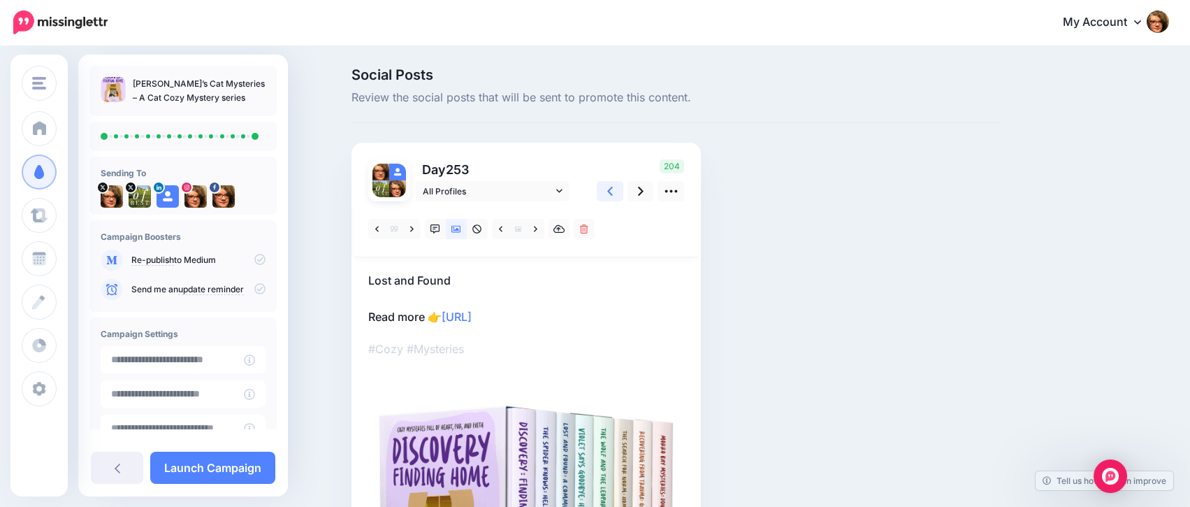
click at [613, 191] on icon at bounding box center [610, 191] width 6 height 9
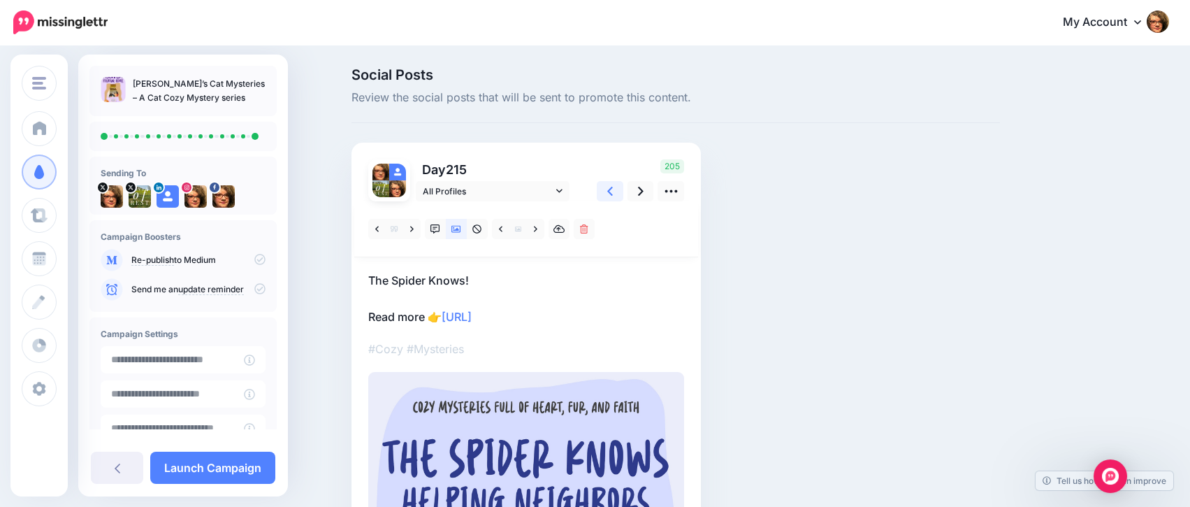
click at [613, 191] on icon at bounding box center [610, 191] width 6 height 9
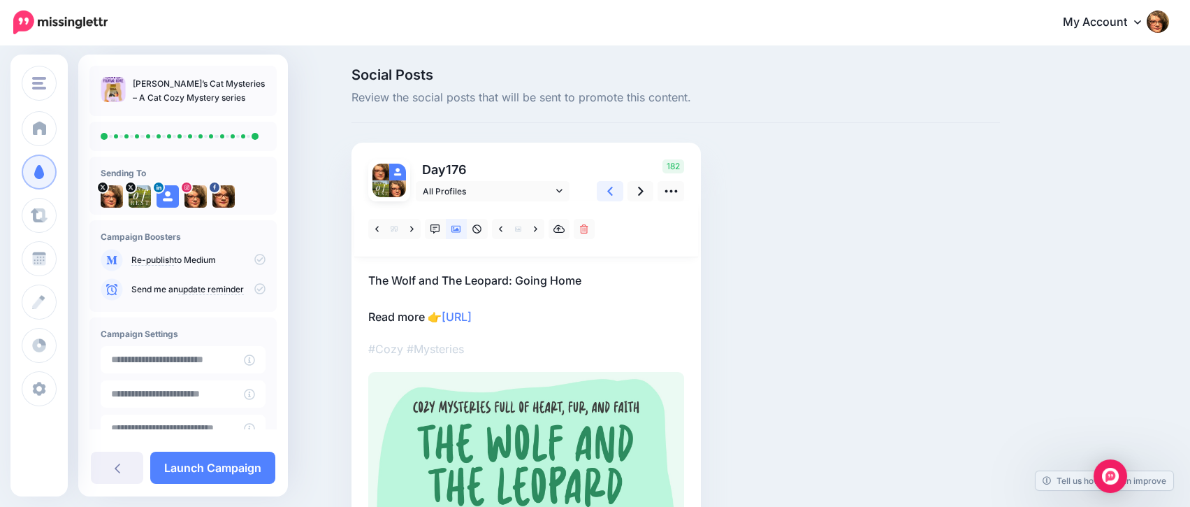
click at [613, 191] on icon at bounding box center [610, 191] width 6 height 9
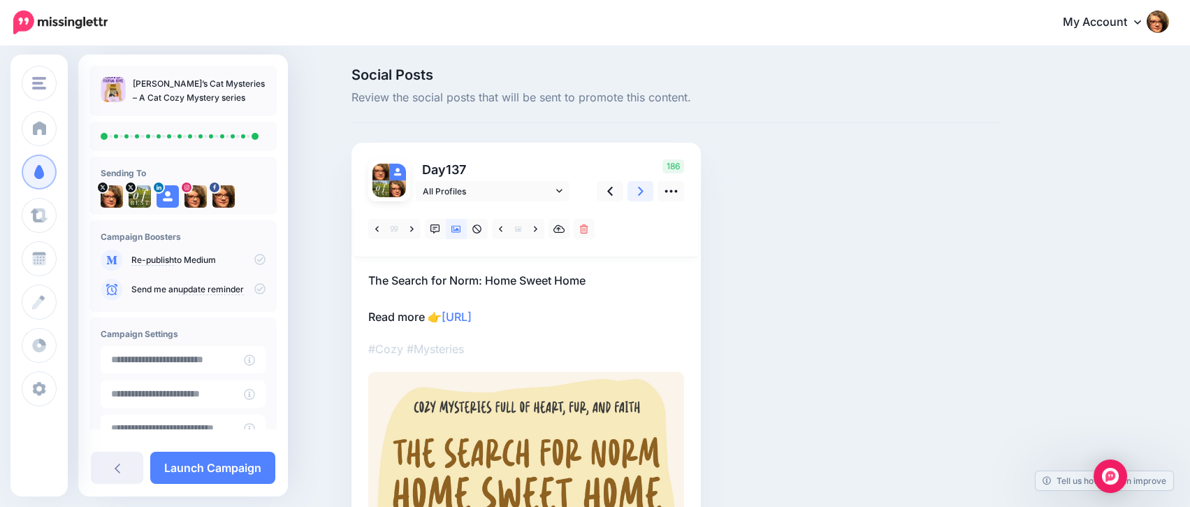
click at [644, 189] on link at bounding box center [641, 191] width 27 height 20
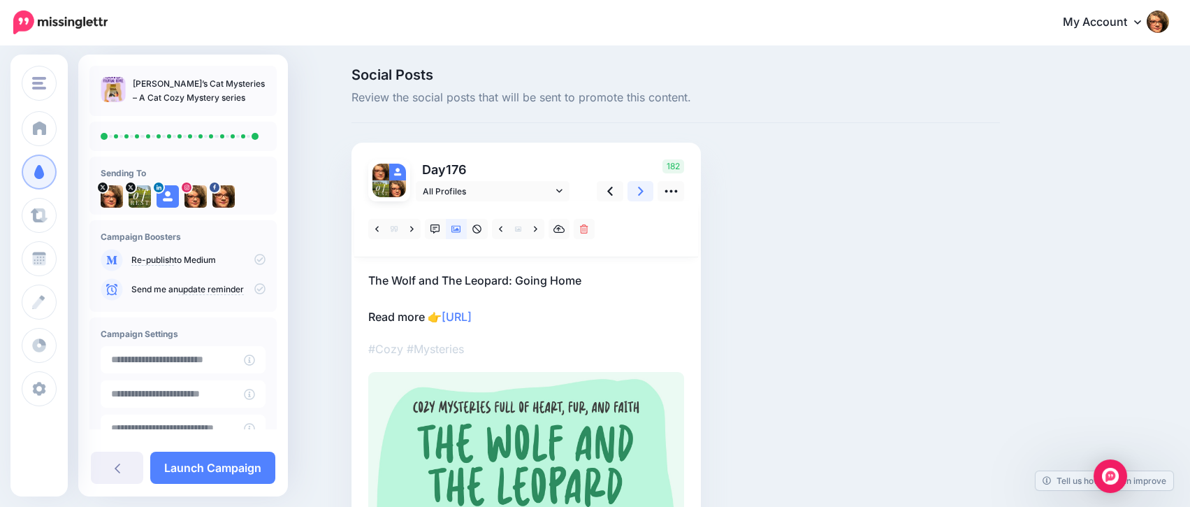
click at [644, 189] on link at bounding box center [641, 191] width 27 height 20
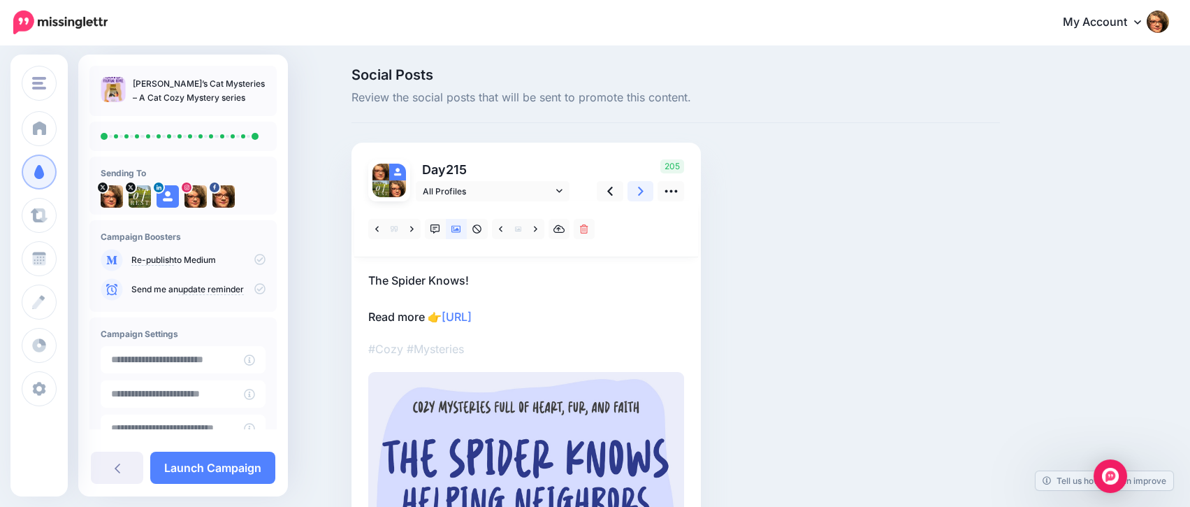
click at [644, 189] on link at bounding box center [641, 191] width 27 height 20
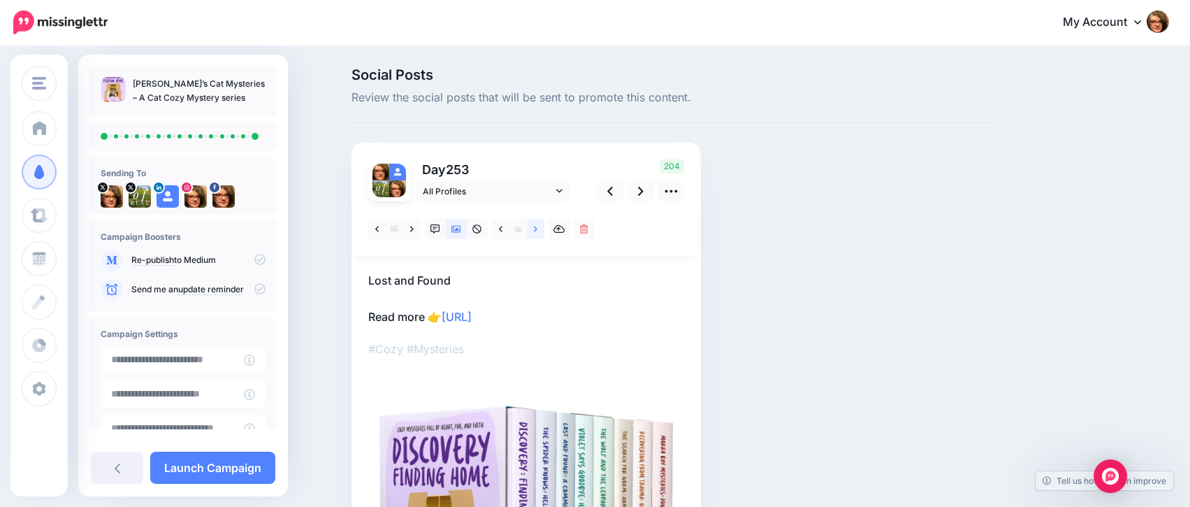
click at [537, 230] on icon at bounding box center [535, 229] width 3 height 10
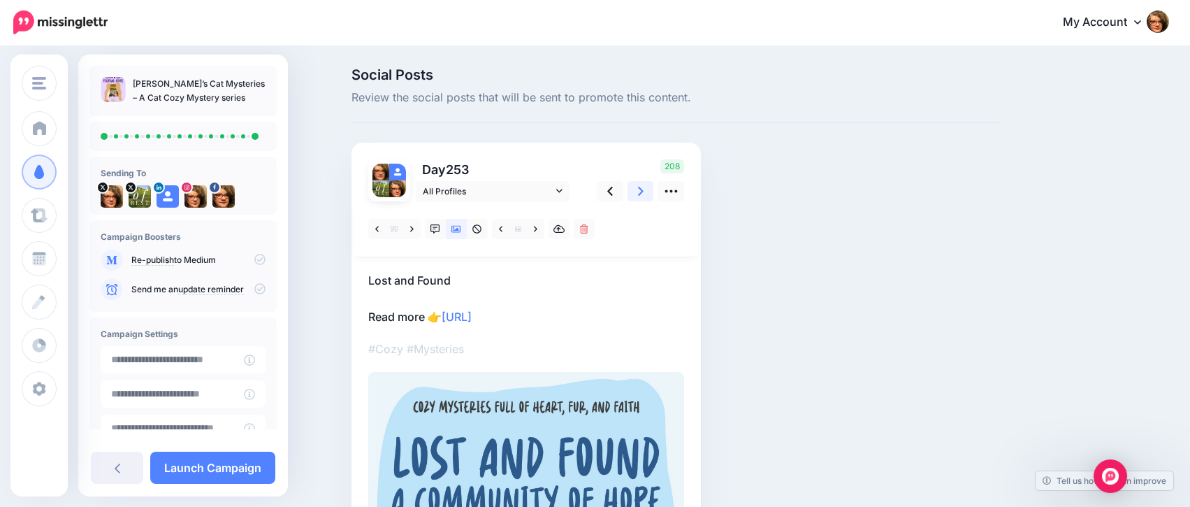
click at [644, 194] on icon at bounding box center [641, 191] width 6 height 9
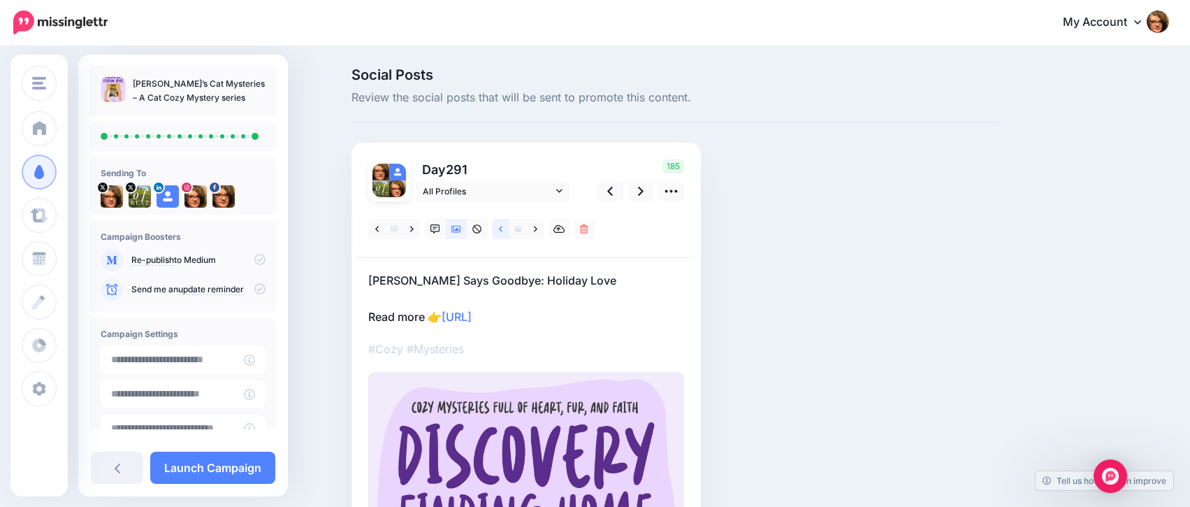
click at [502, 230] on icon at bounding box center [500, 229] width 3 height 10
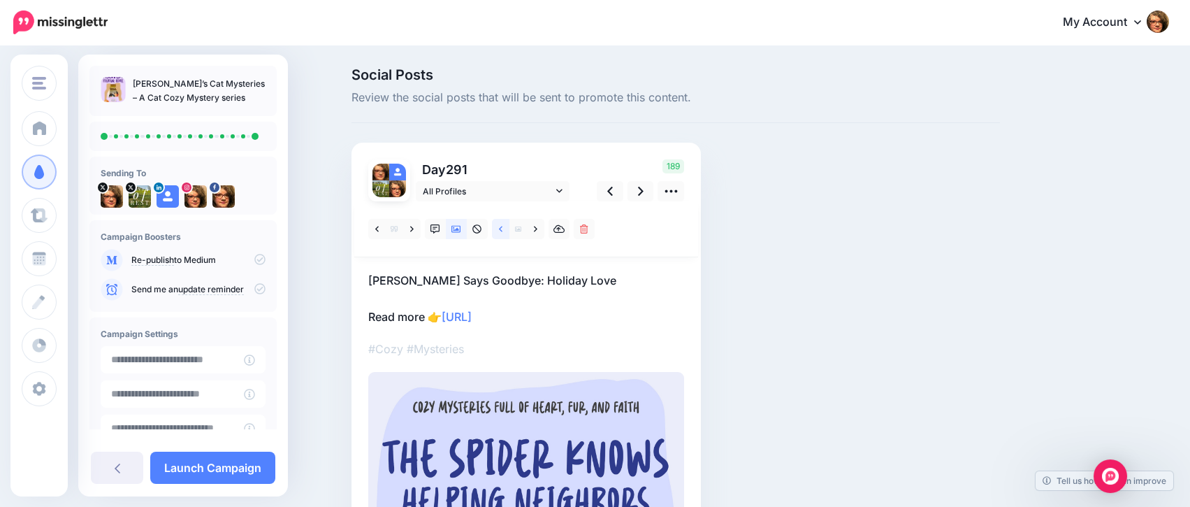
click at [502, 230] on icon at bounding box center [500, 229] width 3 height 10
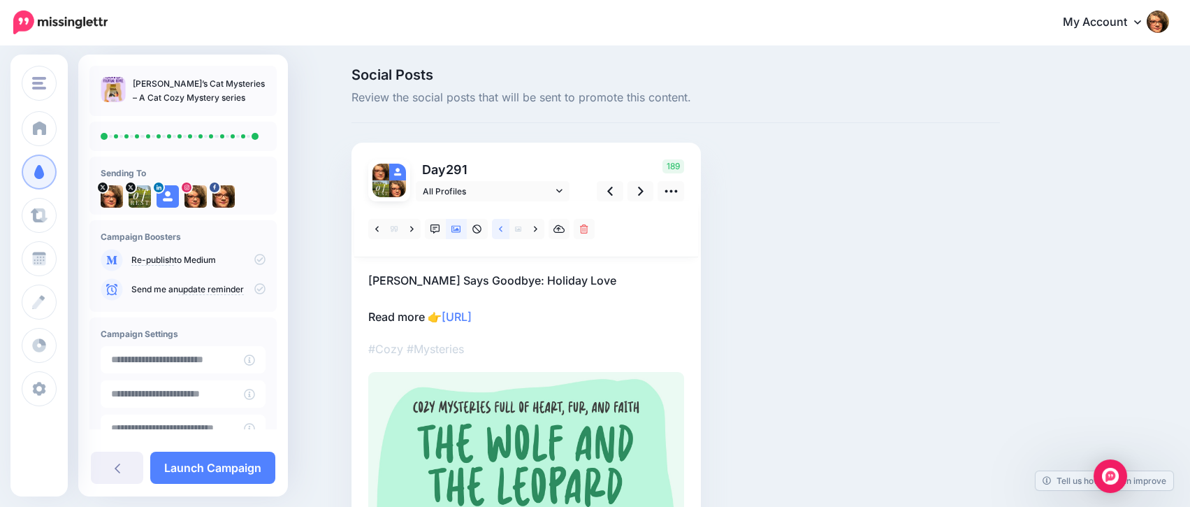
click at [502, 230] on icon at bounding box center [500, 229] width 3 height 10
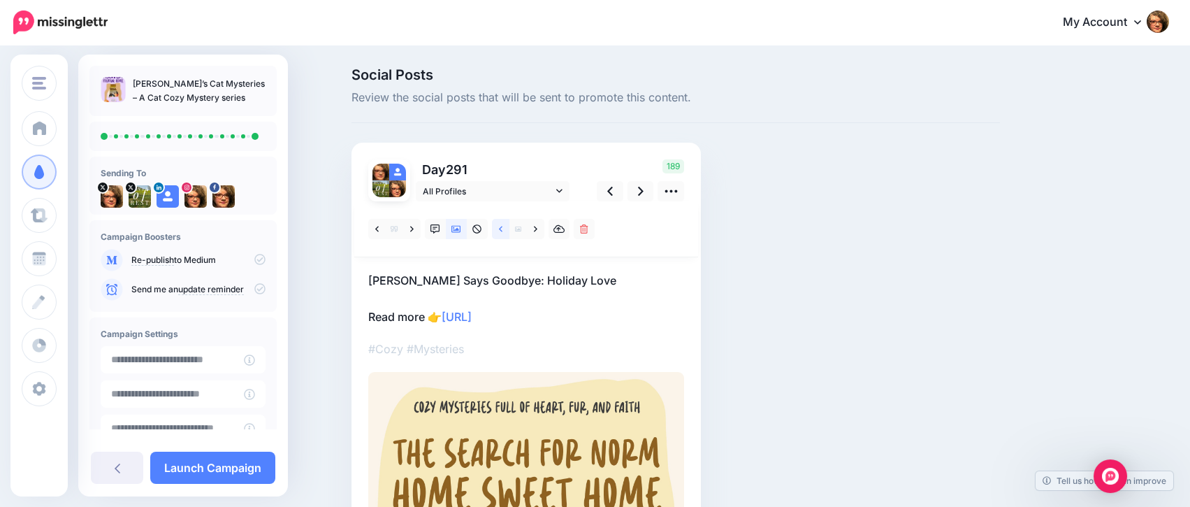
click at [502, 230] on icon at bounding box center [500, 229] width 3 height 10
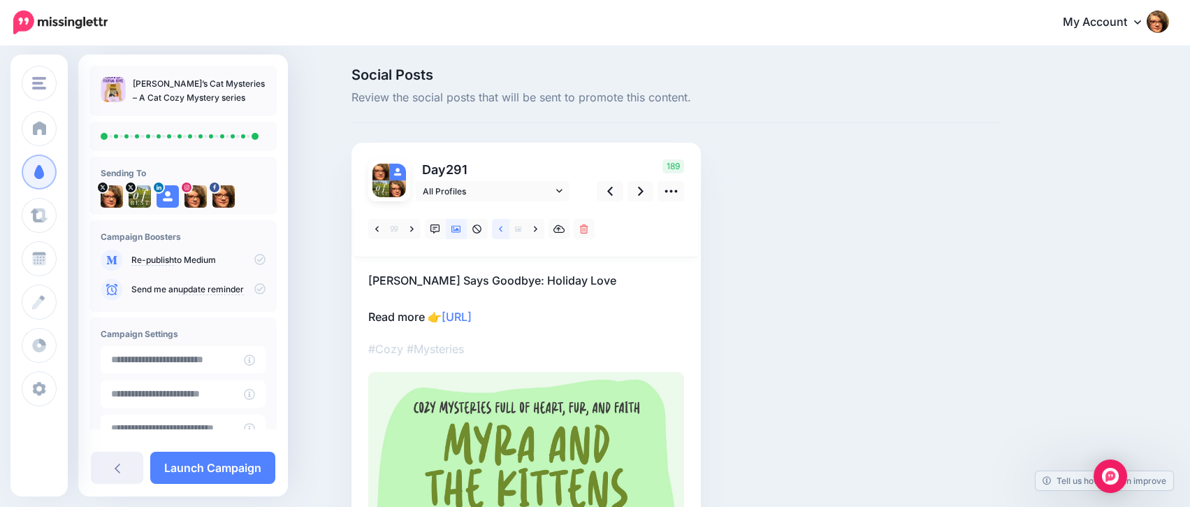
click at [502, 230] on icon at bounding box center [500, 229] width 3 height 10
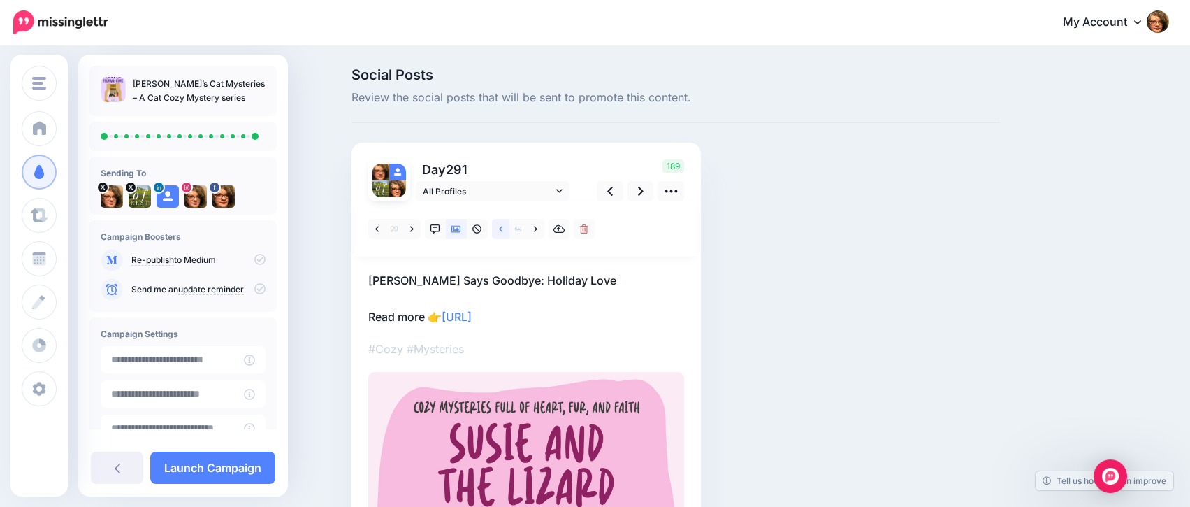
click at [502, 230] on icon at bounding box center [500, 229] width 3 height 10
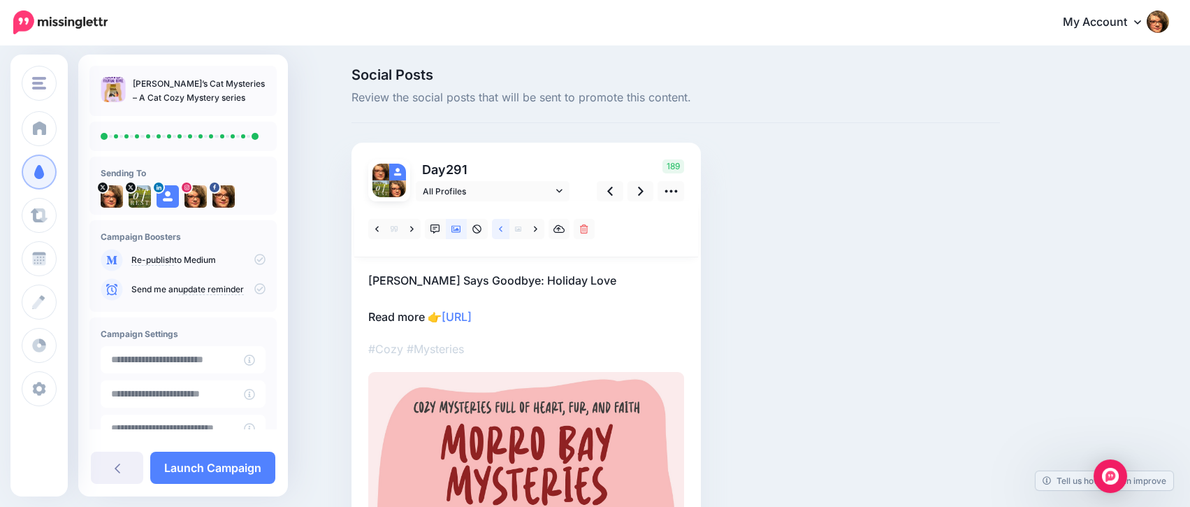
click at [502, 230] on icon at bounding box center [500, 229] width 3 height 10
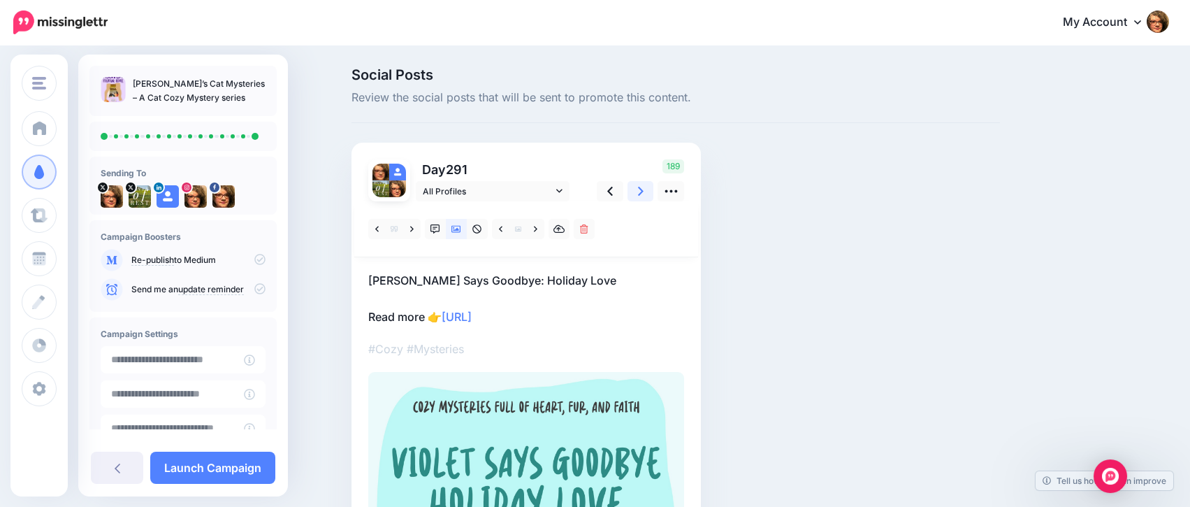
click at [644, 193] on icon at bounding box center [641, 191] width 6 height 15
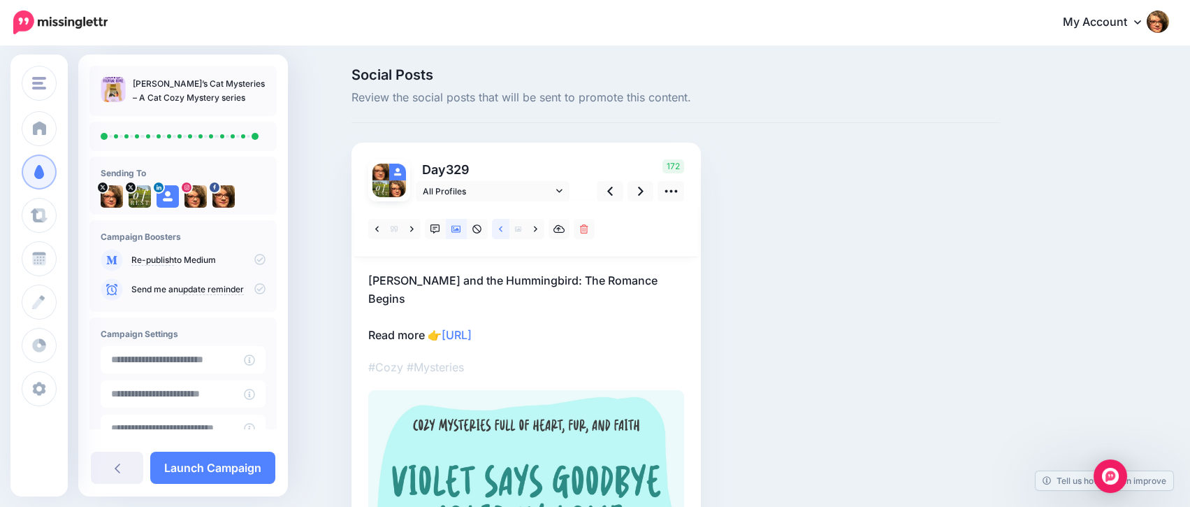
click at [505, 233] on link at bounding box center [500, 229] width 17 height 20
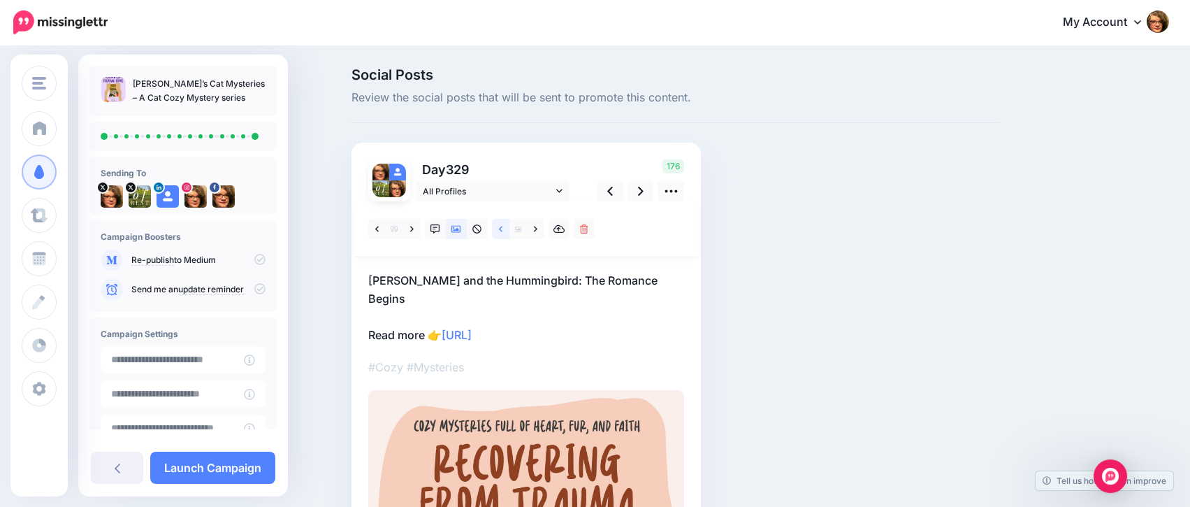
click at [505, 233] on link at bounding box center [500, 229] width 17 height 20
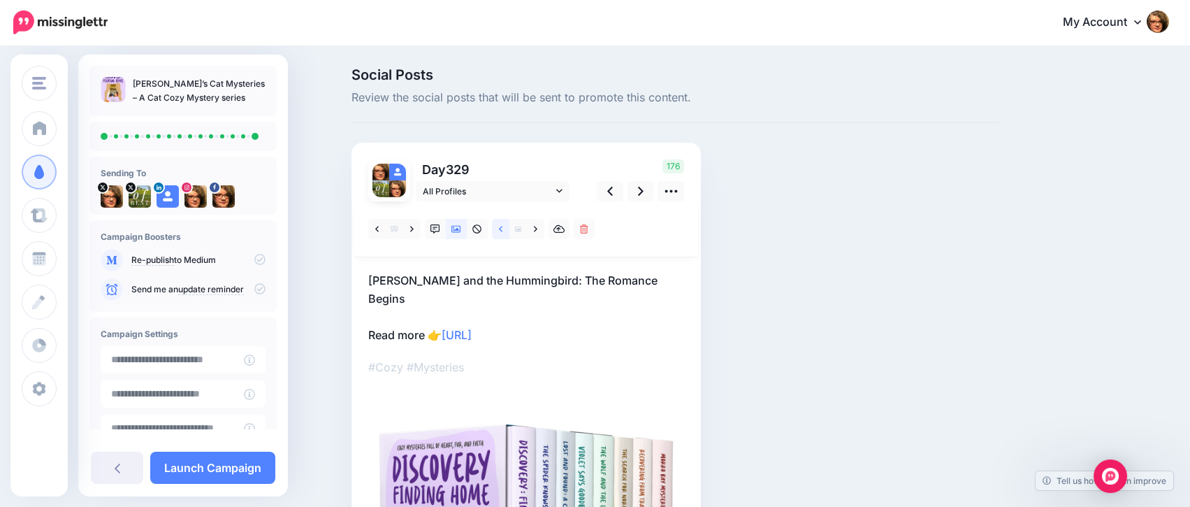
click at [505, 233] on link at bounding box center [500, 229] width 17 height 20
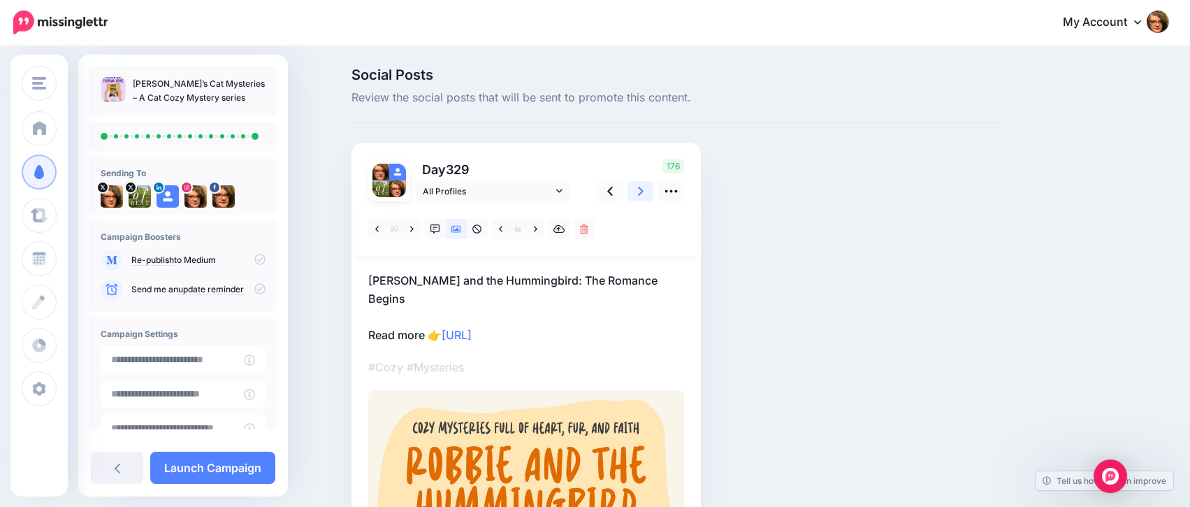
click at [644, 193] on link at bounding box center [641, 191] width 27 height 20
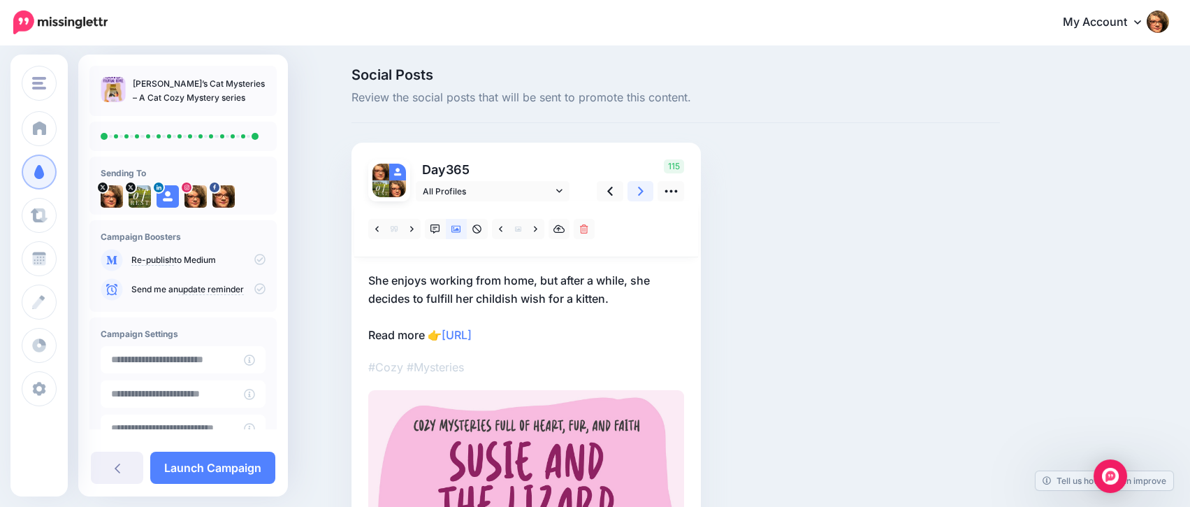
click at [644, 190] on icon at bounding box center [641, 191] width 6 height 15
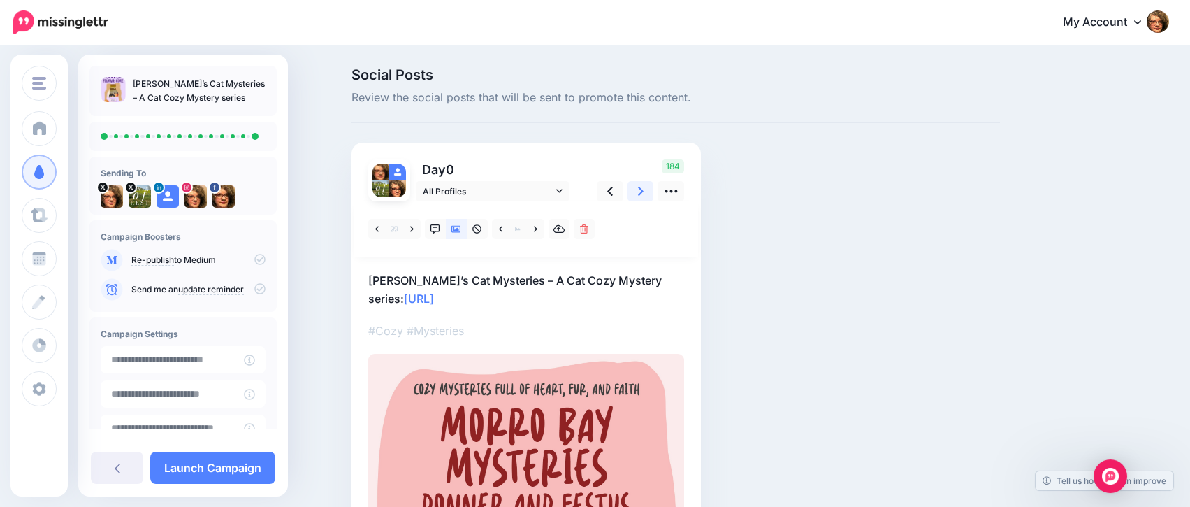
click at [644, 190] on icon at bounding box center [641, 191] width 6 height 15
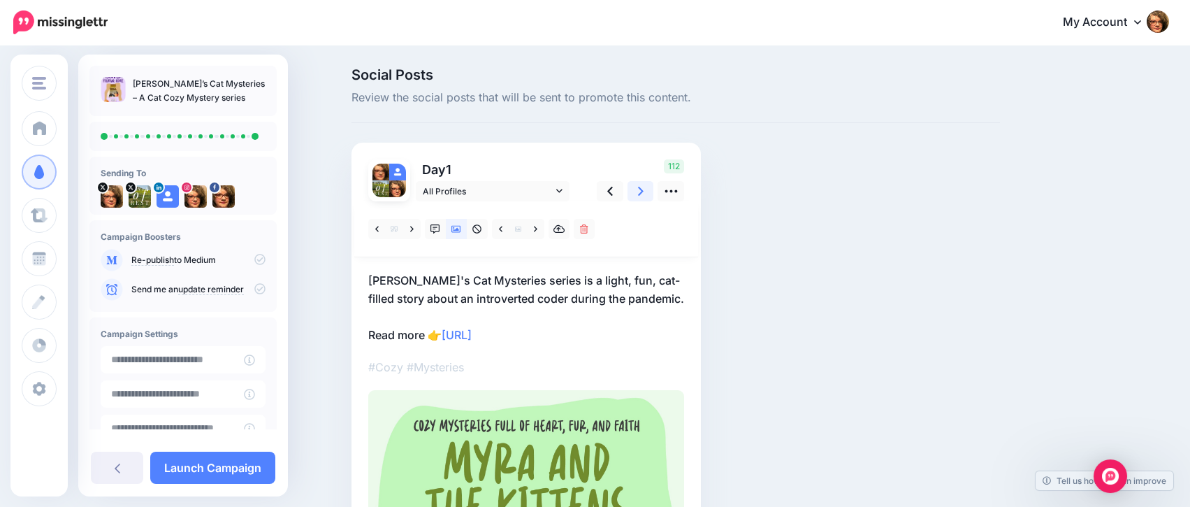
click at [644, 190] on icon at bounding box center [641, 191] width 6 height 15
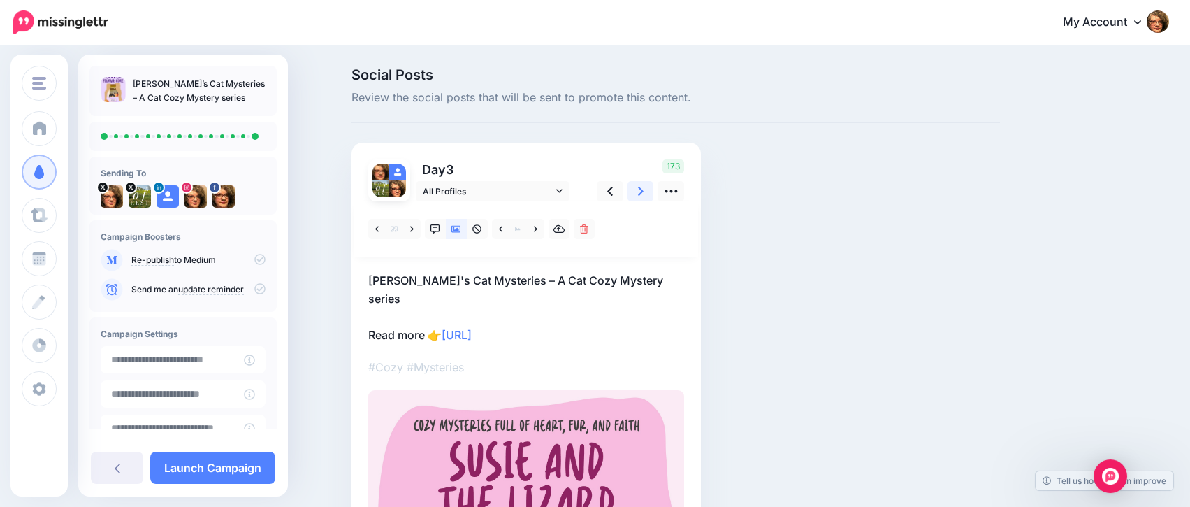
click at [644, 190] on icon at bounding box center [641, 191] width 6 height 15
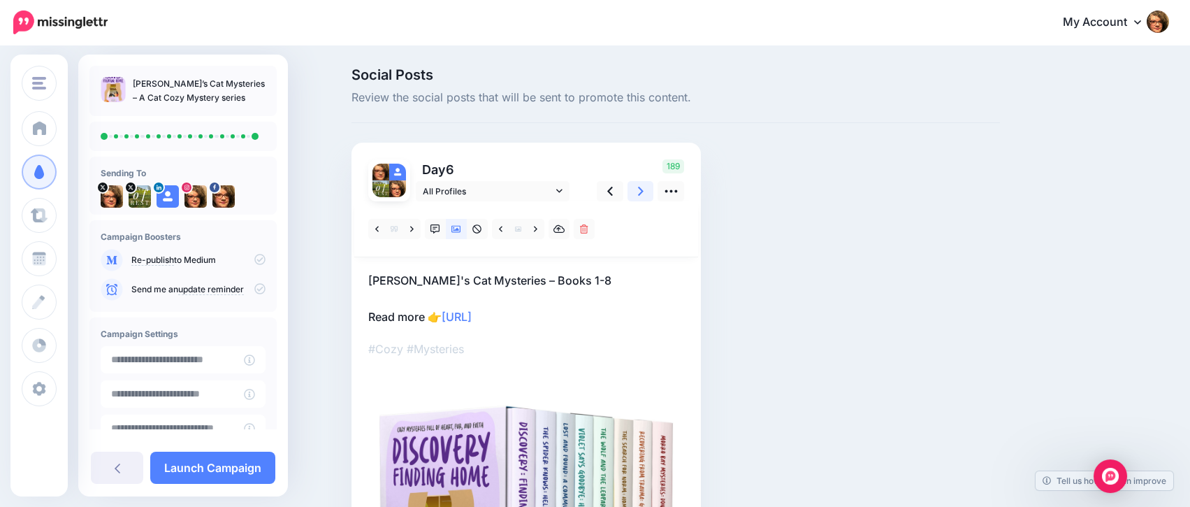
click at [644, 190] on icon at bounding box center [641, 191] width 6 height 15
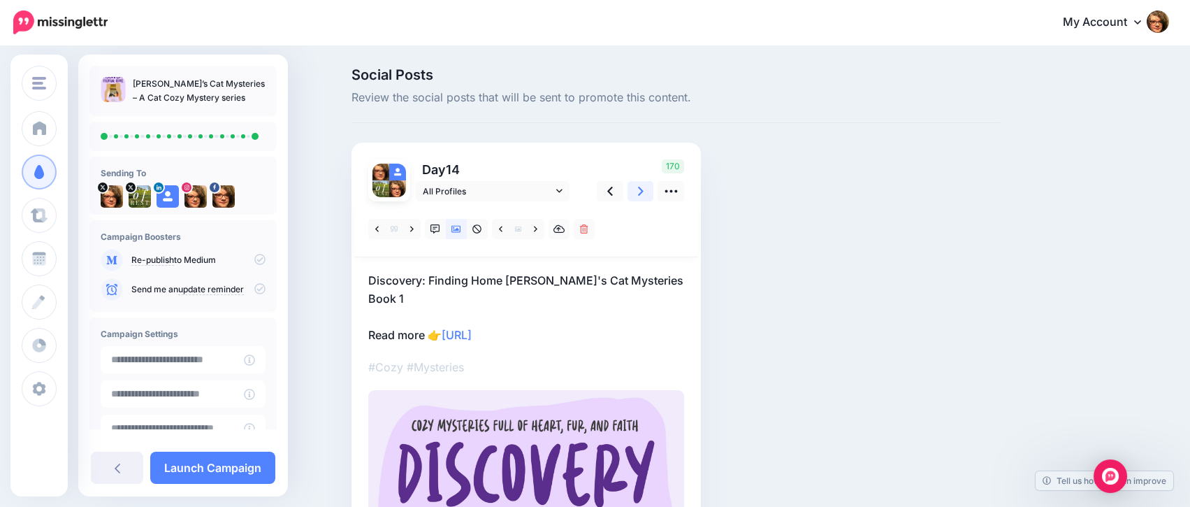
click at [644, 190] on icon at bounding box center [641, 191] width 6 height 15
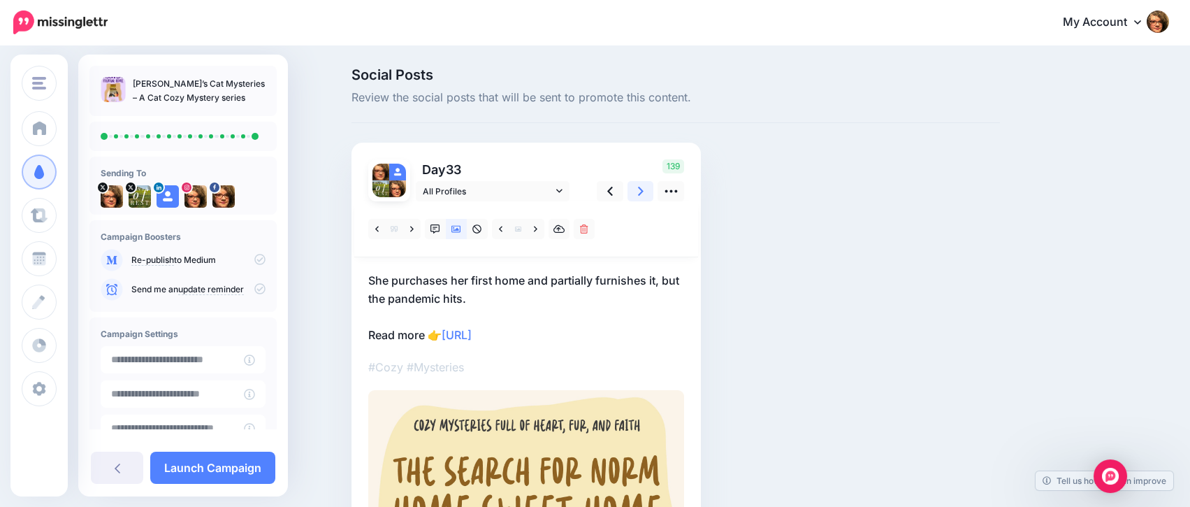
click at [644, 190] on icon at bounding box center [641, 191] width 6 height 15
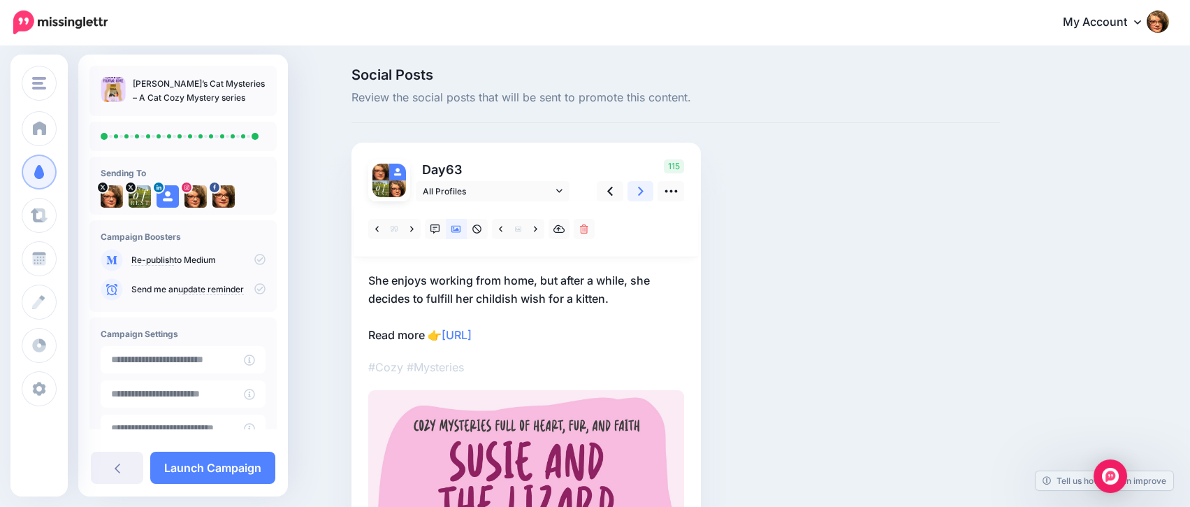
click at [644, 190] on icon at bounding box center [641, 191] width 6 height 15
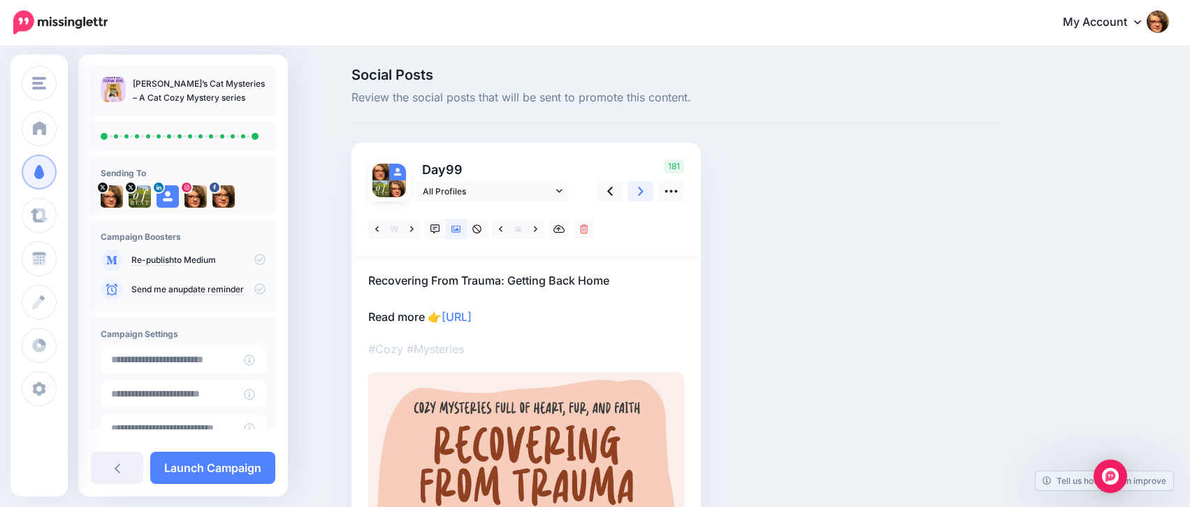
click at [644, 190] on icon at bounding box center [641, 191] width 6 height 15
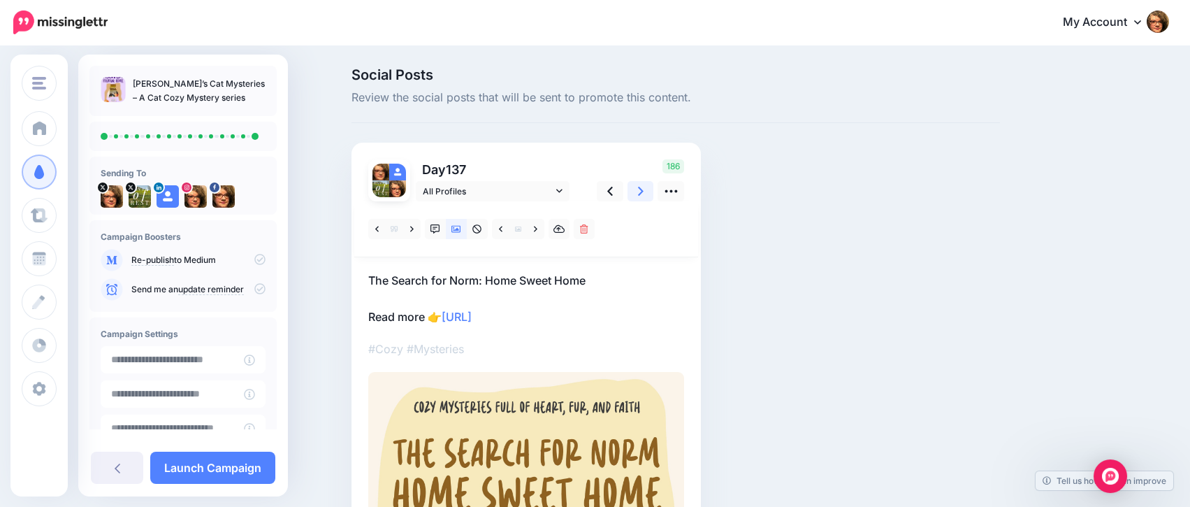
click at [644, 190] on icon at bounding box center [641, 191] width 6 height 15
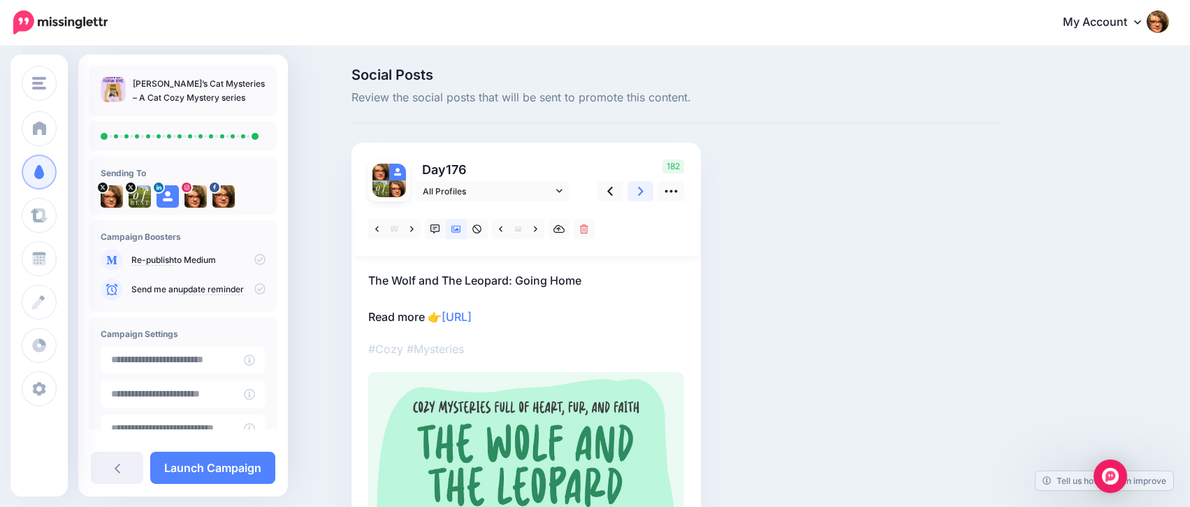
click at [644, 190] on icon at bounding box center [641, 191] width 6 height 15
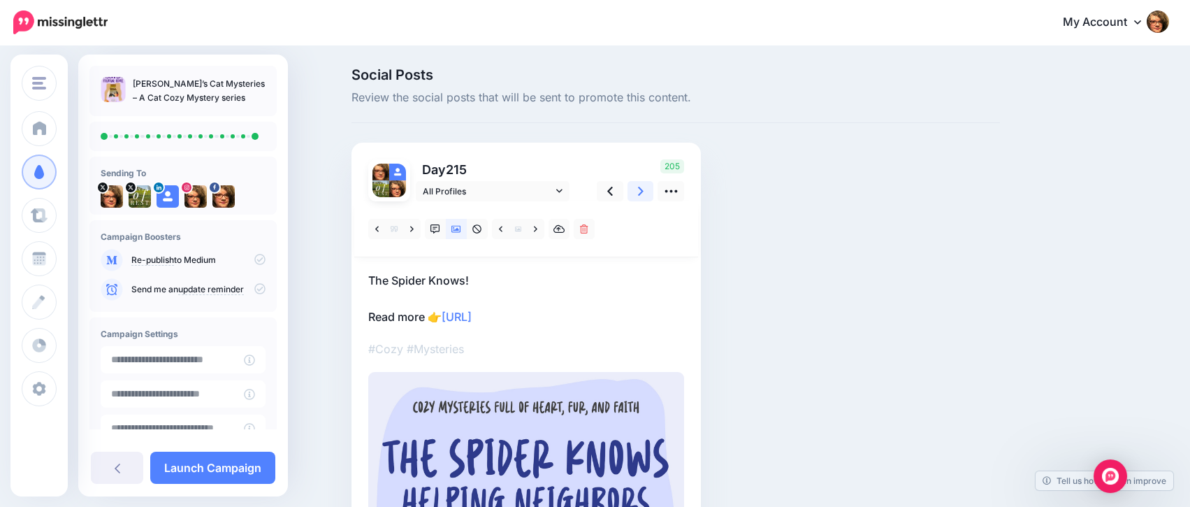
click at [644, 190] on icon at bounding box center [641, 191] width 6 height 15
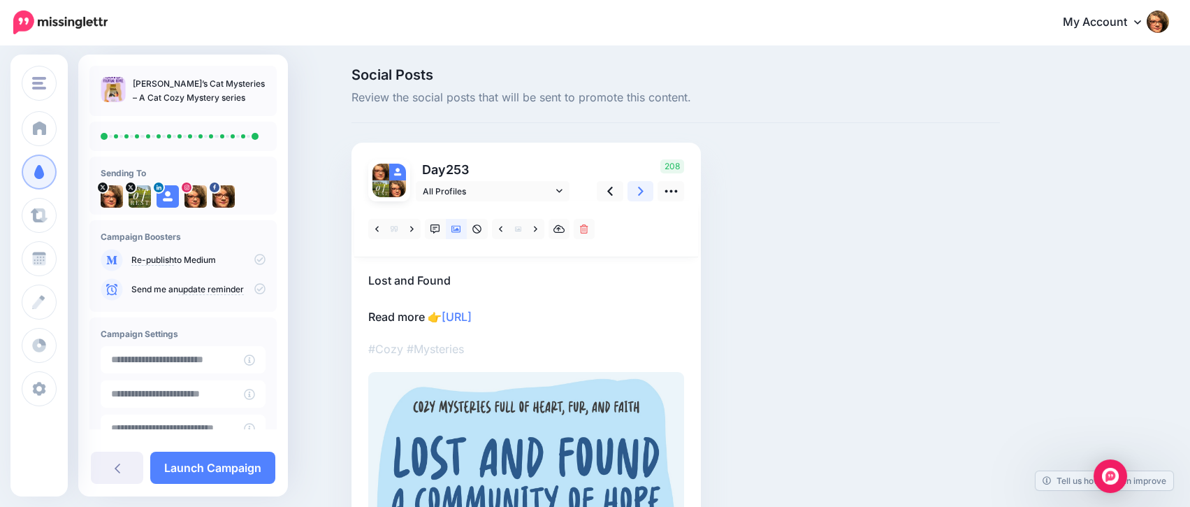
click at [644, 190] on icon at bounding box center [641, 191] width 6 height 15
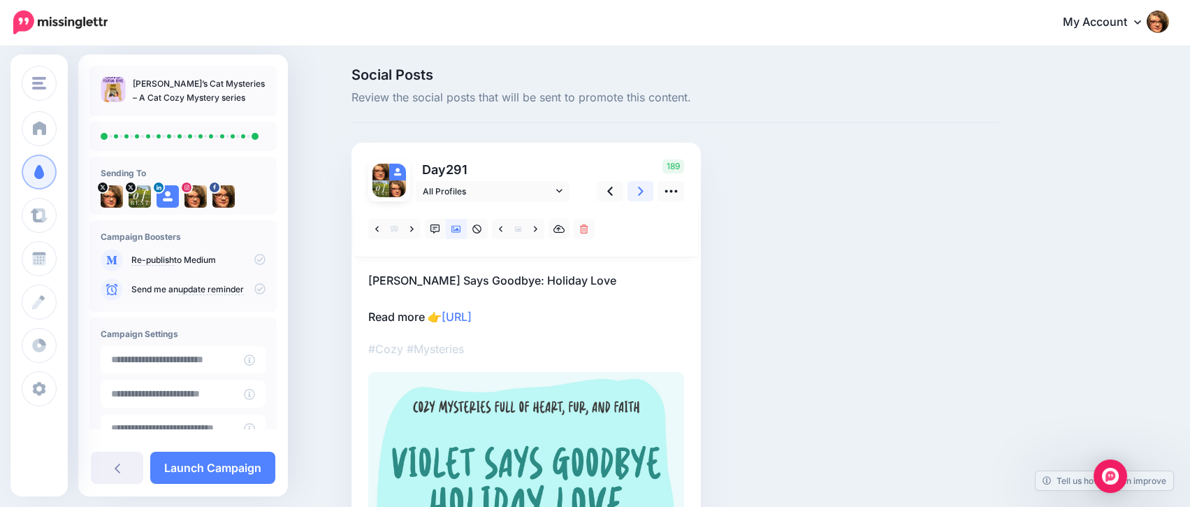
click at [644, 190] on icon at bounding box center [641, 191] width 6 height 15
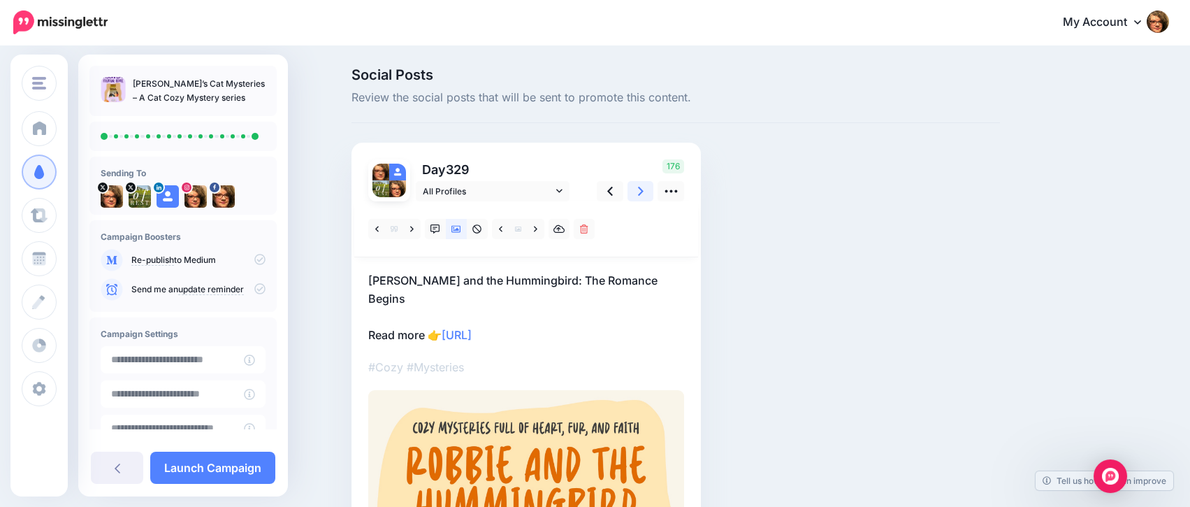
click at [644, 190] on icon at bounding box center [641, 191] width 6 height 15
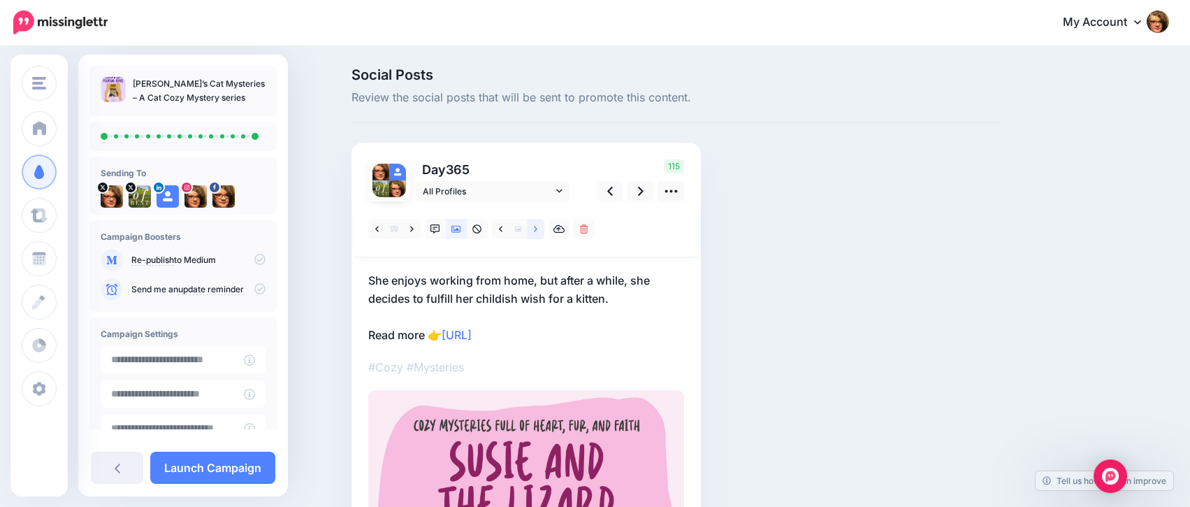
click at [537, 229] on icon at bounding box center [535, 229] width 3 height 10
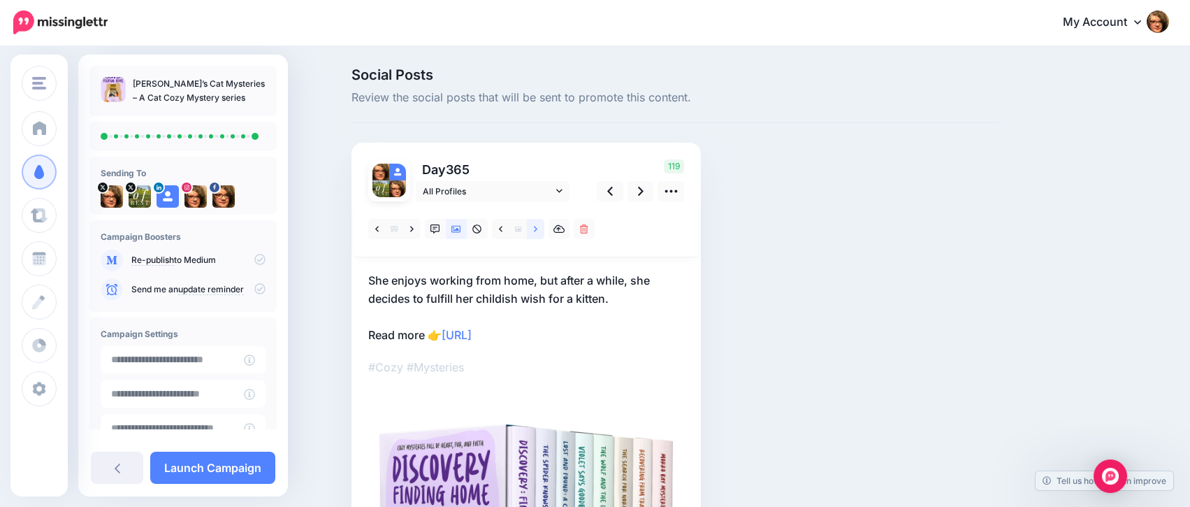
click at [537, 229] on icon at bounding box center [535, 229] width 3 height 10
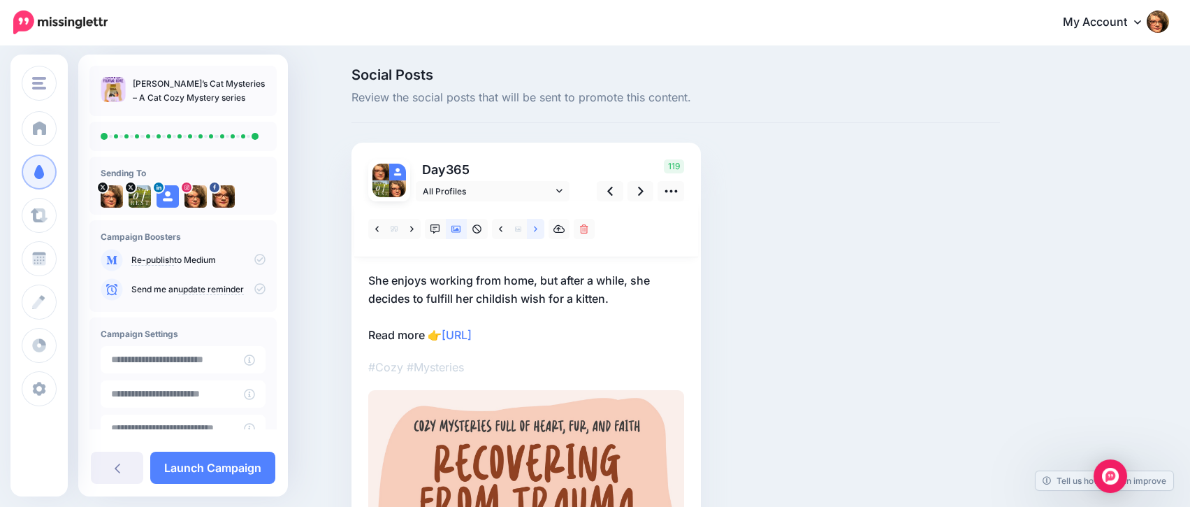
click at [537, 229] on icon at bounding box center [535, 229] width 3 height 10
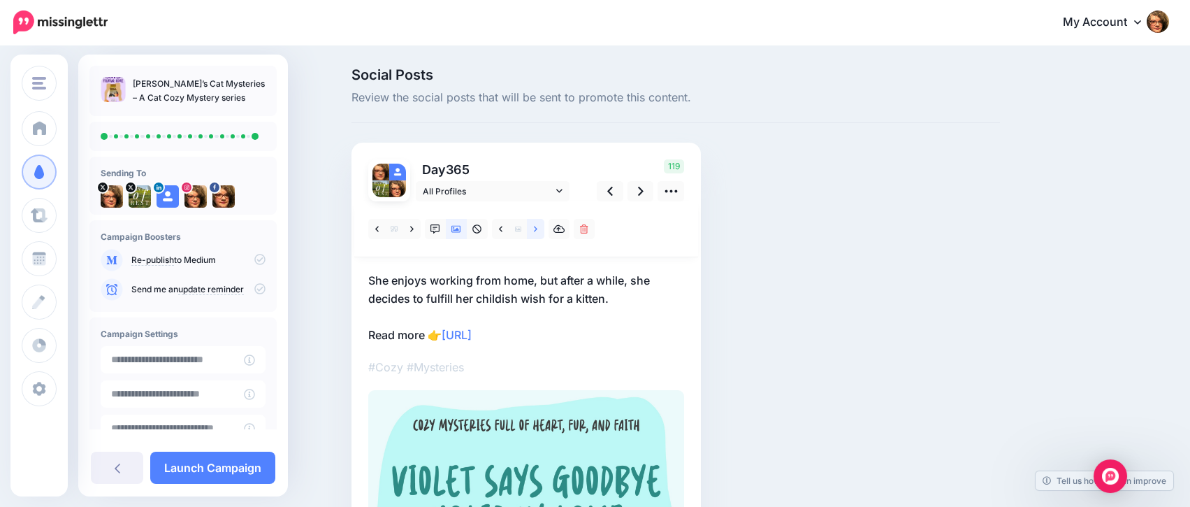
click at [537, 229] on icon at bounding box center [535, 229] width 3 height 10
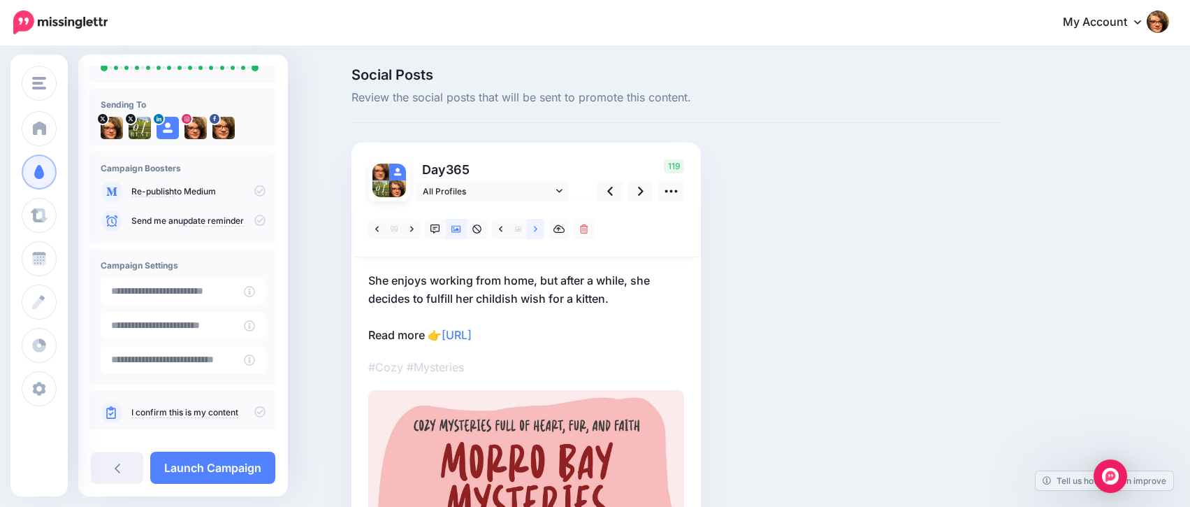
scroll to position [91, 0]
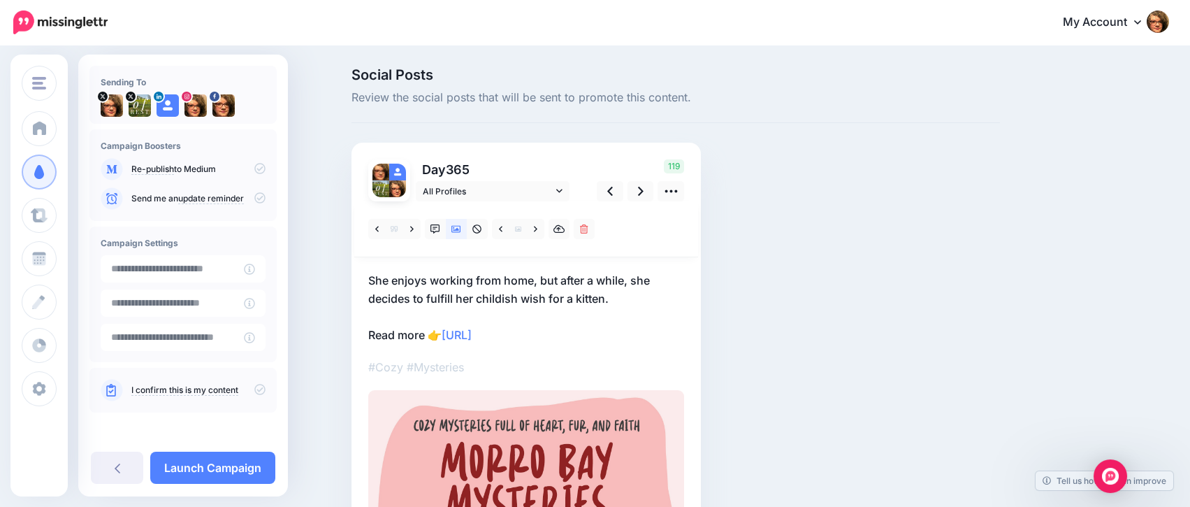
click at [254, 388] on icon at bounding box center [259, 389] width 11 height 11
click at [220, 469] on link "Launch Campaign" at bounding box center [212, 467] width 125 height 32
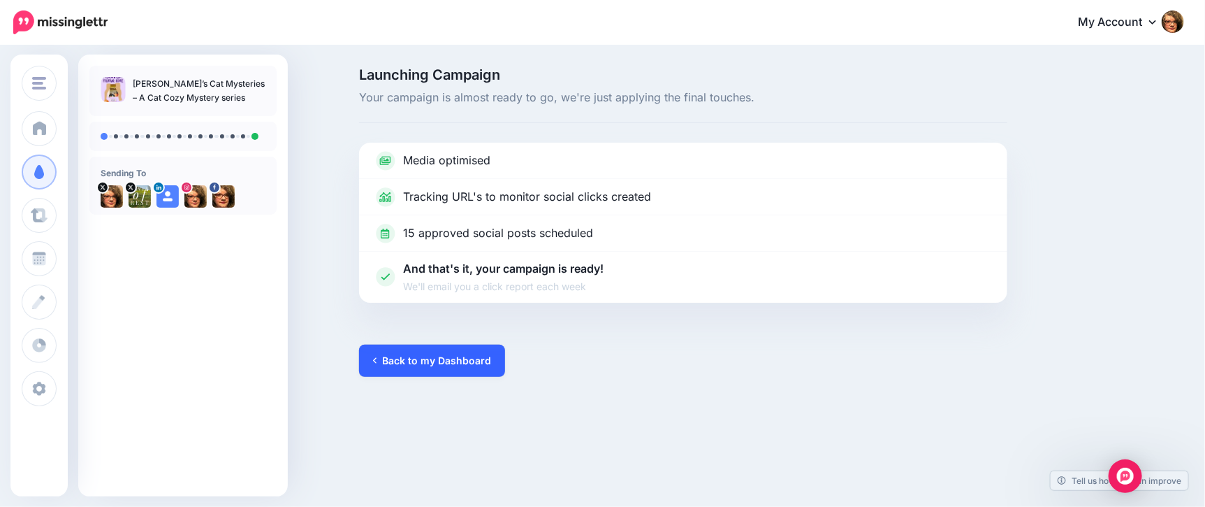
click at [414, 353] on link "Back to my Dashboard" at bounding box center [432, 361] width 146 height 32
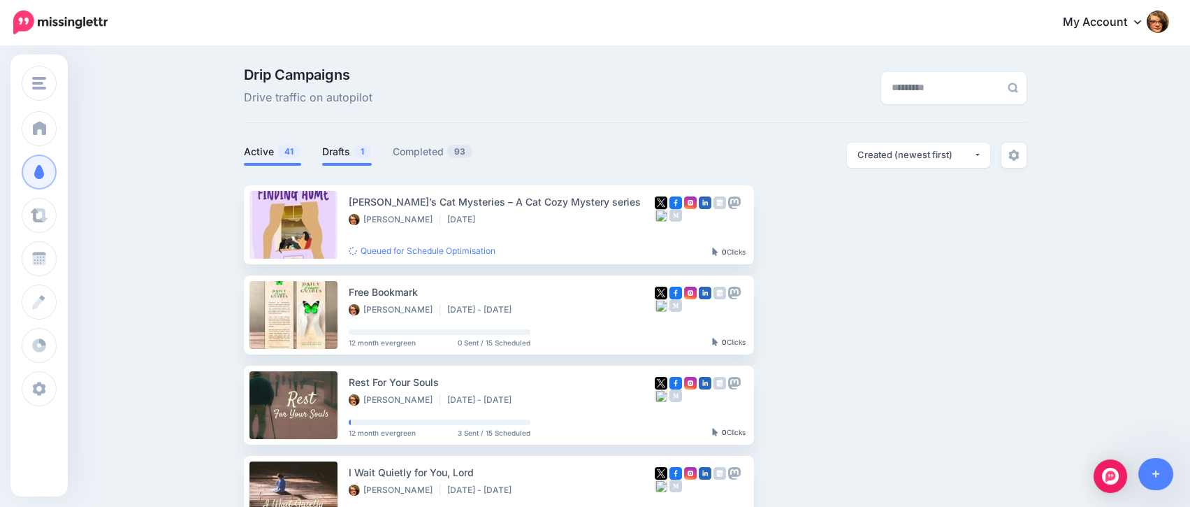
click at [342, 153] on link "Drafts 1" at bounding box center [347, 151] width 50 height 17
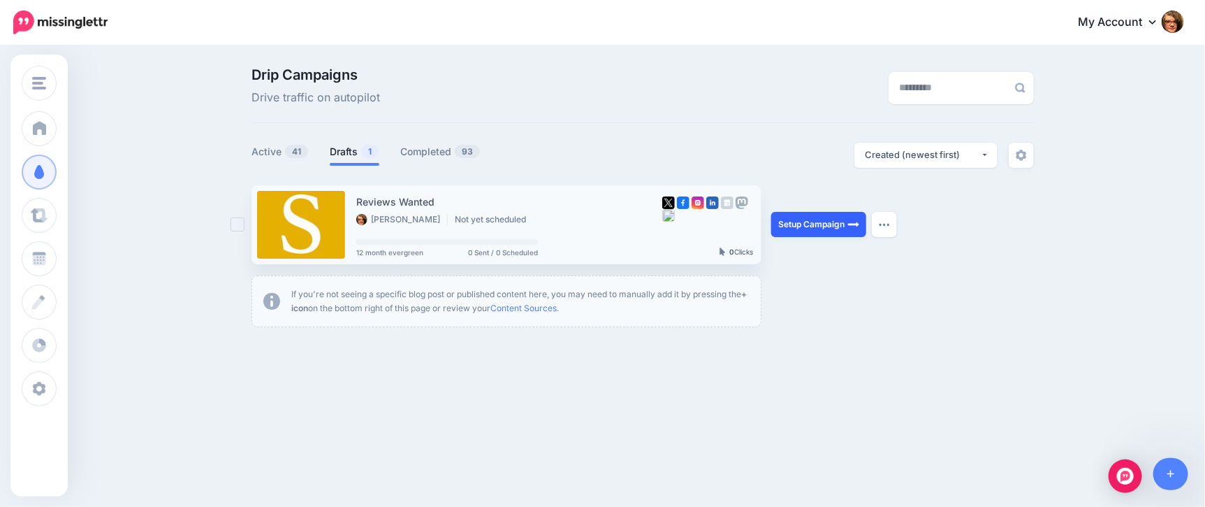
click at [810, 231] on link "Setup Campaign" at bounding box center [819, 224] width 95 height 25
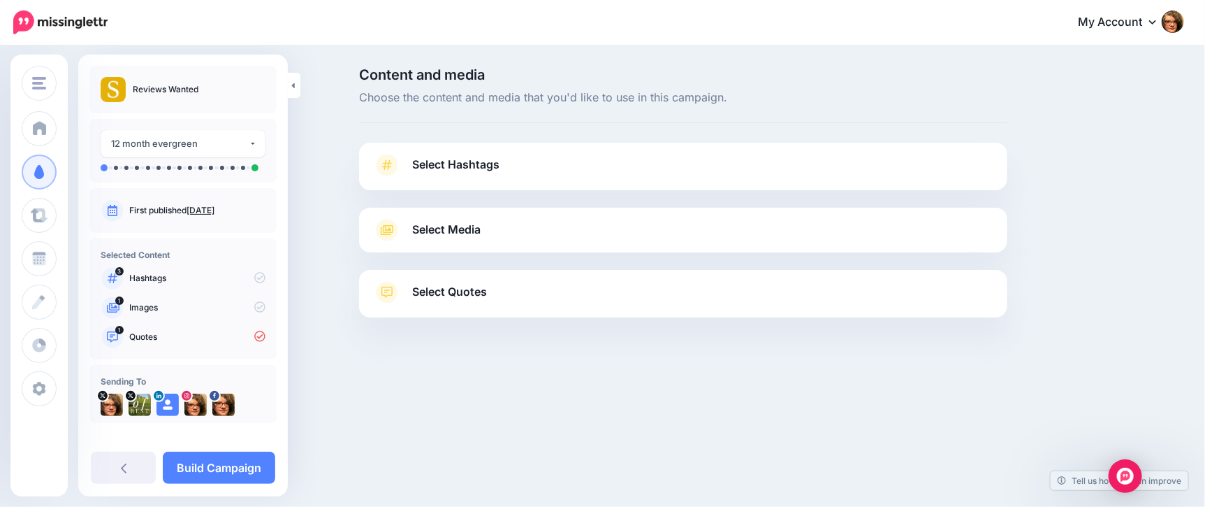
click at [751, 172] on link "Select Hashtags" at bounding box center [683, 172] width 621 height 36
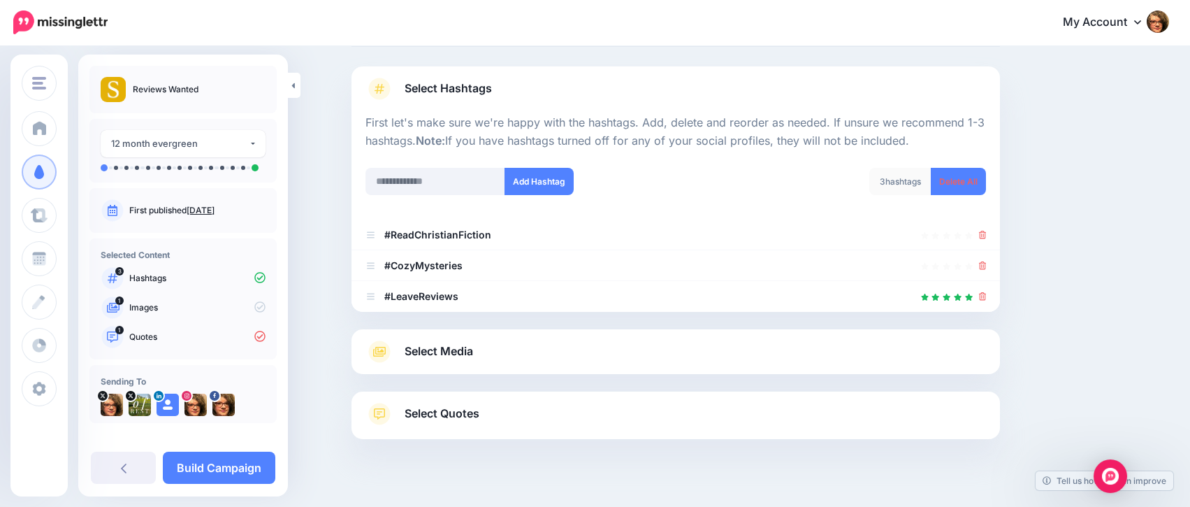
scroll to position [99, 0]
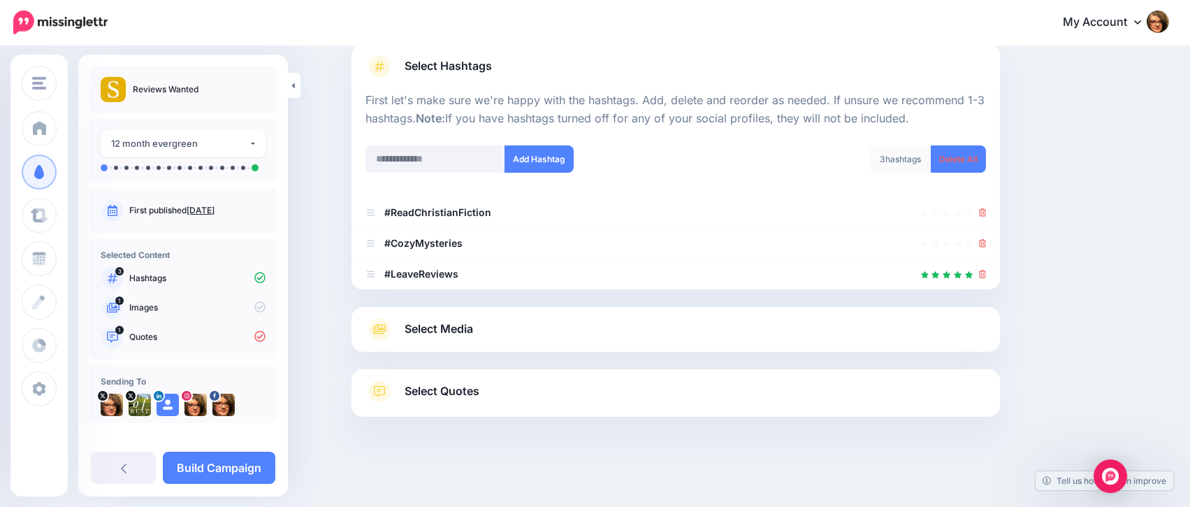
click at [655, 332] on link "Select Media" at bounding box center [675, 329] width 621 height 22
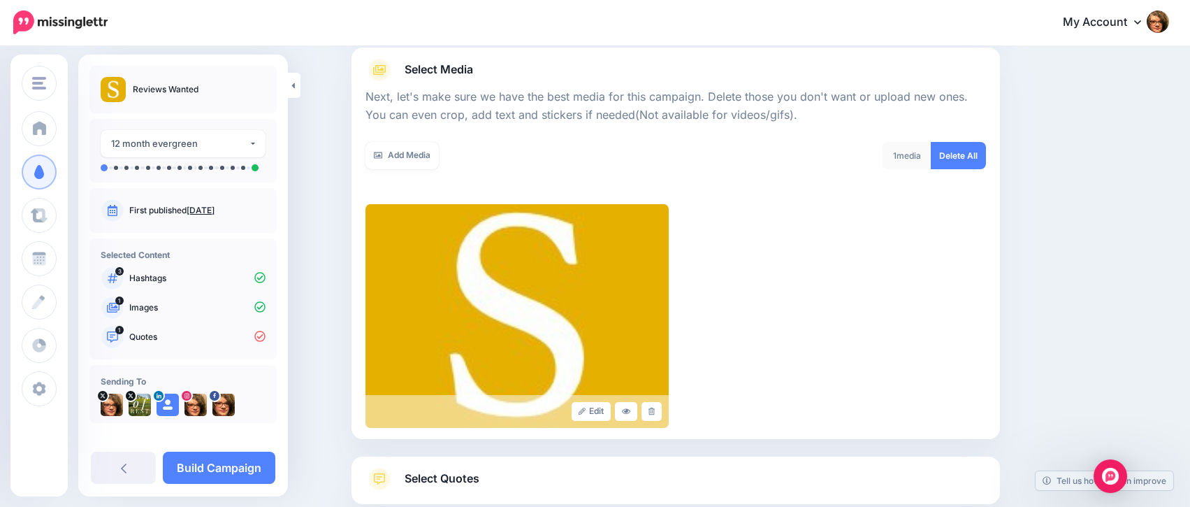
scroll to position [154, 0]
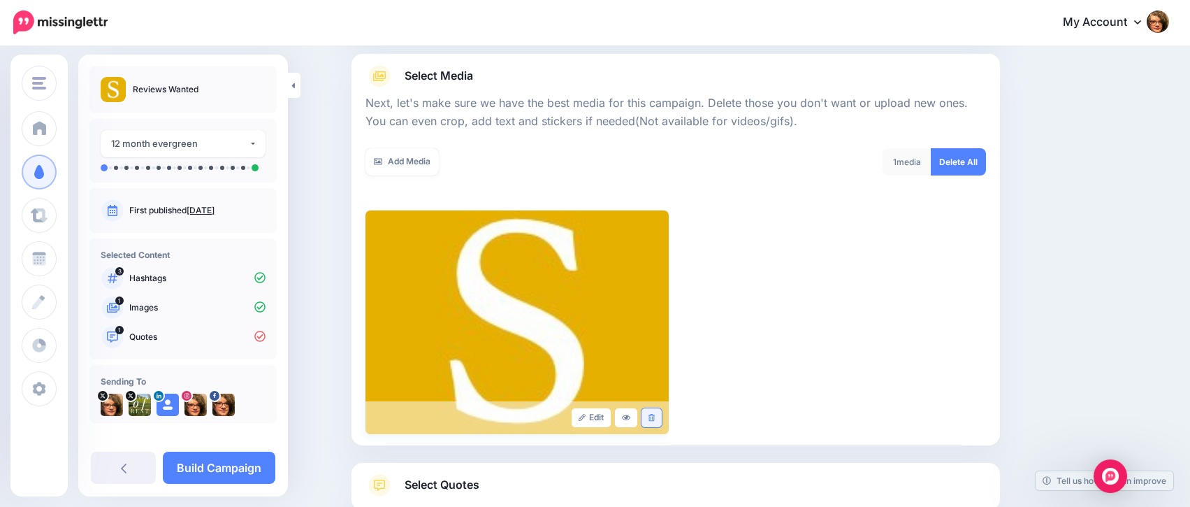
click at [655, 420] on icon at bounding box center [652, 418] width 6 height 8
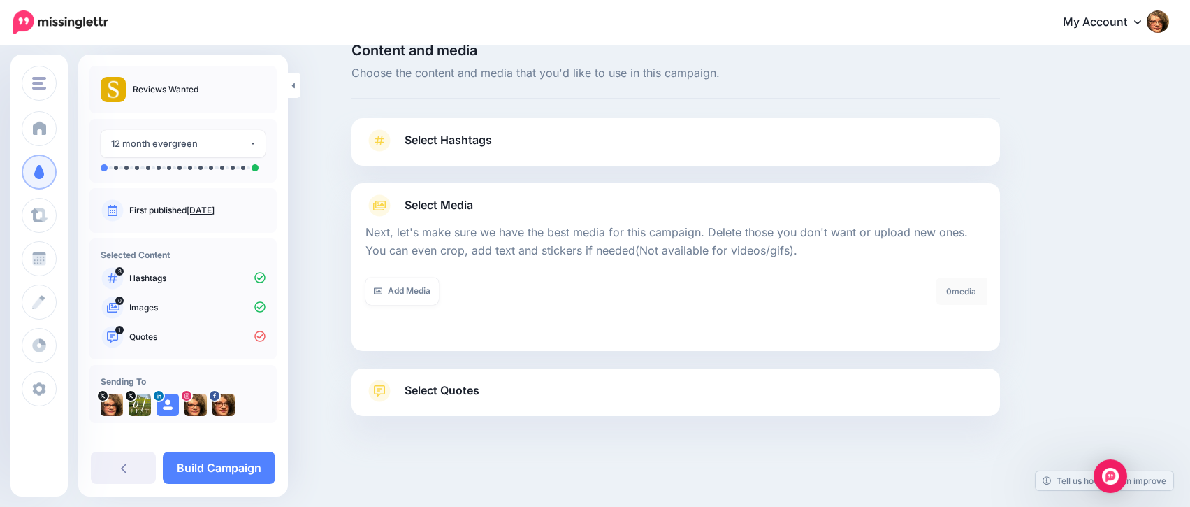
scroll to position [24, 0]
click at [413, 289] on link "Add Media" at bounding box center [401, 290] width 73 height 27
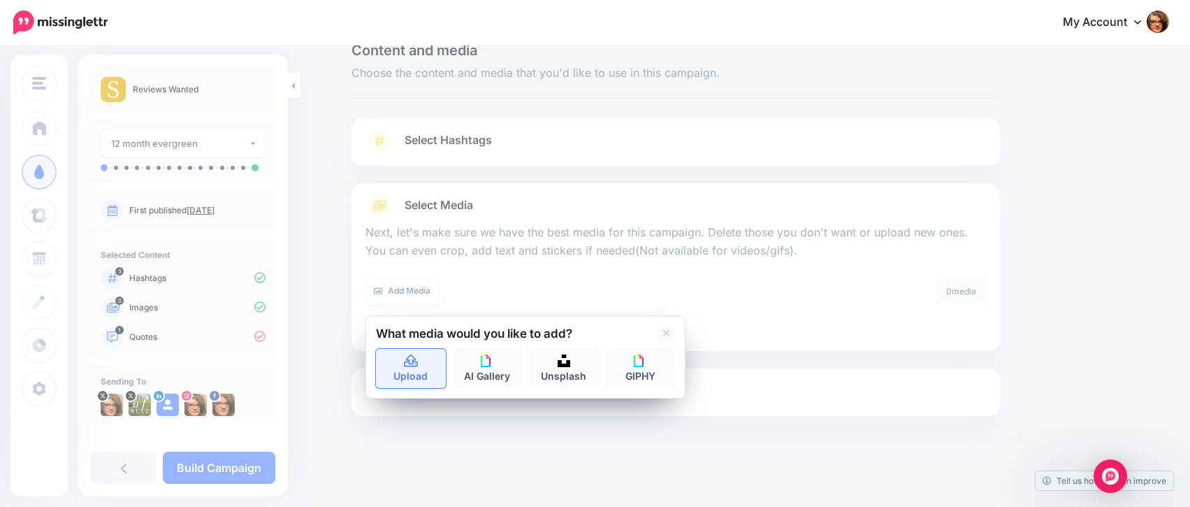
click at [414, 372] on link "Upload" at bounding box center [411, 368] width 70 height 39
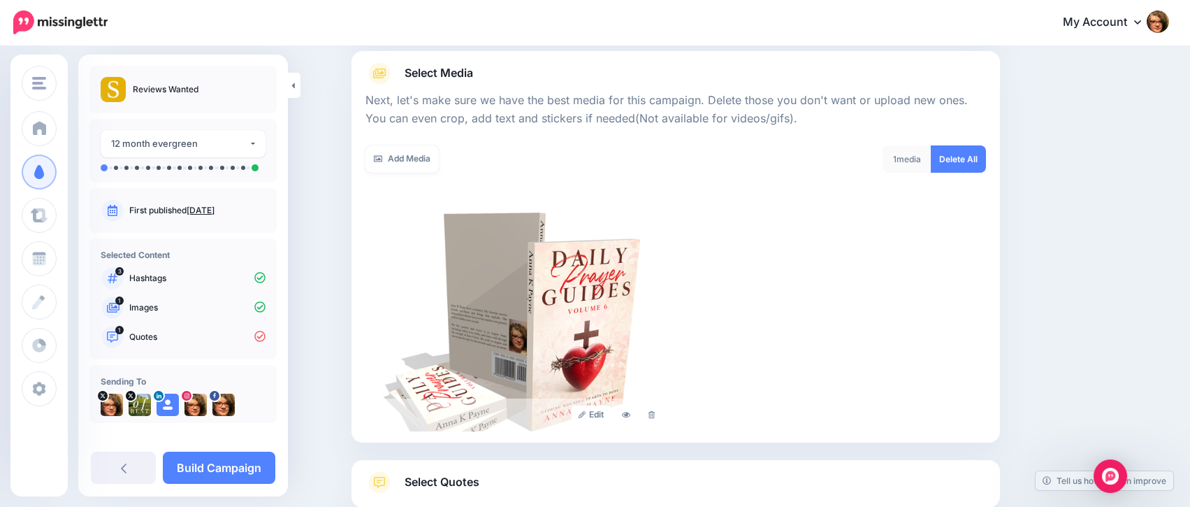
scroll to position [140, 0]
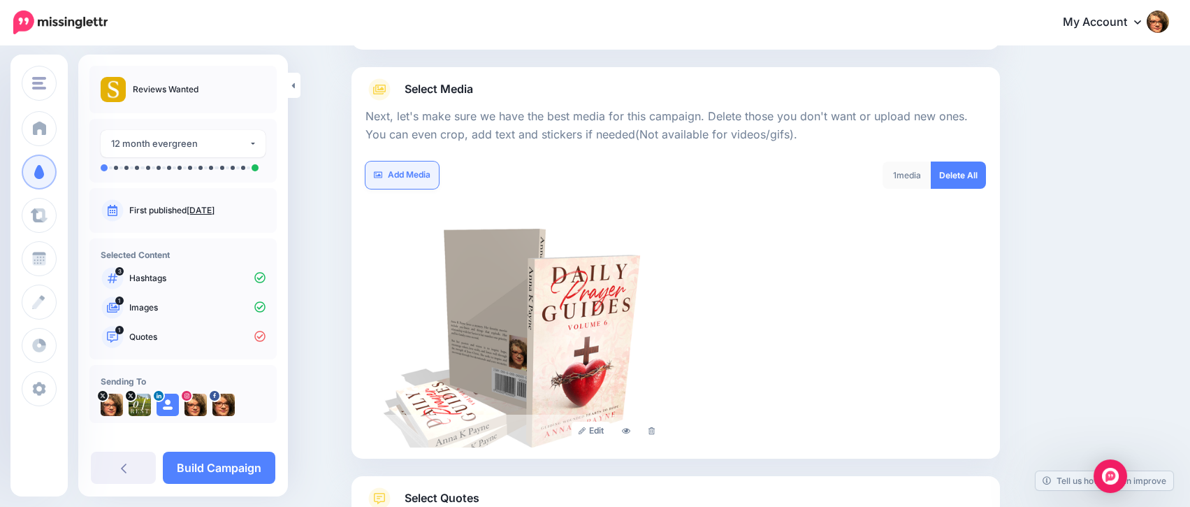
click at [412, 175] on link "Add Media" at bounding box center [401, 174] width 73 height 27
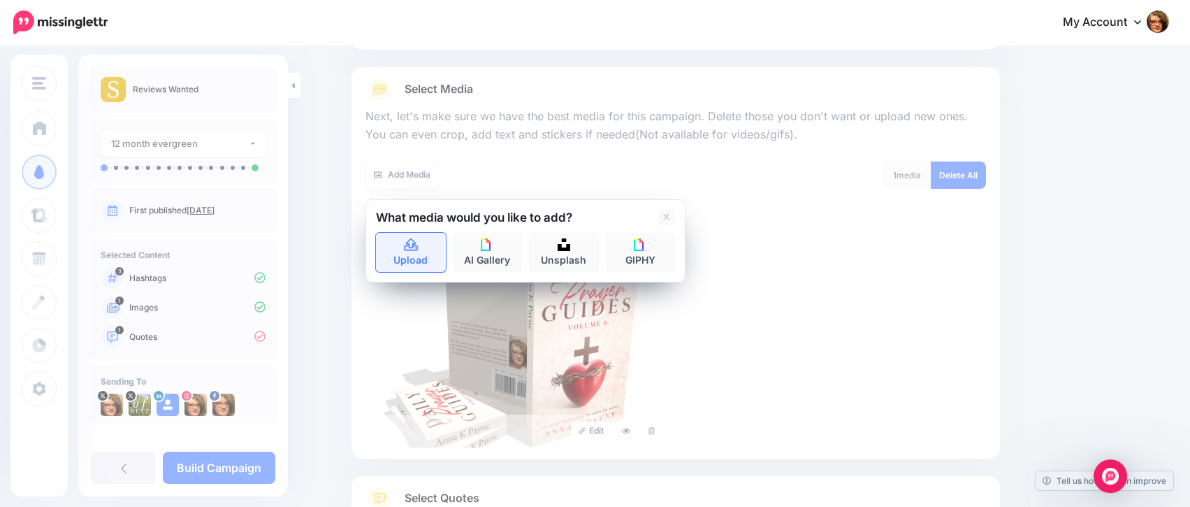
click at [419, 247] on icon at bounding box center [411, 245] width 16 height 13
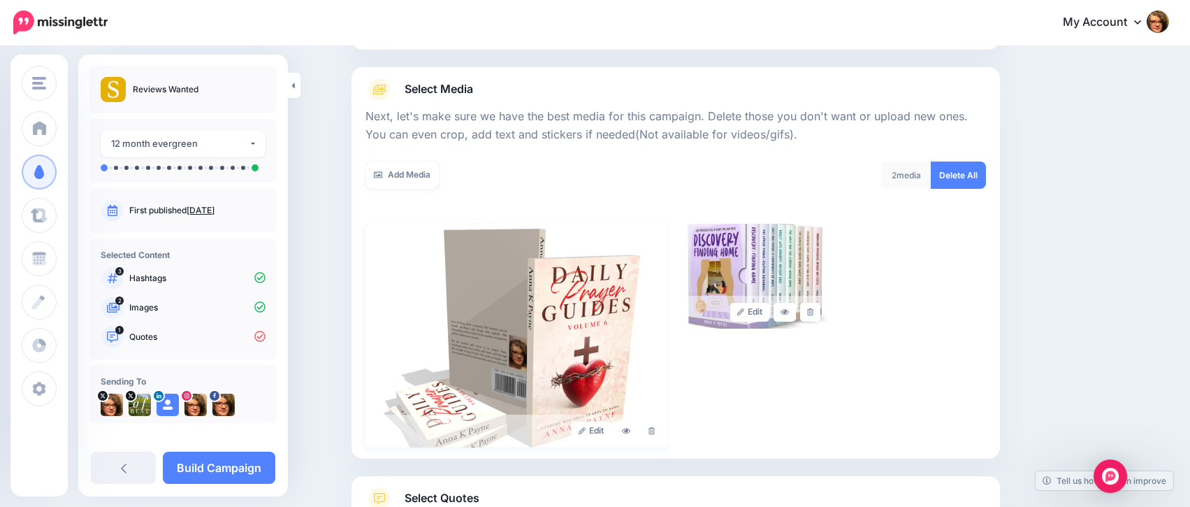
scroll to position [247, 0]
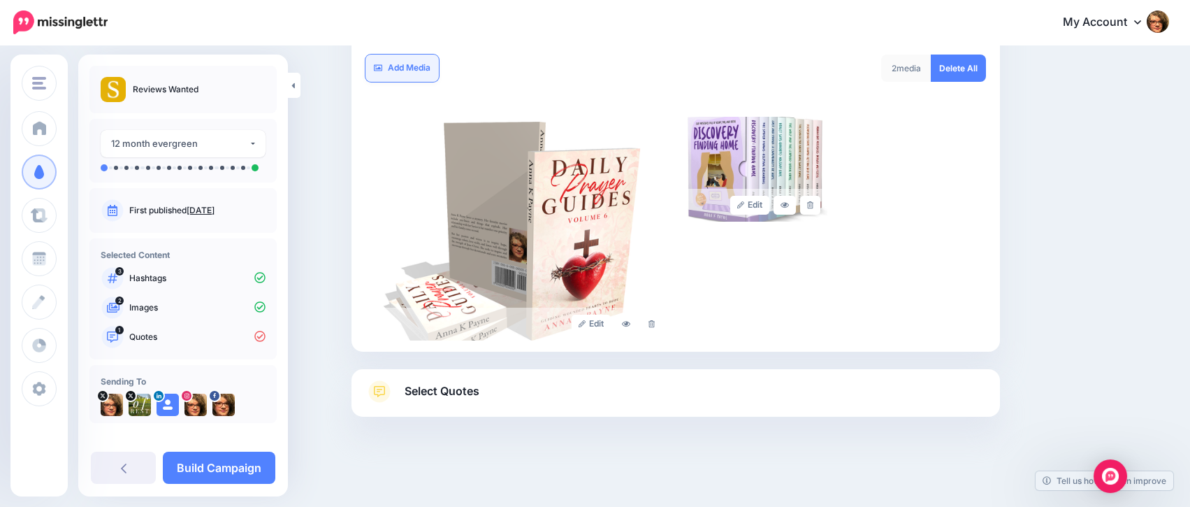
click at [412, 66] on link "Add Media" at bounding box center [401, 68] width 73 height 27
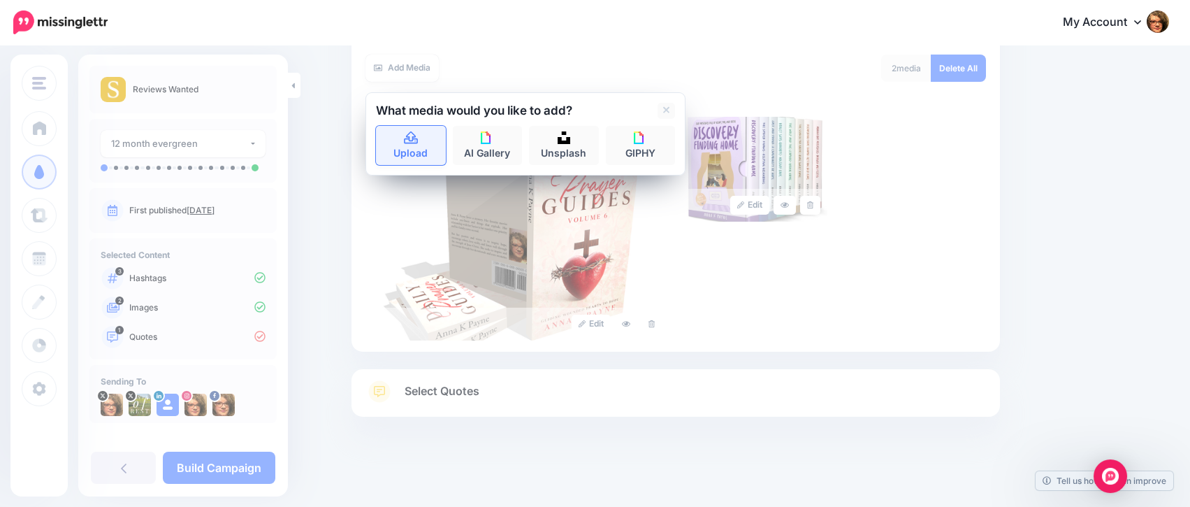
click at [419, 149] on link "Upload" at bounding box center [411, 145] width 70 height 39
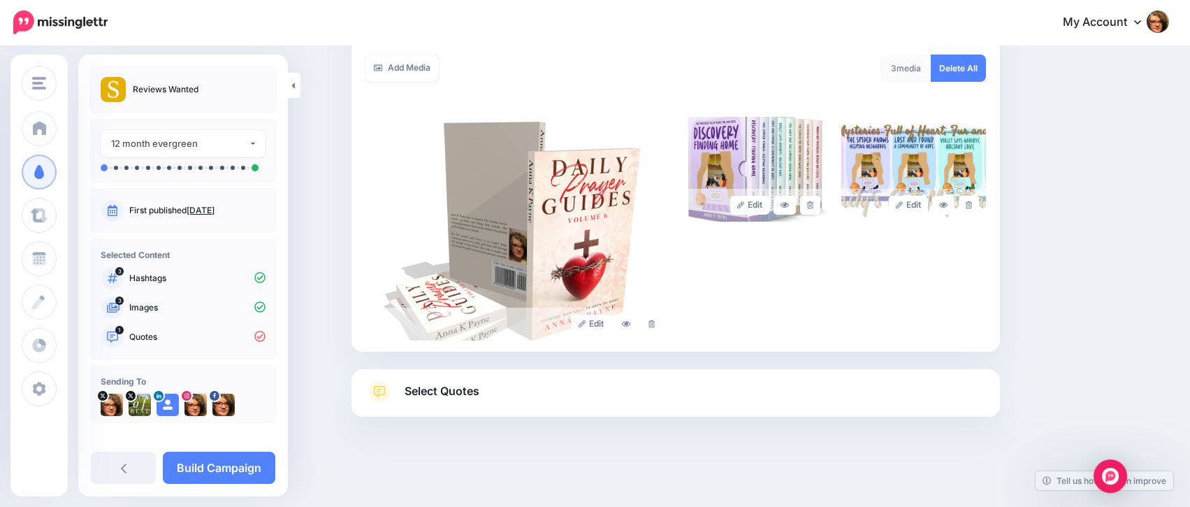
click at [656, 385] on link "Select Quotes" at bounding box center [675, 398] width 621 height 36
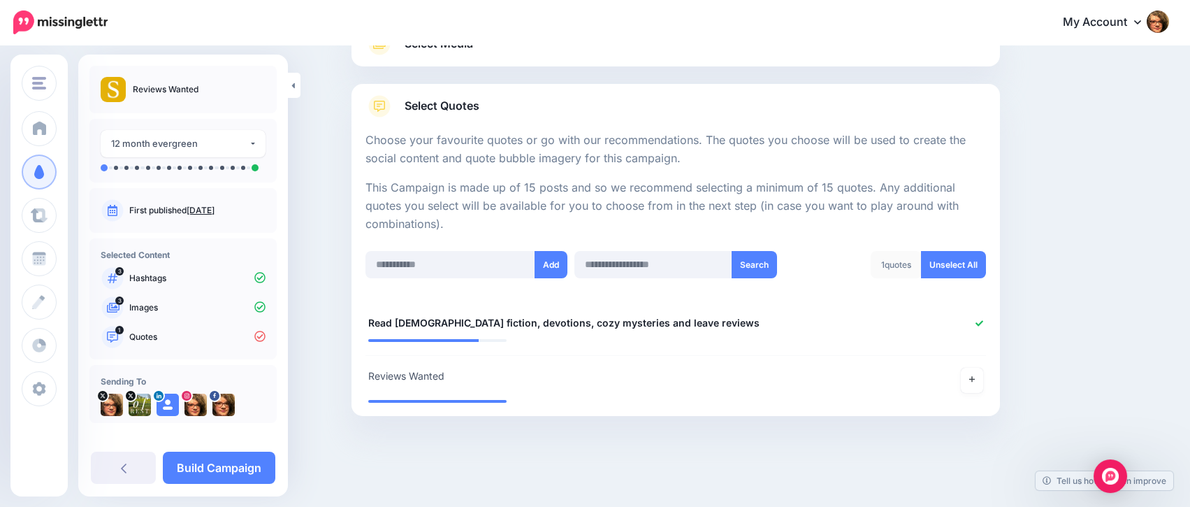
scroll to position [186, 0]
click at [983, 382] on link at bounding box center [972, 380] width 22 height 25
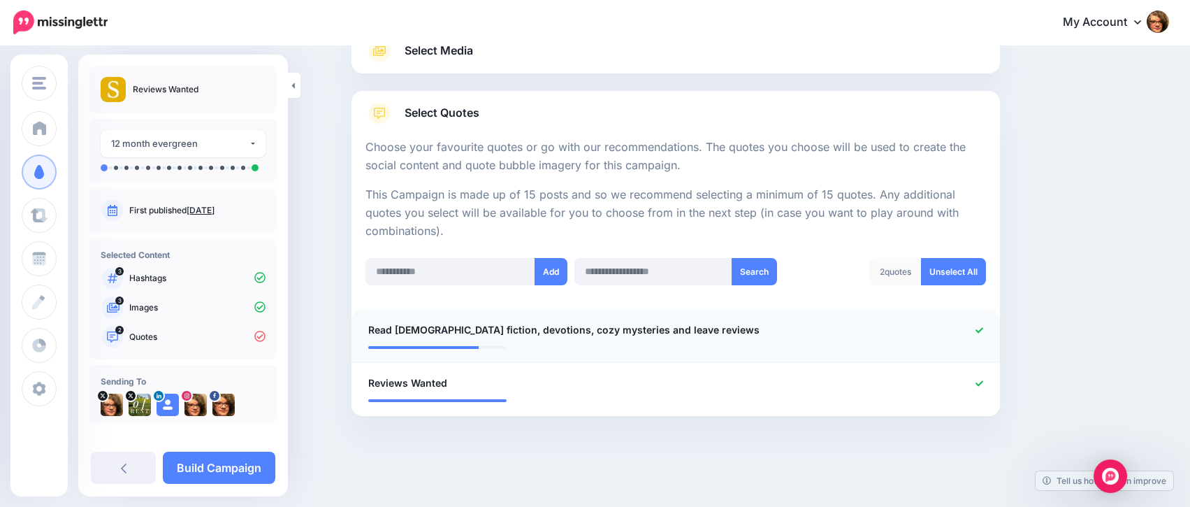
scroll to position [178, 0]
click at [481, 274] on input "text" at bounding box center [450, 272] width 170 height 27
drag, startPoint x: 481, startPoint y: 274, endPoint x: 447, endPoint y: 265, distance: 35.4
click at [447, 265] on input "text" at bounding box center [450, 272] width 170 height 27
type input "**********"
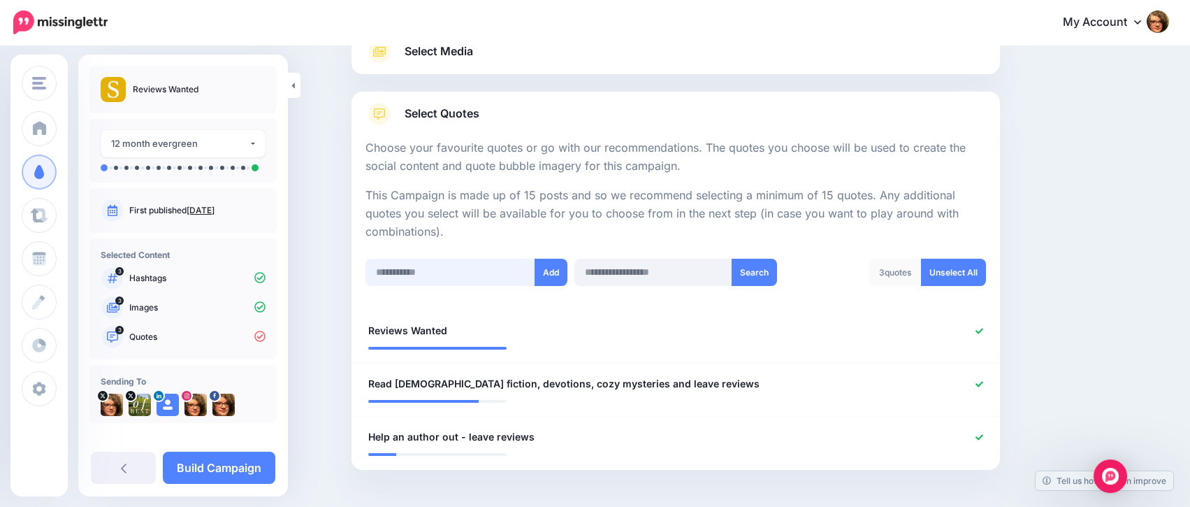
scroll to position [231, 0]
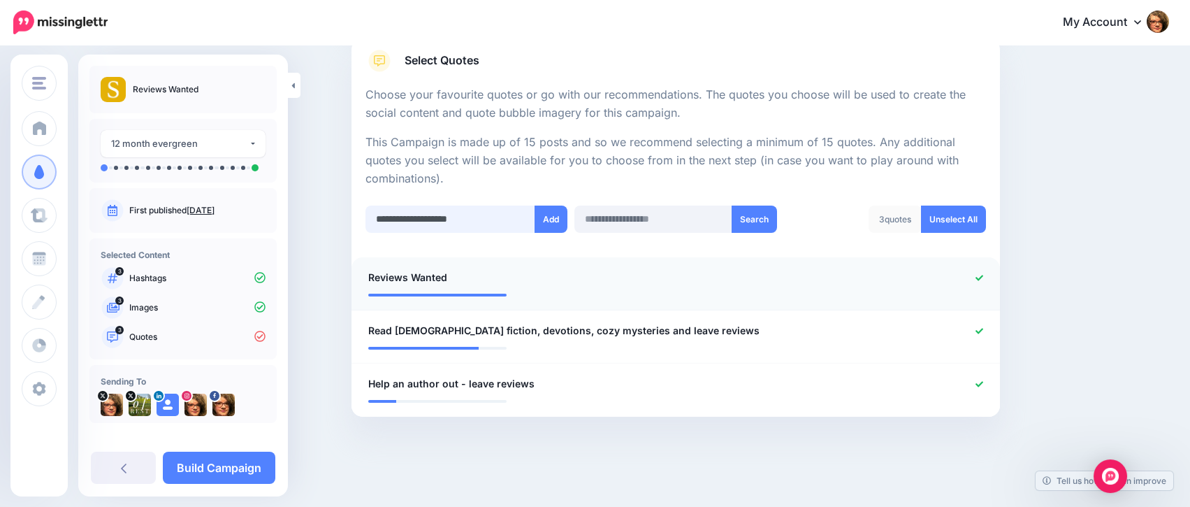
type input "**********"
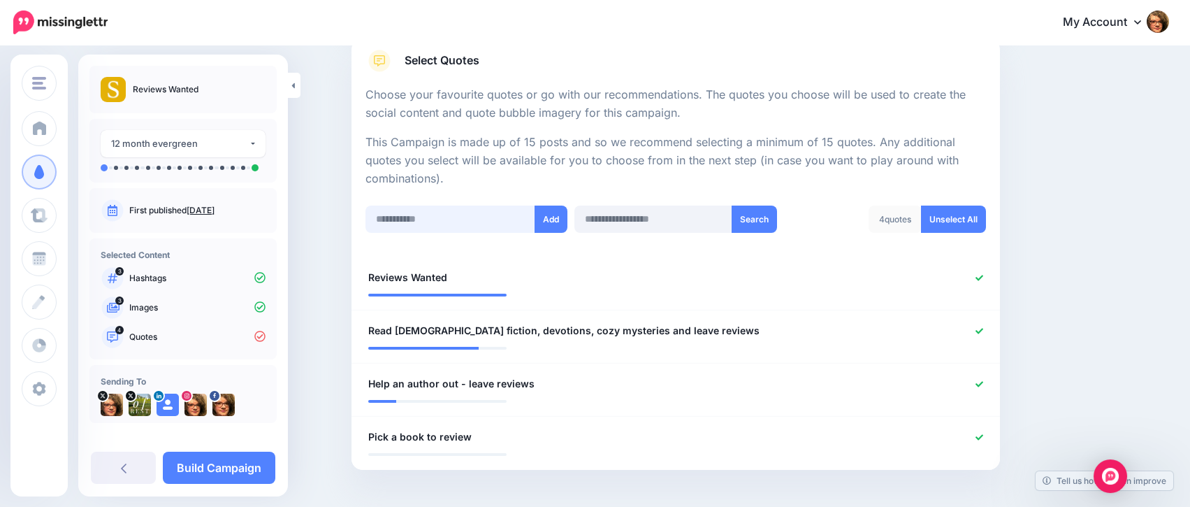
scroll to position [284, 0]
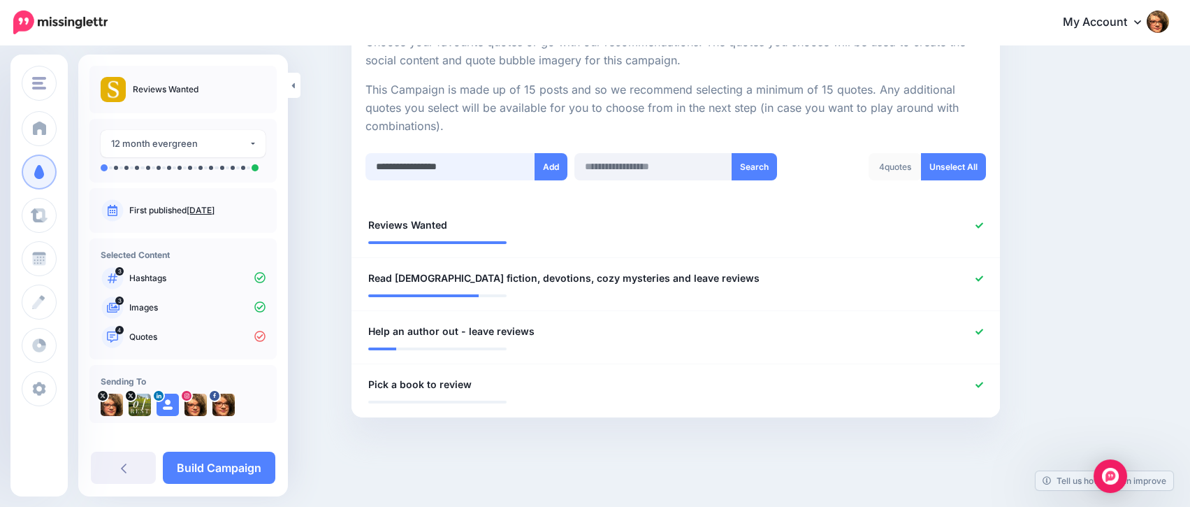
type input "**********"
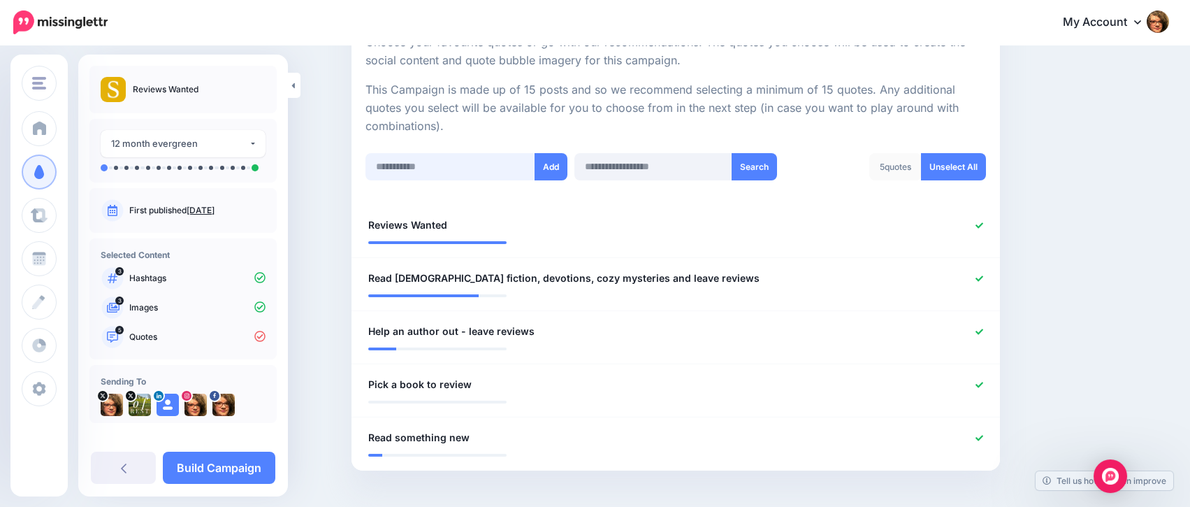
scroll to position [338, 0]
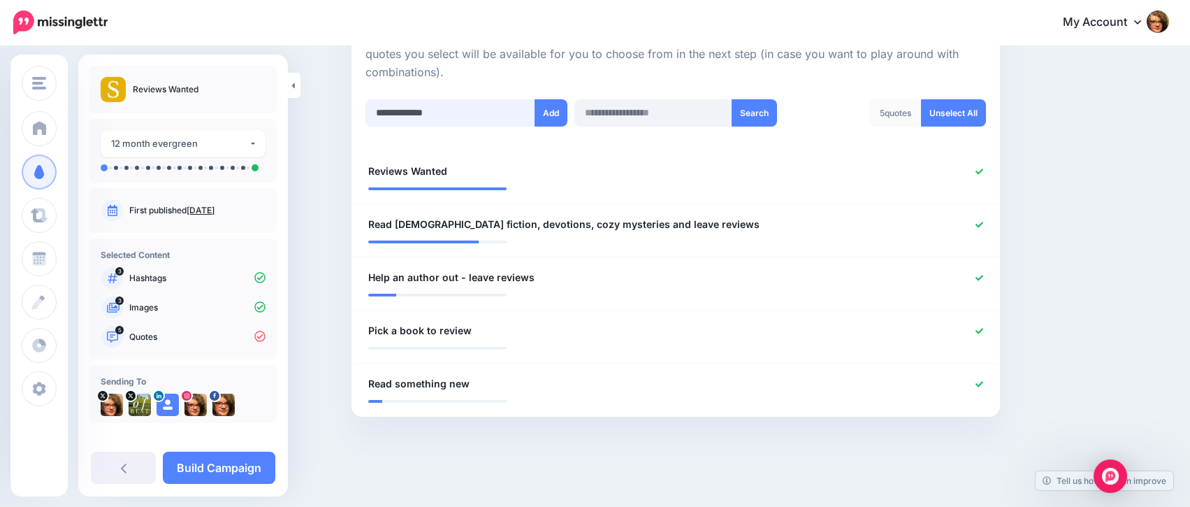
type input "**********"
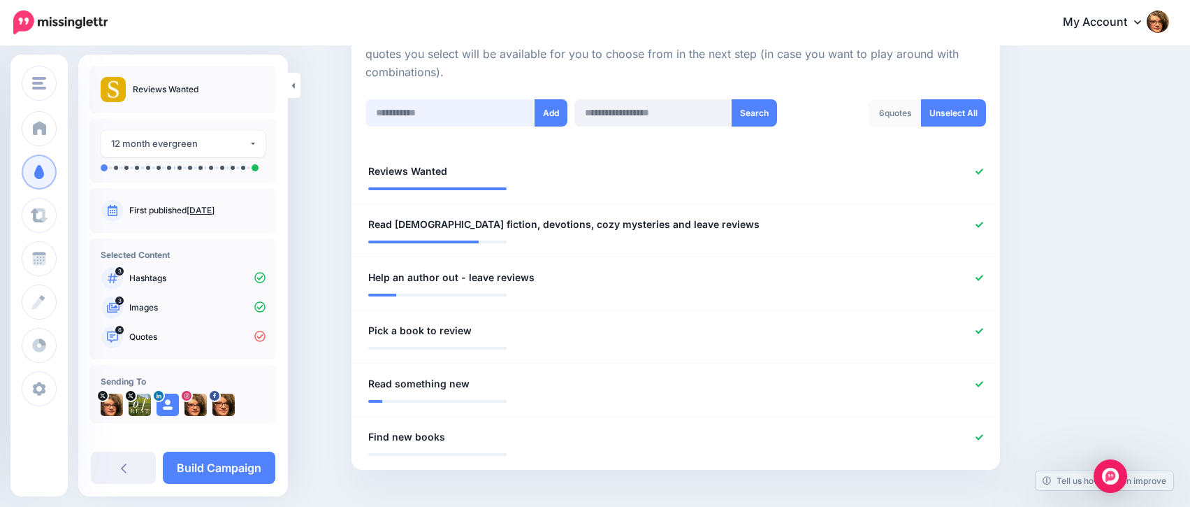
scroll to position [390, 0]
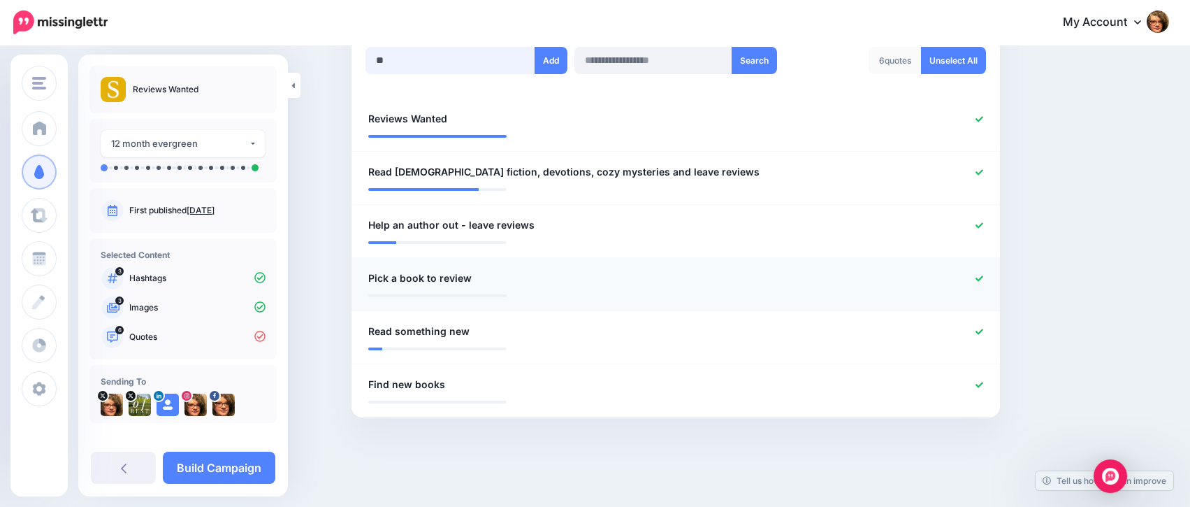
type input "*"
type input "**********"
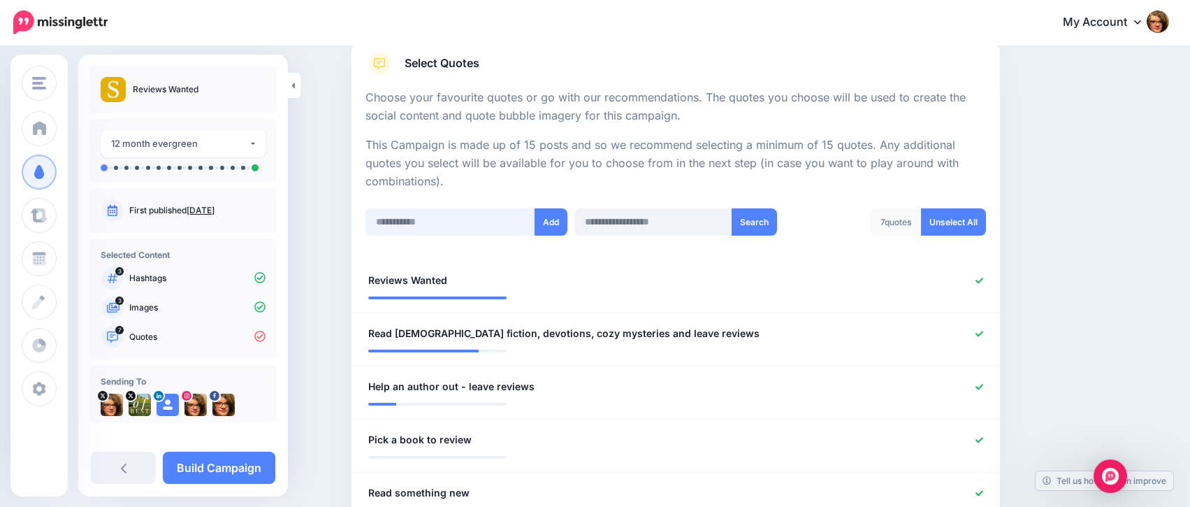
scroll to position [234, 0]
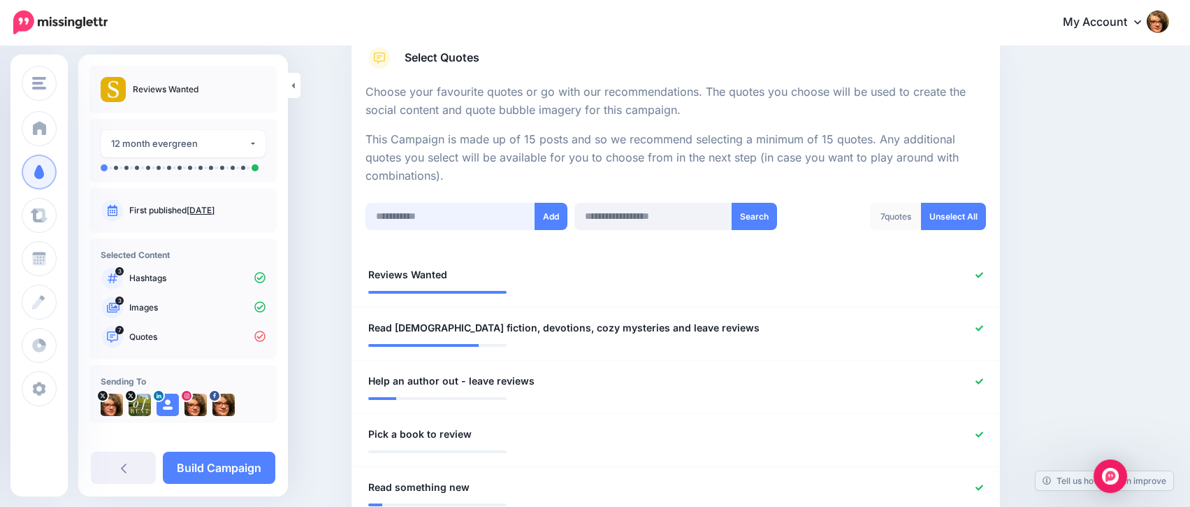
click at [484, 210] on input "text" at bounding box center [450, 216] width 170 height 27
type input "**********"
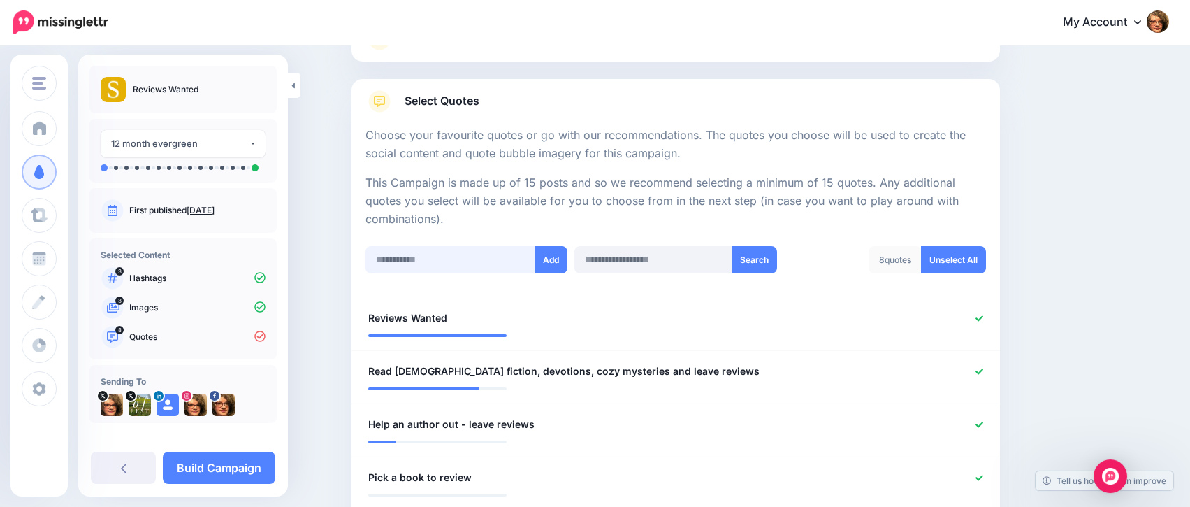
scroll to position [203, 0]
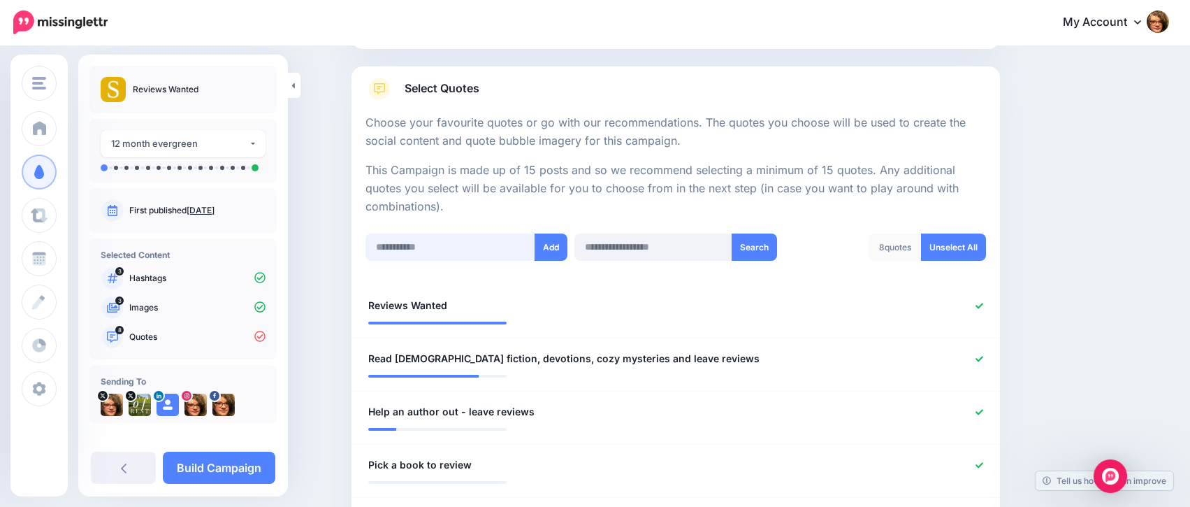
click at [469, 242] on input "text" at bounding box center [450, 246] width 170 height 27
type input "**********"
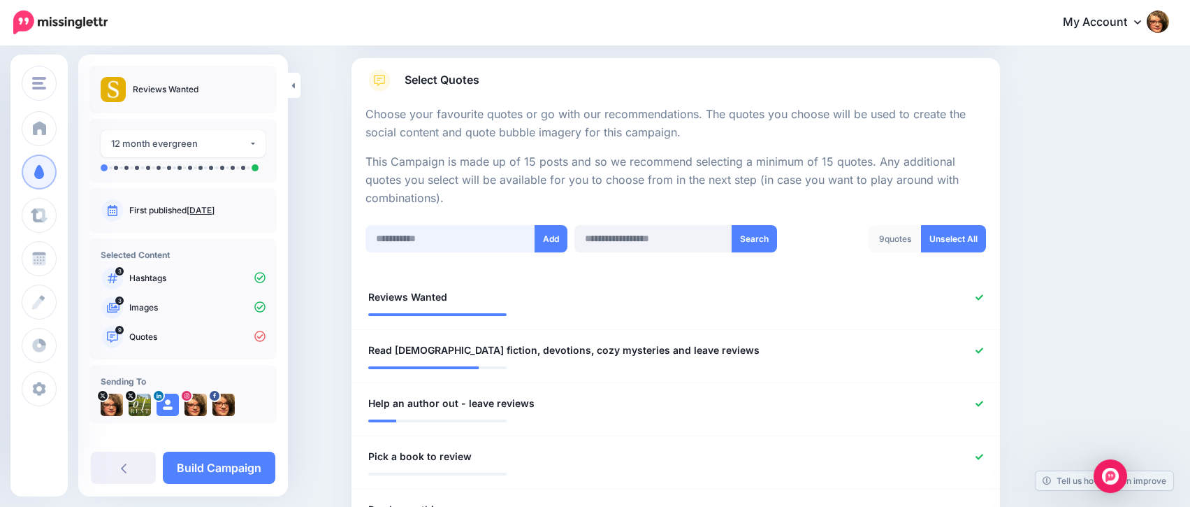
scroll to position [201, 0]
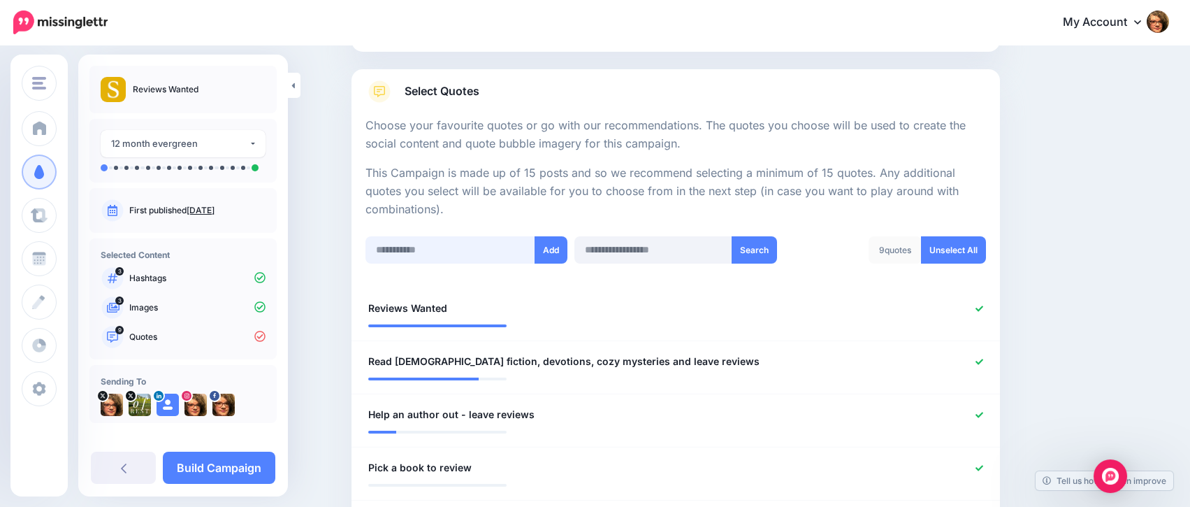
click at [496, 249] on input "text" at bounding box center [450, 249] width 170 height 27
type input "**********"
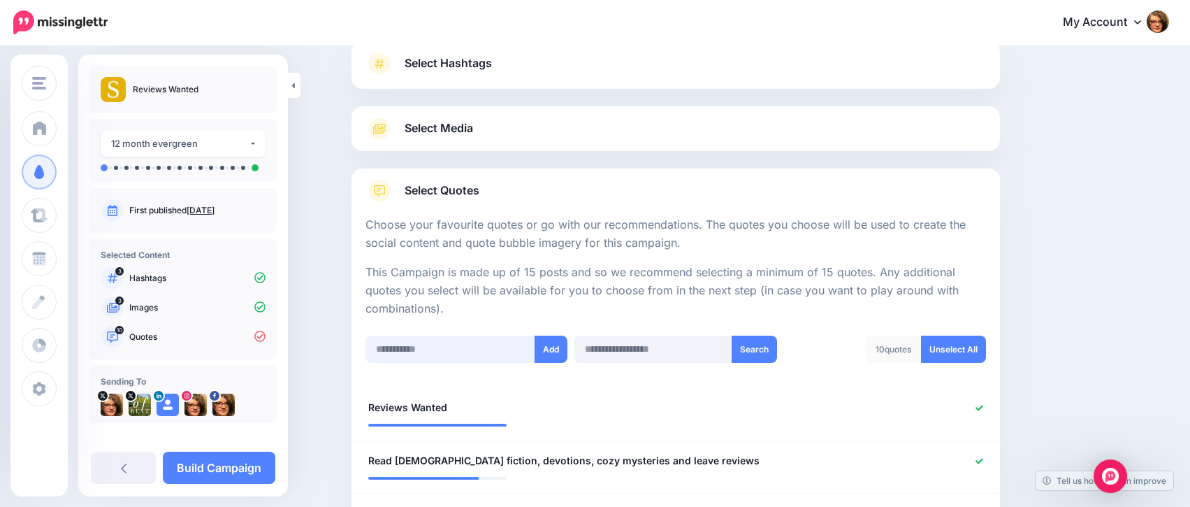
scroll to position [106, 0]
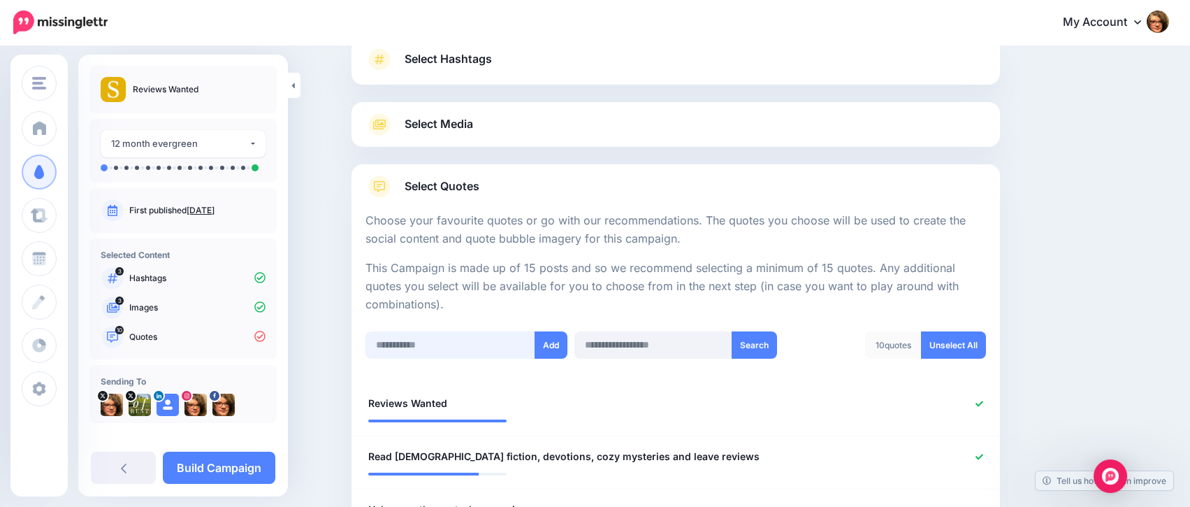
click at [458, 345] on input "text" at bounding box center [450, 344] width 170 height 27
type input "**********"
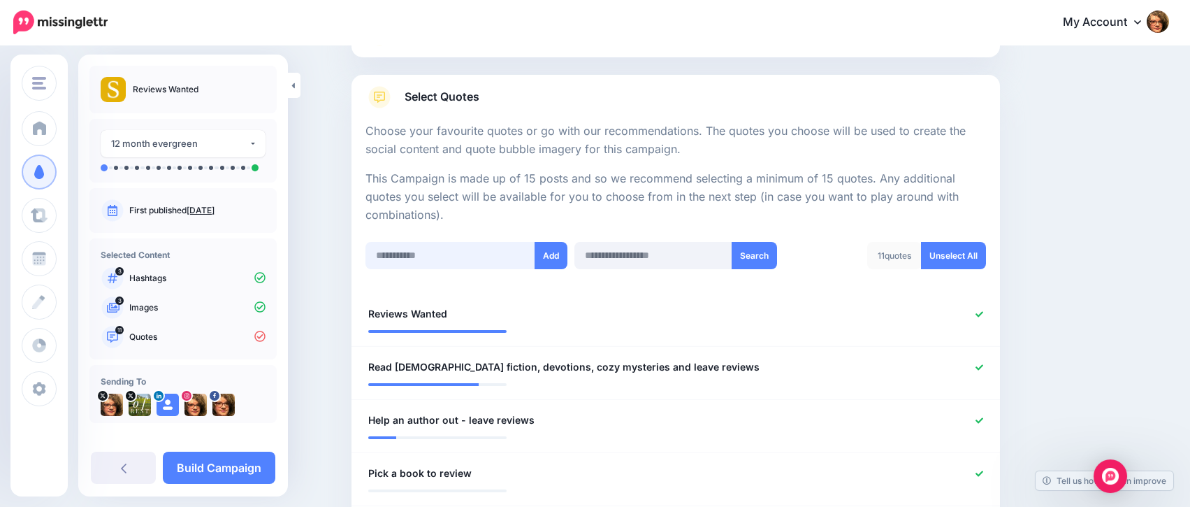
scroll to position [179, 0]
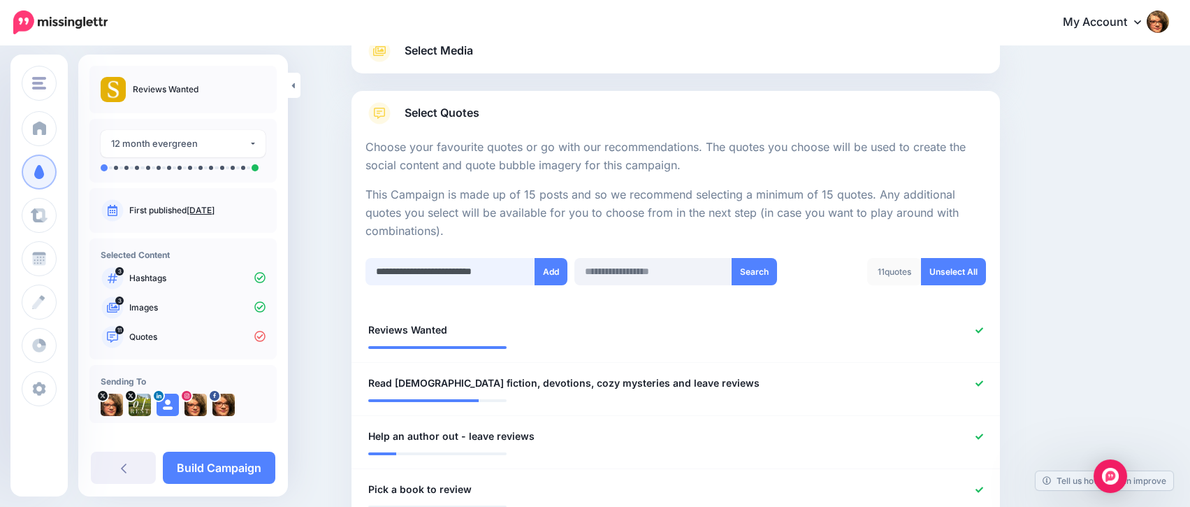
type input "**********"
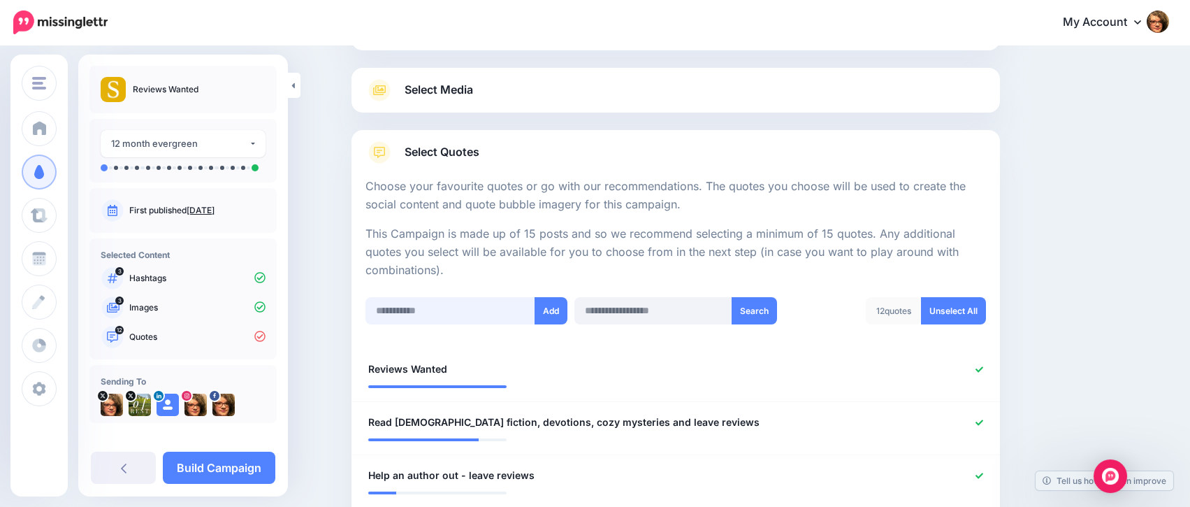
scroll to position [138, 0]
click at [441, 310] on input "text" at bounding box center [450, 312] width 170 height 27
type input "**********"
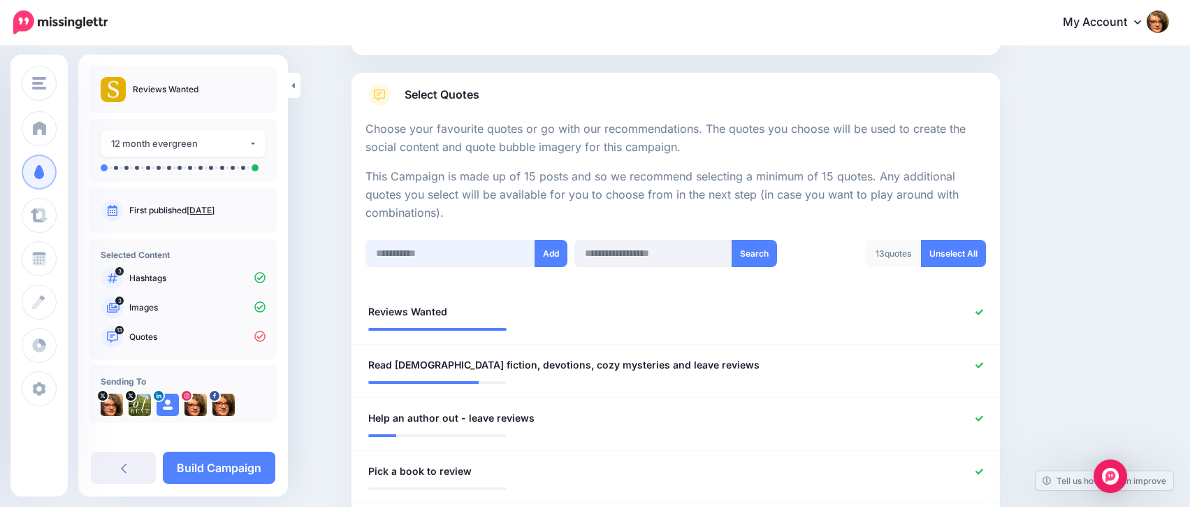
scroll to position [194, 0]
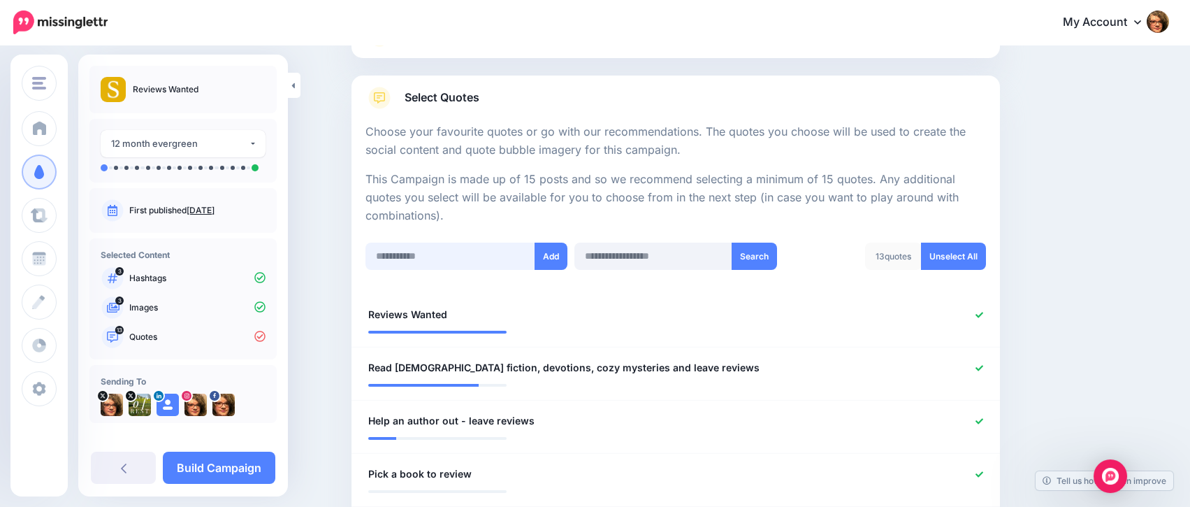
click at [447, 255] on input "text" at bounding box center [450, 255] width 170 height 27
type input "**********"
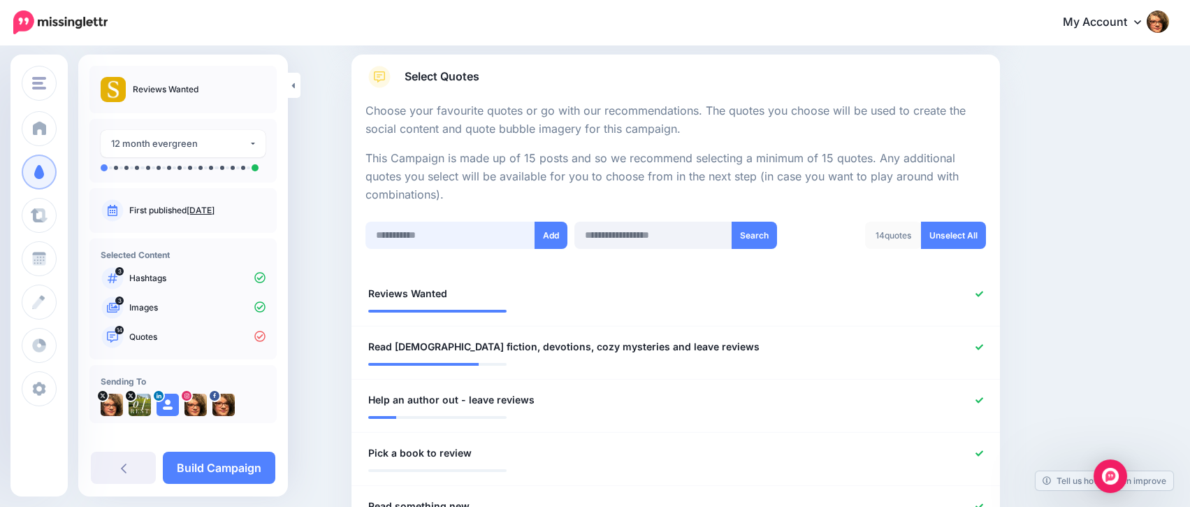
scroll to position [205, 0]
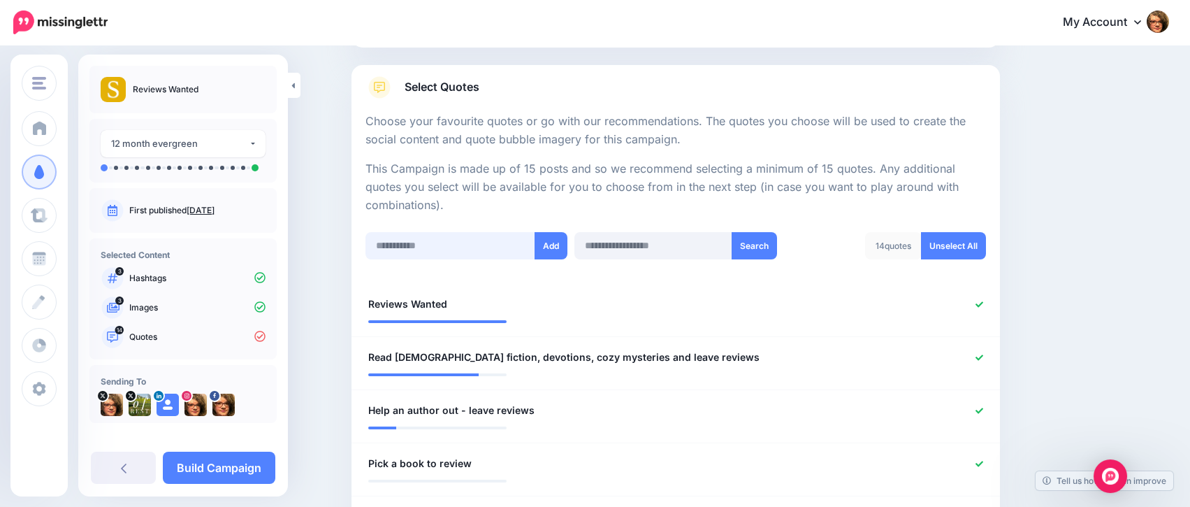
click at [486, 246] on input "text" at bounding box center [450, 245] width 170 height 27
type input "**********"
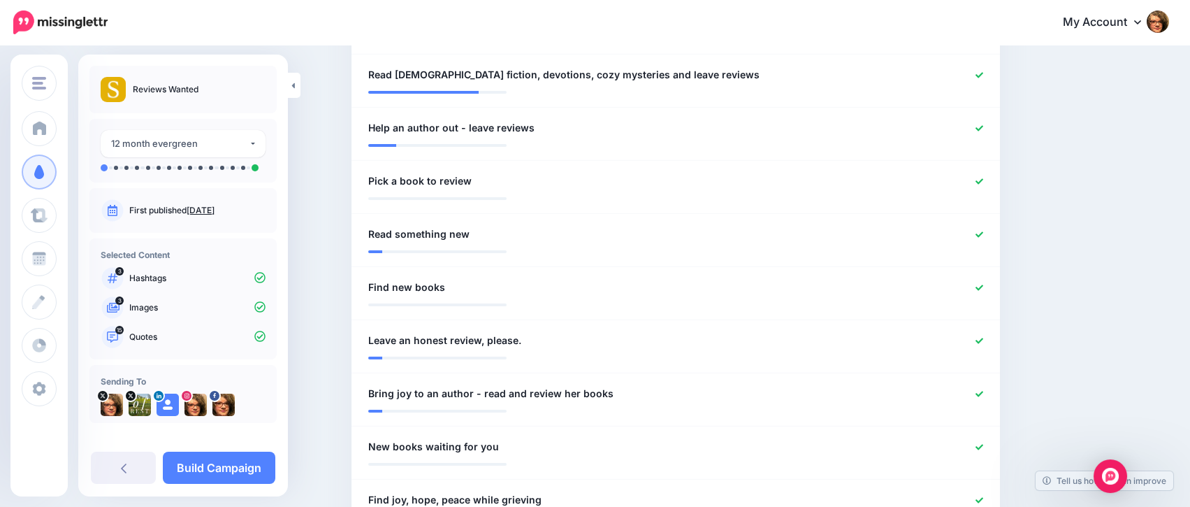
scroll to position [10, 0]
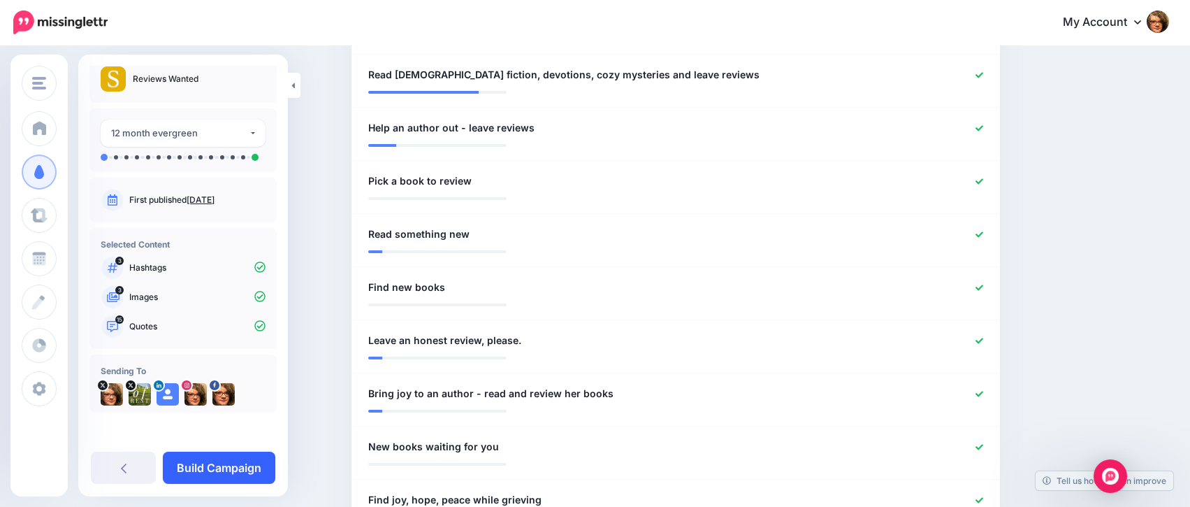
click at [240, 464] on link "Build Campaign" at bounding box center [219, 467] width 113 height 32
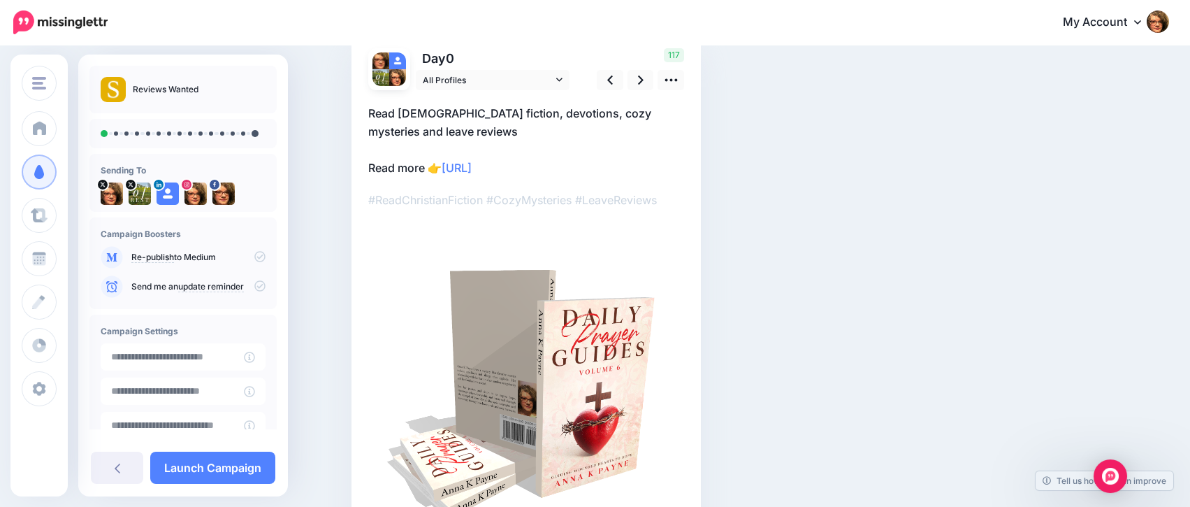
scroll to position [106, 0]
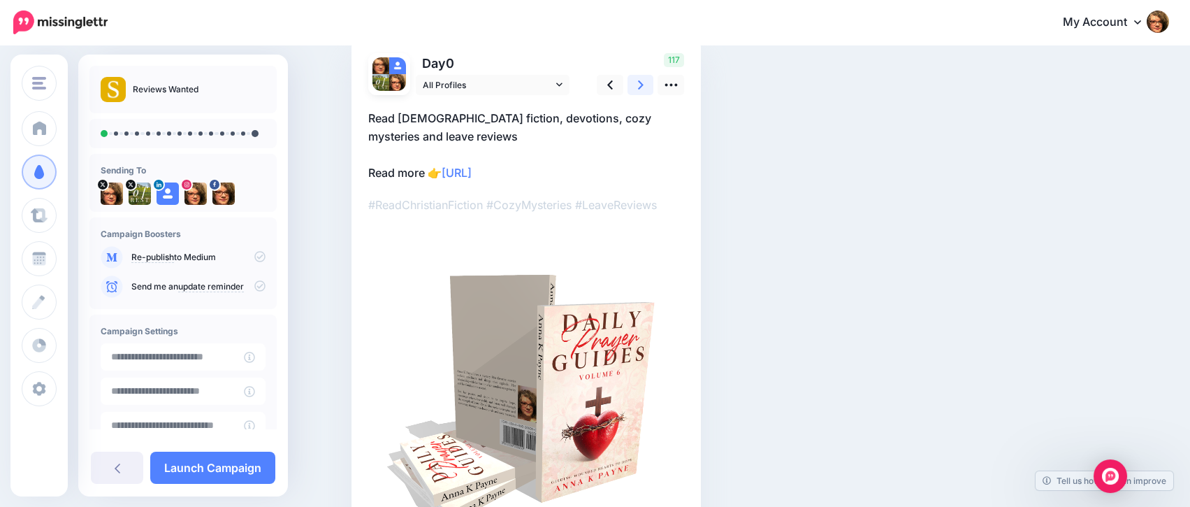
click at [644, 84] on link at bounding box center [641, 85] width 27 height 20
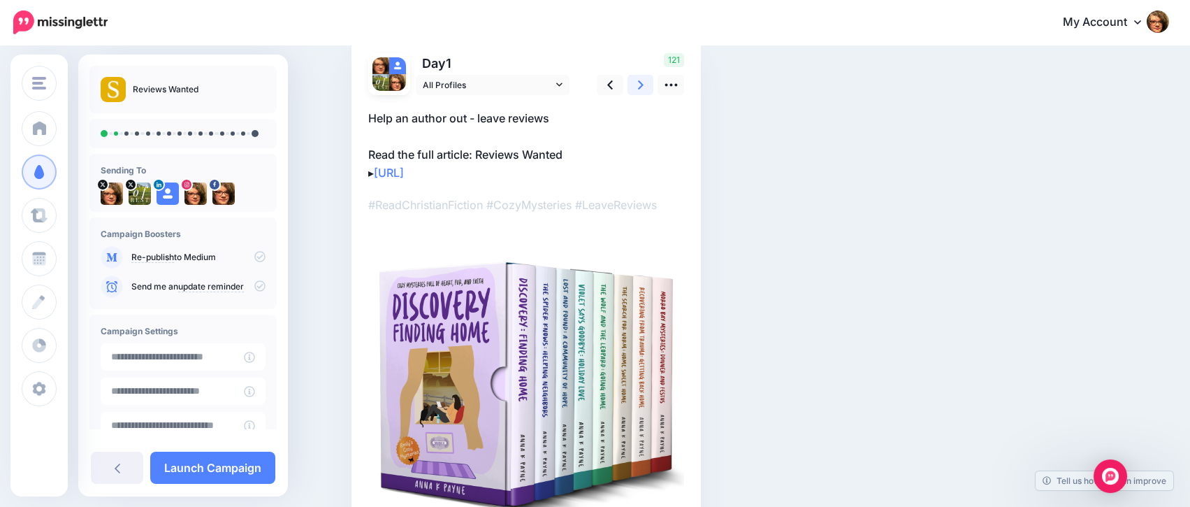
click at [644, 84] on link at bounding box center [641, 85] width 27 height 20
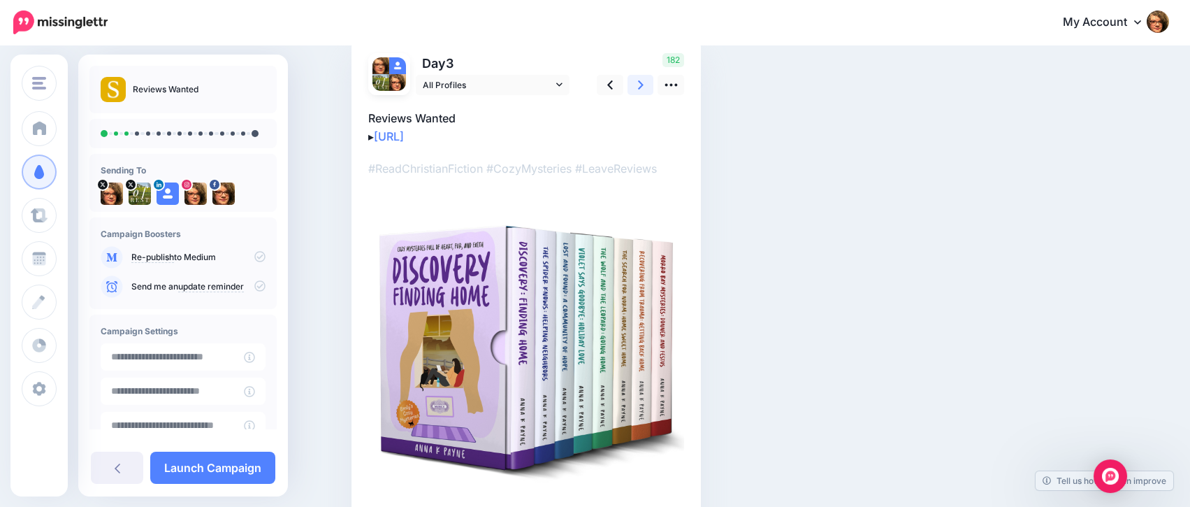
click at [644, 84] on link at bounding box center [641, 85] width 27 height 20
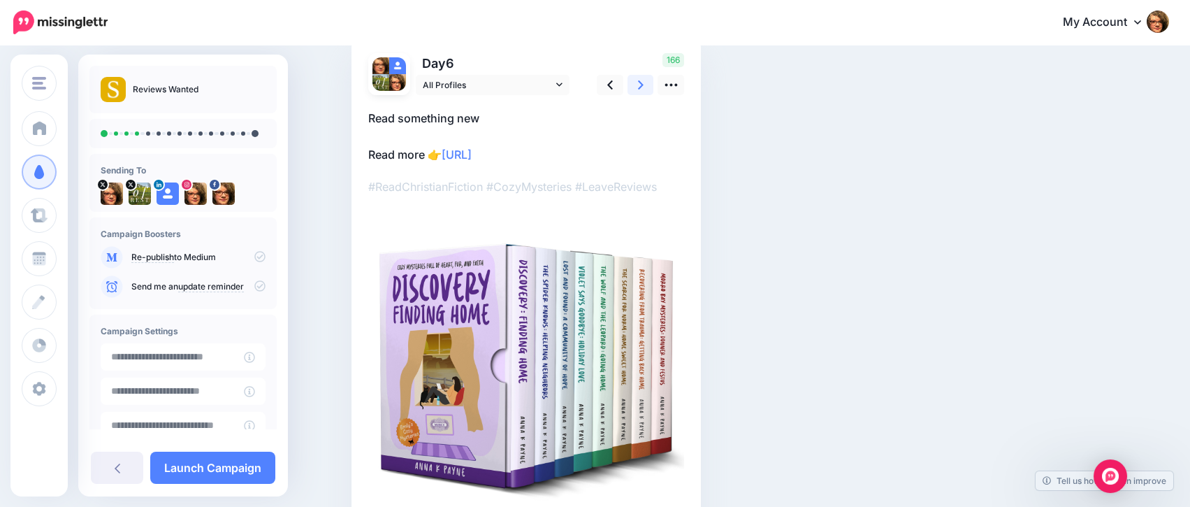
click at [644, 84] on link at bounding box center [641, 85] width 27 height 20
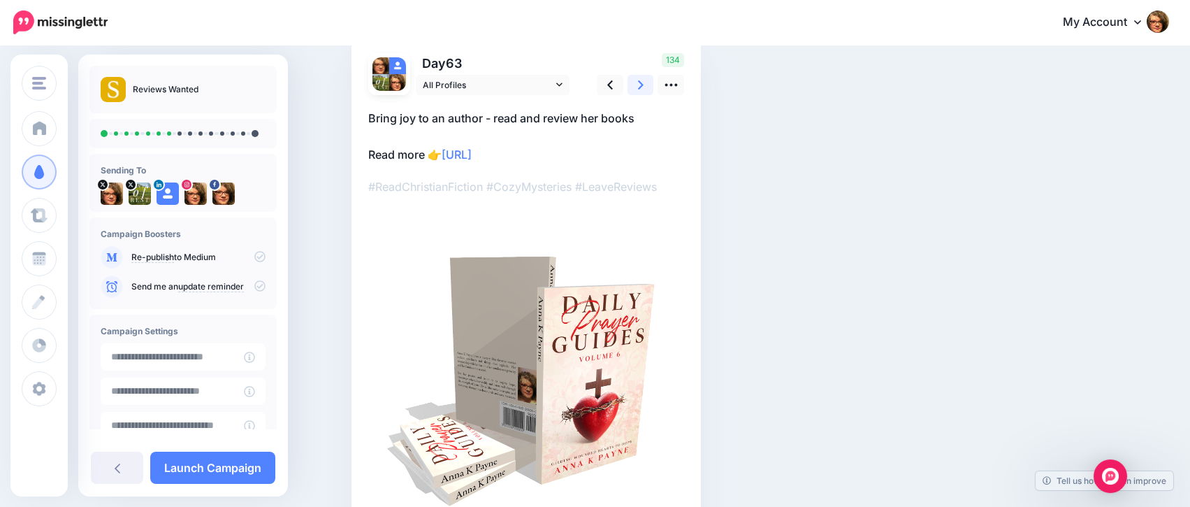
click at [644, 84] on link at bounding box center [641, 85] width 27 height 20
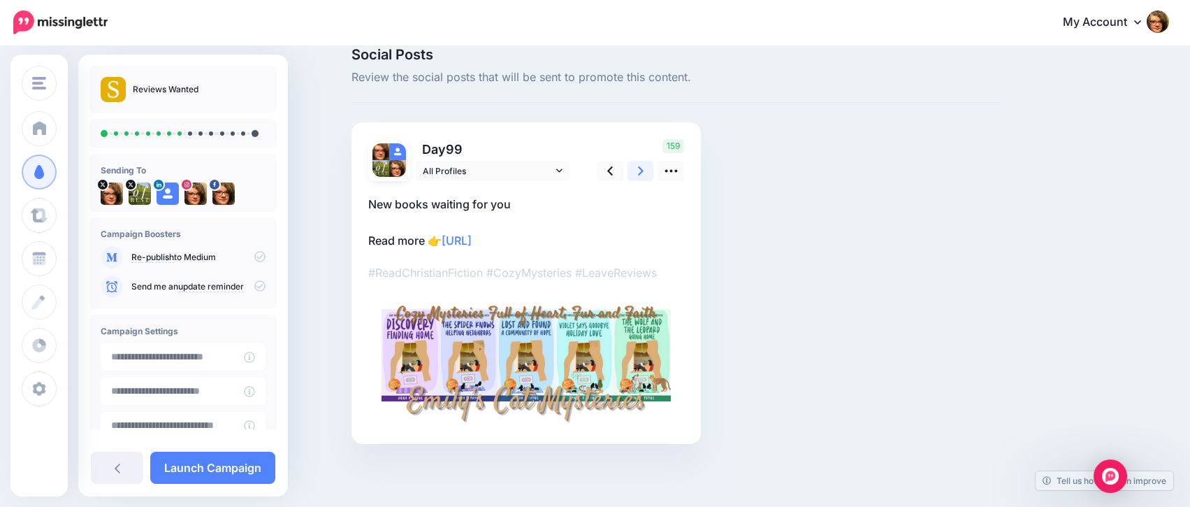
scroll to position [20, 0]
click at [644, 84] on span "Review the social posts that will be sent to promote this content." at bounding box center [676, 77] width 649 height 18
click at [644, 171] on icon at bounding box center [641, 170] width 6 height 9
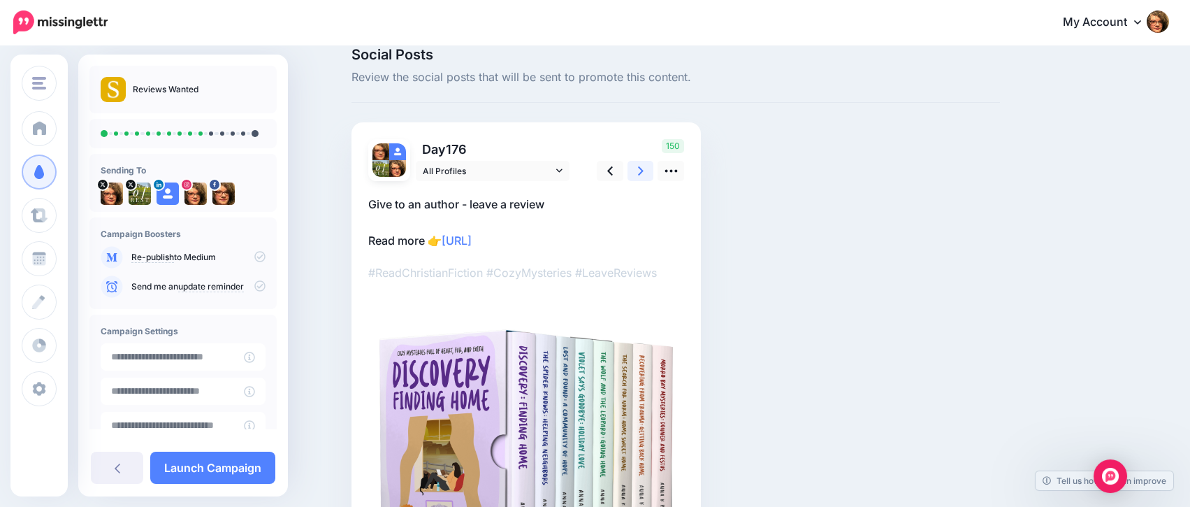
click at [644, 171] on icon at bounding box center [641, 170] width 6 height 9
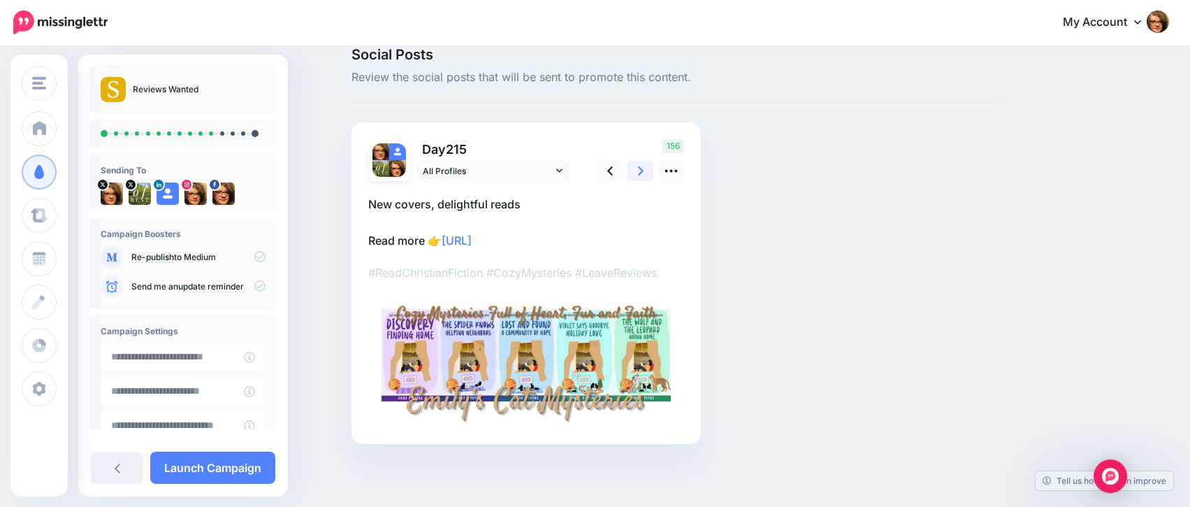
click at [644, 171] on icon at bounding box center [641, 170] width 6 height 9
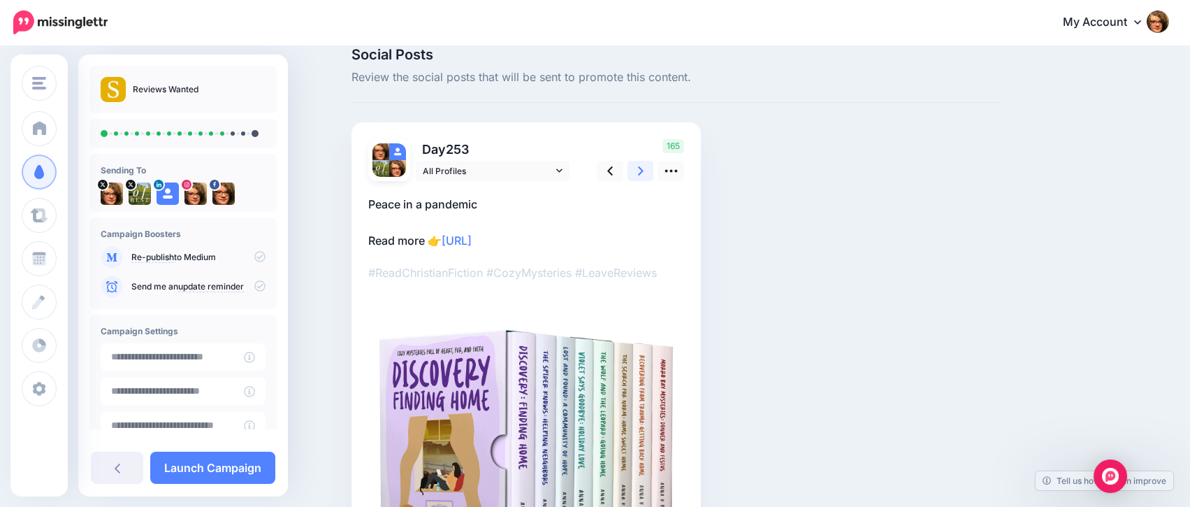
click at [644, 171] on icon at bounding box center [641, 170] width 6 height 9
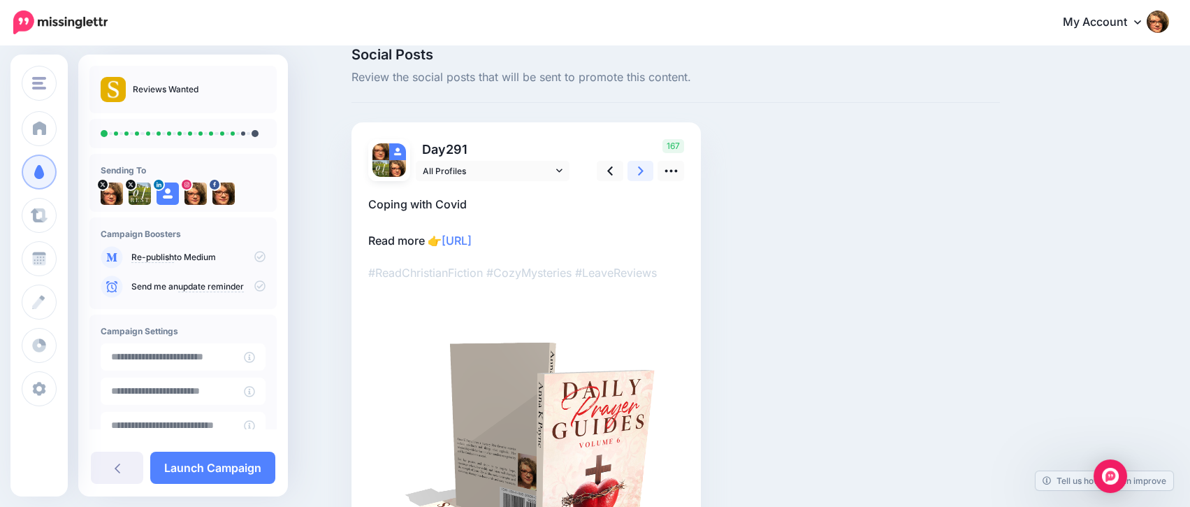
click at [644, 171] on icon at bounding box center [641, 170] width 6 height 9
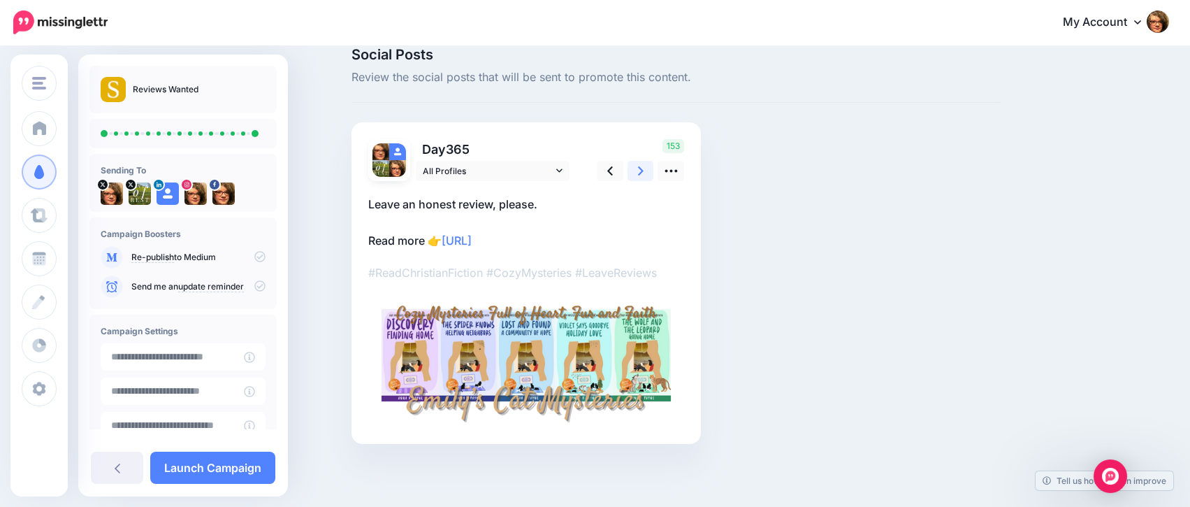
click at [644, 171] on icon at bounding box center [641, 170] width 6 height 9
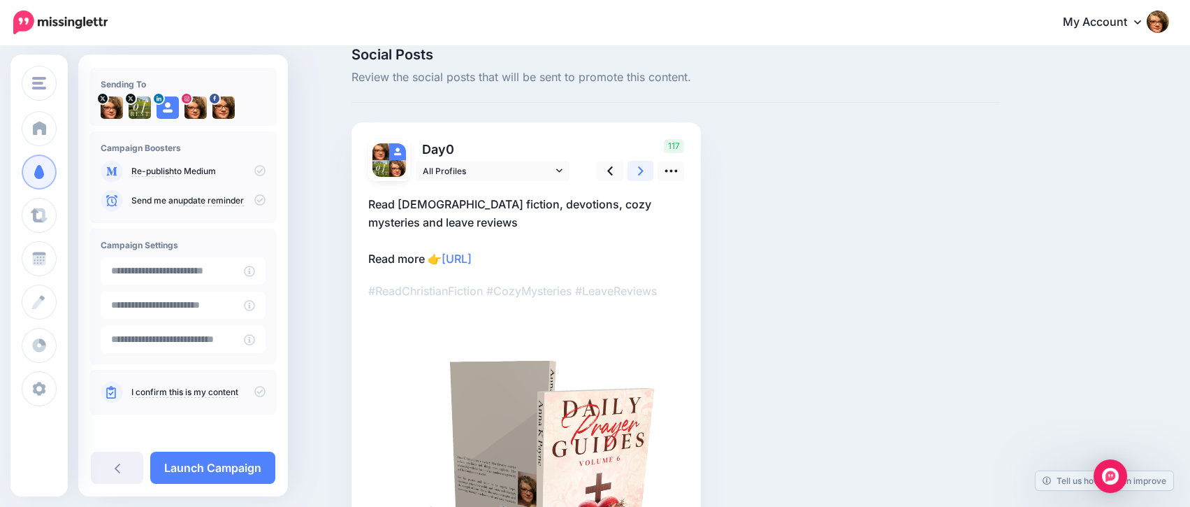
scroll to position [87, 0]
click at [254, 389] on icon at bounding box center [259, 389] width 11 height 11
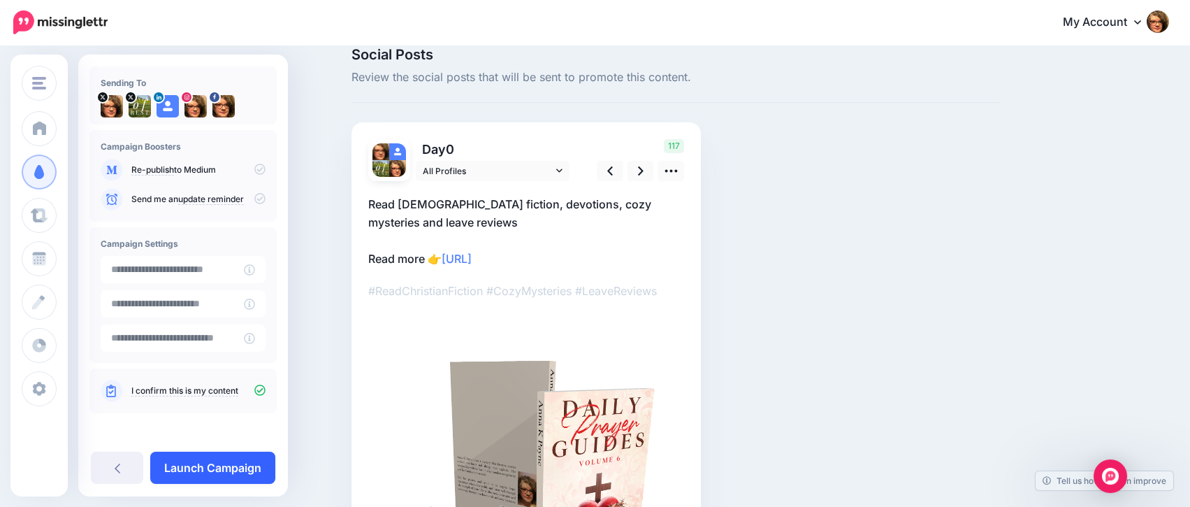
click at [238, 468] on link "Launch Campaign" at bounding box center [212, 467] width 125 height 32
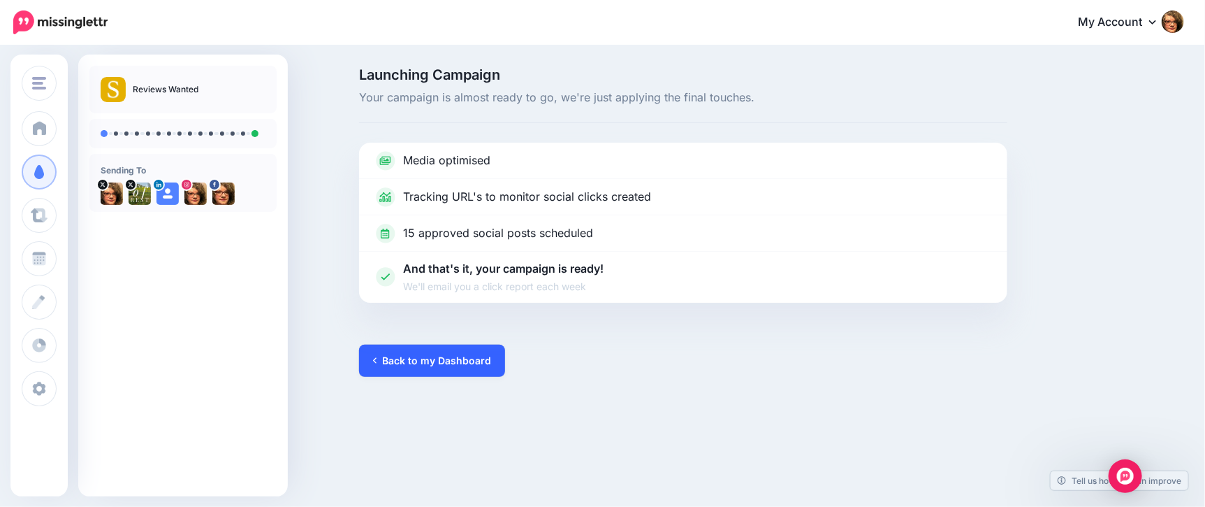
click at [410, 363] on link "Back to my Dashboard" at bounding box center [432, 361] width 146 height 32
